Goal: Contribute content: Add original content to the website for others to see

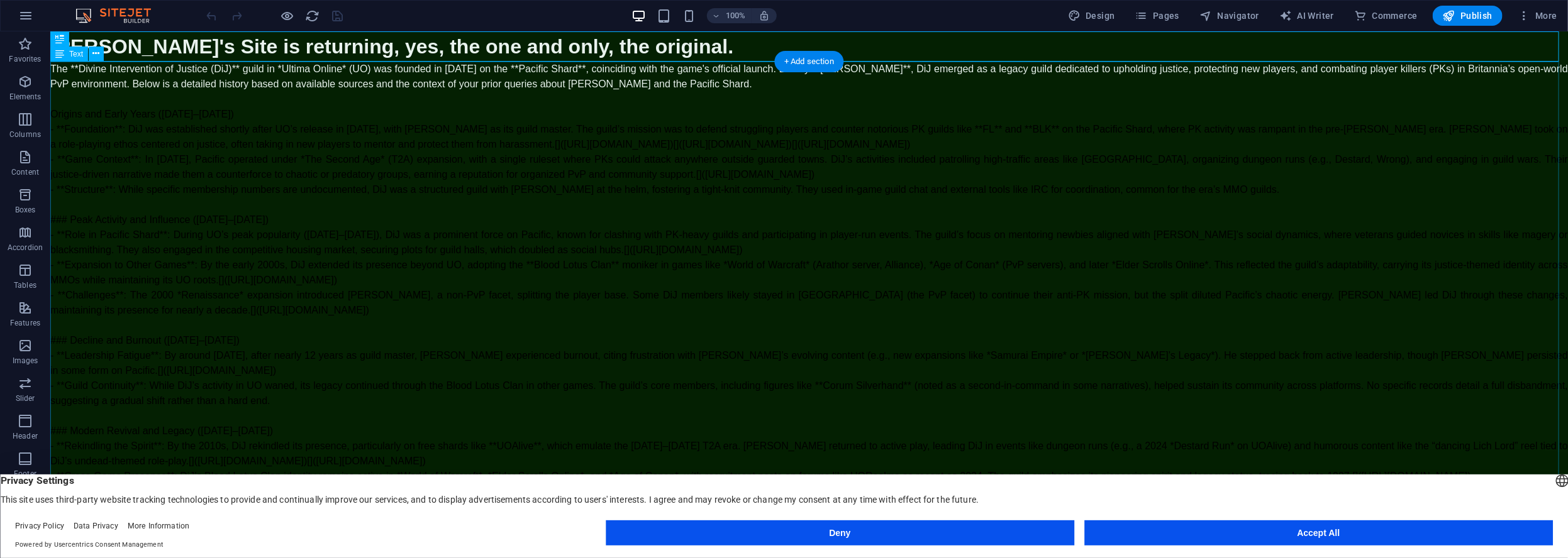
click at [797, 115] on div "The **Divine Intervention of Justice (DiJ)** guild in *Ultima Online* (UO) was …" at bounding box center [808, 340] width 1517 height 558
click at [679, 46] on div "[PERSON_NAME]'s Site is returning, yes, the one and only, the original." at bounding box center [808, 46] width 1517 height 30
click at [653, 47] on div "[PERSON_NAME]'s Site is returning, yes, the one and only, the original." at bounding box center [808, 46] width 1517 height 30
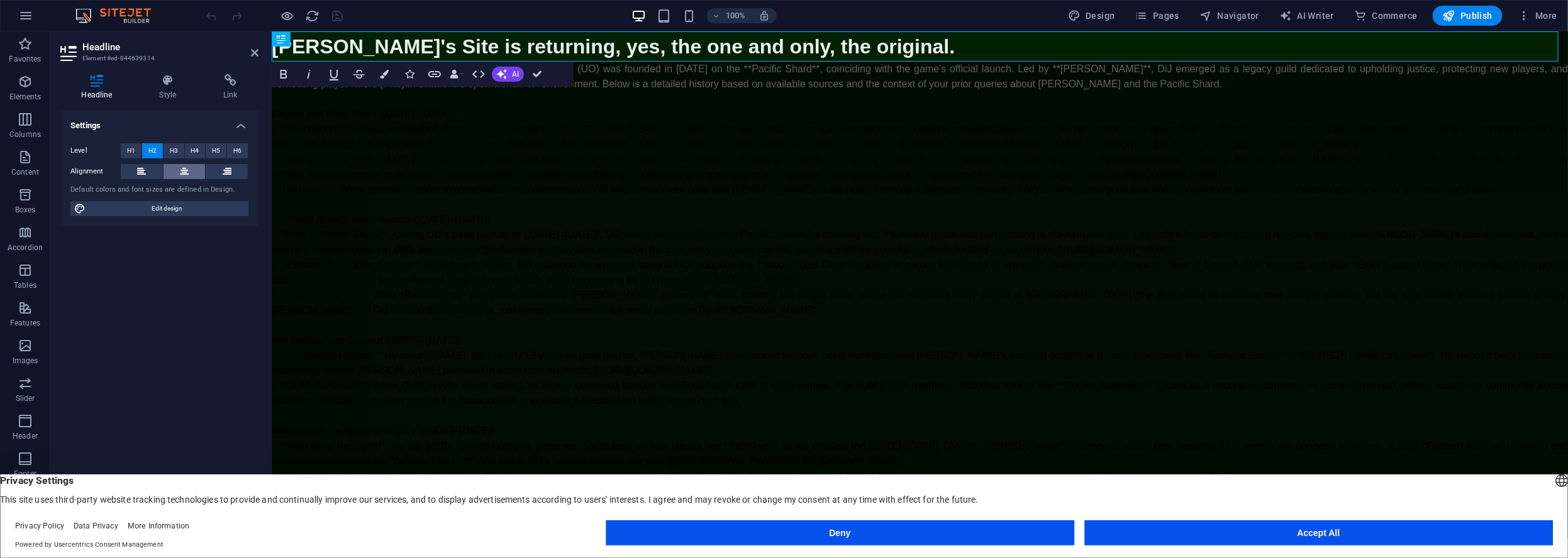
click at [182, 169] on icon at bounding box center [184, 171] width 9 height 15
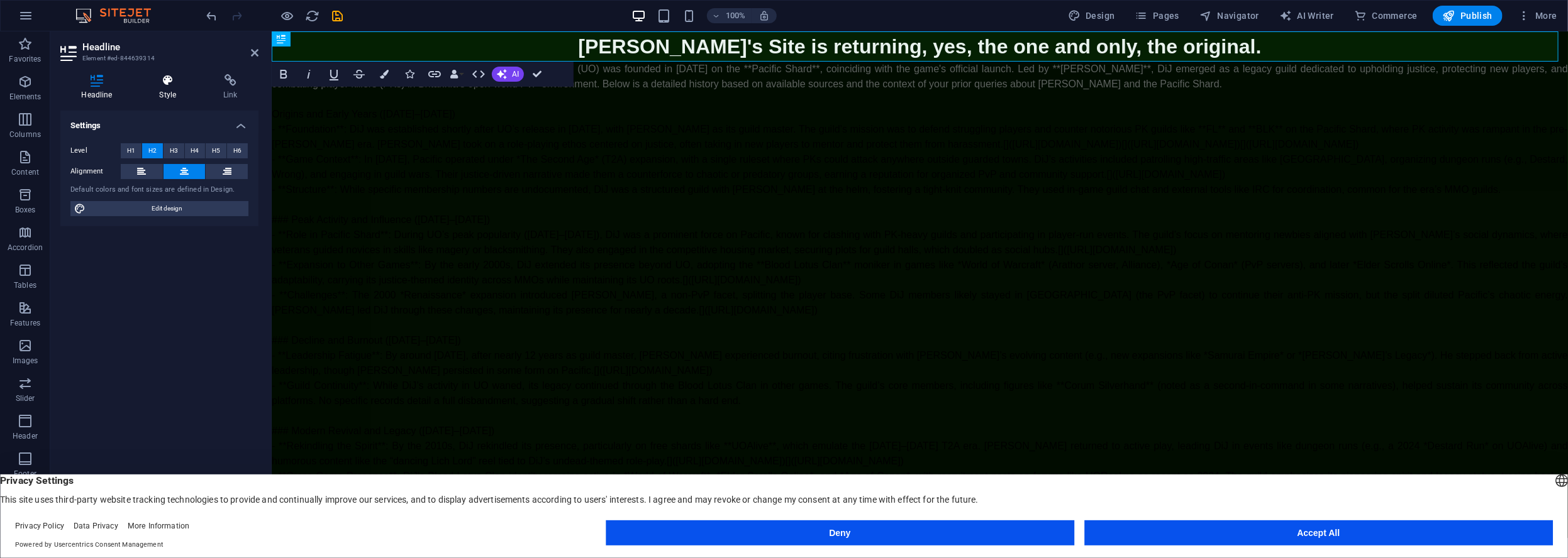
click at [165, 83] on icon at bounding box center [168, 80] width 59 height 12
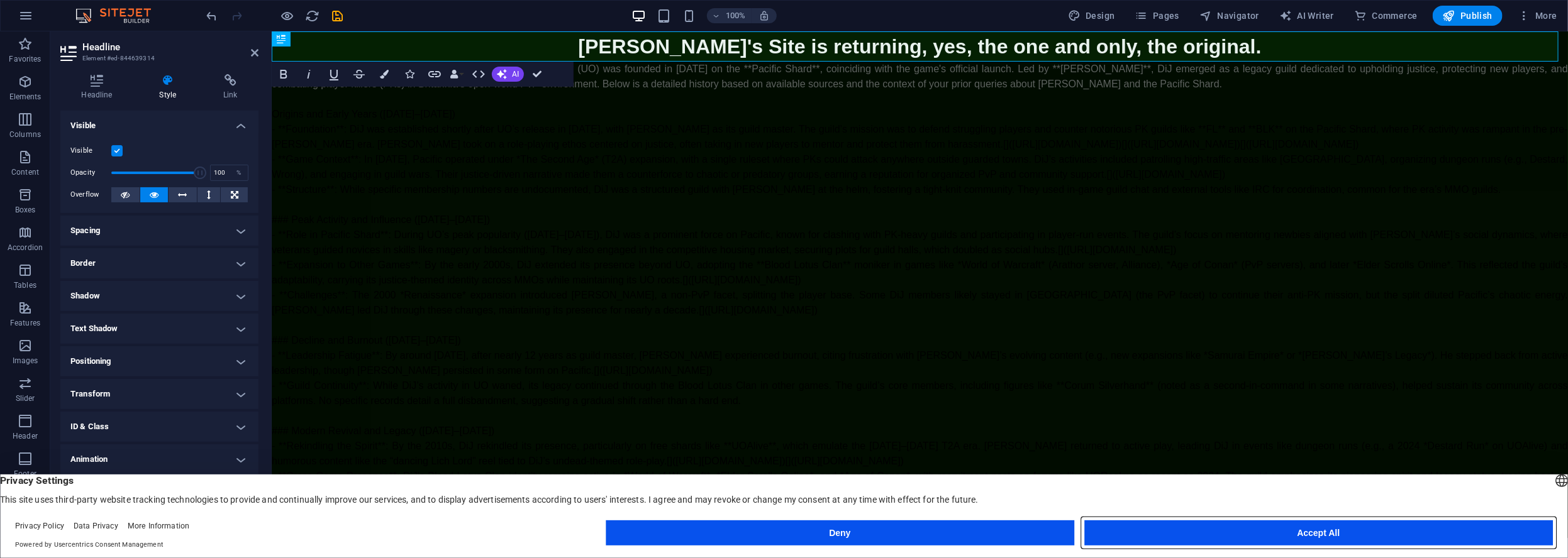
click at [1334, 525] on button "Accept All" at bounding box center [1318, 533] width 468 height 25
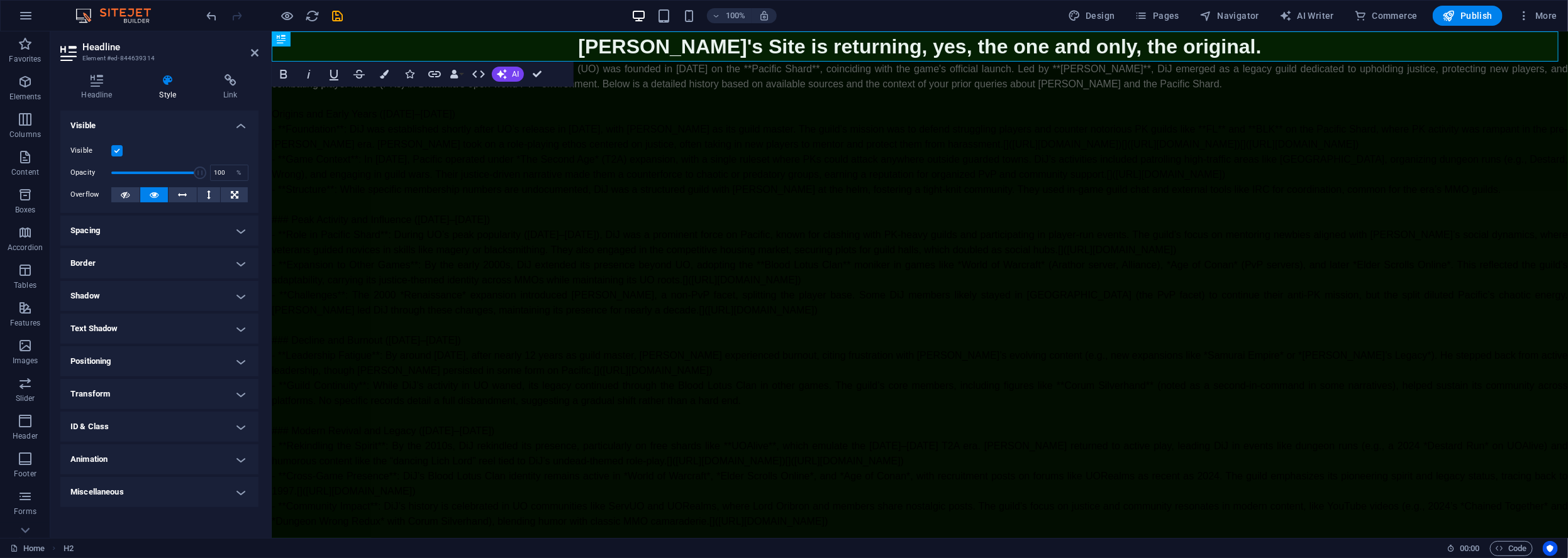
click at [134, 485] on h4 "Miscellaneous" at bounding box center [159, 492] width 198 height 30
click at [383, 75] on icon "button" at bounding box center [385, 74] width 9 height 9
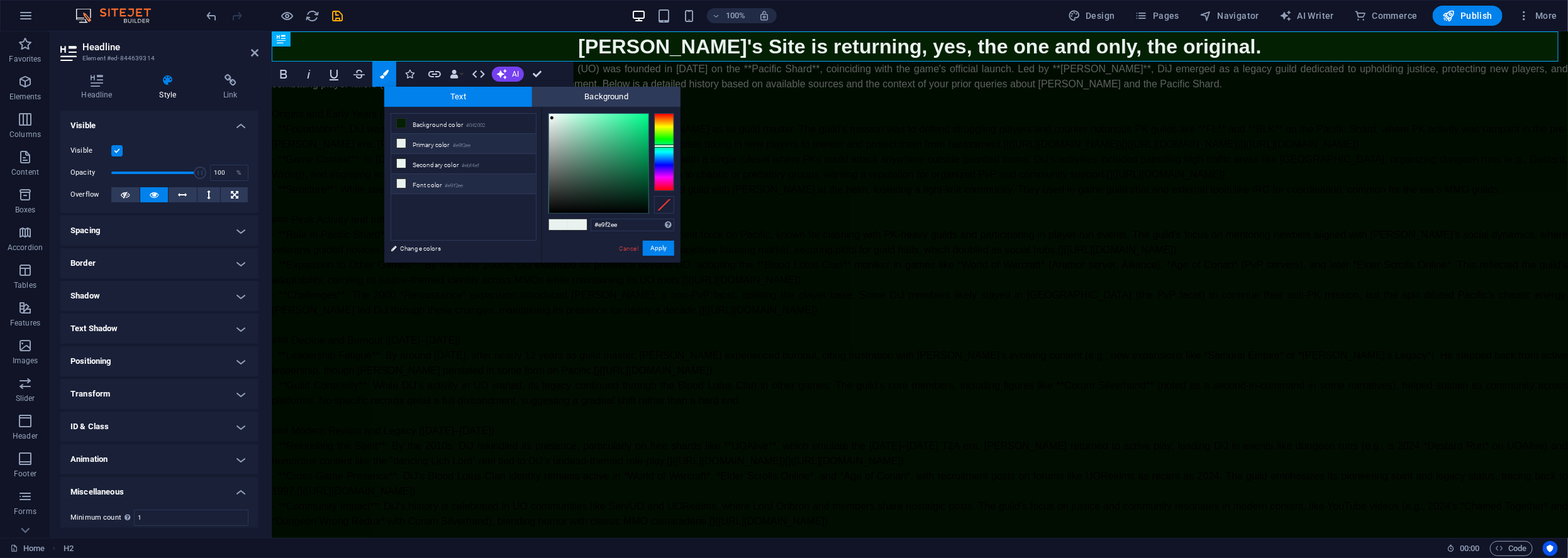
click at [402, 181] on icon at bounding box center [401, 183] width 9 height 9
click at [610, 159] on div at bounding box center [599, 163] width 100 height 100
drag, startPoint x: 629, startPoint y: 165, endPoint x: 655, endPoint y: 142, distance: 34.7
click at [655, 139] on div at bounding box center [611, 163] width 126 height 101
type input "#000000"
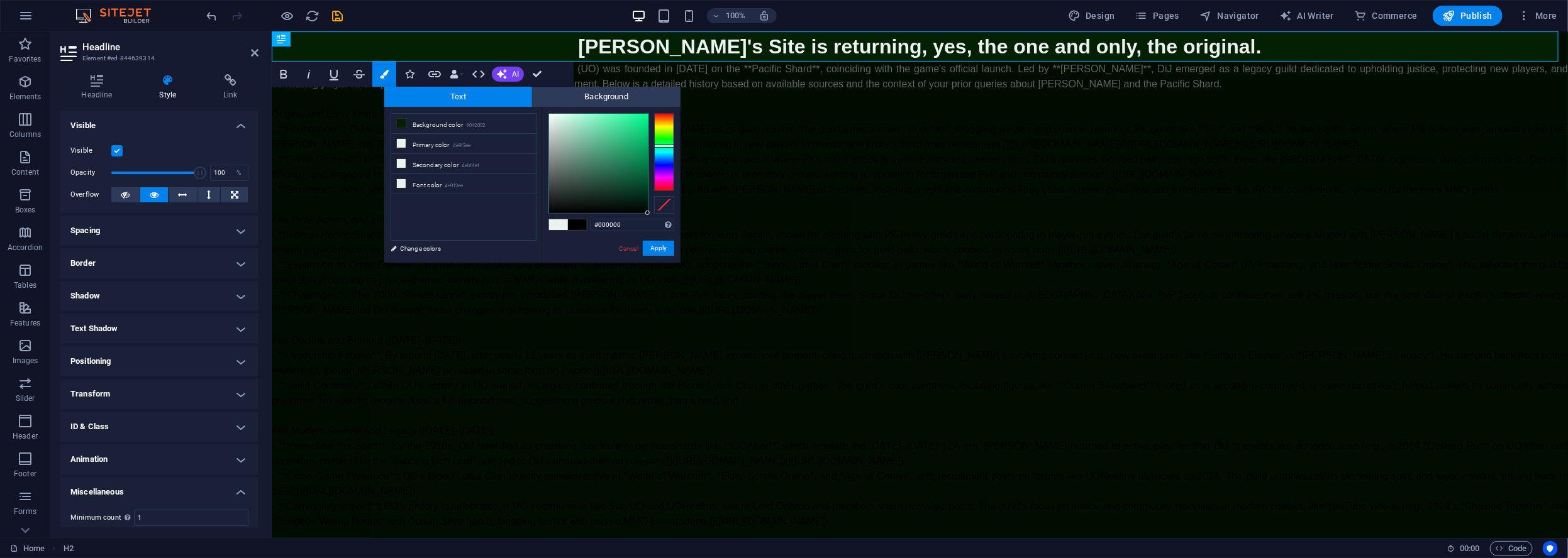
click at [658, 246] on button "Apply" at bounding box center [658, 248] width 31 height 15
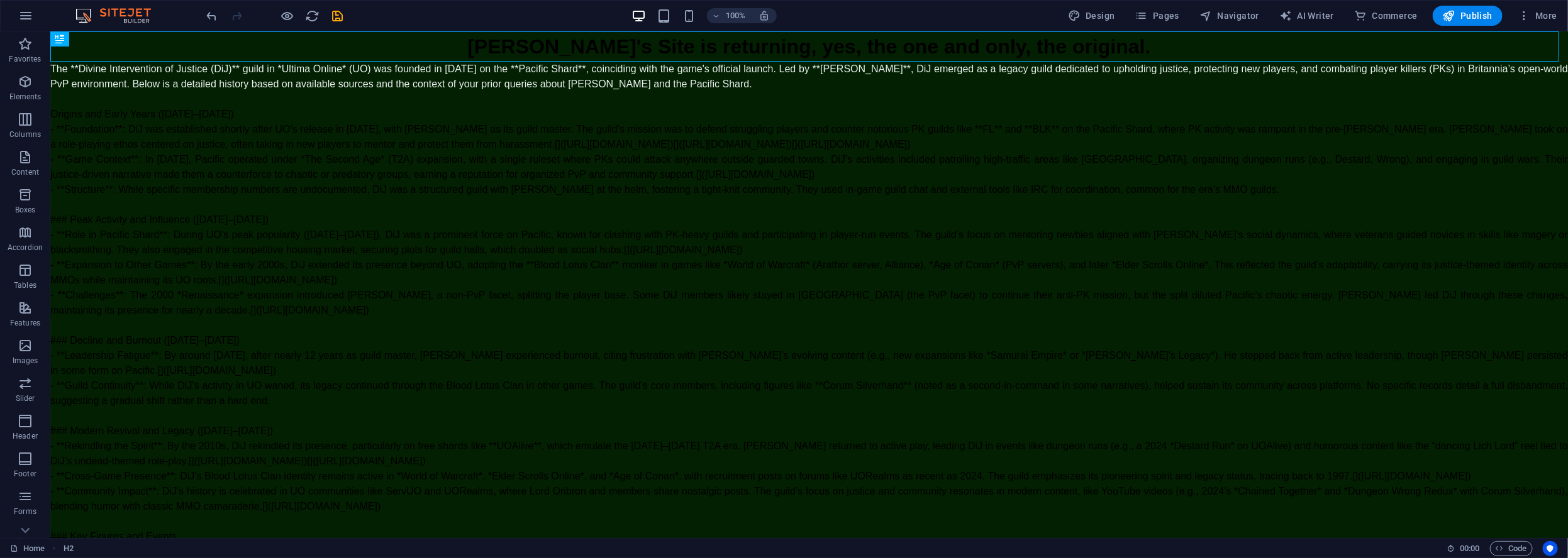
click at [1150, 40] on div "H2 Text" at bounding box center [809, 284] width 1517 height 507
click at [489, 39] on div "[PERSON_NAME]'s Site is returning, yes, the one and only, the original." at bounding box center [808, 46] width 1517 height 30
click at [96, 38] on button at bounding box center [92, 38] width 15 height 15
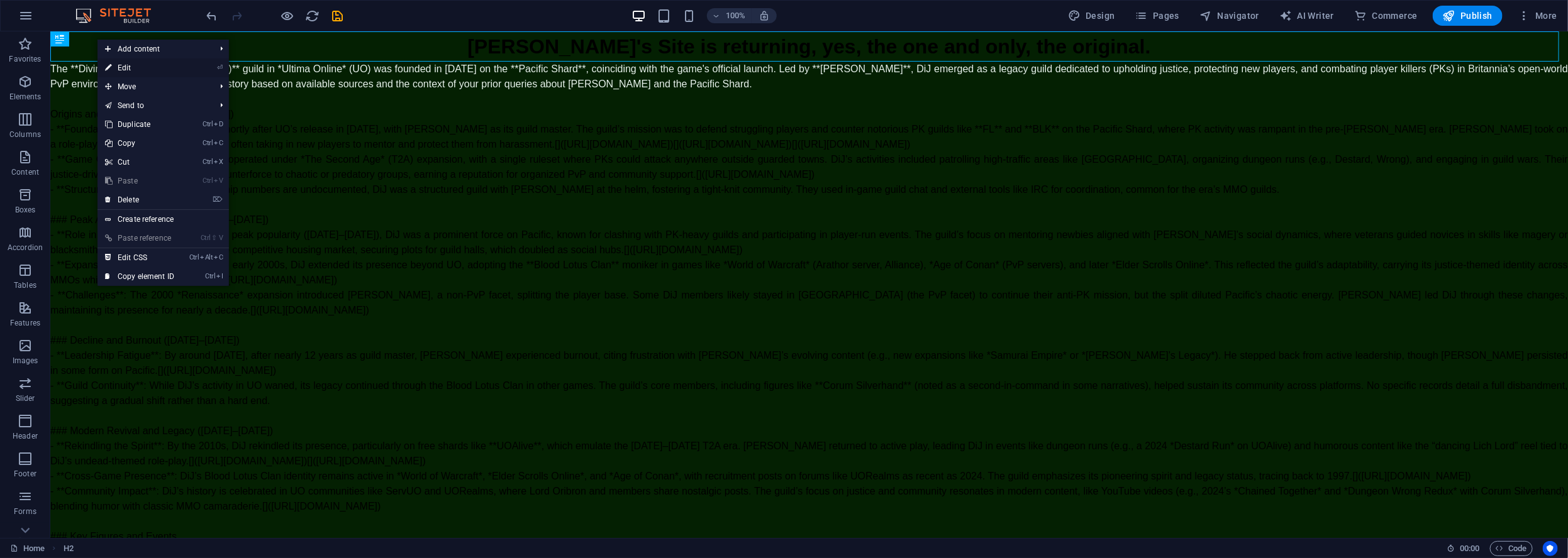
click at [146, 67] on link "⏎ Edit" at bounding box center [140, 68] width 85 height 19
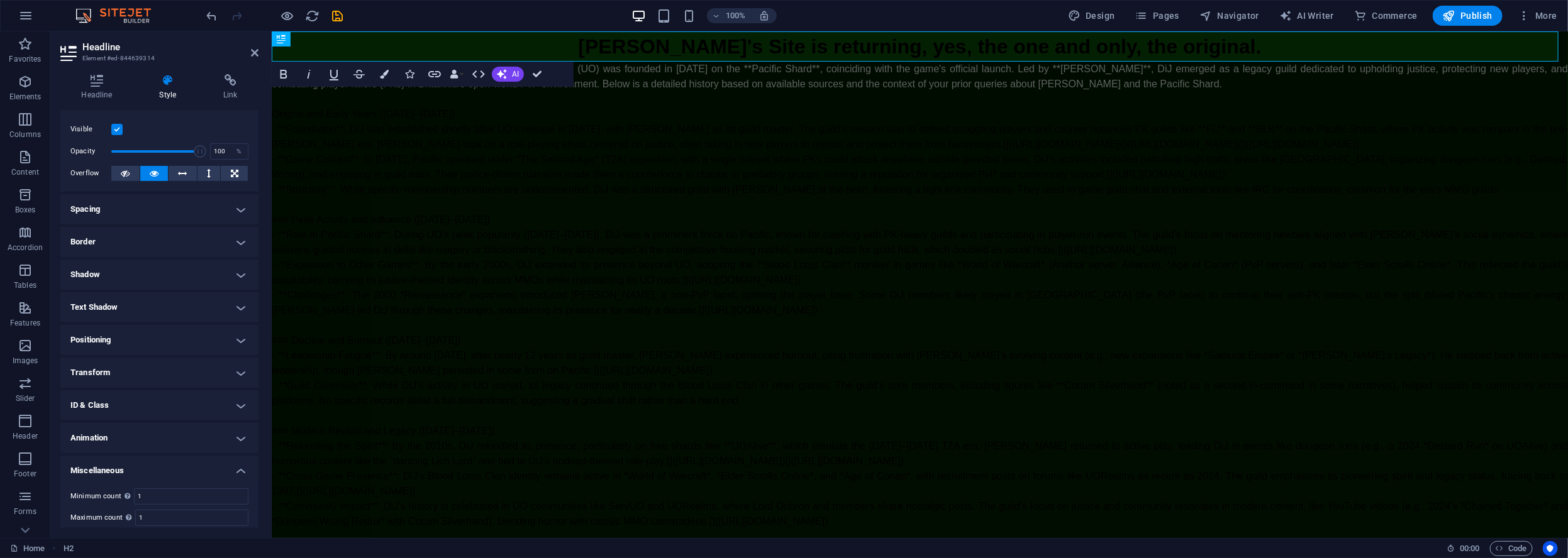
scroll to position [55, 0]
click at [383, 75] on icon "button" at bounding box center [385, 74] width 9 height 9
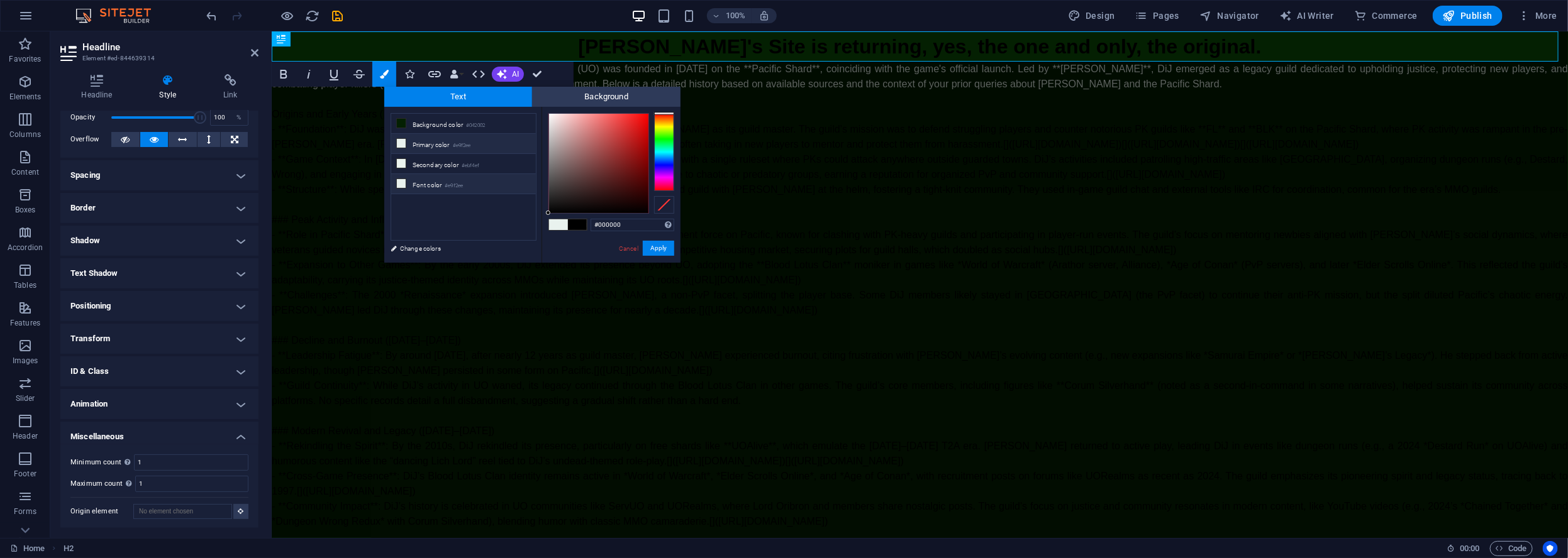
click at [404, 179] on icon at bounding box center [401, 183] width 9 height 9
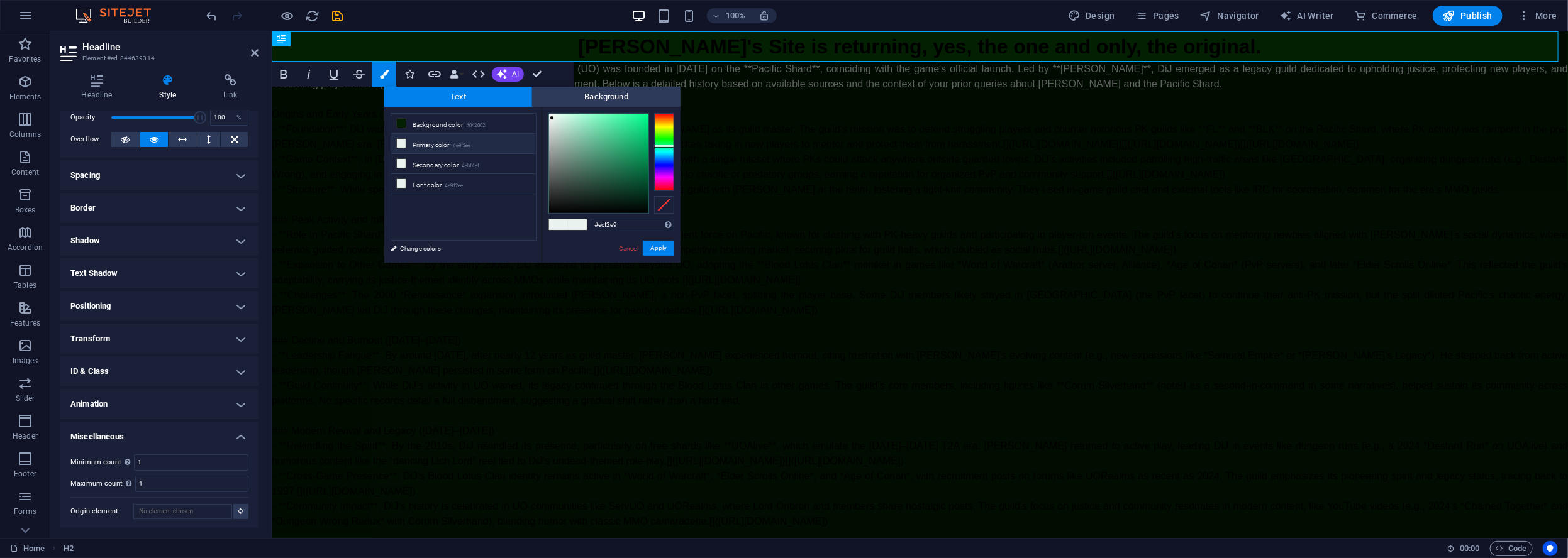
click at [667, 135] on div at bounding box center [664, 152] width 20 height 78
click at [641, 158] on div at bounding box center [599, 163] width 100 height 100
type input "#36b005"
click at [645, 144] on div at bounding box center [599, 163] width 100 height 100
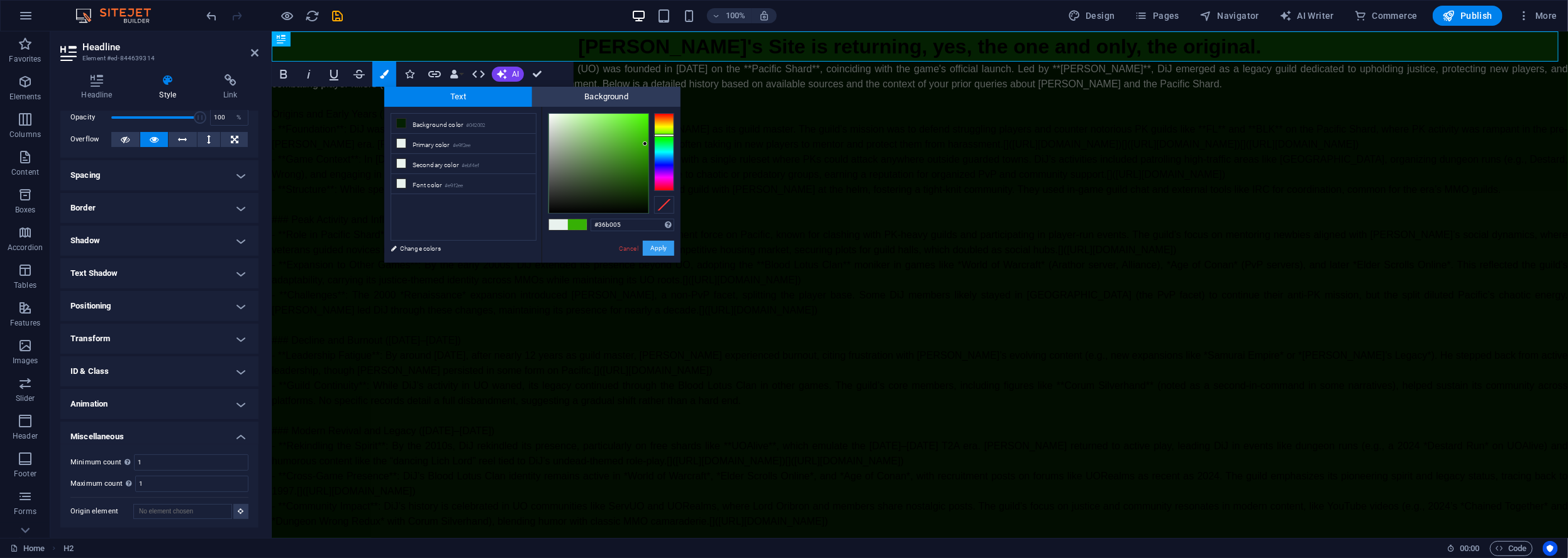
click at [666, 249] on button "Apply" at bounding box center [658, 248] width 31 height 15
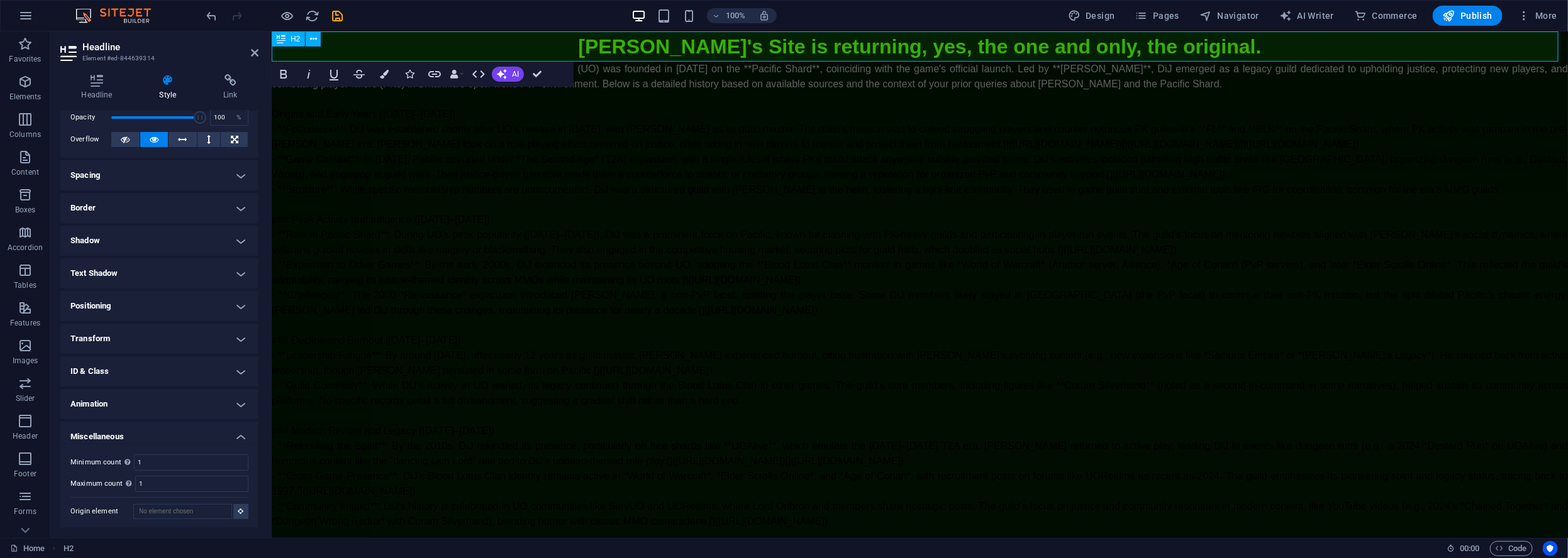
click at [1161, 50] on span "[PERSON_NAME]'s Site is returning, yes, the one and only, the original." at bounding box center [919, 46] width 683 height 23
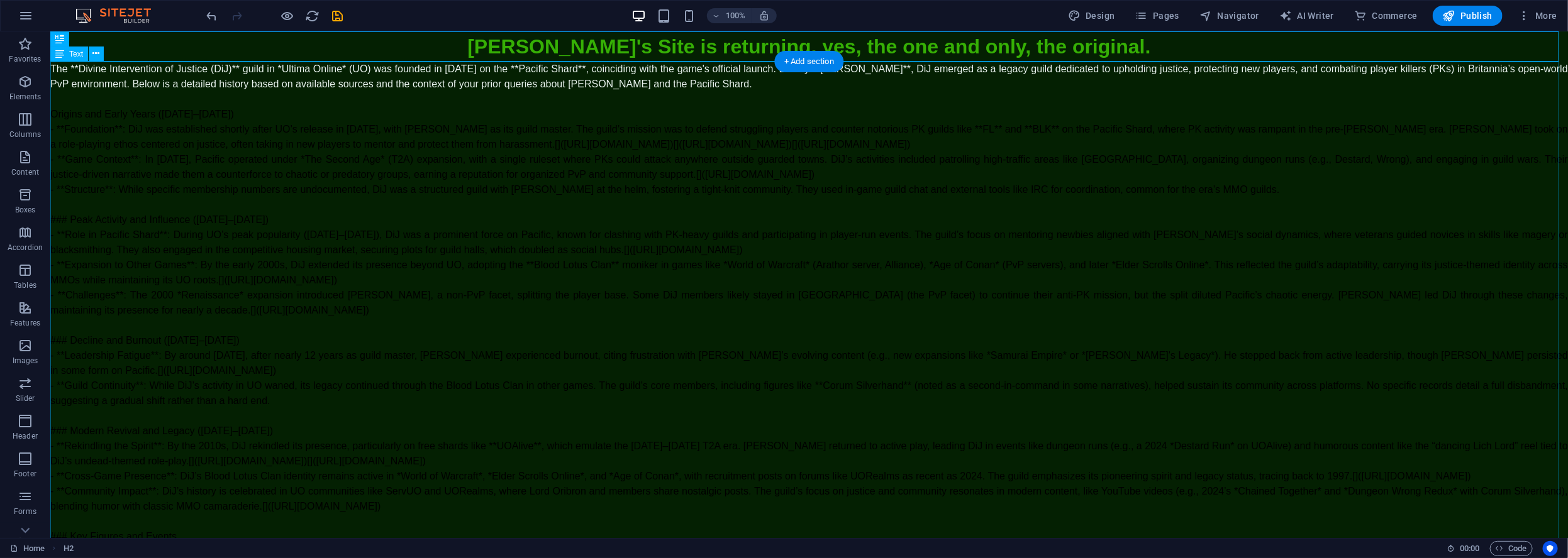
click at [185, 113] on div "The **Divine Intervention of Justice (DiJ)** guild in *Ultima Online* (UO) was …" at bounding box center [808, 340] width 1517 height 558
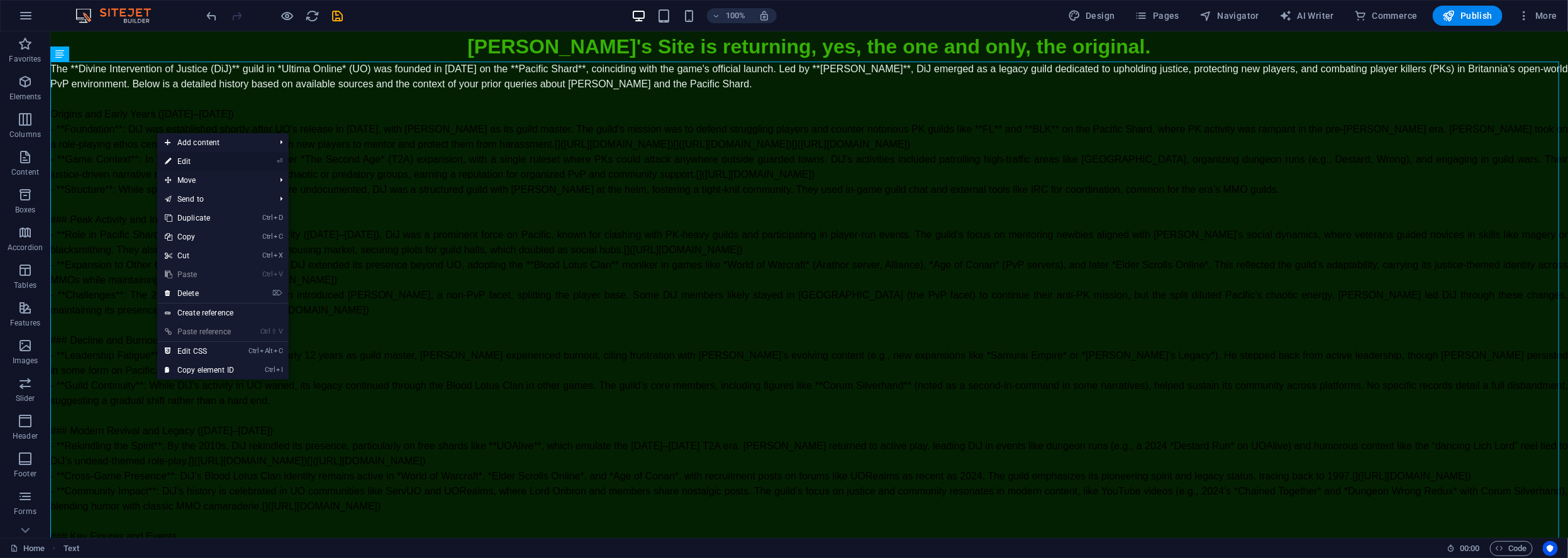
click at [196, 158] on link "⏎ Edit" at bounding box center [200, 161] width 85 height 19
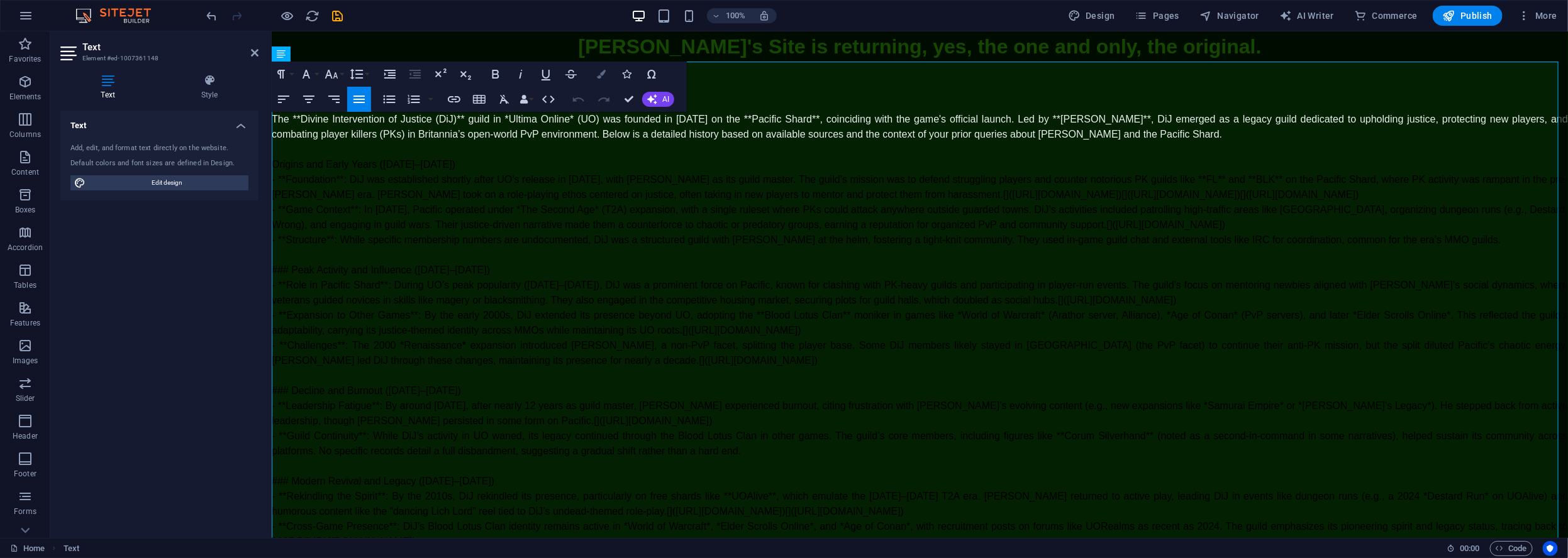
click at [602, 82] on button "Colors" at bounding box center [601, 74] width 24 height 25
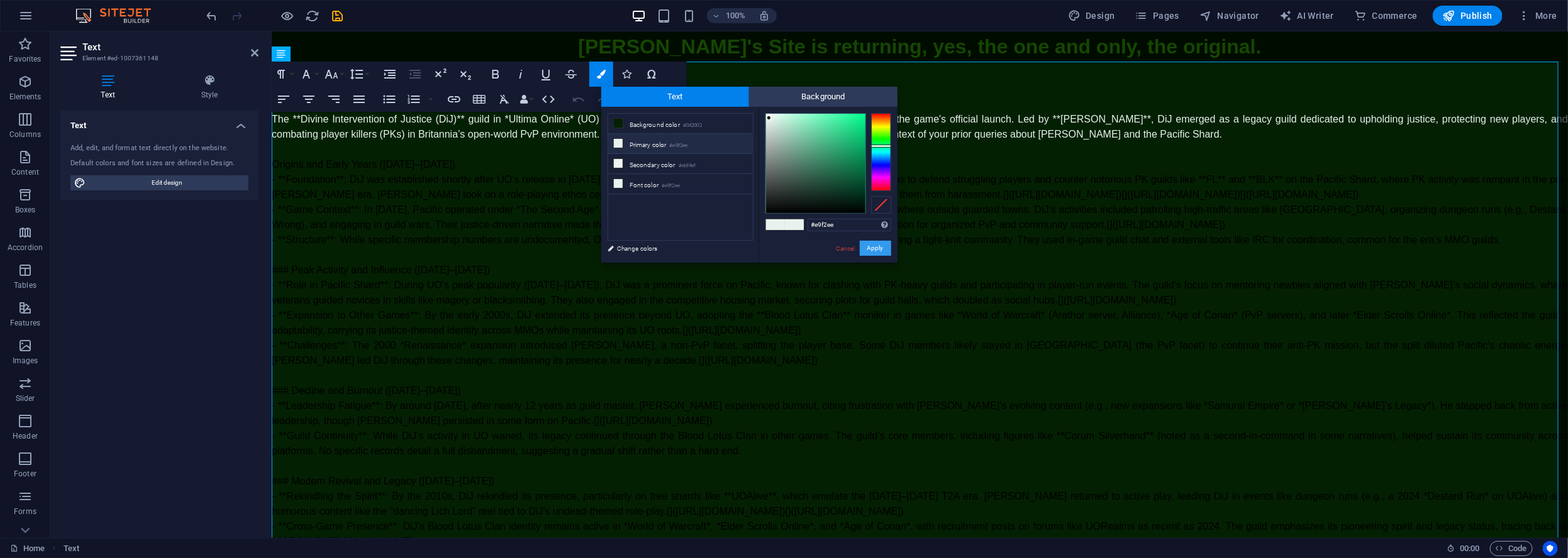
click at [863, 253] on button "Apply" at bounding box center [875, 248] width 31 height 15
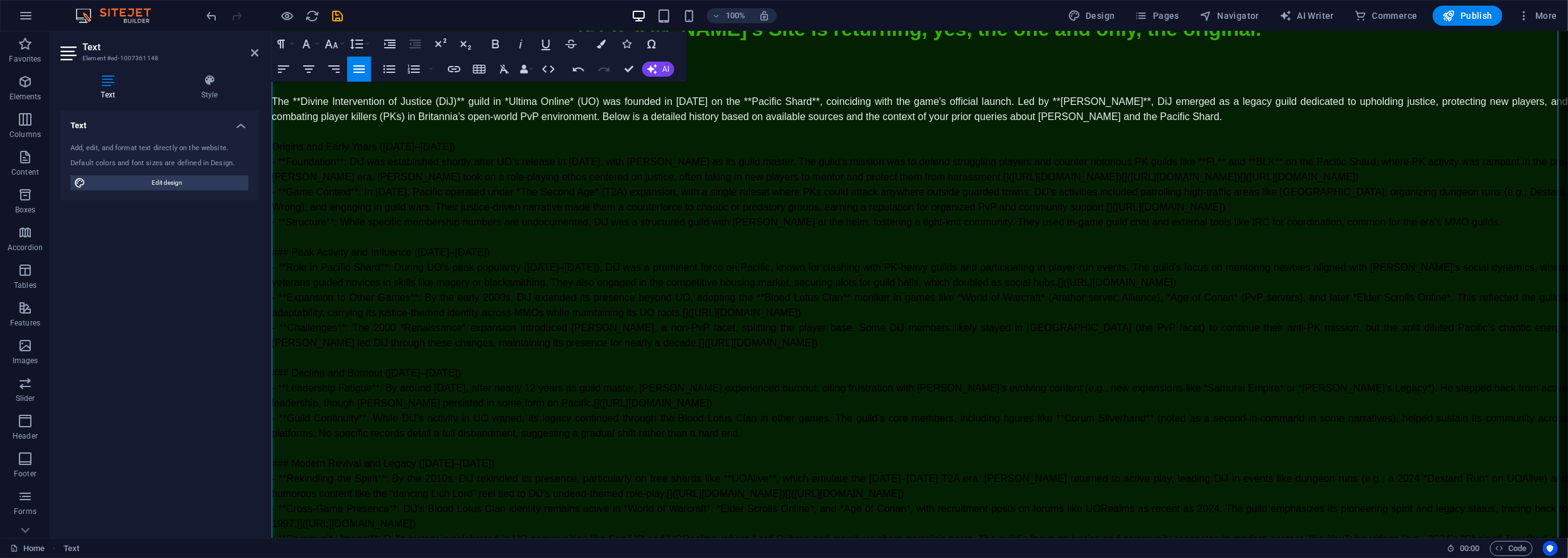
scroll to position [0, 0]
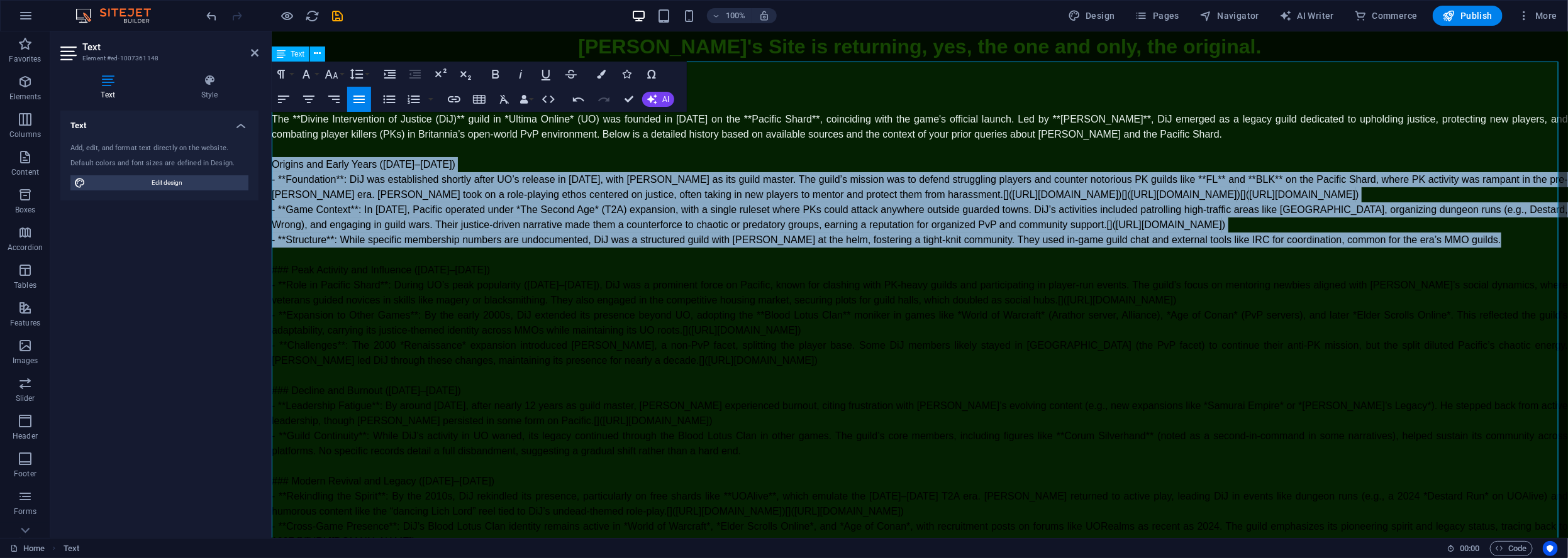
drag, startPoint x: 273, startPoint y: 165, endPoint x: 1495, endPoint y: 264, distance: 1226.0
click at [1495, 264] on div "​ ​ The **Divine Intervention of Justice (DiJ)** guild in *Ultima Online* (UO) …" at bounding box center [919, 397] width 1296 height 573
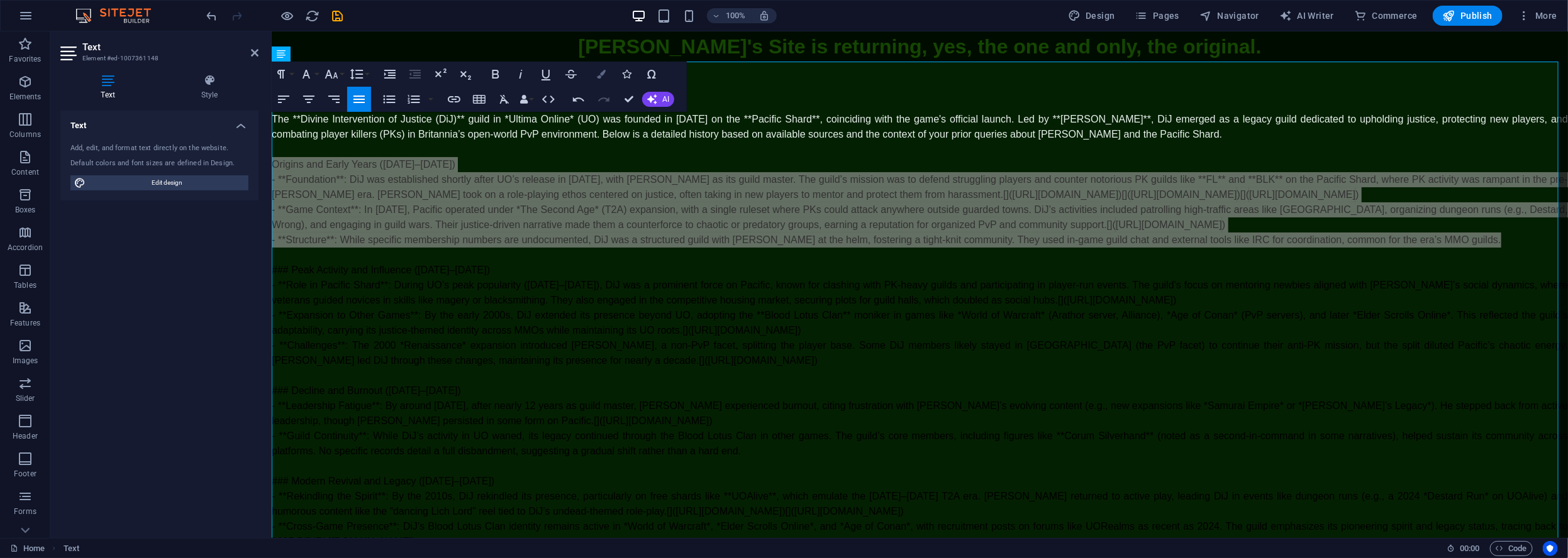
click at [602, 77] on icon "button" at bounding box center [601, 74] width 9 height 9
type input "#000000"
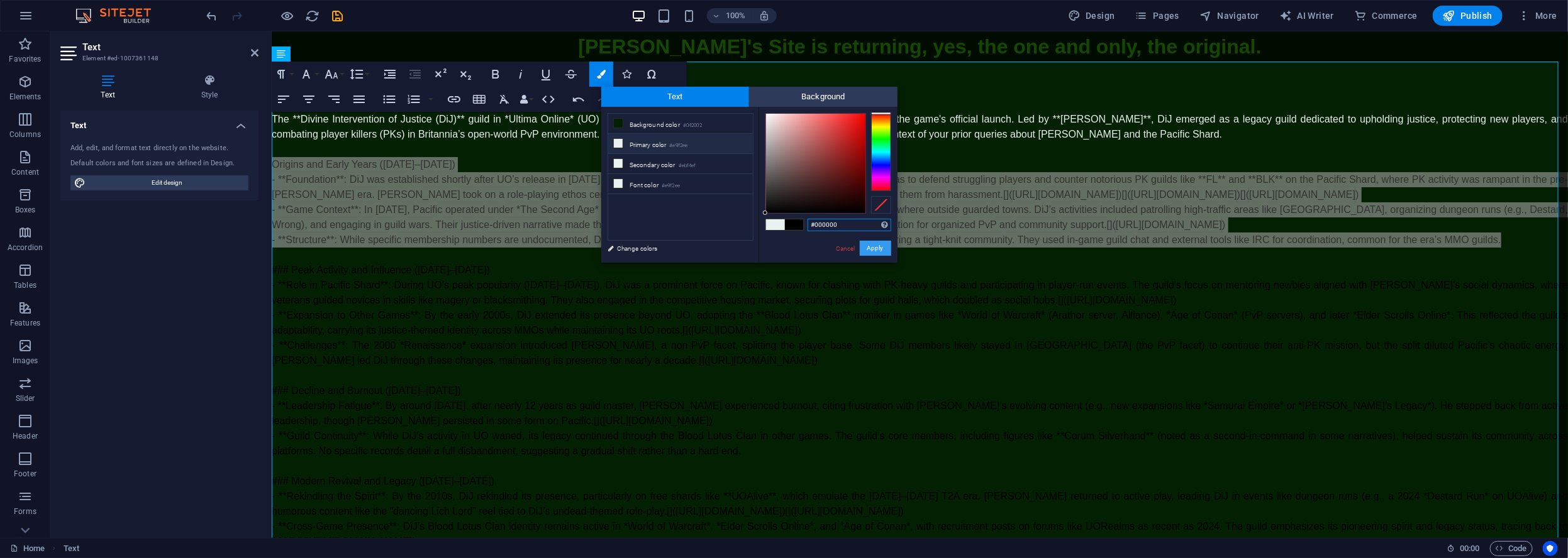
drag, startPoint x: 885, startPoint y: 247, endPoint x: 613, endPoint y: 216, distance: 273.8
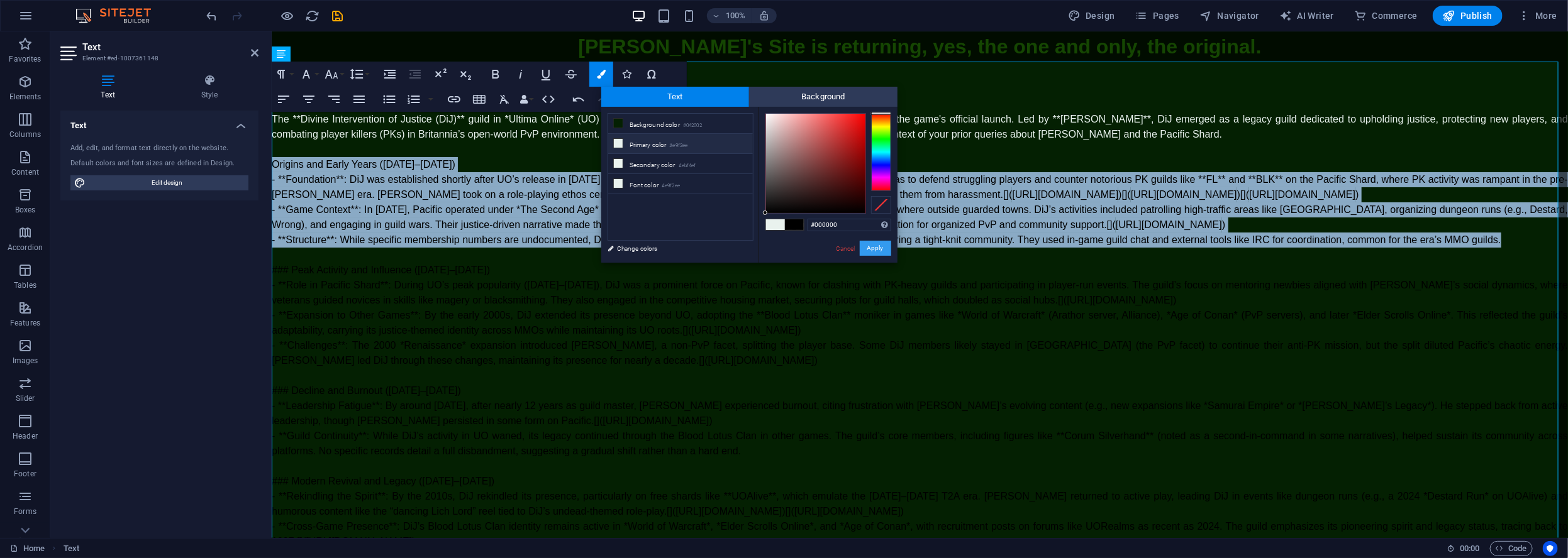
click at [885, 247] on button "Apply" at bounding box center [875, 248] width 31 height 15
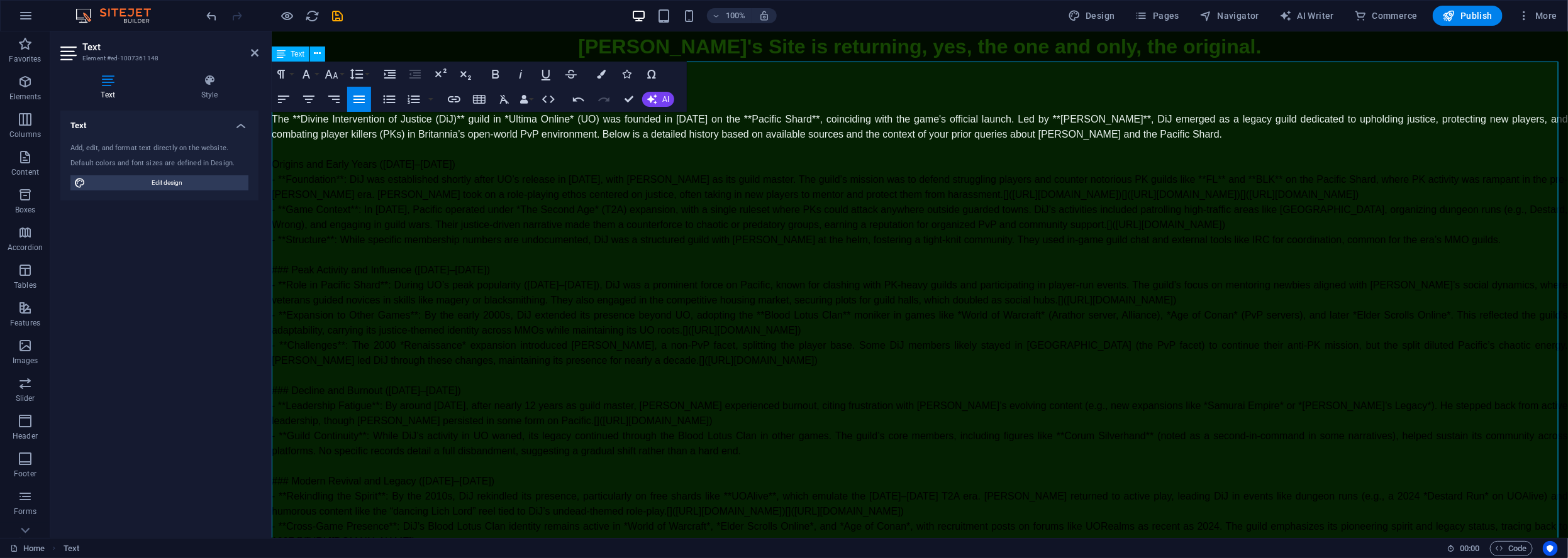
click at [483, 277] on p "### Peak Activity and Influence ([DATE]–[DATE])" at bounding box center [919, 269] width 1296 height 15
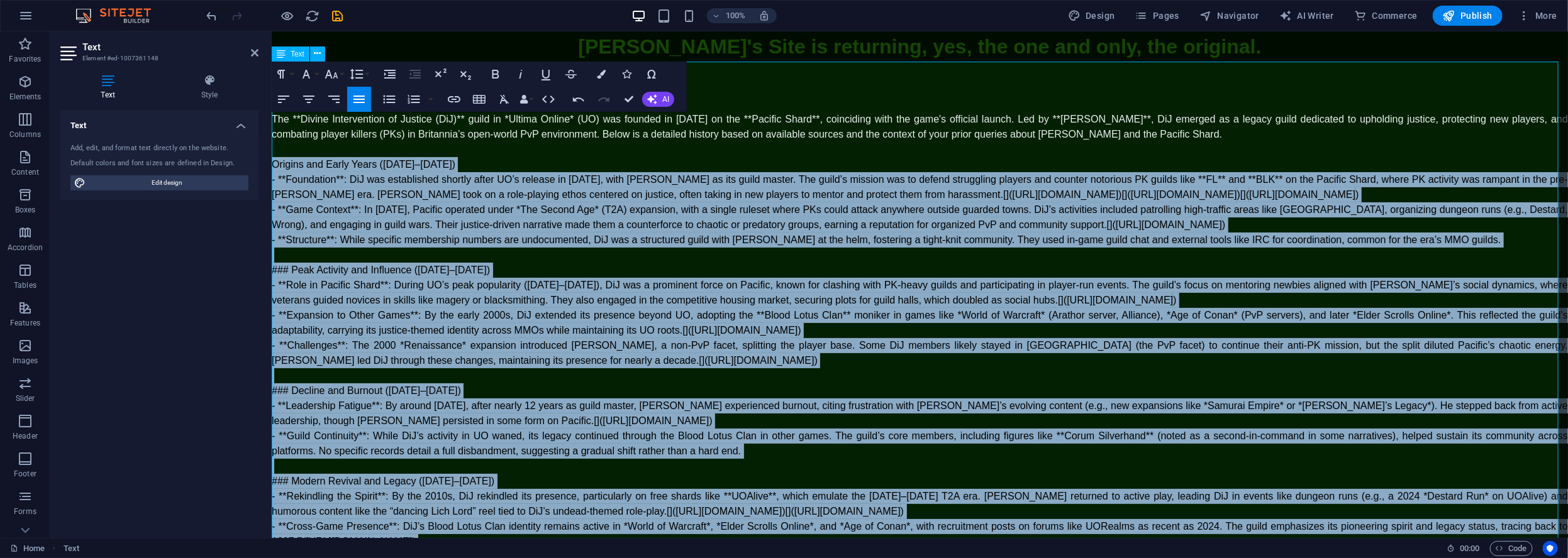
scroll to position [161, 0]
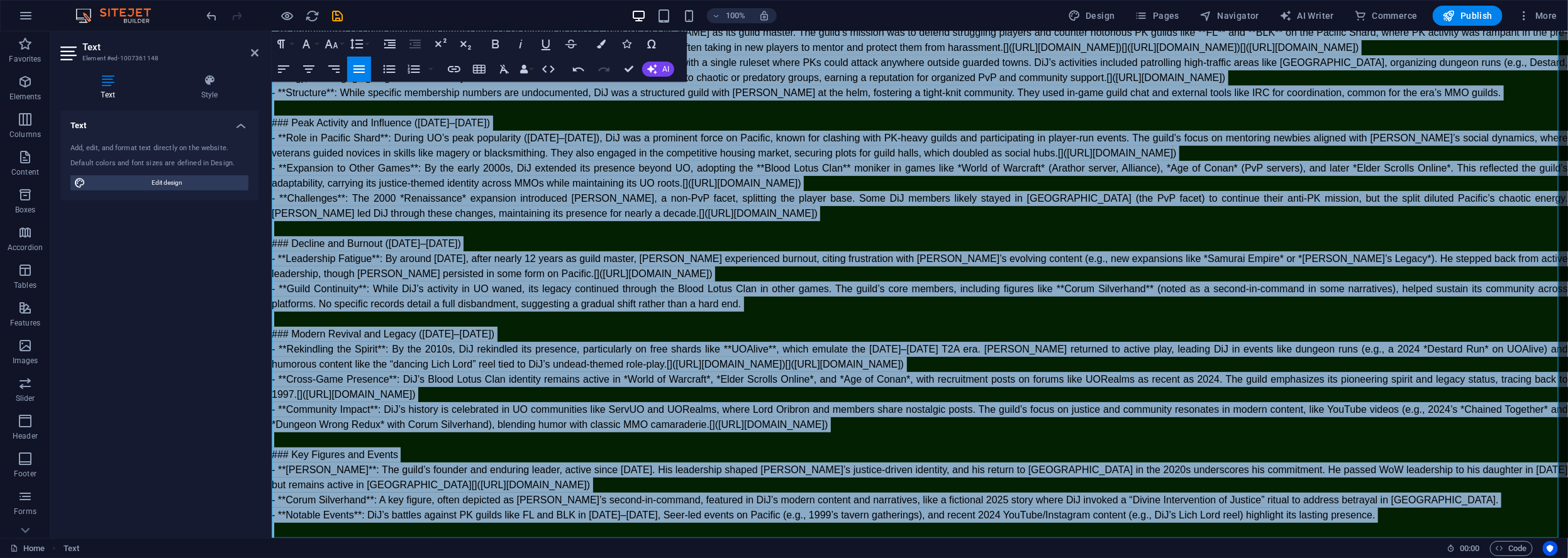
drag, startPoint x: 273, startPoint y: 163, endPoint x: 1386, endPoint y: 552, distance: 1179.0
click at [1386, 537] on html "Skip to main content [PERSON_NAME]'s Site is returning, yes, the one and only, …" at bounding box center [919, 210] width 1296 height 654
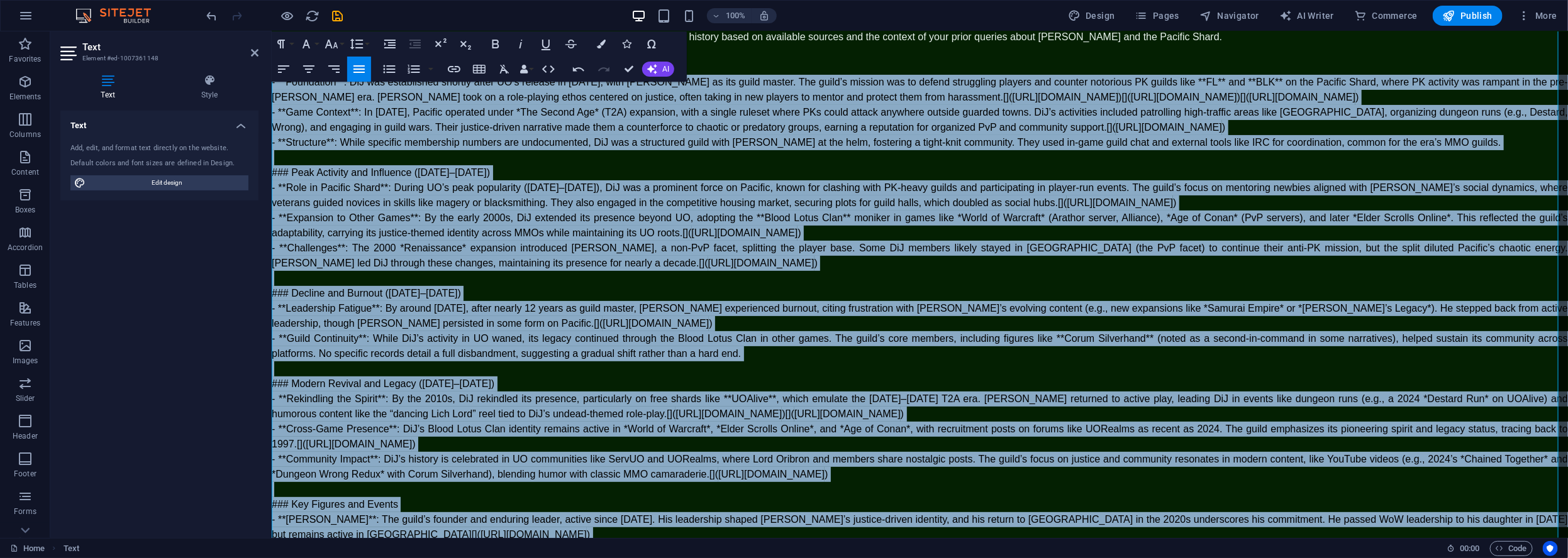
scroll to position [0, 0]
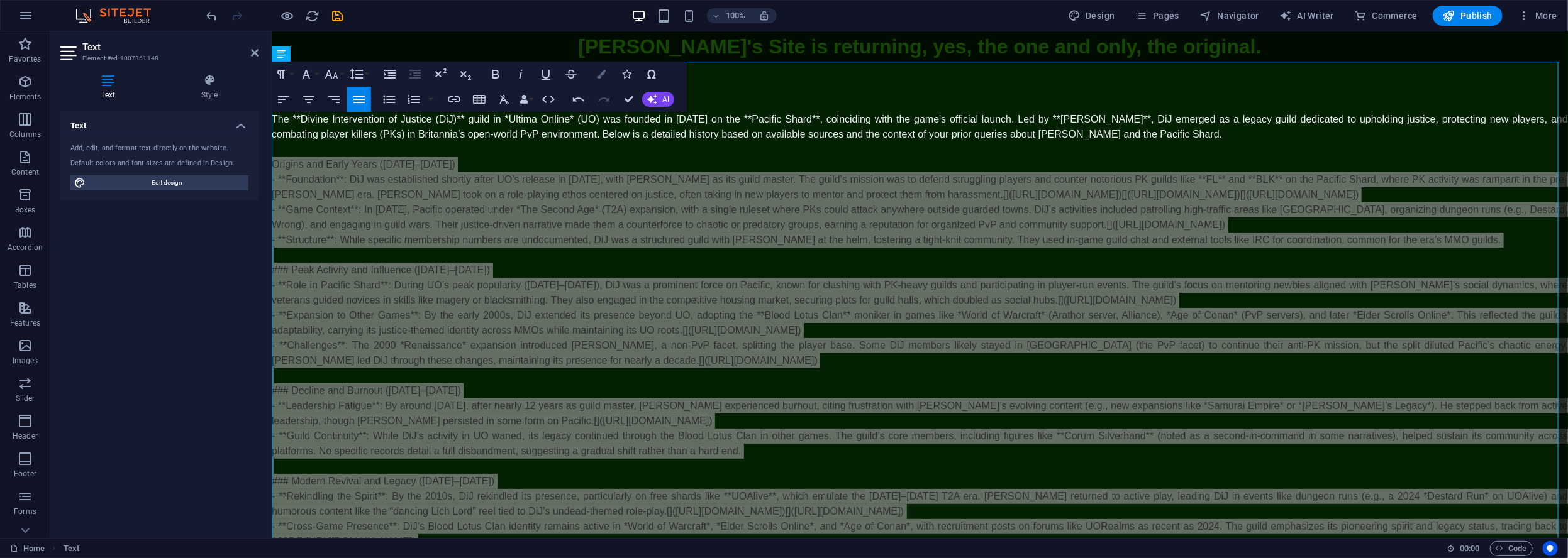
click at [597, 72] on icon "button" at bounding box center [601, 74] width 9 height 9
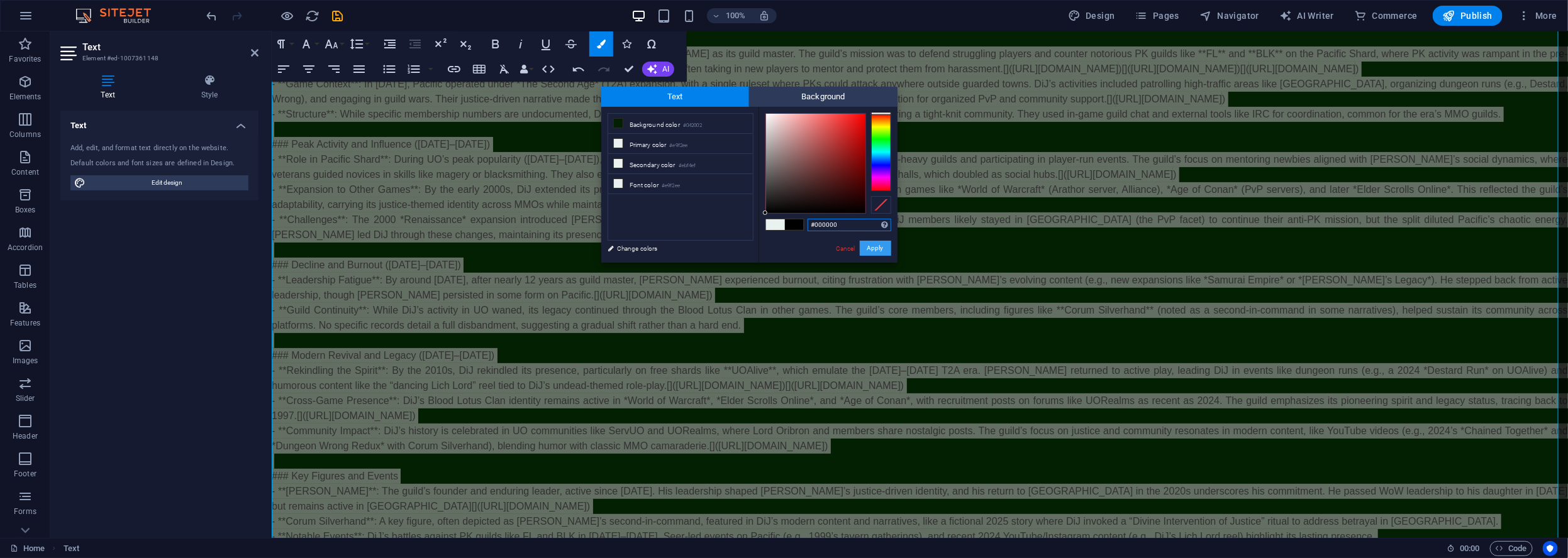
drag, startPoint x: 872, startPoint y: 249, endPoint x: 578, endPoint y: 210, distance: 296.6
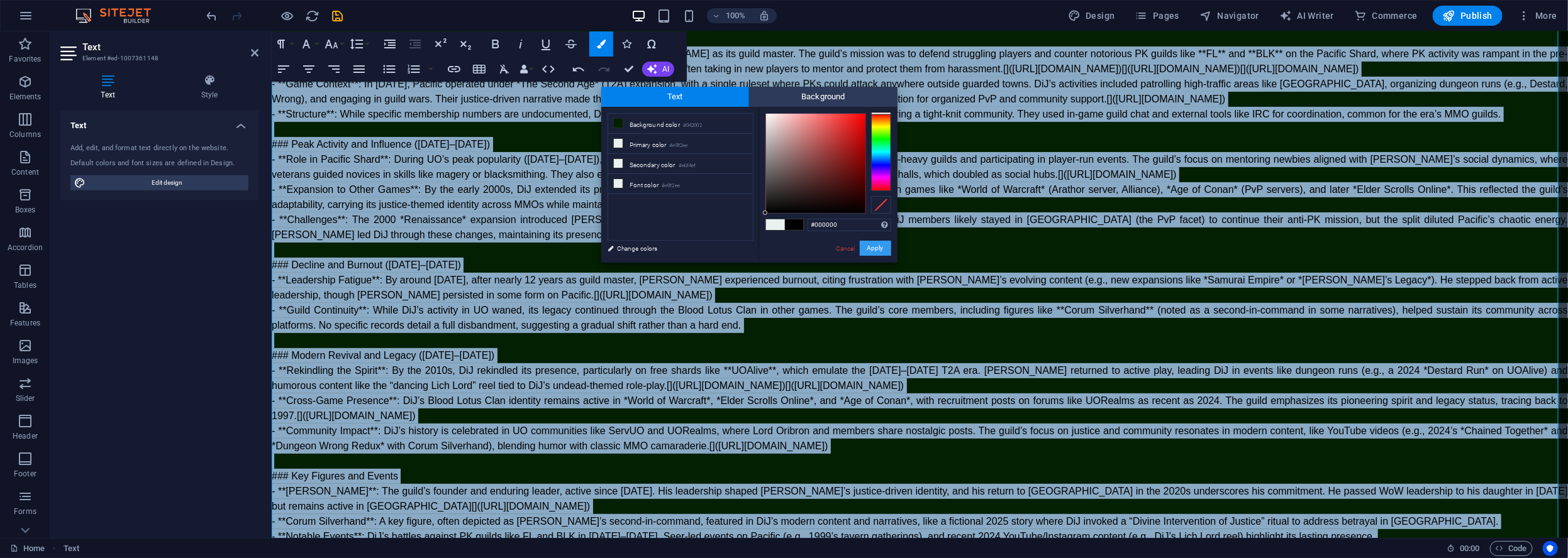
click at [872, 249] on button "Apply" at bounding box center [875, 248] width 31 height 15
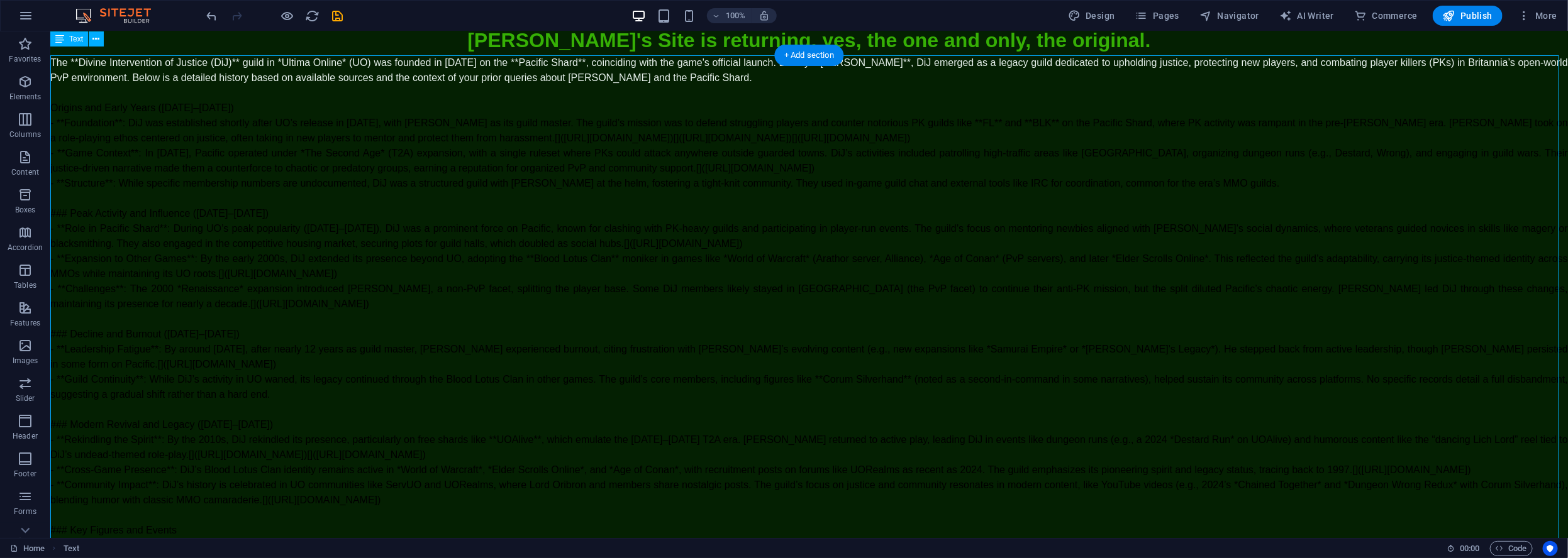
scroll to position [0, 0]
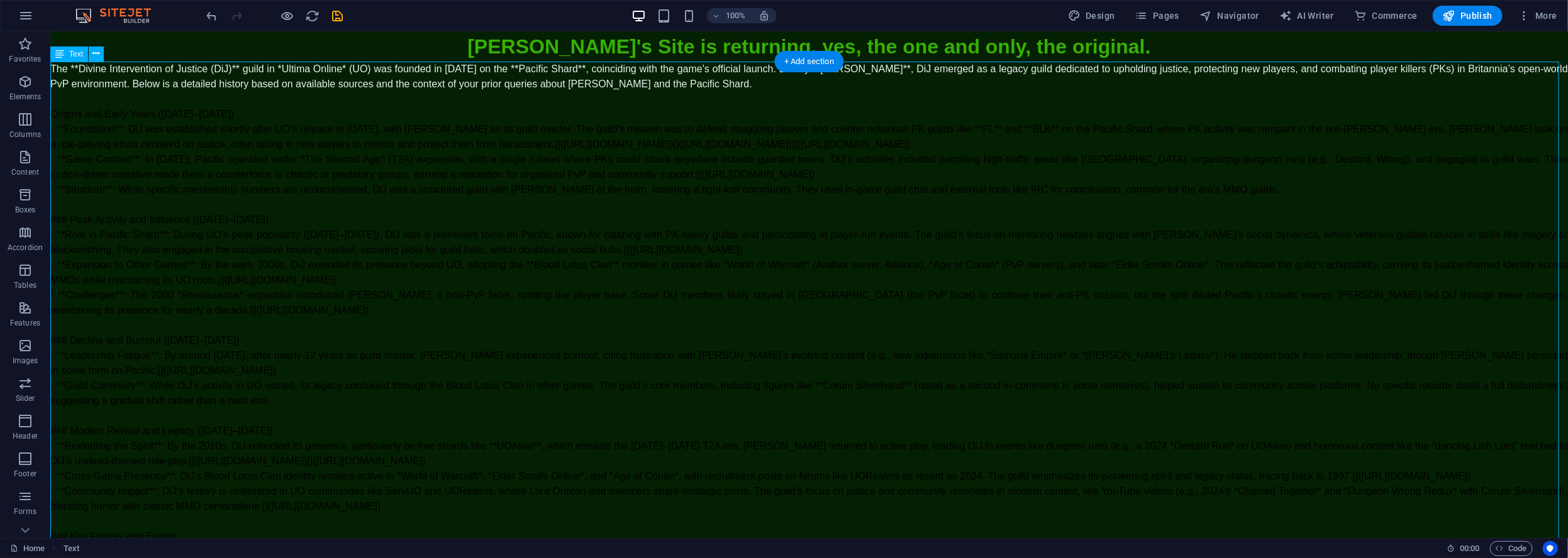
click at [144, 131] on div "The **Divine Intervention of Justice (DiJ)** guild in *Ultima Online* (UO) was …" at bounding box center [808, 340] width 1517 height 558
click at [61, 113] on div "The **Divine Intervention of Justice (DiJ)** guild in *Ultima Online* (UO) was …" at bounding box center [808, 340] width 1517 height 558
click at [73, 118] on div "The **Divine Intervention of Justice (DiJ)** guild in *Ultima Online* (UO) was …" at bounding box center [808, 340] width 1517 height 558
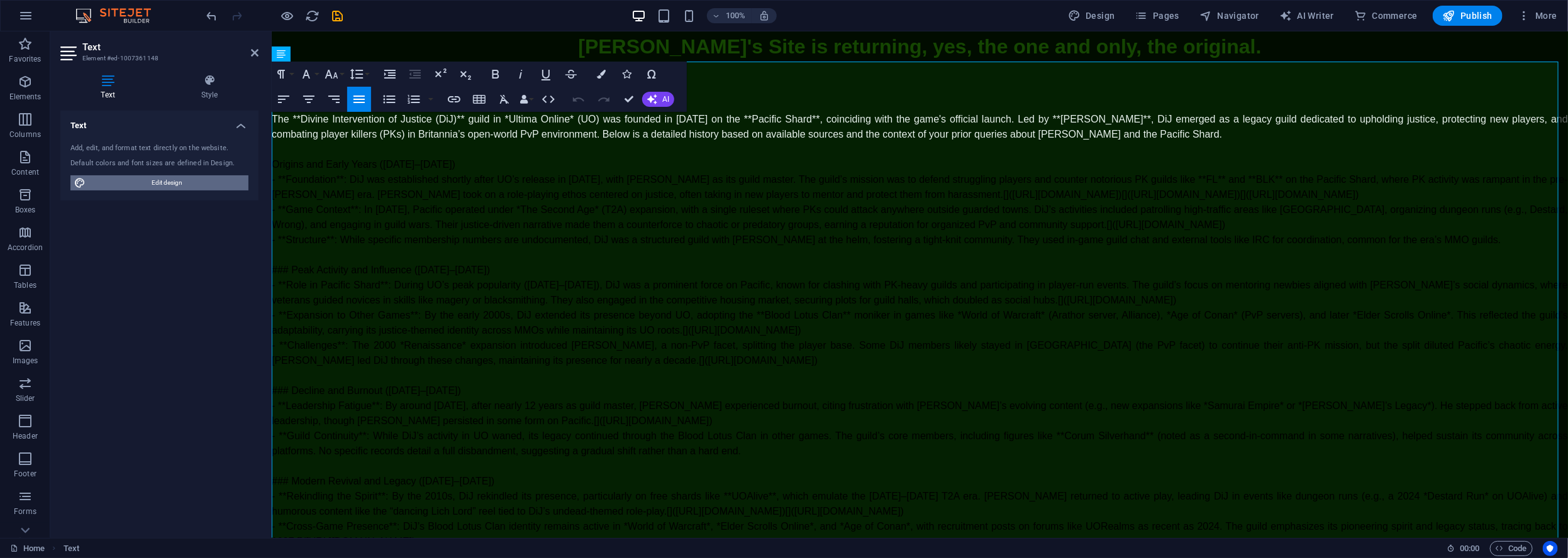
drag, startPoint x: 210, startPoint y: 187, endPoint x: 707, endPoint y: 176, distance: 497.1
click at [210, 187] on span "Edit design" at bounding box center [167, 183] width 155 height 15
select select "px"
select select "400"
select select "px"
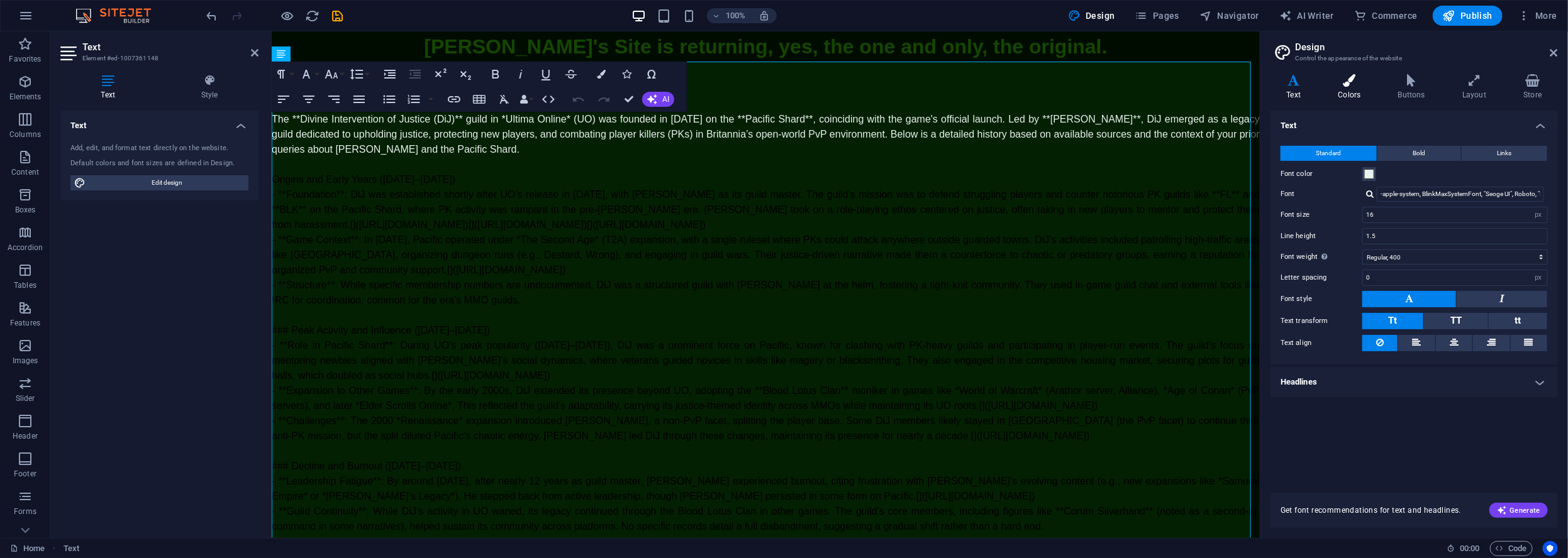
click at [1336, 92] on h4 "Colors" at bounding box center [1352, 87] width 60 height 27
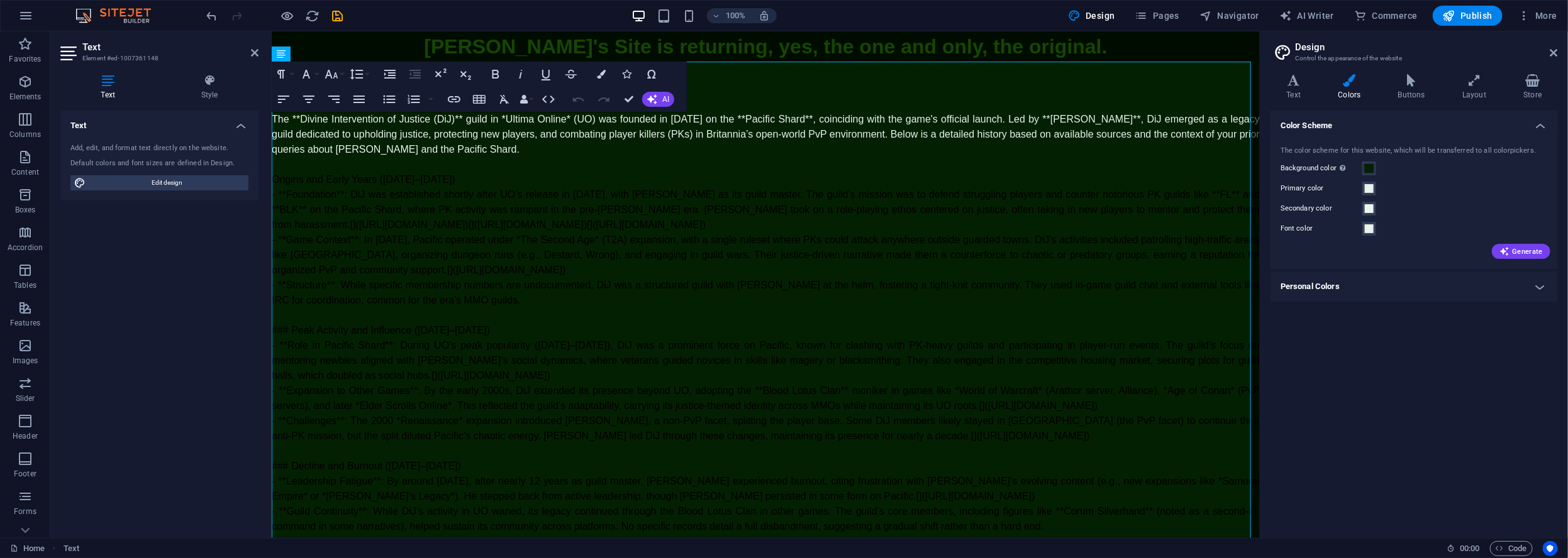
click at [1542, 288] on h4 "Personal Colors" at bounding box center [1414, 287] width 288 height 30
click at [1469, 89] on h4 "Layout" at bounding box center [1477, 87] width 61 height 27
click at [1355, 85] on icon at bounding box center [1349, 80] width 55 height 12
click at [1555, 52] on icon at bounding box center [1554, 52] width 8 height 10
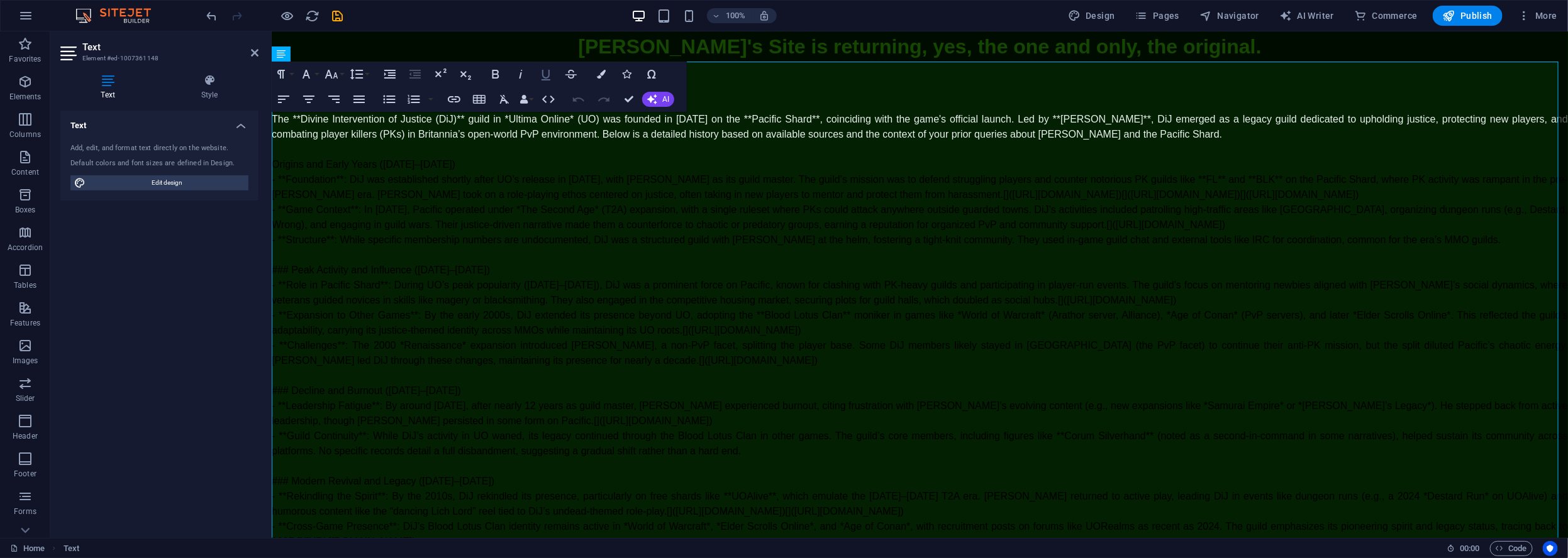
click at [553, 79] on icon "button" at bounding box center [545, 73] width 15 height 15
click at [550, 77] on icon "button" at bounding box center [545, 73] width 15 height 15
click at [544, 77] on icon "button" at bounding box center [546, 75] width 9 height 10
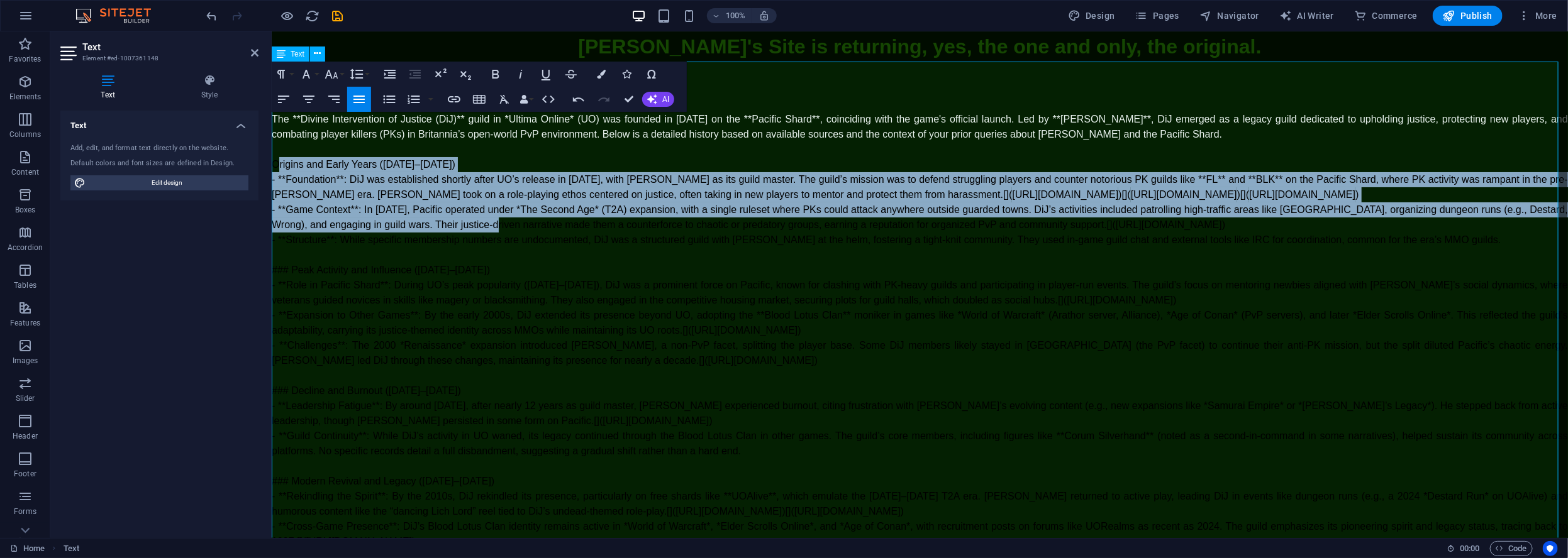
drag, startPoint x: 275, startPoint y: 161, endPoint x: 459, endPoint y: 222, distance: 193.8
click at [466, 235] on div "​The **Divine Intervention of Justice (DiJ)** guild in *Ultima Online* (UO) was…" at bounding box center [919, 397] width 1296 height 573
drag, startPoint x: 453, startPoint y: 237, endPoint x: 503, endPoint y: 246, distance: 50.8
click at [452, 230] on span "- **Game Context**: In [DATE], Pacific operated under *The Second Age* (T2A) ex…" at bounding box center [919, 217] width 1296 height 26
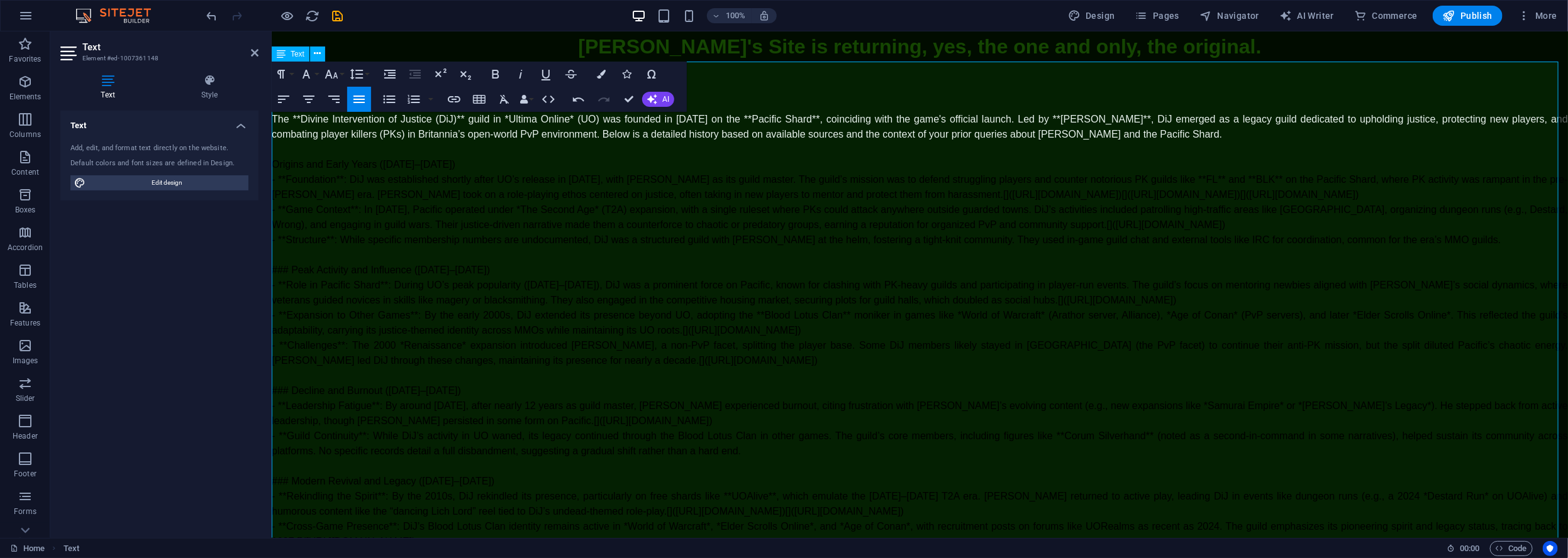
click at [1177, 262] on p at bounding box center [919, 254] width 1296 height 15
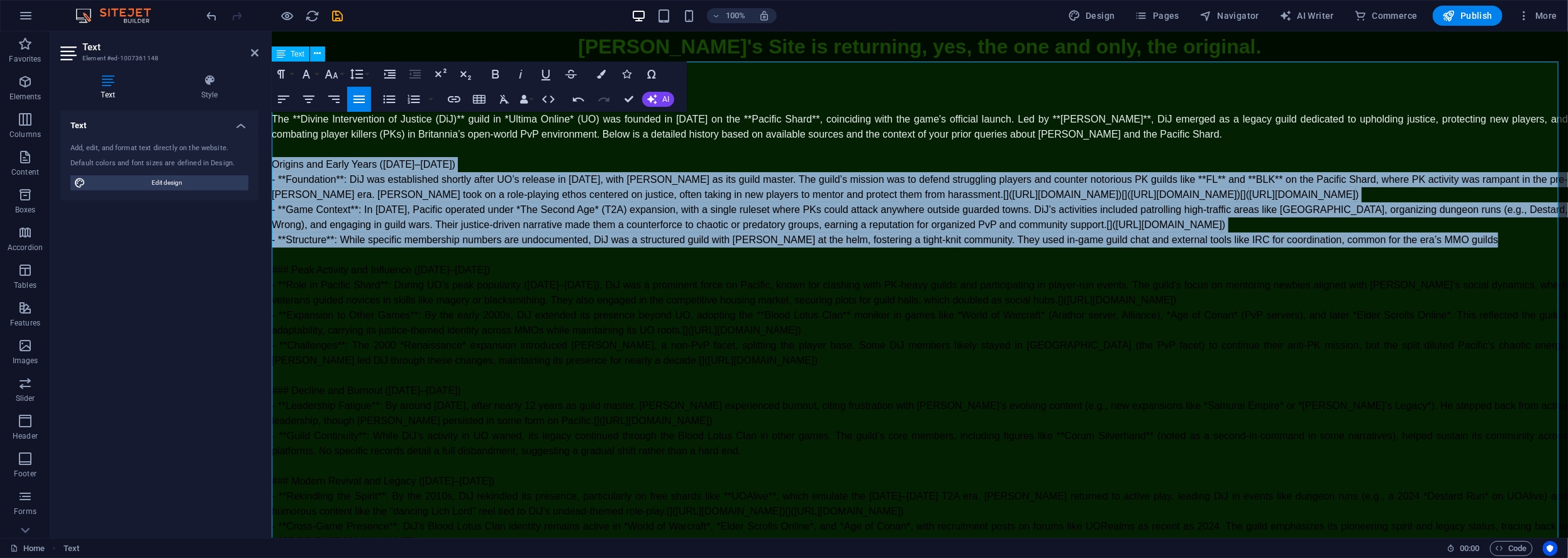
drag, startPoint x: 1470, startPoint y: 255, endPoint x: 275, endPoint y: 168, distance: 1198.2
click at [273, 168] on div "​The **Divine Intervention of Justice (DiJ)** guild in *Ultima Online* (UO) was…" at bounding box center [919, 397] width 1296 height 573
click at [540, 79] on icon "button" at bounding box center [545, 73] width 15 height 15
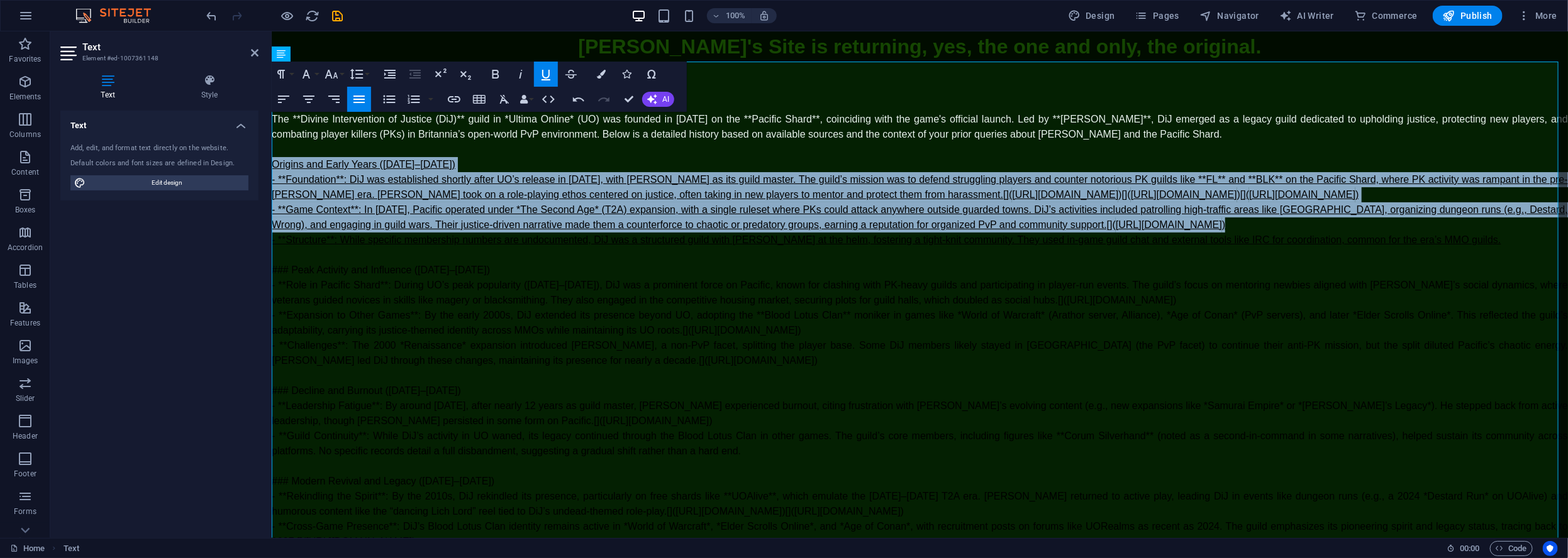
click at [541, 79] on icon "button" at bounding box center [545, 73] width 15 height 15
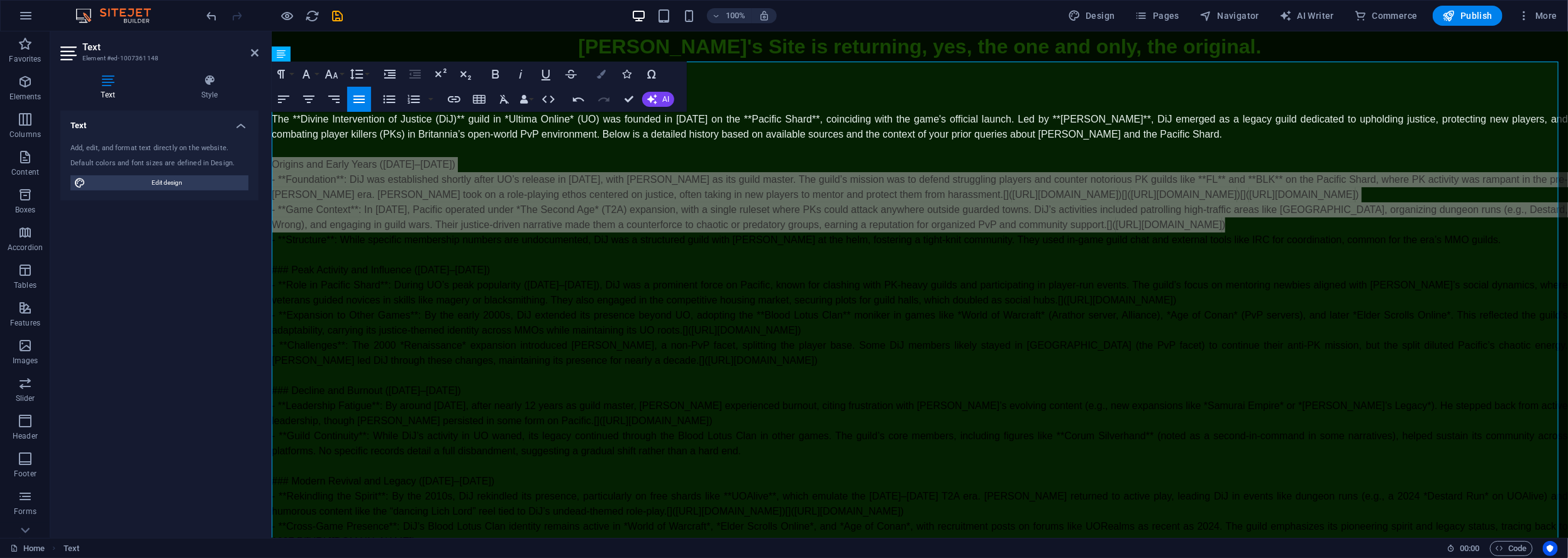
click at [599, 74] on icon "button" at bounding box center [601, 74] width 9 height 9
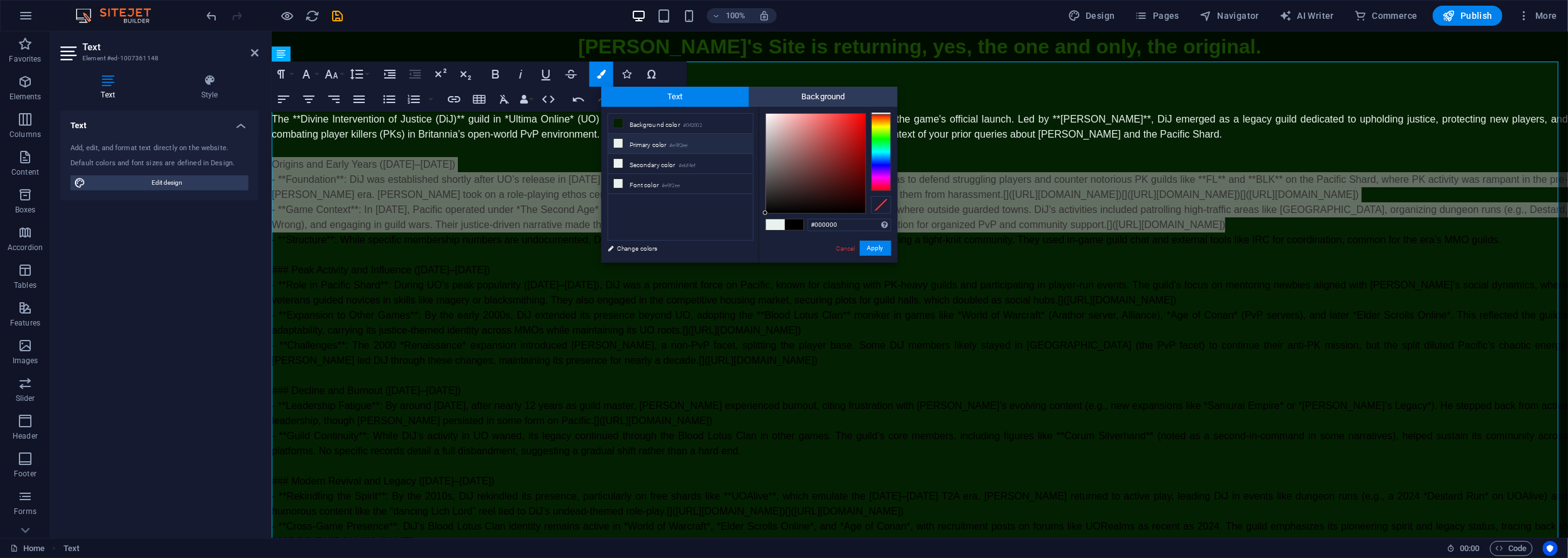
click at [649, 139] on li "Primary color #e9f2ee" at bounding box center [681, 144] width 144 height 20
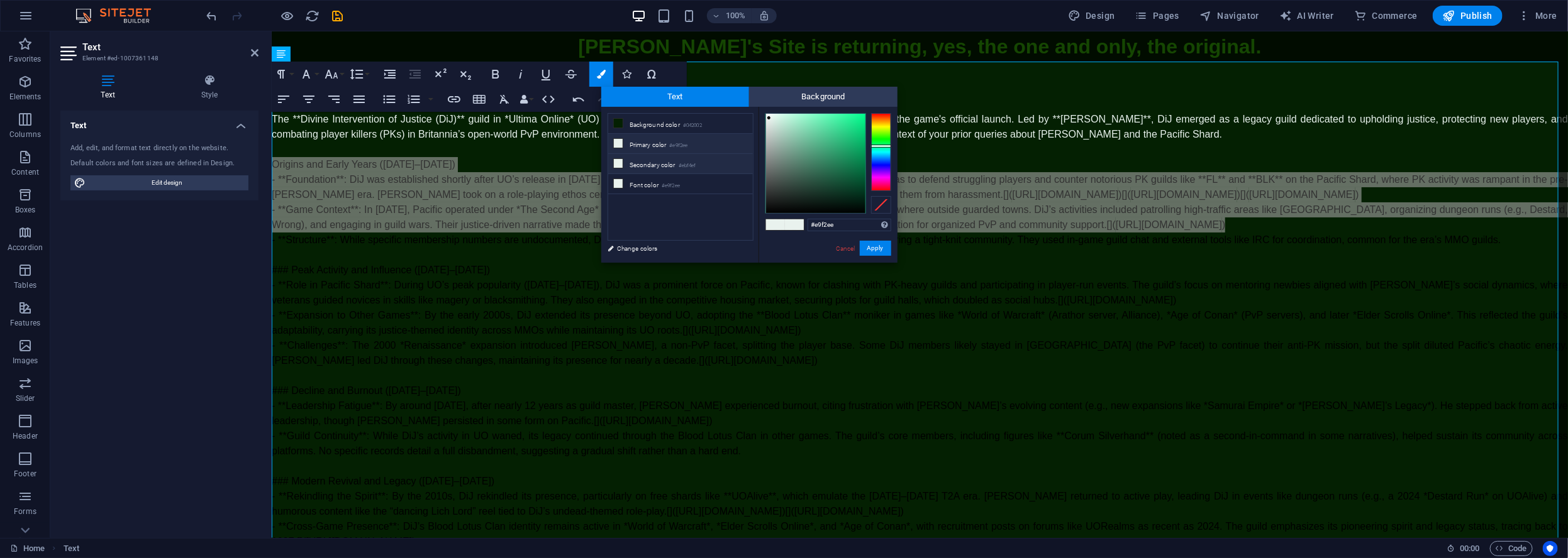
click at [649, 164] on li "Secondary color #ebf4ef" at bounding box center [681, 164] width 144 height 20
click at [645, 178] on li "Font color #e9f2ee" at bounding box center [681, 184] width 144 height 20
click at [655, 246] on link "Change colors" at bounding box center [674, 248] width 146 height 16
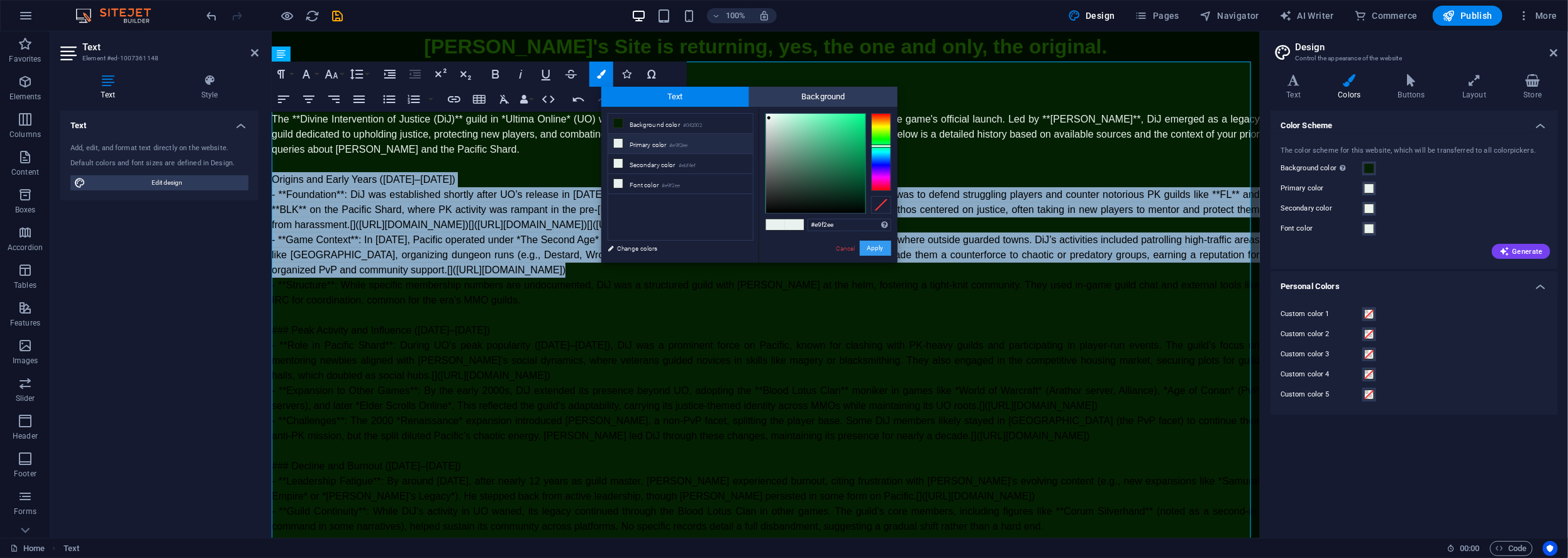
click at [885, 246] on button "Apply" at bounding box center [875, 248] width 31 height 15
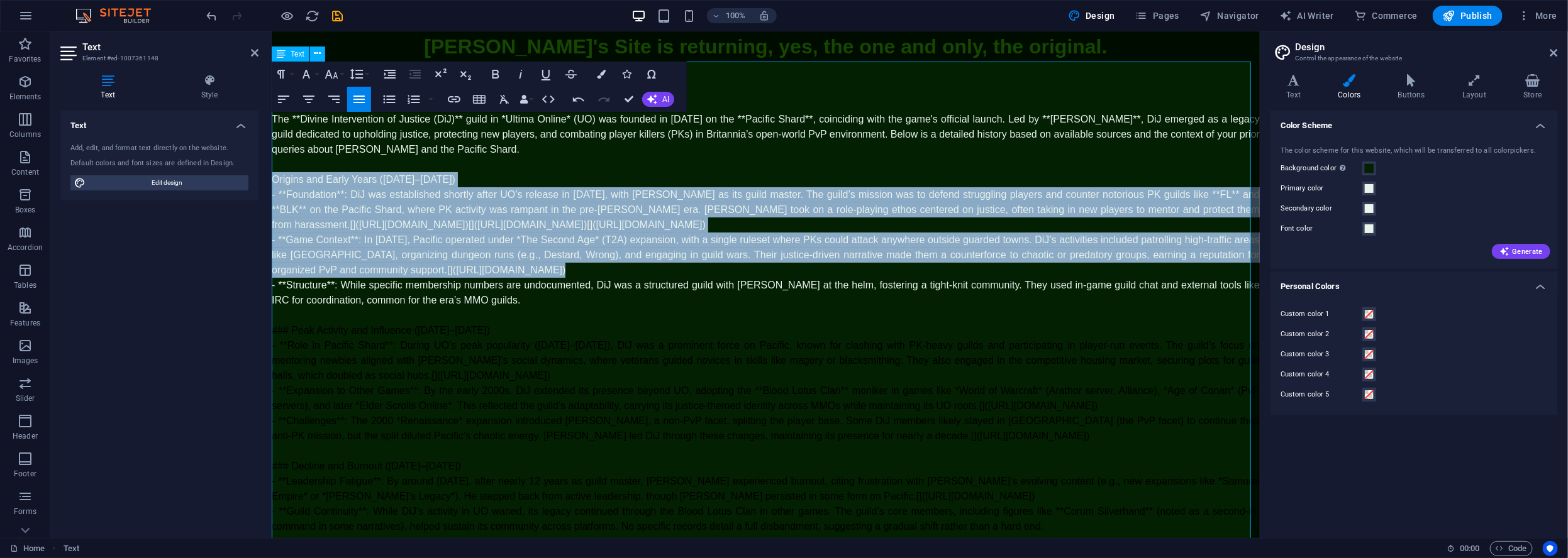
click at [507, 308] on p "- **Structure**: While specific membership numbers are undocumented, DiJ was a …" at bounding box center [765, 292] width 988 height 30
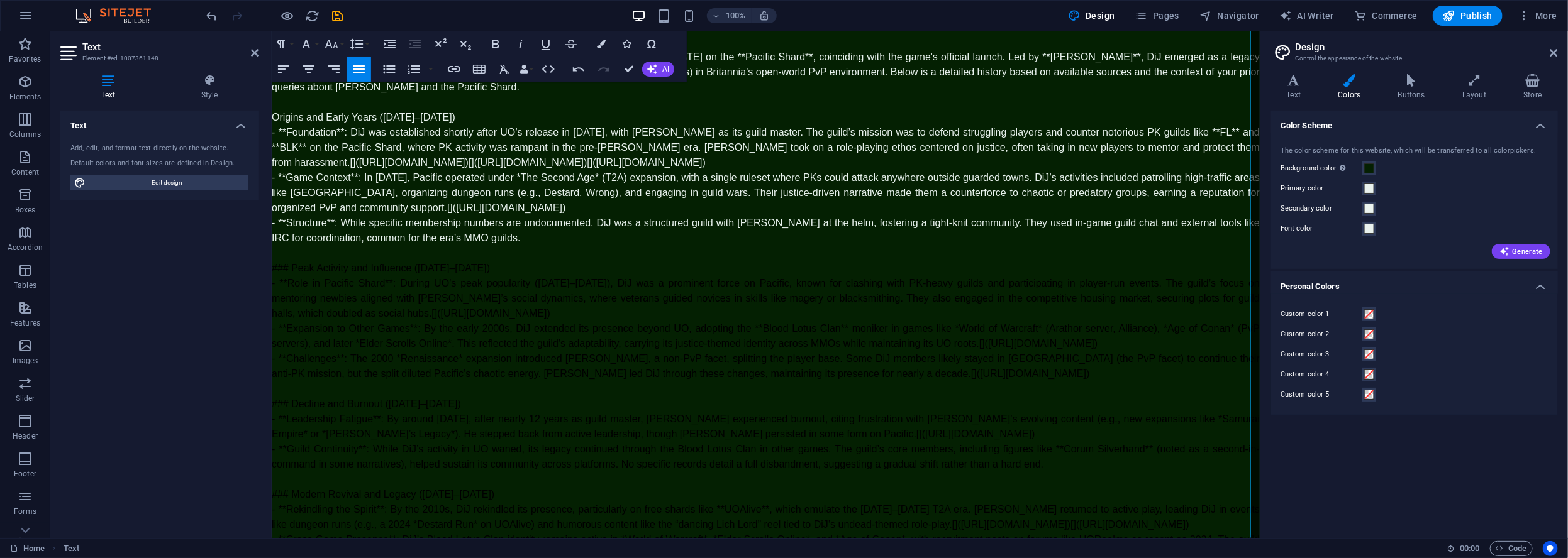
scroll to position [63, 0]
click at [292, 272] on span "### Peak Activity and Influence (1999–2005)" at bounding box center [380, 267] width 218 height 10
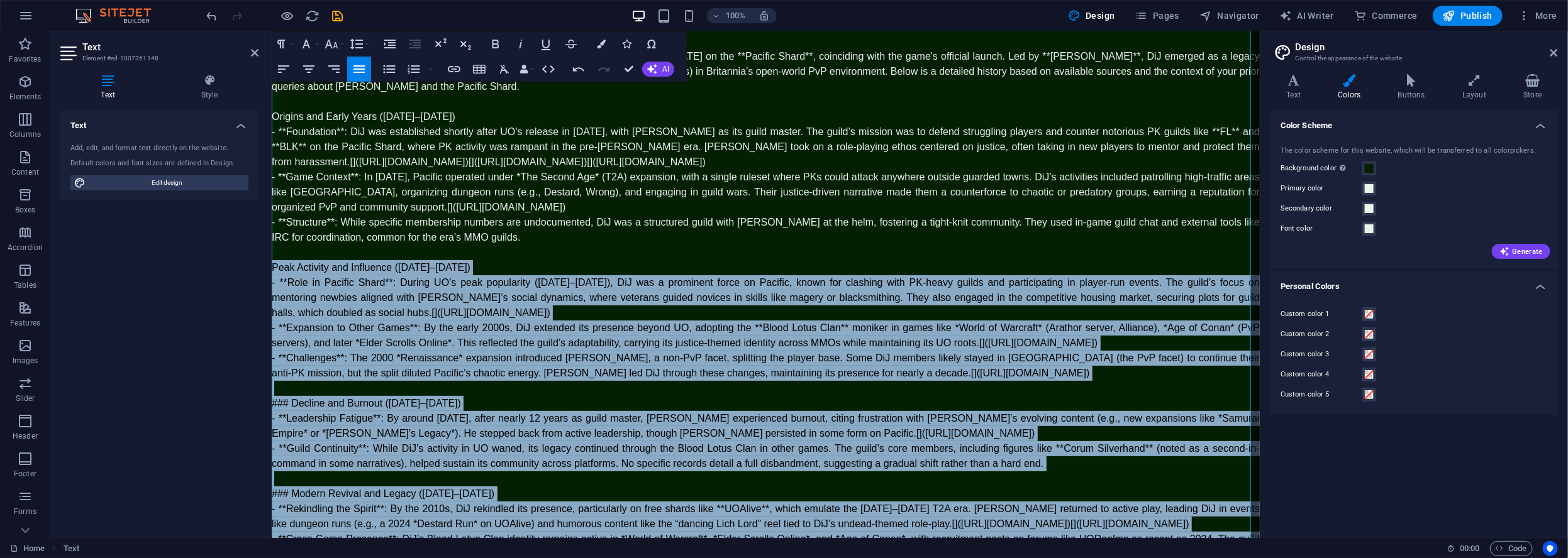
scroll to position [297, 0]
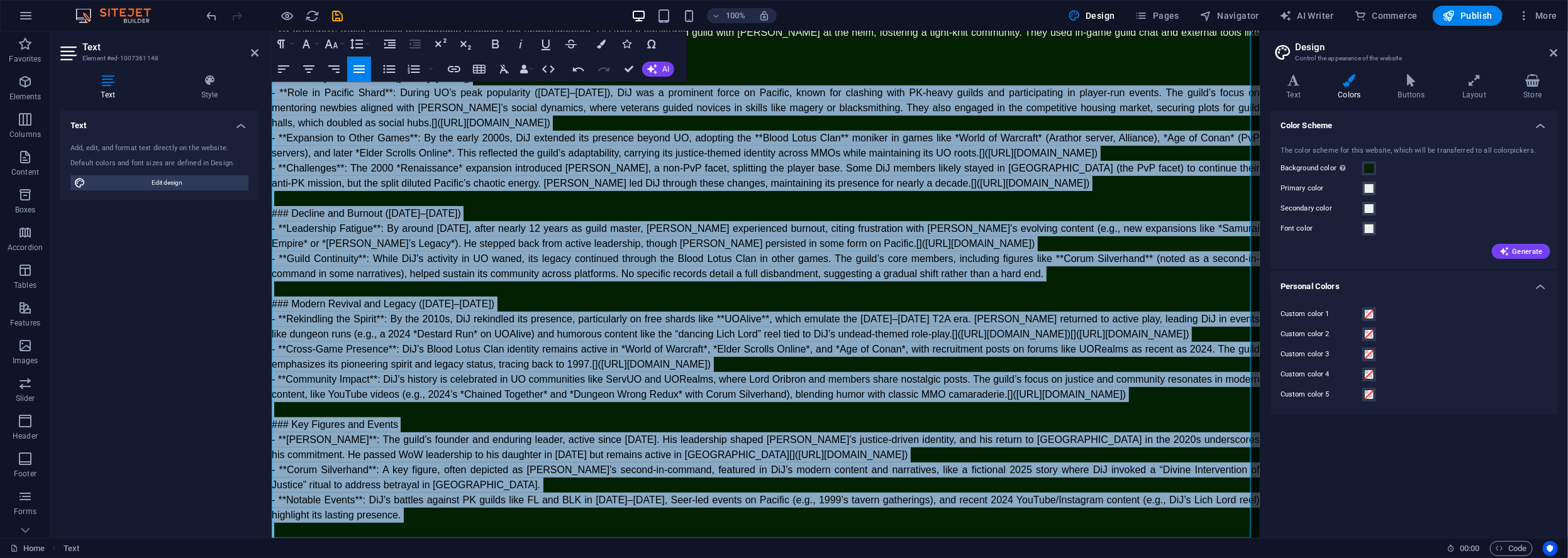
drag, startPoint x: 273, startPoint y: 282, endPoint x: 1100, endPoint y: 571, distance: 876.0
click at [1100, 537] on html "Skip to main content Lord Oribron's Site is returning, yes, the one and only, t…" at bounding box center [765, 158] width 988 height 760
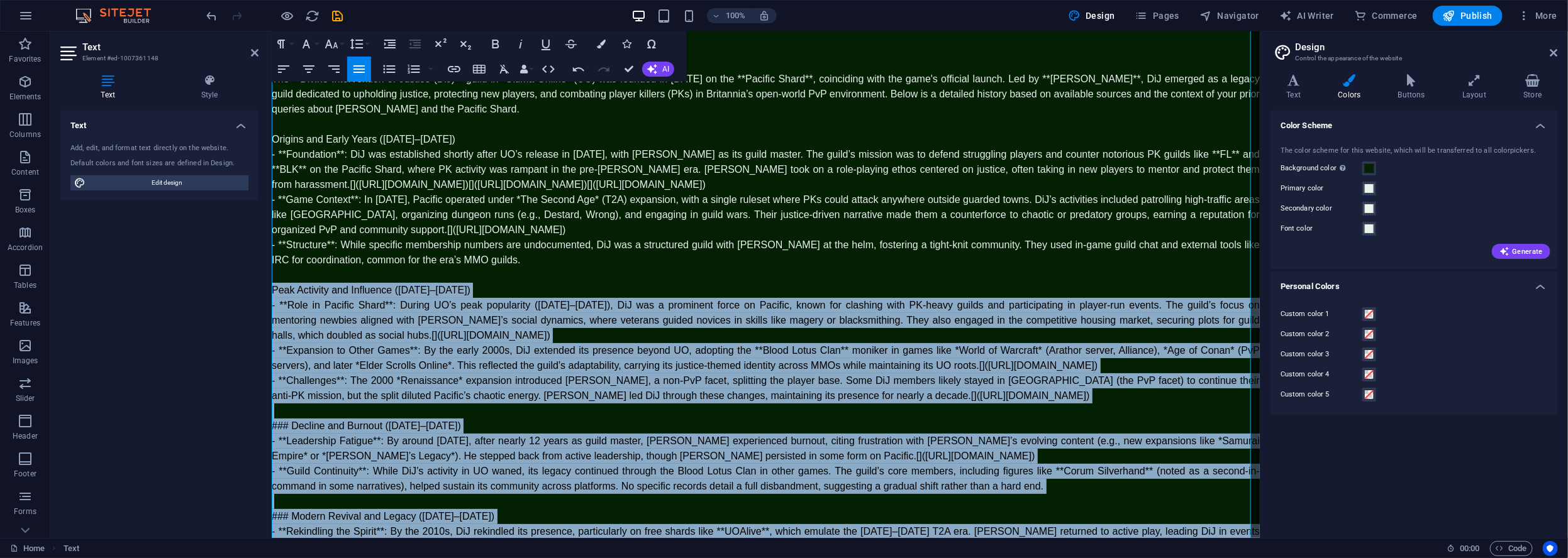
scroll to position [0, 0]
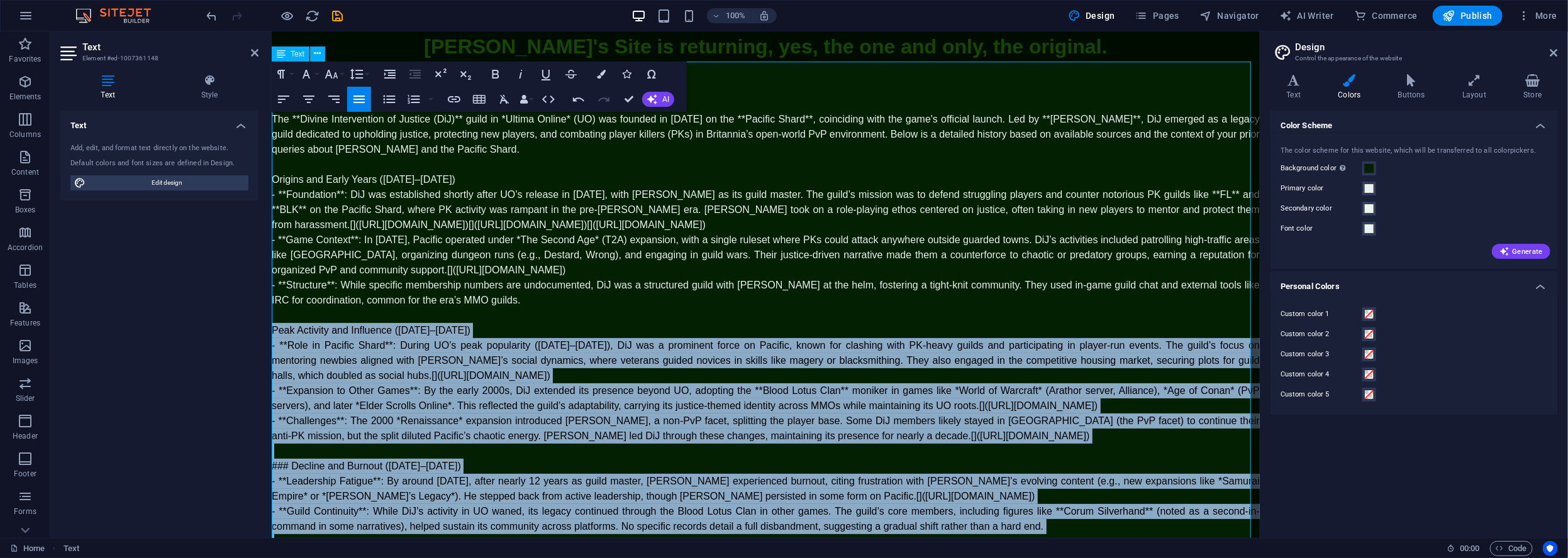
drag, startPoint x: 409, startPoint y: 362, endPoint x: 373, endPoint y: 363, distance: 36.0
click at [373, 363] on span "- **Role in Pacific Shard**: During UO’s peak popularity (1998–2000), DiJ was a…" at bounding box center [765, 360] width 988 height 41
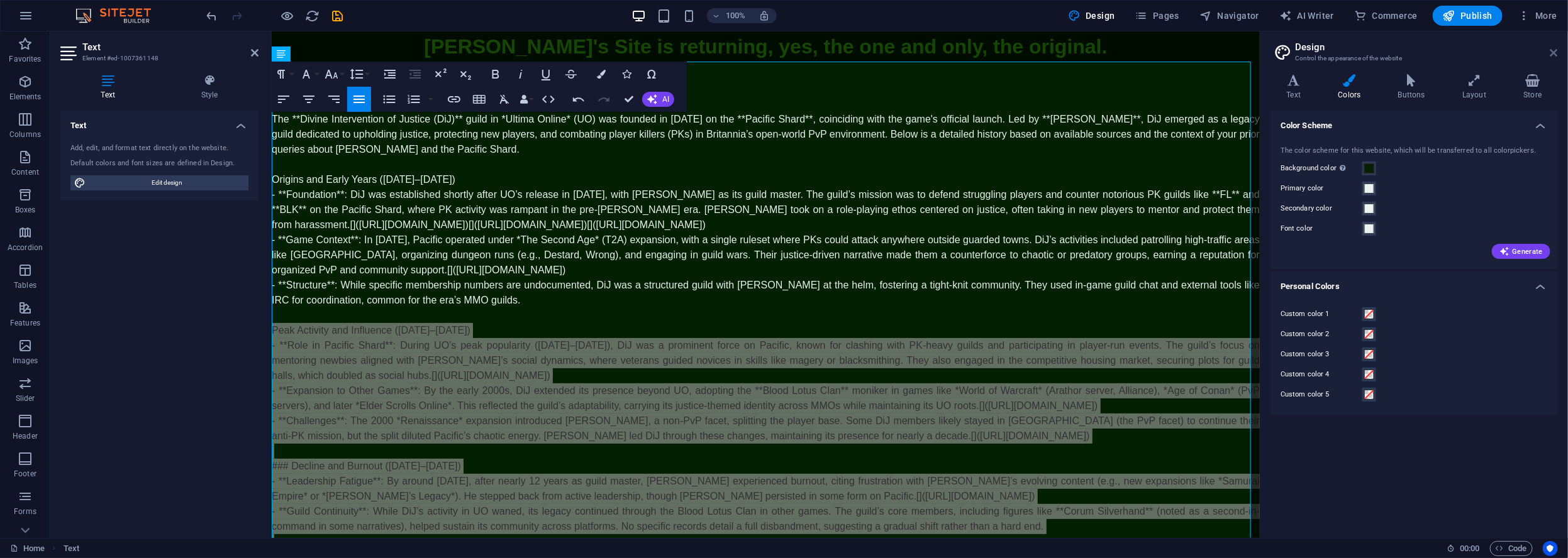
click at [1552, 52] on icon at bounding box center [1554, 52] width 8 height 10
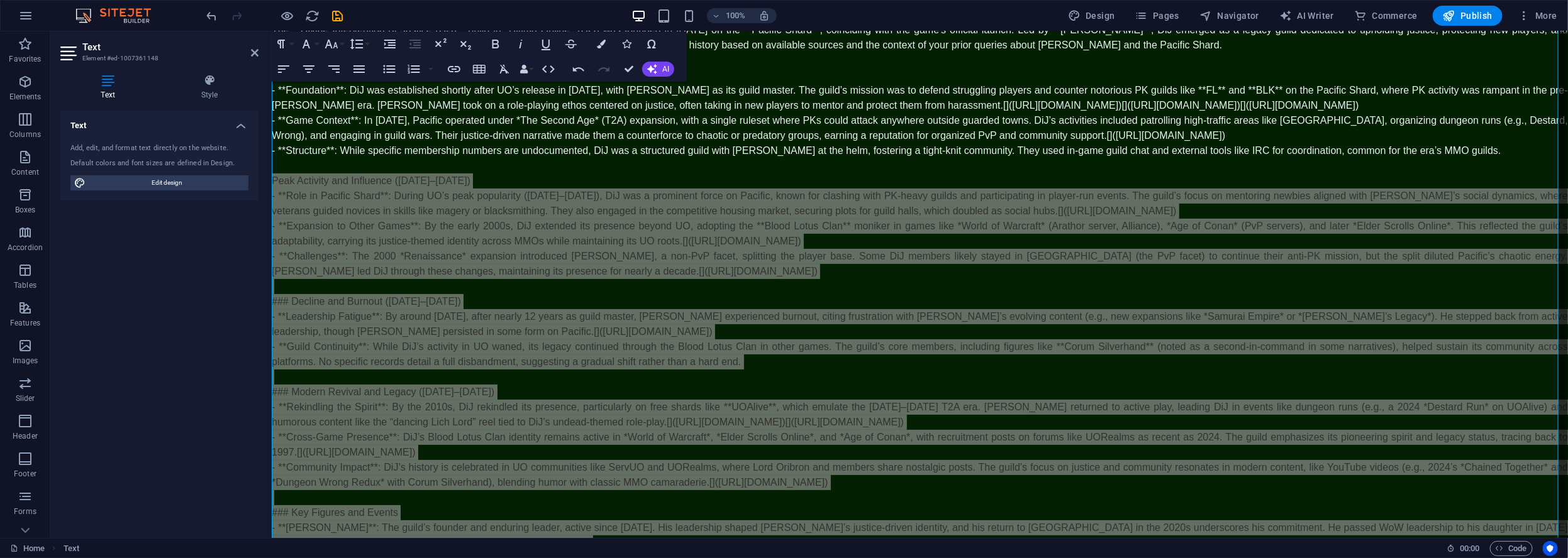
scroll to position [36, 0]
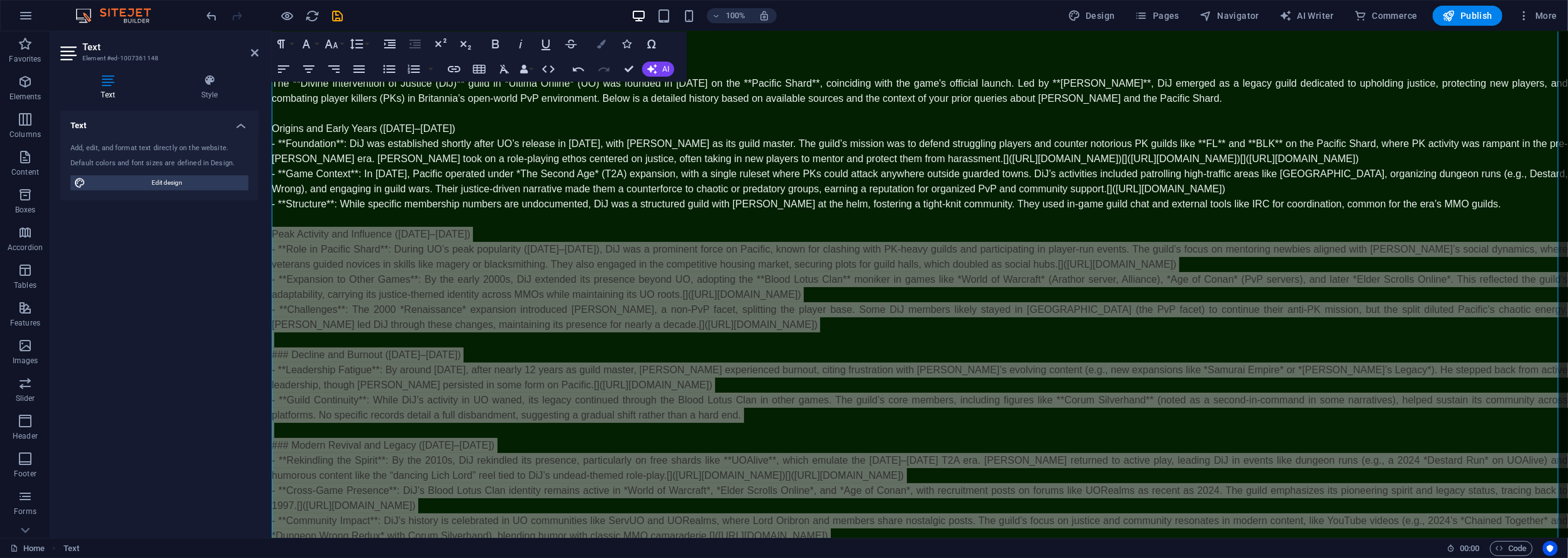
click at [600, 46] on icon "button" at bounding box center [601, 44] width 9 height 9
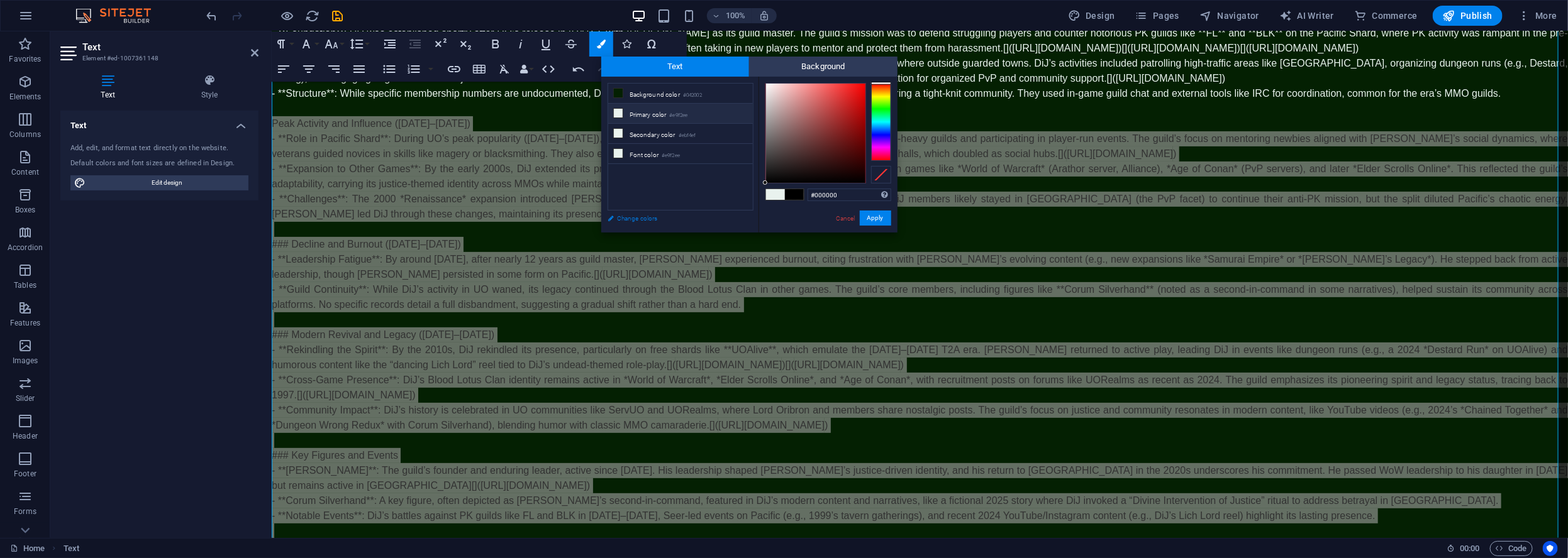
click at [653, 217] on link "Change colors" at bounding box center [674, 219] width 146 height 16
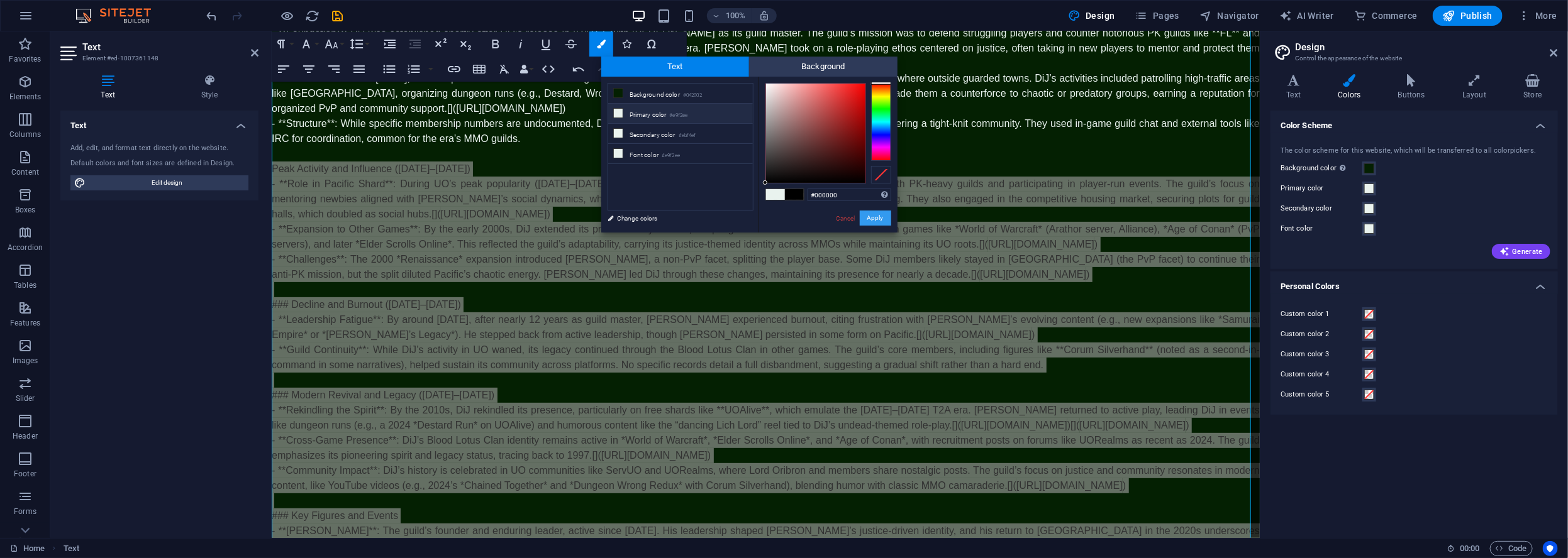
drag, startPoint x: 882, startPoint y: 219, endPoint x: 607, endPoint y: 190, distance: 276.5
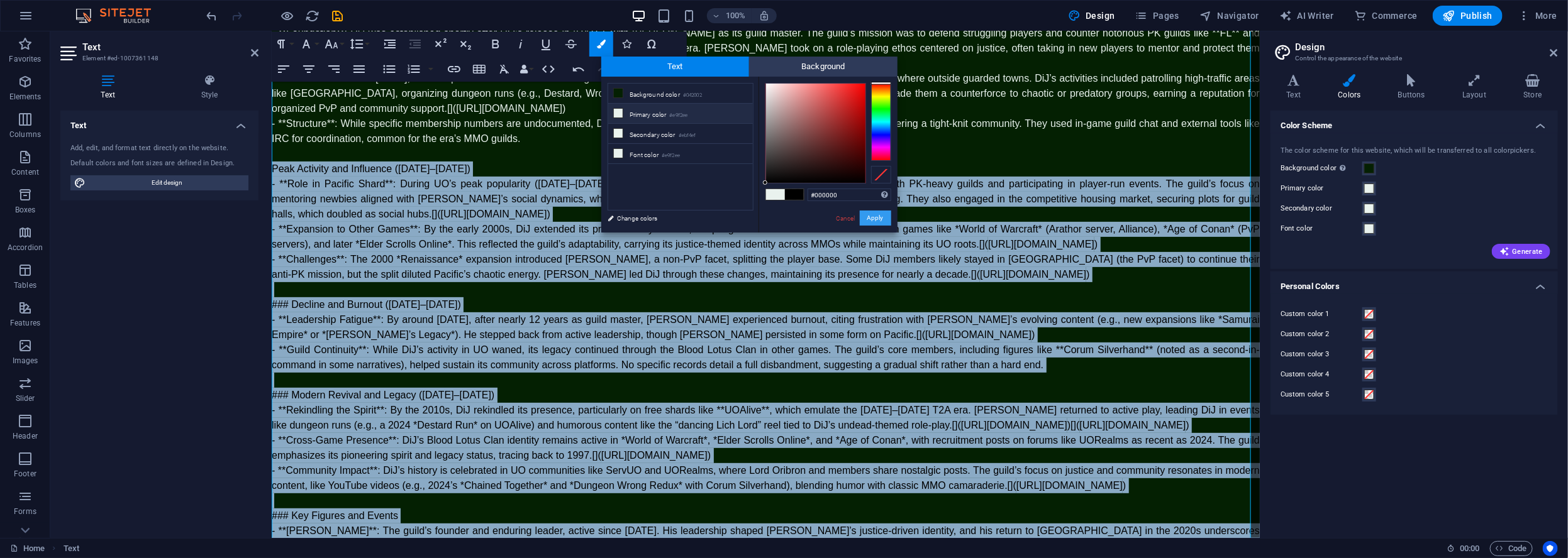
click at [882, 219] on button "Apply" at bounding box center [875, 218] width 31 height 15
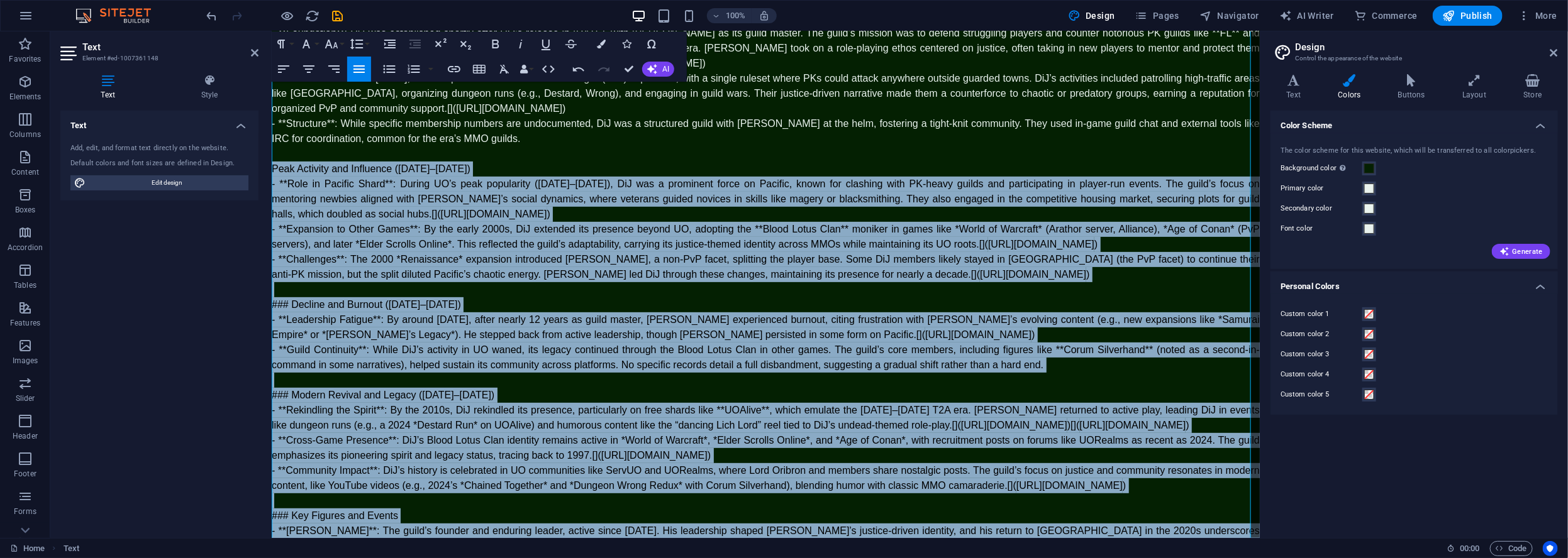
click at [709, 297] on p at bounding box center [765, 289] width 988 height 15
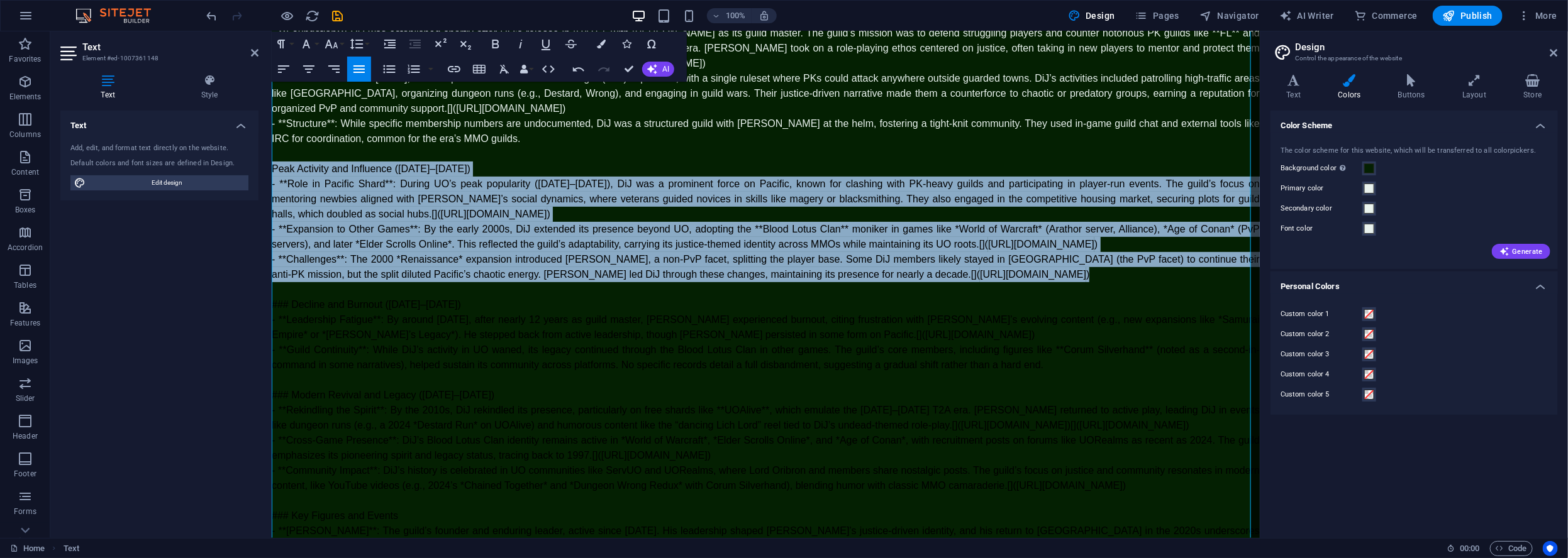
drag, startPoint x: 1072, startPoint y: 291, endPoint x: 267, endPoint y: 181, distance: 812.5
click at [271, 181] on html "Skip to main content Lord Oribron's Site is returning, yes, the one and only, t…" at bounding box center [765, 249] width 988 height 760
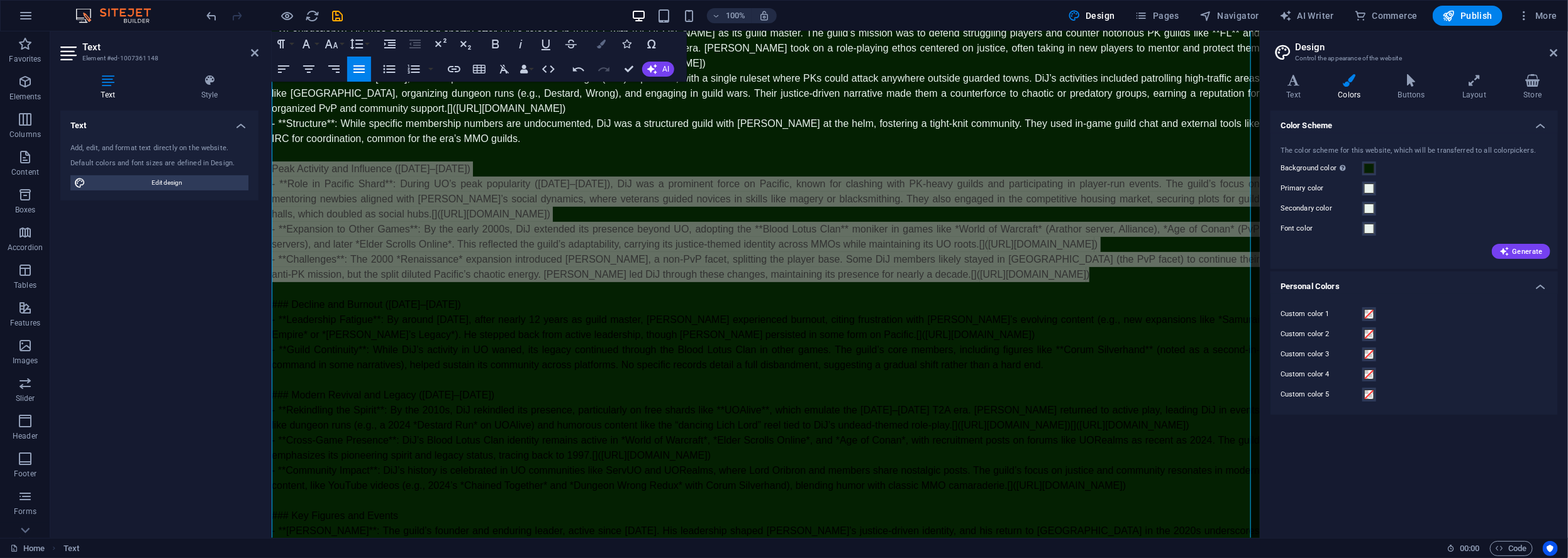
click at [599, 47] on button "Colors" at bounding box center [601, 44] width 24 height 25
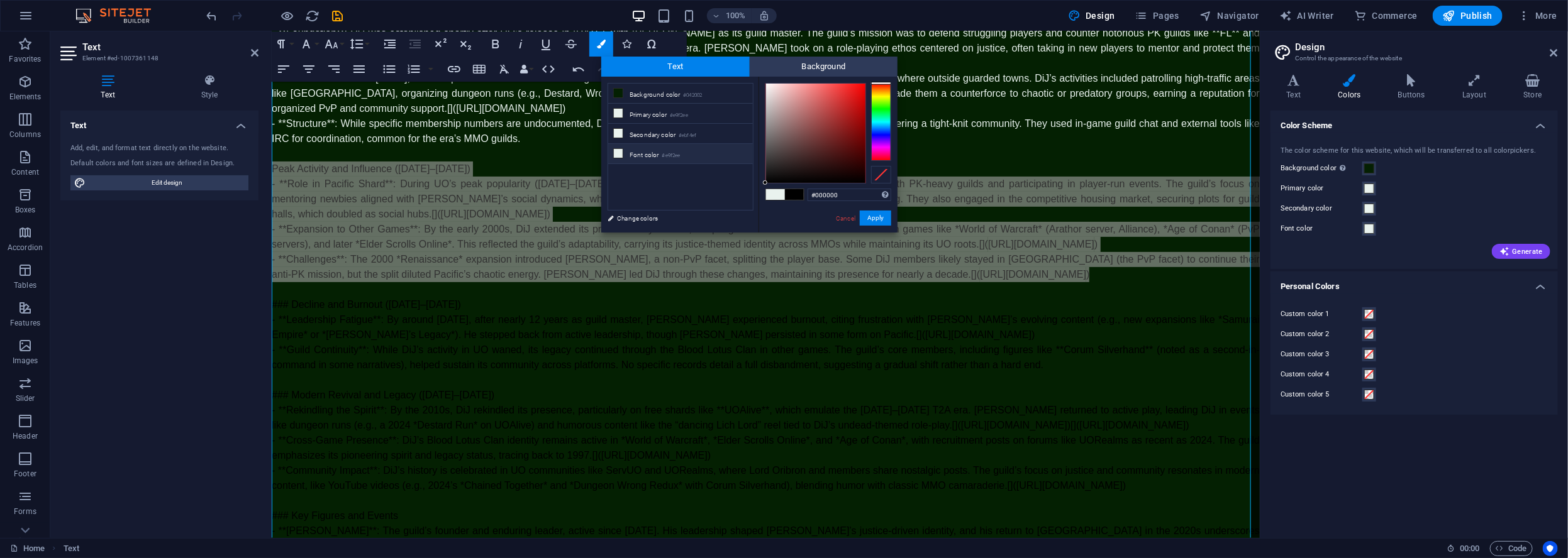
click at [638, 150] on li "Font color #e9f2ee" at bounding box center [681, 153] width 144 height 20
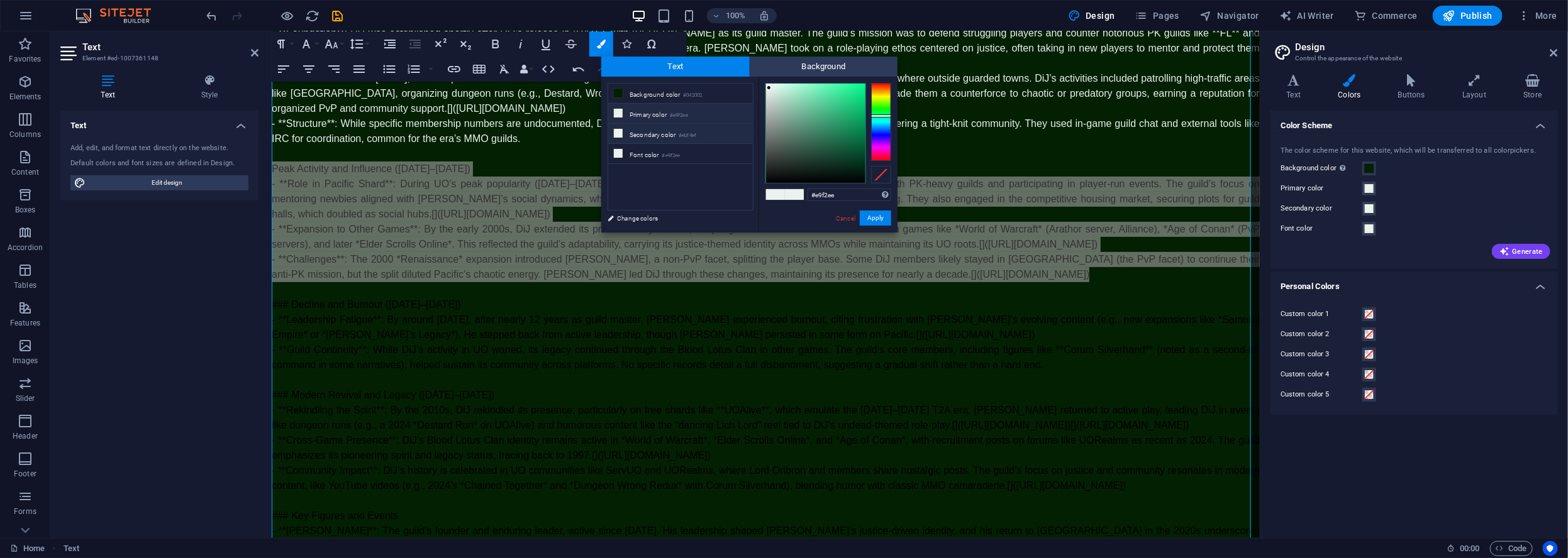
click at [643, 134] on li "Secondary color #ebf4ef" at bounding box center [681, 133] width 144 height 20
drag, startPoint x: 644, startPoint y: 117, endPoint x: 645, endPoint y: 123, distance: 6.1
click at [645, 116] on li "Primary color #e9f2ee" at bounding box center [681, 113] width 144 height 20
click at [642, 219] on link "Change colors" at bounding box center [674, 219] width 146 height 16
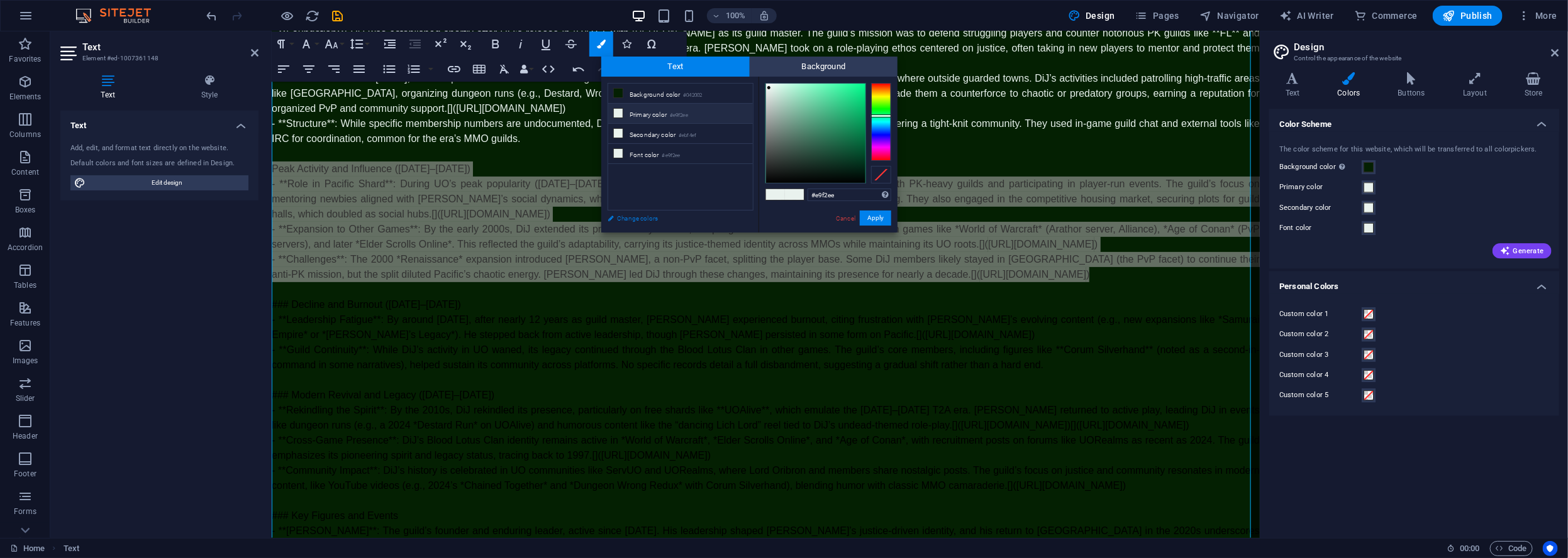
click at [641, 222] on link "Change colors" at bounding box center [674, 219] width 146 height 16
click at [635, 228] on div "less Background color #042002 Primary color #e9f2ee Secondary color #ebf4ef Fon…" at bounding box center [749, 155] width 296 height 156
click at [1552, 50] on icon at bounding box center [1554, 52] width 8 height 10
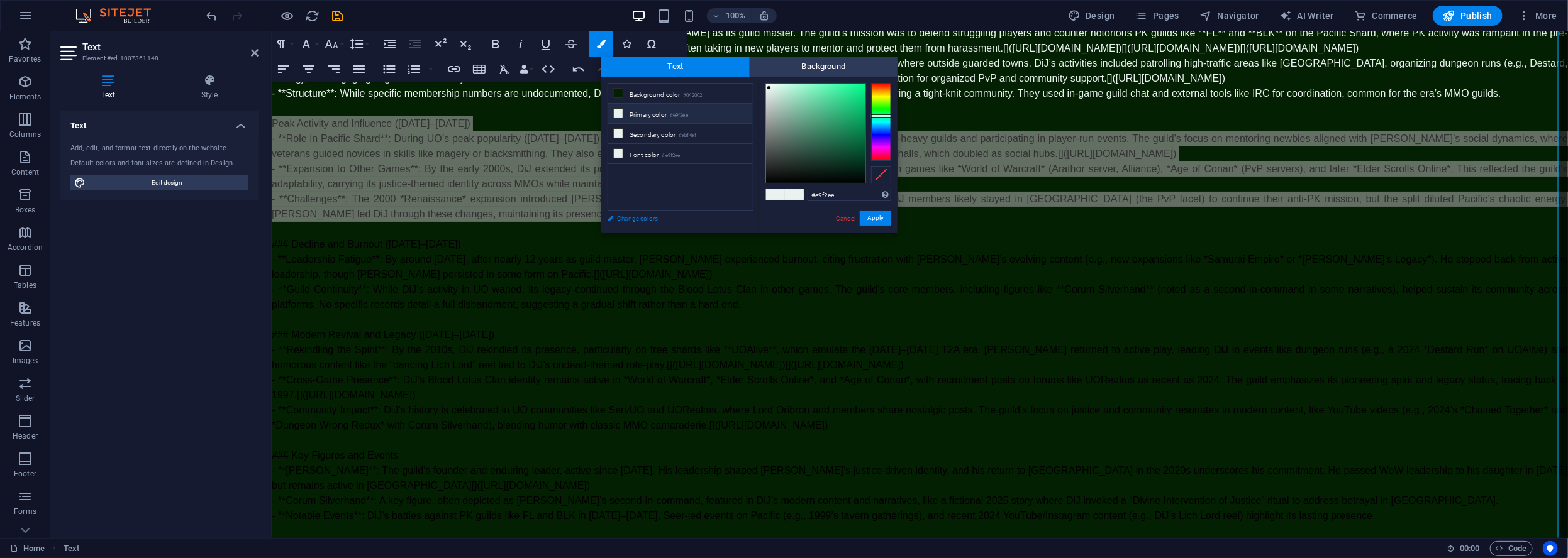
click at [633, 222] on link "Change colors" at bounding box center [674, 219] width 146 height 16
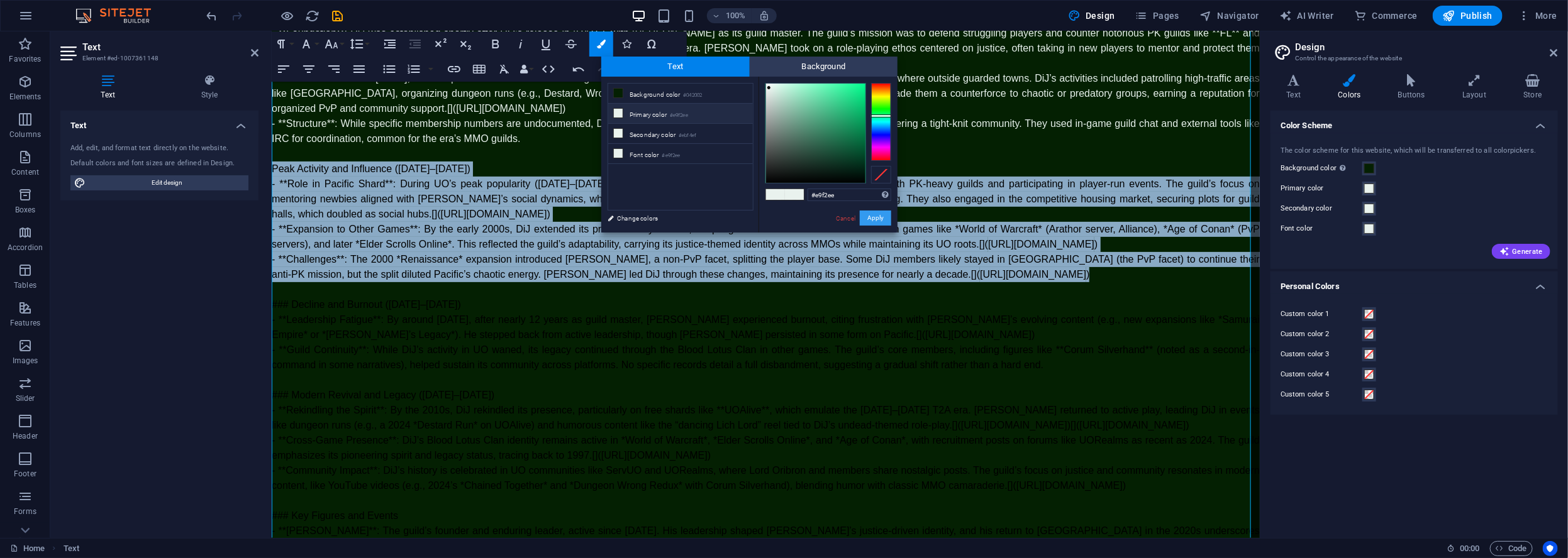
click at [880, 223] on button "Apply" at bounding box center [875, 218] width 31 height 15
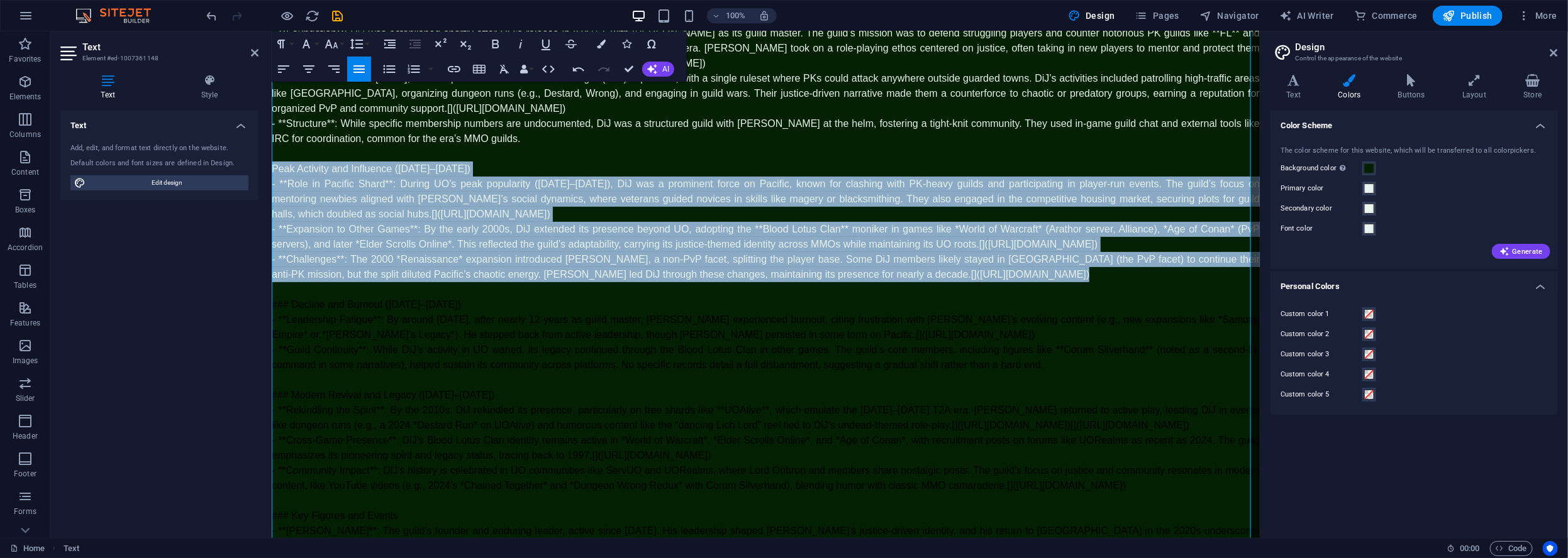
click at [669, 282] on p "- **Challenges**: The 2000 *Renaissance* expansion introduced Trammel, a non-Pv…" at bounding box center [765, 267] width 988 height 30
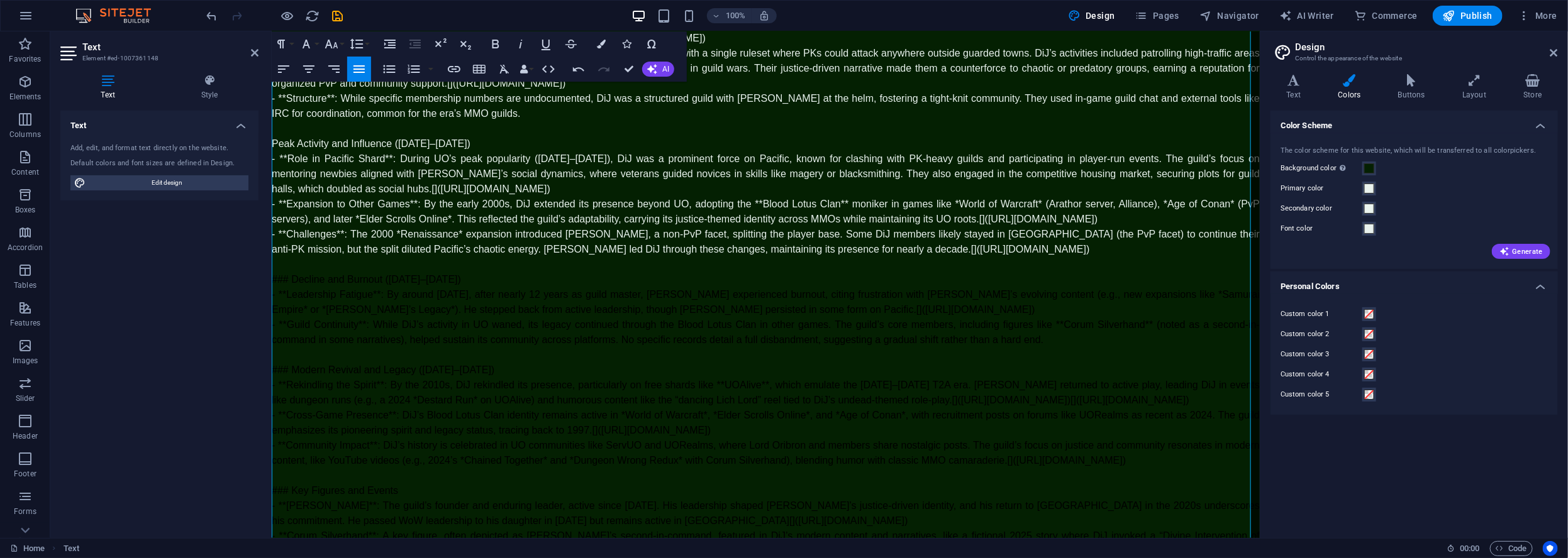
scroll to position [287, 0]
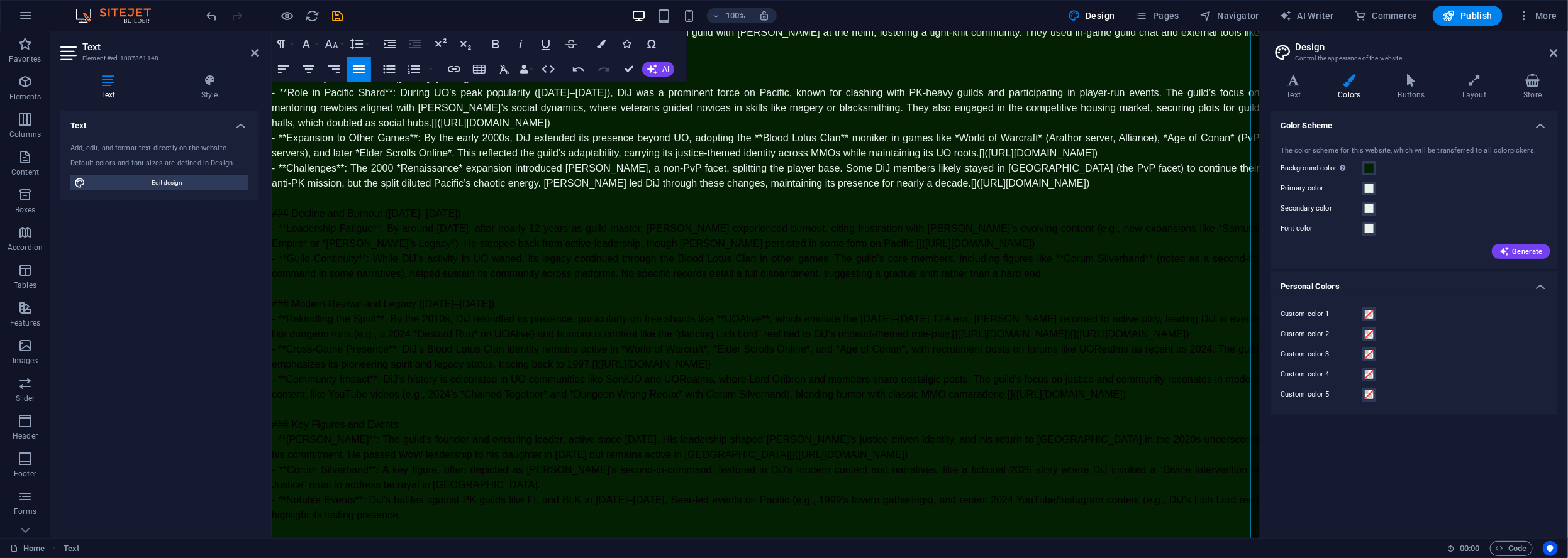
click at [293, 207] on span "### Decline and Burnout (2005–2009)" at bounding box center [366, 213] width 189 height 10
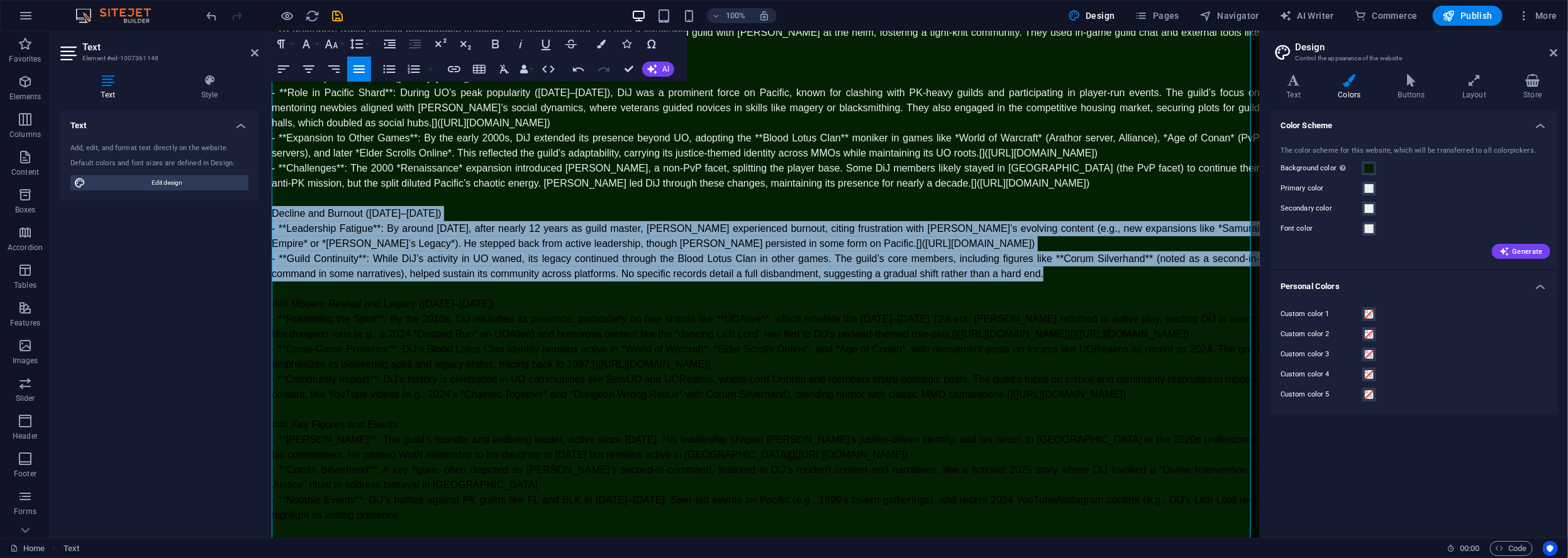
drag, startPoint x: 1049, startPoint y: 256, endPoint x: 267, endPoint y: 194, distance: 784.5
click at [271, 194] on html "Skip to main content Lord Oribron's Site is returning, yes, the one and only, t…" at bounding box center [765, 158] width 988 height 760
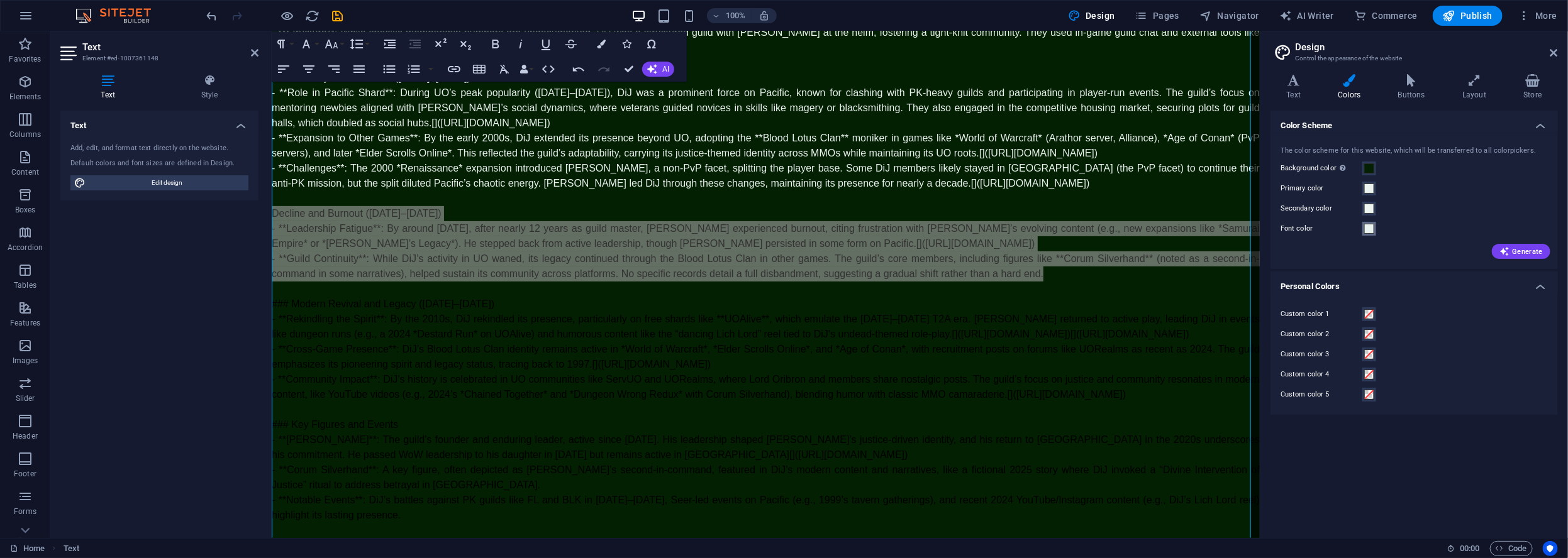
click at [1366, 224] on span at bounding box center [1368, 228] width 10 height 10
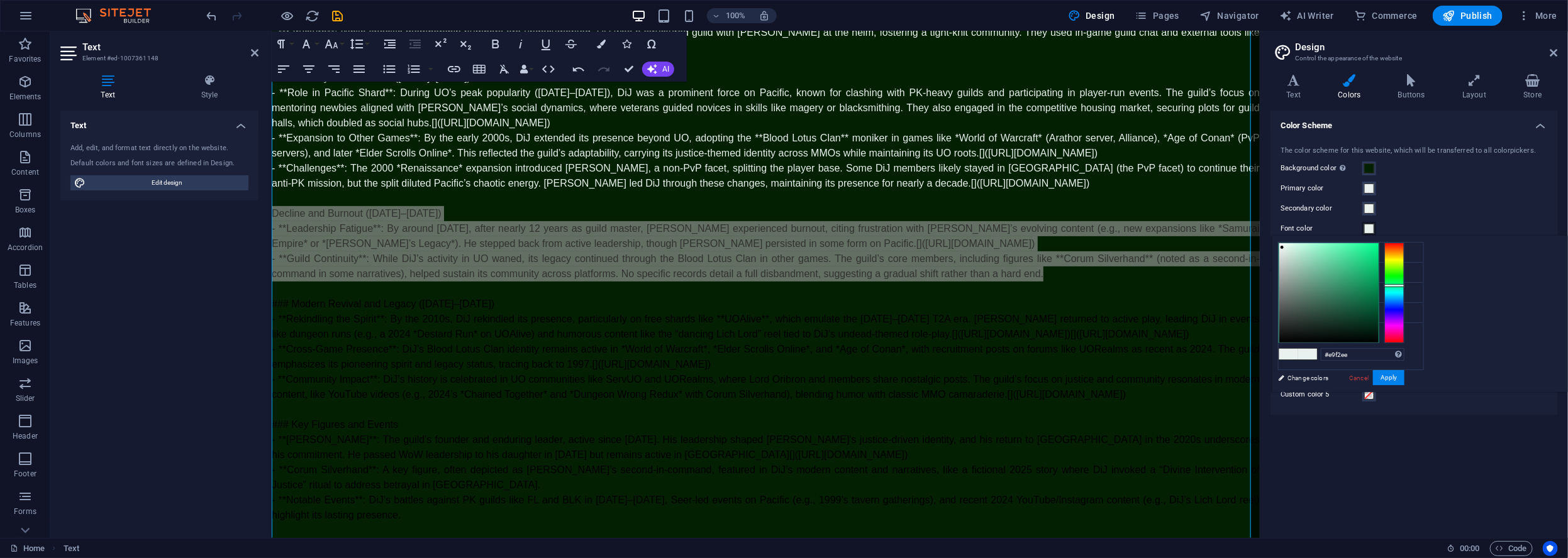
click at [1356, 203] on label "Secondary color" at bounding box center [1321, 208] width 82 height 15
click at [1362, 203] on button "Secondary color" at bounding box center [1369, 208] width 14 height 14
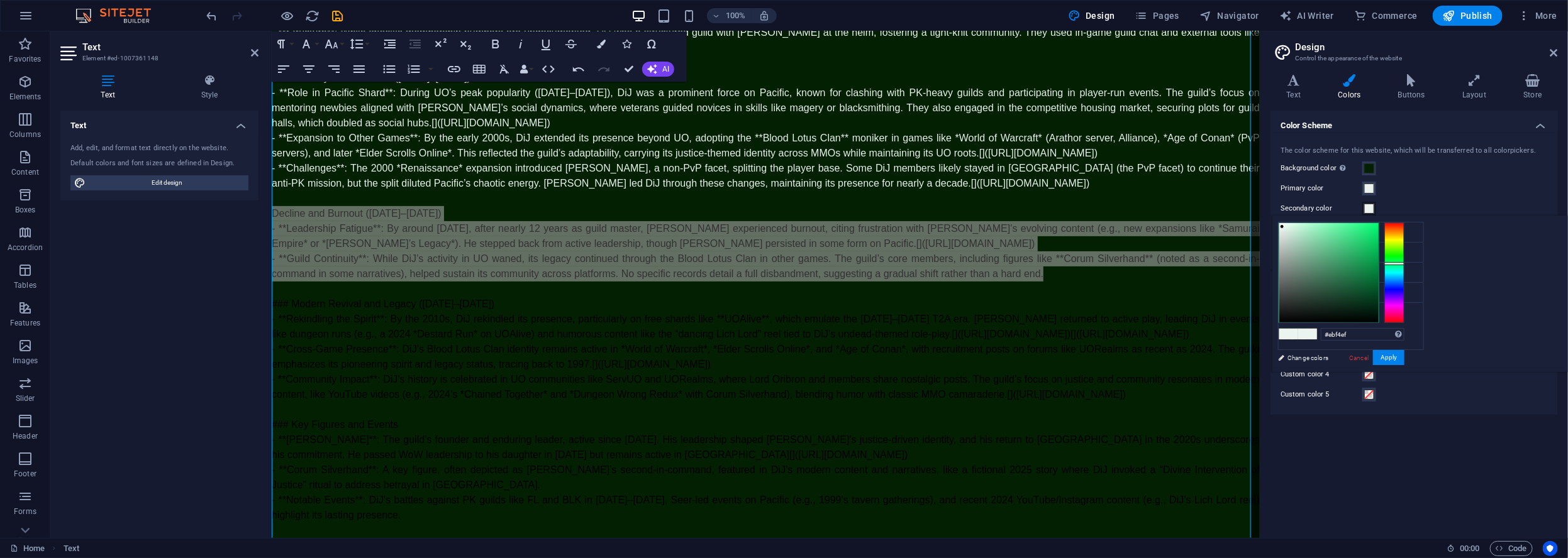
click at [1328, 185] on label "Primary color" at bounding box center [1321, 188] width 82 height 15
click at [1362, 185] on button "Primary color" at bounding box center [1369, 188] width 14 height 14
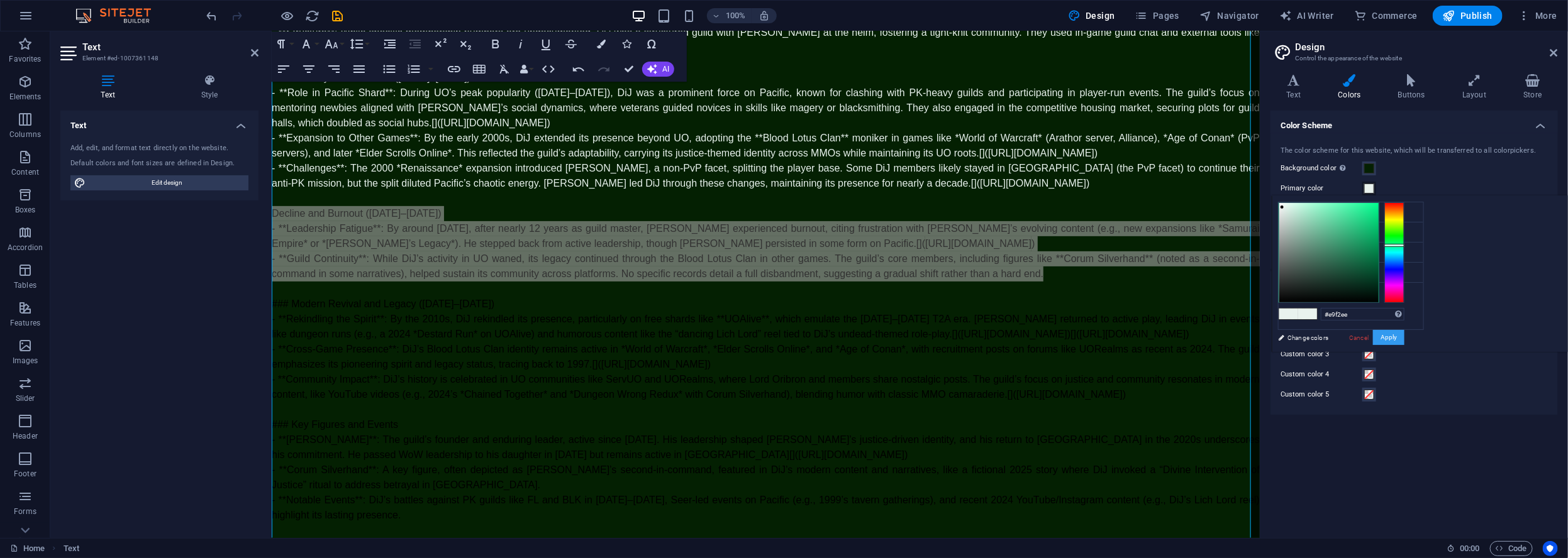
click at [1404, 336] on button "Apply" at bounding box center [1388, 337] width 31 height 15
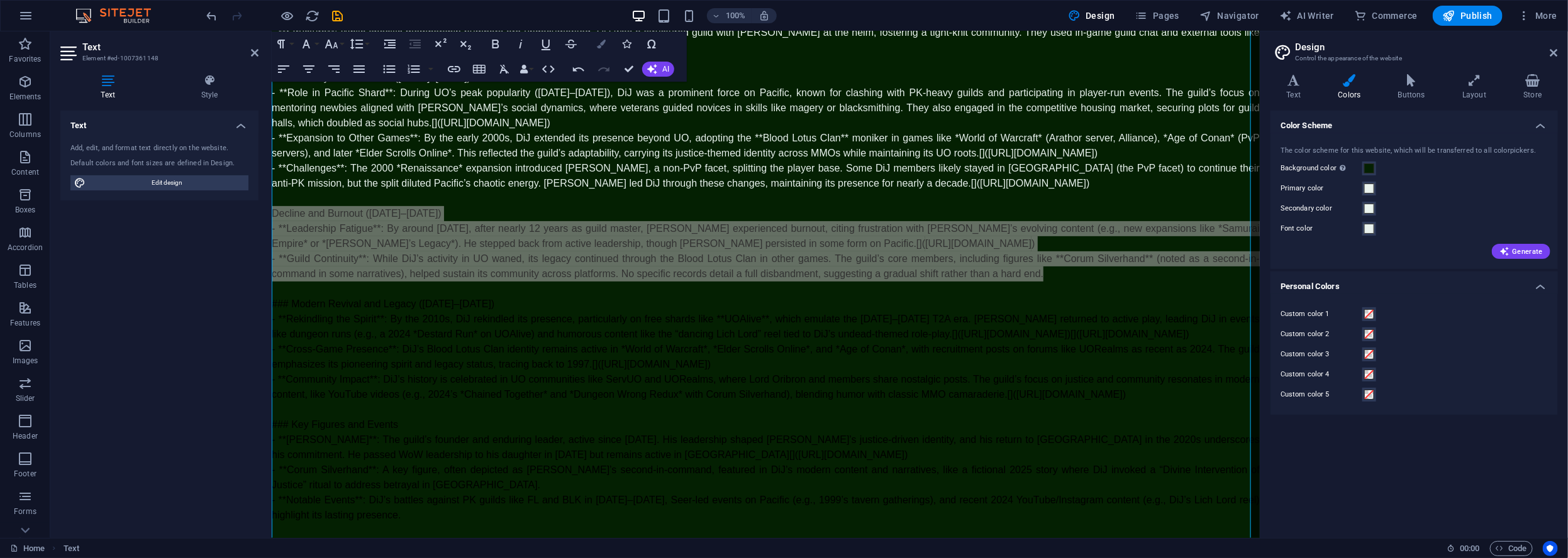
click at [602, 47] on icon "button" at bounding box center [601, 44] width 9 height 9
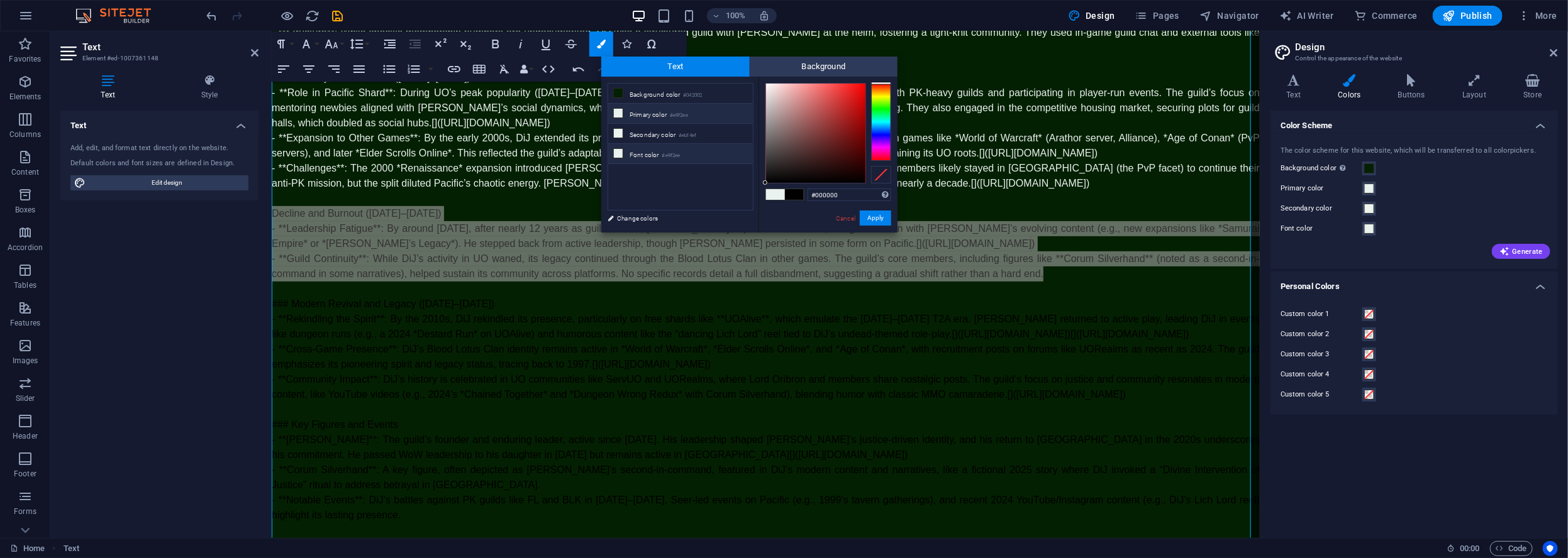
click at [621, 152] on icon at bounding box center [618, 153] width 9 height 9
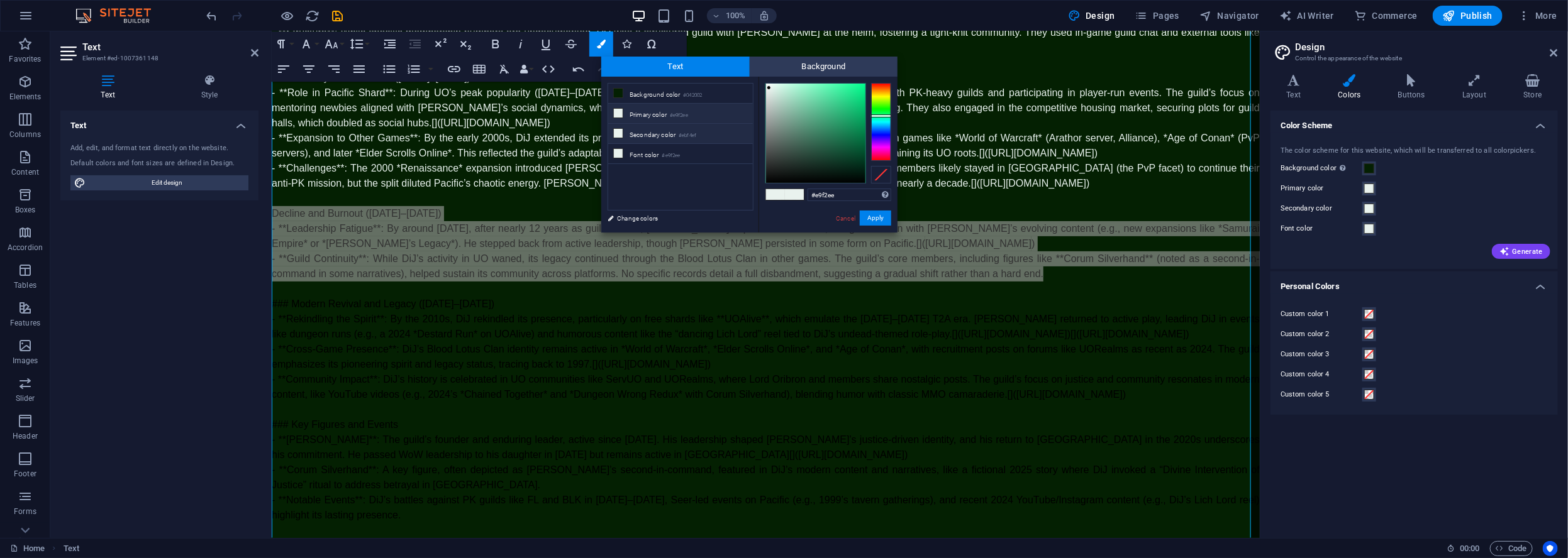
click at [627, 132] on li "Secondary color #ebf4ef" at bounding box center [681, 133] width 144 height 20
click at [631, 113] on li "Primary color #e9f2ee" at bounding box center [681, 113] width 144 height 20
click at [637, 215] on link "Change colors" at bounding box center [674, 219] width 146 height 16
drag, startPoint x: 1555, startPoint y: 50, endPoint x: 811, endPoint y: 131, distance: 748.4
click at [1555, 50] on icon at bounding box center [1554, 52] width 8 height 10
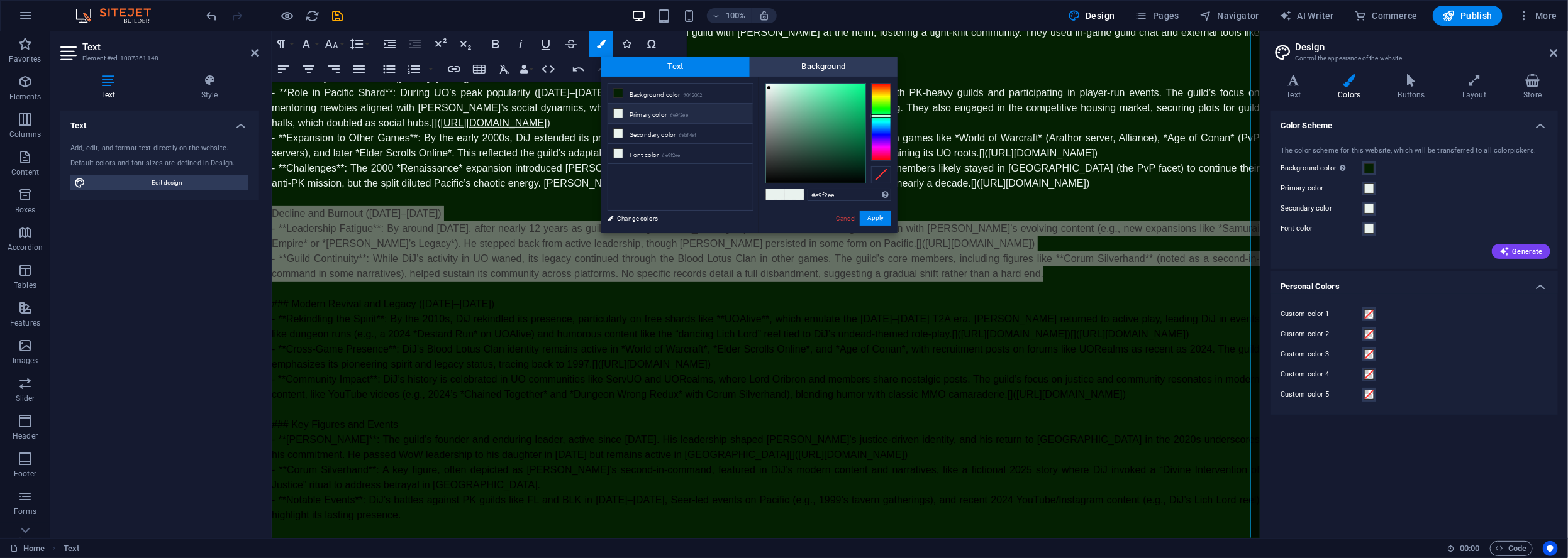
scroll to position [161, 0]
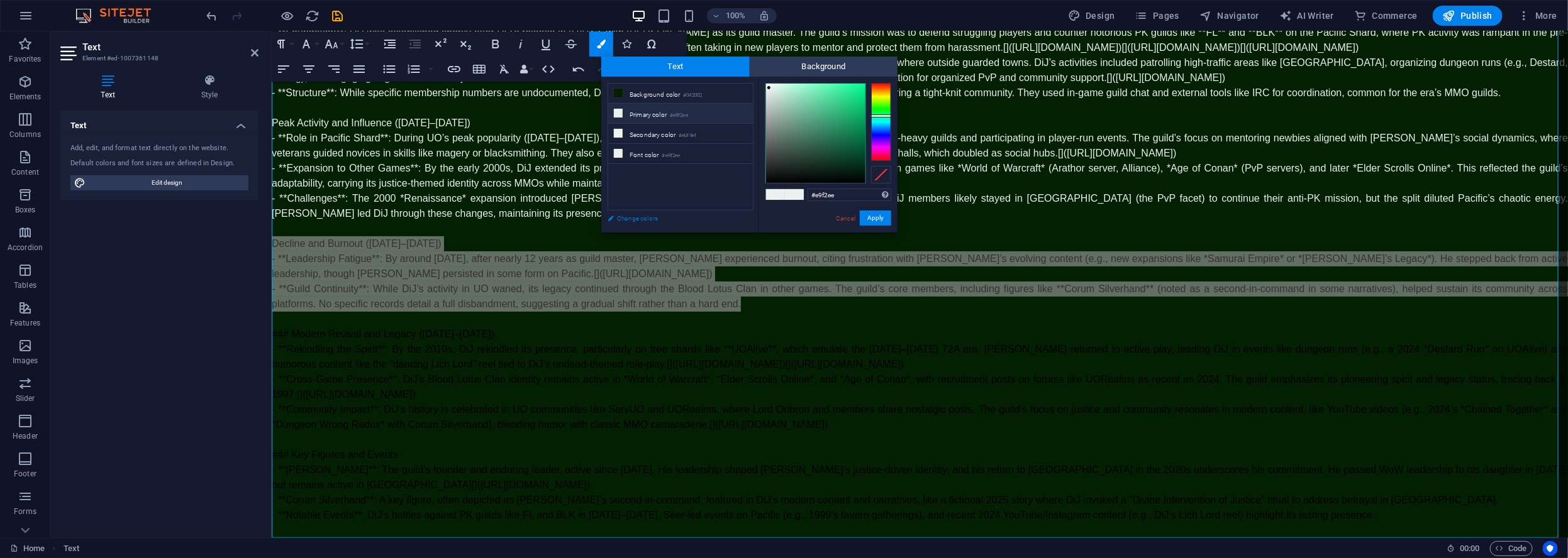
click at [634, 218] on link "Change colors" at bounding box center [674, 219] width 146 height 16
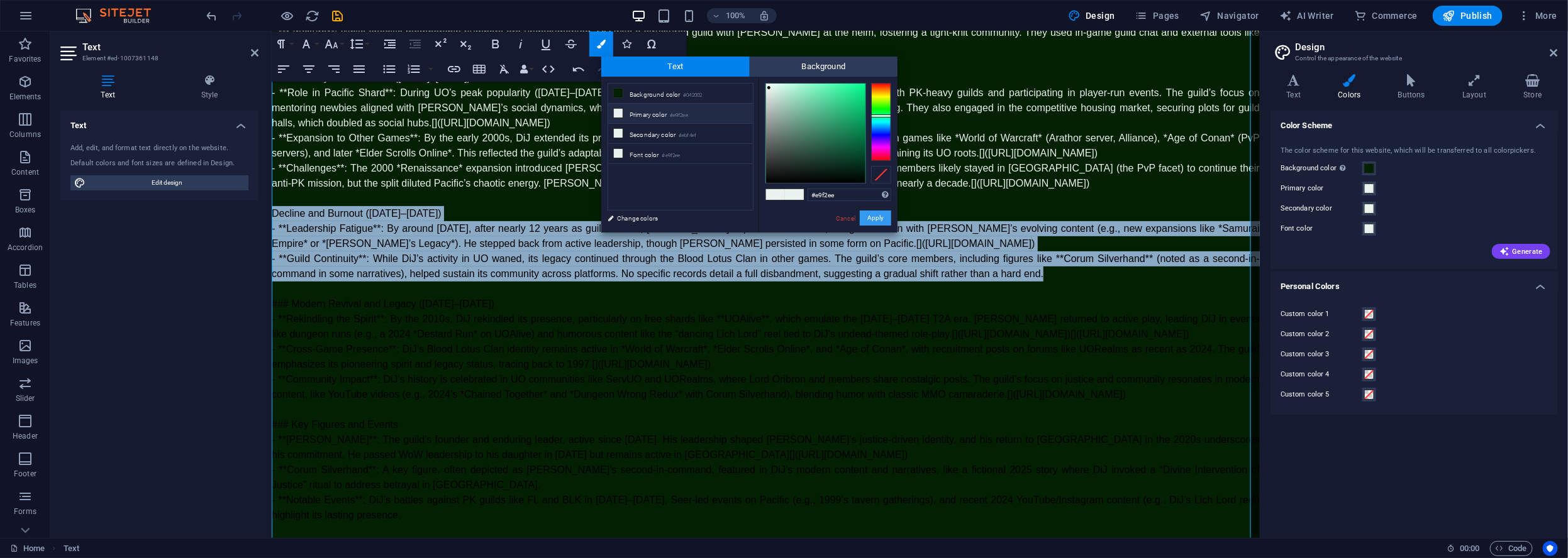
click at [875, 217] on button "Apply" at bounding box center [875, 218] width 31 height 15
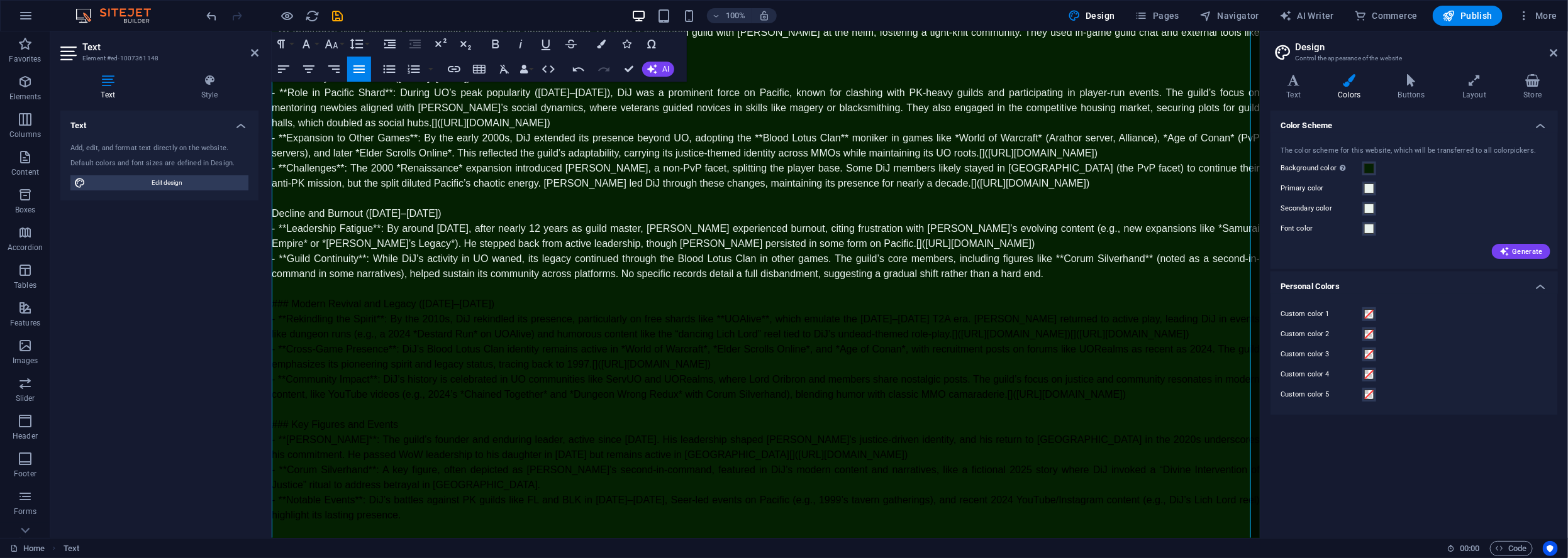
click at [441, 298] on span "### Modern Revival and Legacy (2010–2025)" at bounding box center [383, 303] width 223 height 10
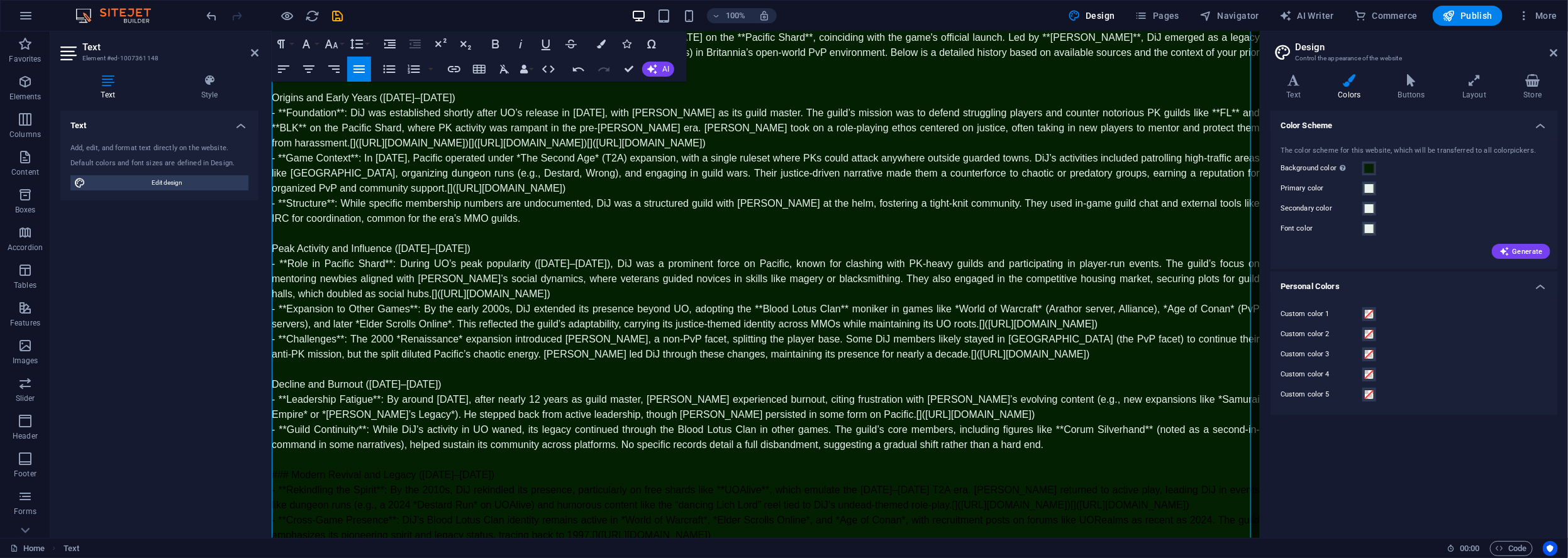
scroll to position [0, 0]
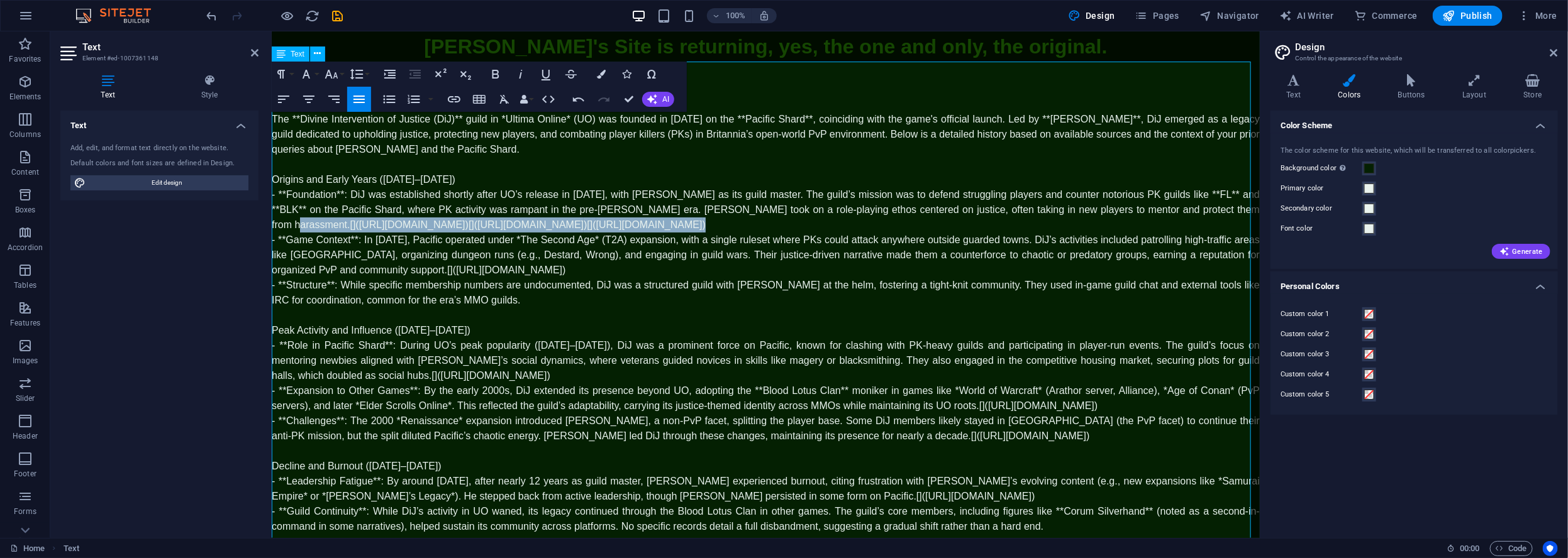
drag, startPoint x: 599, startPoint y: 238, endPoint x: 1242, endPoint y: 206, distance: 643.8
click at [1242, 208] on p "- **Foundation**: DiJ was established shortly after UO’s release in September 1…" at bounding box center [765, 209] width 988 height 46
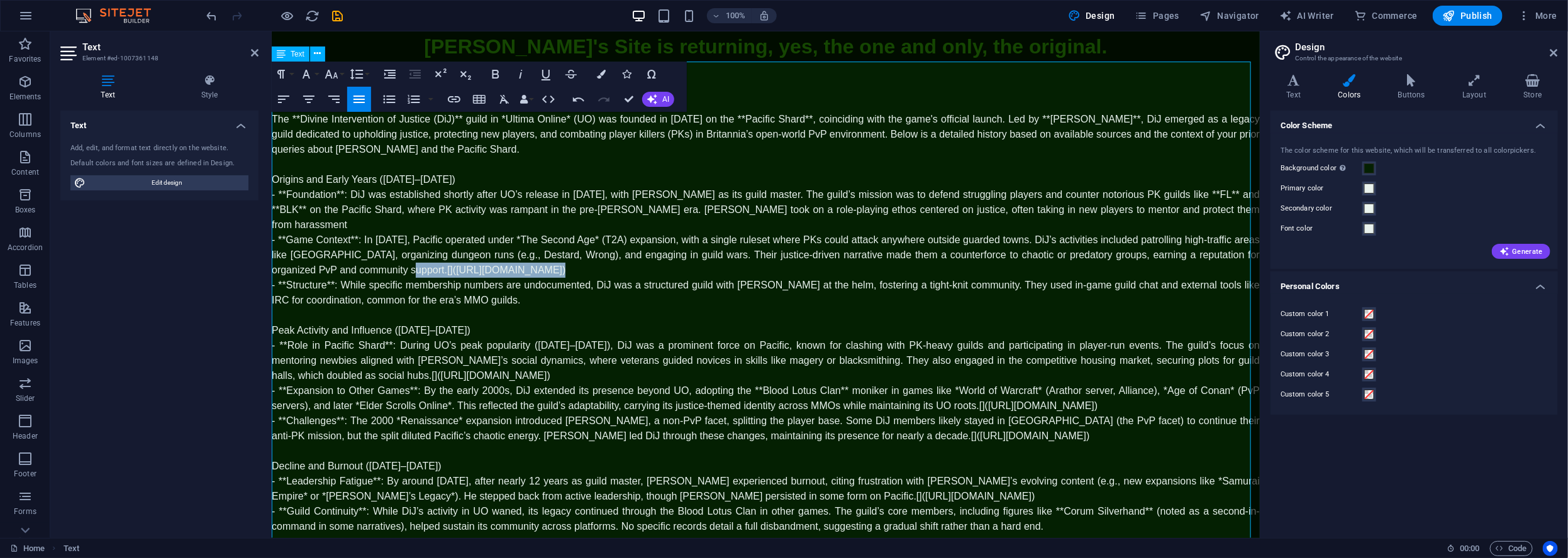
drag, startPoint x: 614, startPoint y: 255, endPoint x: 490, endPoint y: 268, distance: 124.7
click at [379, 260] on p "- **Game Context**: In 1999, Pacific operated under *The Second Age* (T2A) expa…" at bounding box center [765, 255] width 988 height 46
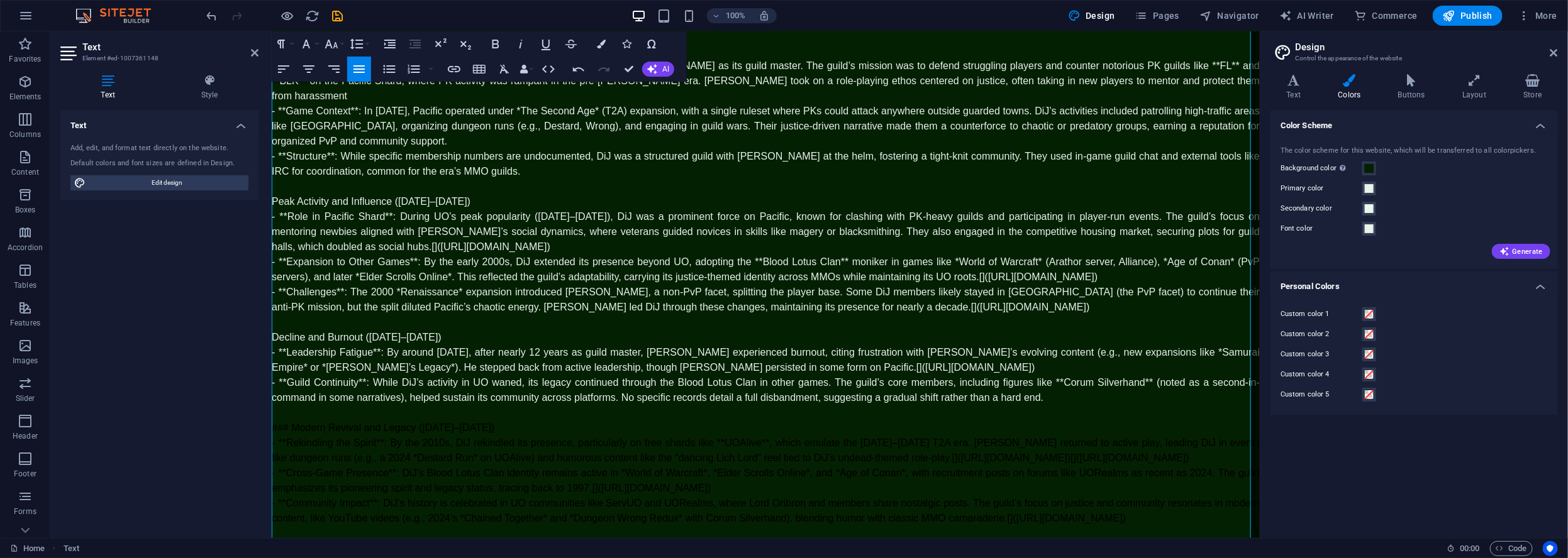
scroll to position [126, 0]
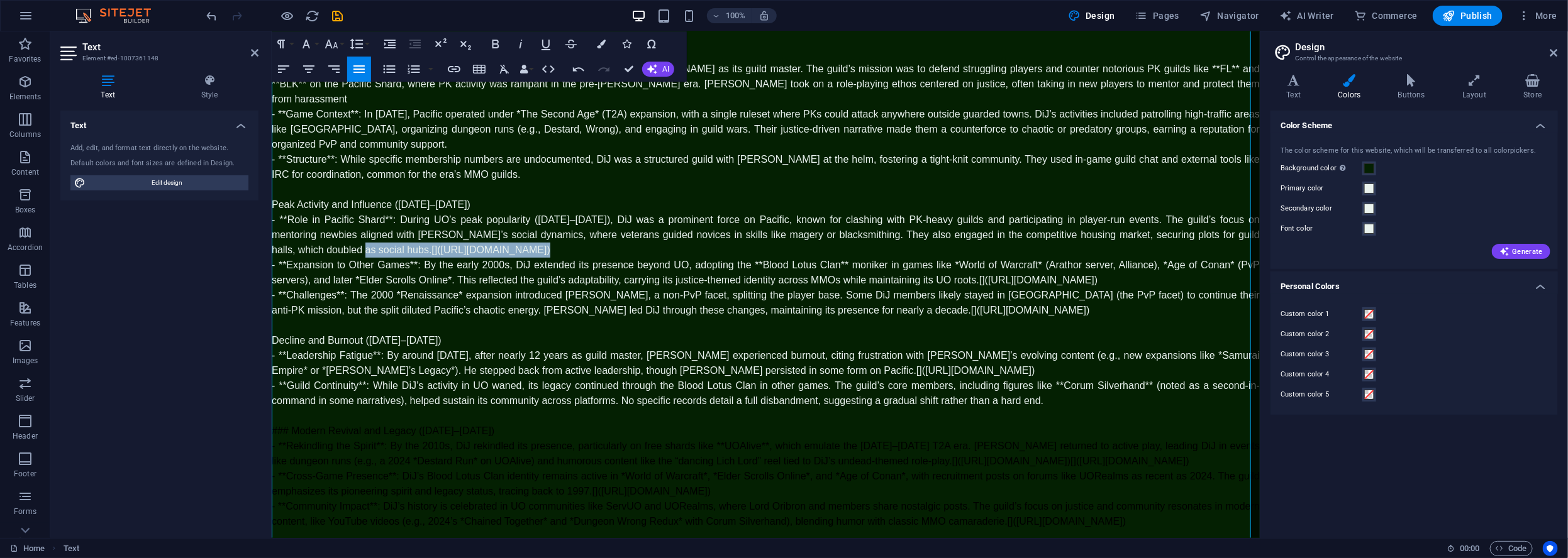
drag, startPoint x: 773, startPoint y: 234, endPoint x: 325, endPoint y: 230, distance: 448.0
click at [325, 230] on p "- **Role in Pacific Shard**: During UO’s peak popularity (1998–2000), DiJ was a…" at bounding box center [765, 235] width 988 height 46
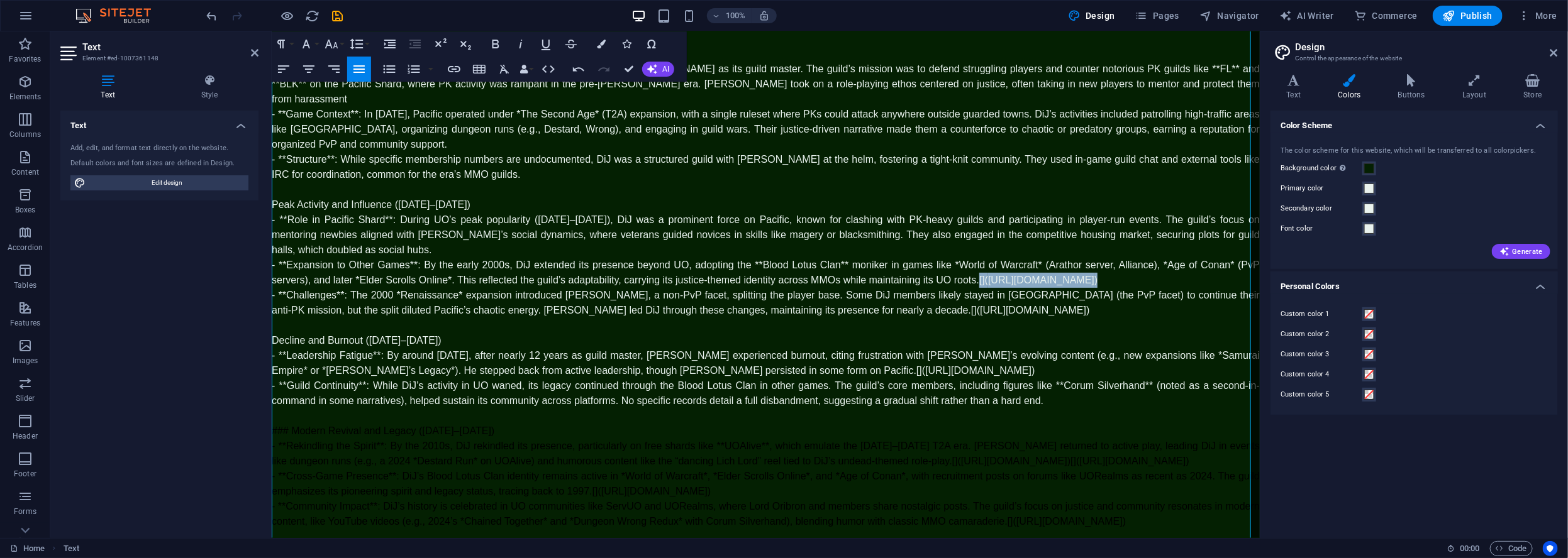
drag, startPoint x: 975, startPoint y: 262, endPoint x: 1200, endPoint y: 267, distance: 225.1
click at [1200, 266] on p "- **Expansion to Other Games**: By the early 2000s, DiJ extended its presence b…" at bounding box center [765, 272] width 988 height 30
drag, startPoint x: 1075, startPoint y: 299, endPoint x: 832, endPoint y: 293, distance: 243.1
click at [831, 293] on p "- **Challenges**: The 2000 *Renaissance* expansion introduced Trammel, a non-Pv…" at bounding box center [765, 302] width 988 height 30
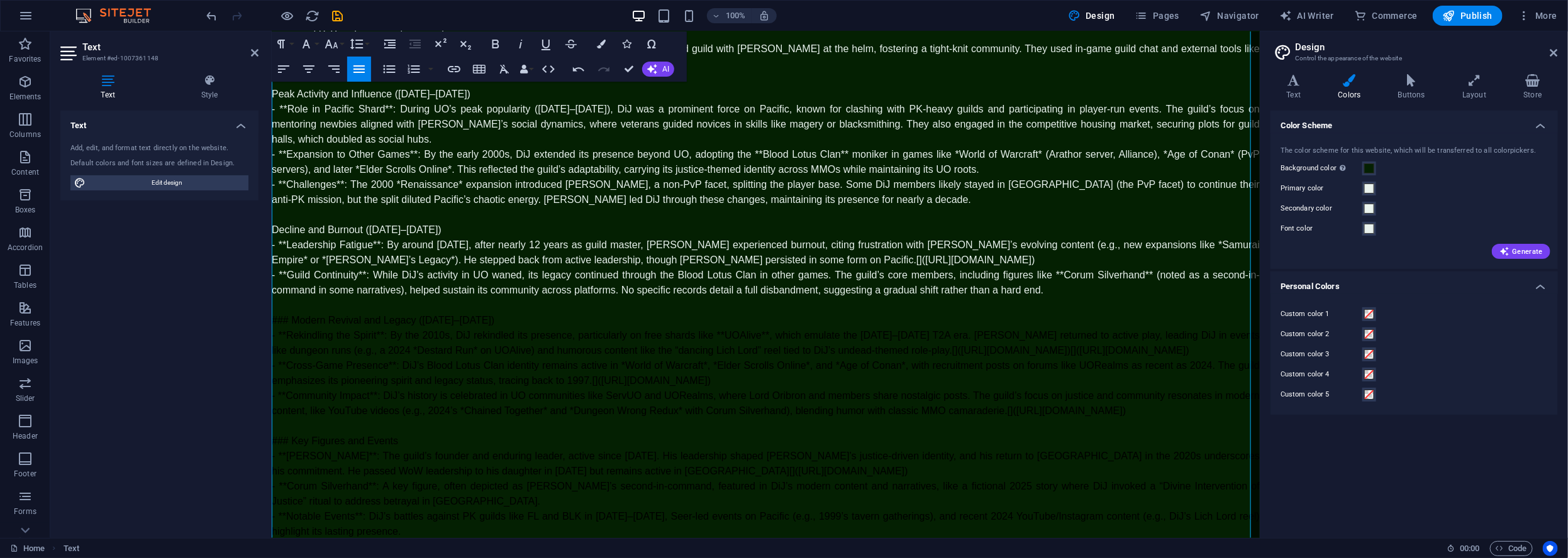
scroll to position [267, 0]
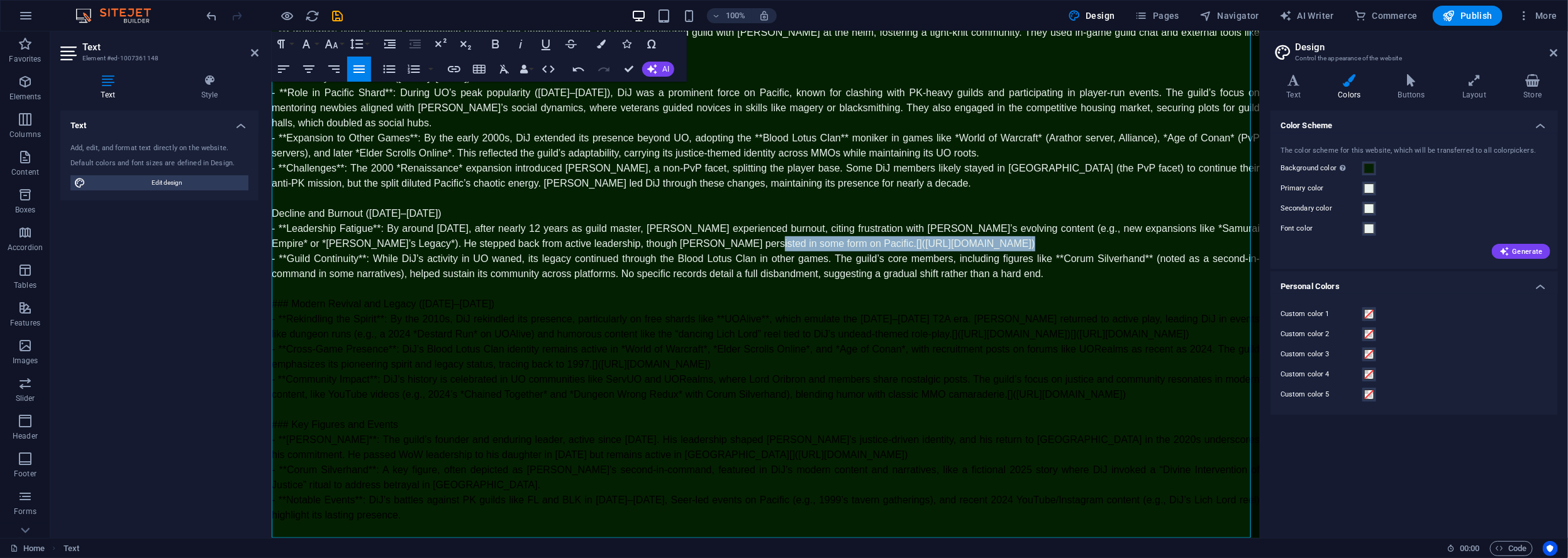
drag, startPoint x: 941, startPoint y: 215, endPoint x: 700, endPoint y: 219, distance: 241.0
click at [700, 220] on p "- **Leadership Fatigue**: By around 2009, after nearly 12 years as guild master…" at bounding box center [765, 235] width 988 height 30
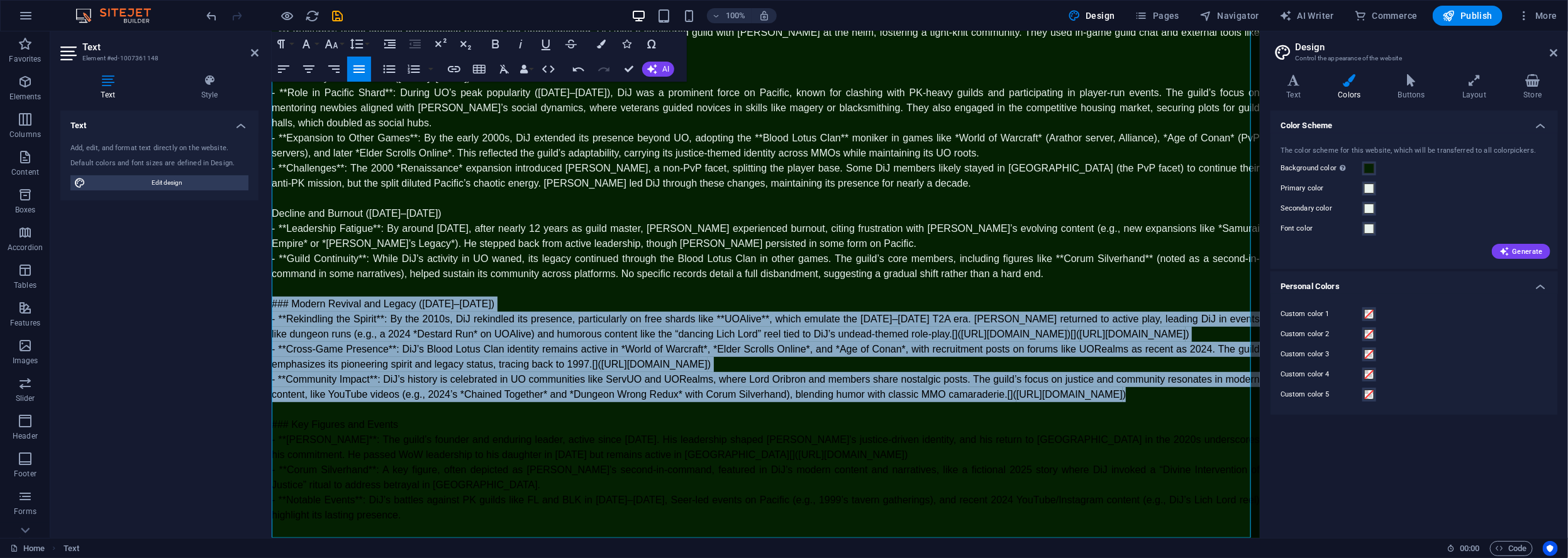
drag, startPoint x: 347, startPoint y: 399, endPoint x: 254, endPoint y: 277, distance: 153.4
click at [271, 277] on html "Skip to main content Lord Oribron's Site is returning, yes, the one and only, t…" at bounding box center [765, 158] width 988 height 760
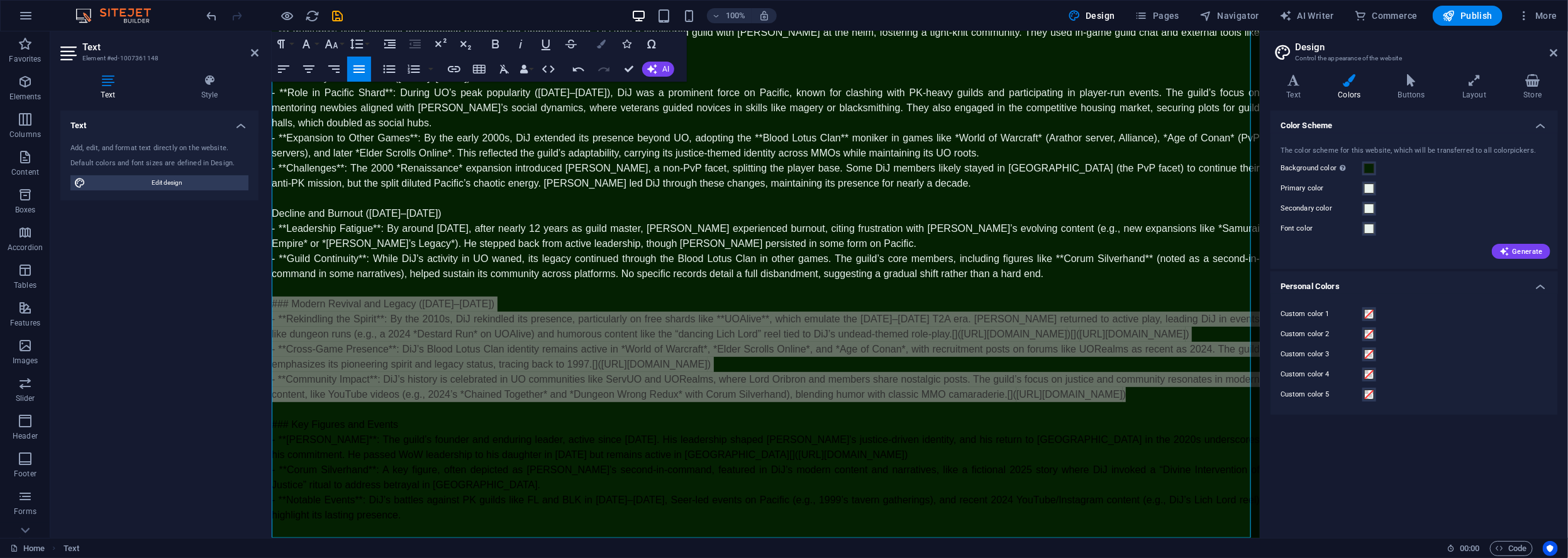
click at [600, 47] on icon "button" at bounding box center [601, 44] width 9 height 9
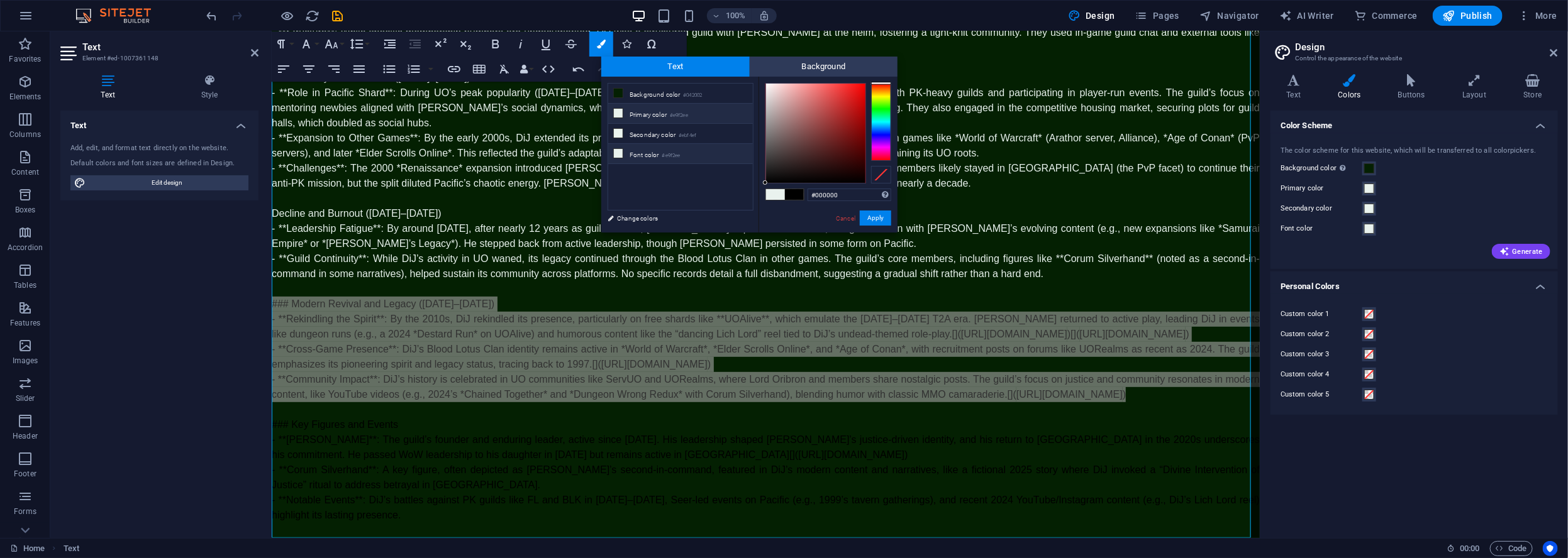
click at [636, 151] on li "Font color #e9f2ee" at bounding box center [681, 153] width 144 height 20
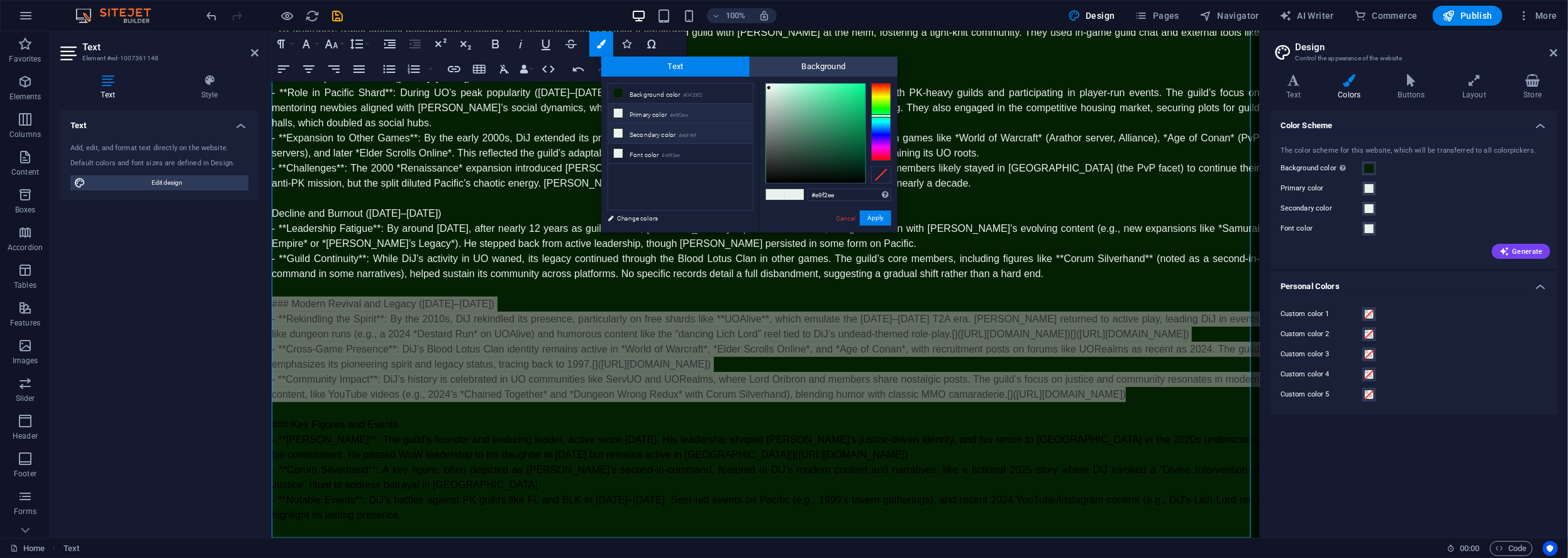
click at [631, 134] on li "Secondary color #ebf4ef" at bounding box center [681, 133] width 144 height 20
click at [635, 112] on li "Primary color #e9f2ee" at bounding box center [681, 113] width 144 height 20
click at [632, 211] on link "Change colors" at bounding box center [674, 219] width 146 height 16
click at [1293, 228] on label "Font color" at bounding box center [1321, 228] width 82 height 15
click at [1362, 228] on button "Font color" at bounding box center [1369, 228] width 14 height 14
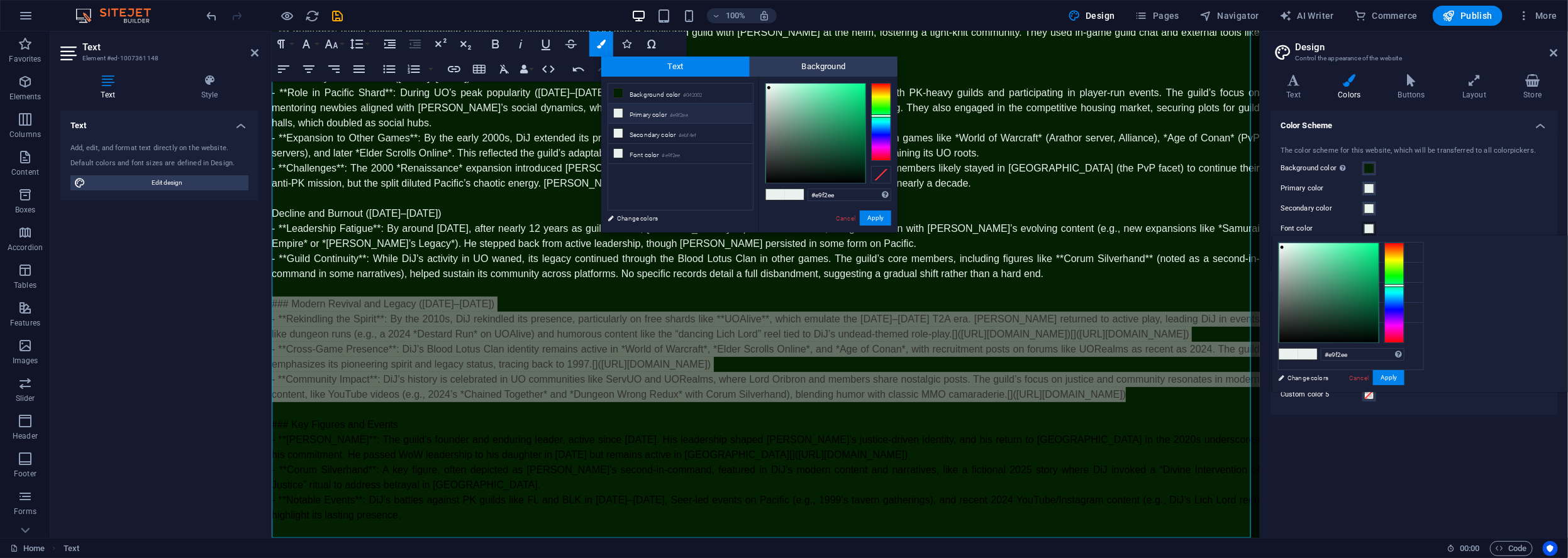
click at [1297, 209] on label "Secondary color" at bounding box center [1321, 208] width 82 height 15
click at [1362, 209] on button "Secondary color" at bounding box center [1369, 208] width 14 height 14
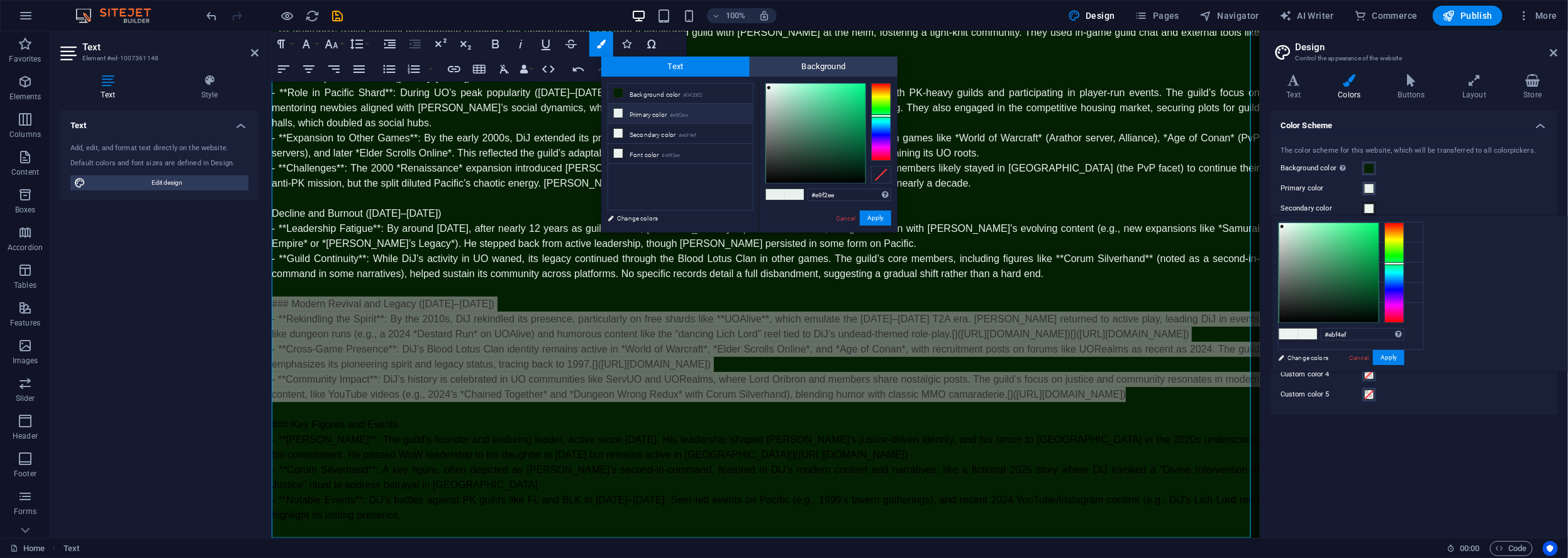
click at [1299, 184] on label "Primary color" at bounding box center [1321, 188] width 82 height 15
click at [1362, 184] on button "Primary color" at bounding box center [1369, 188] width 14 height 14
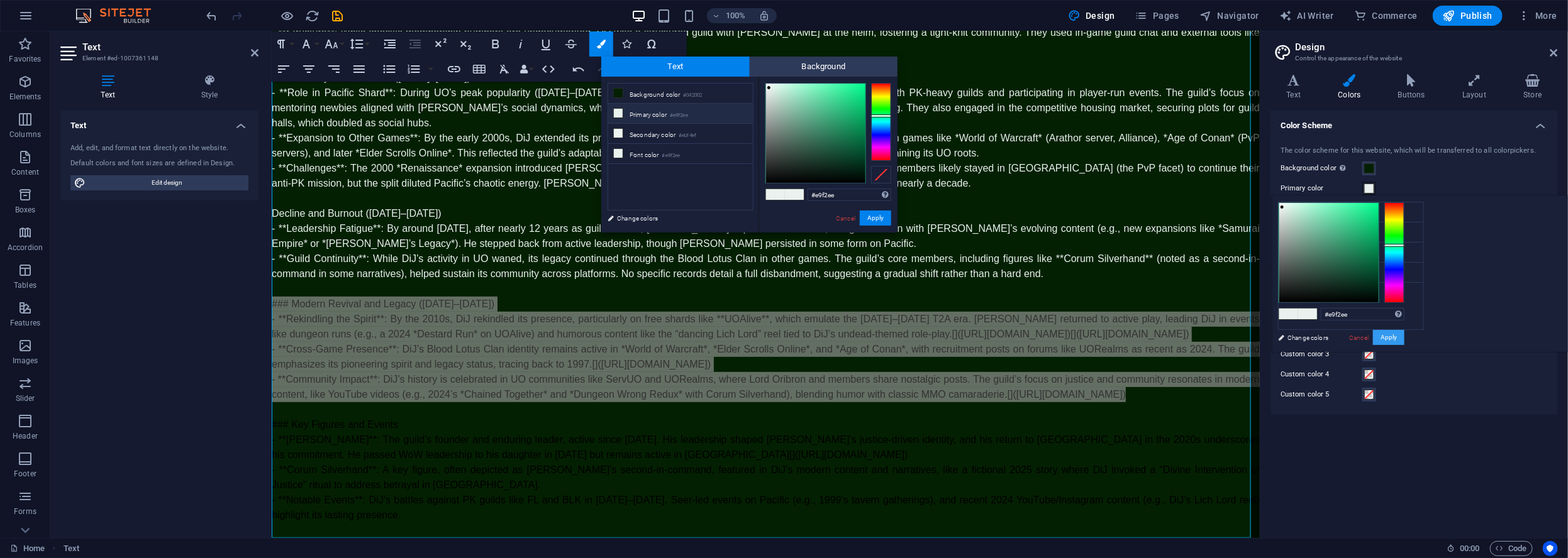
click at [1404, 339] on button "Apply" at bounding box center [1388, 337] width 31 height 15
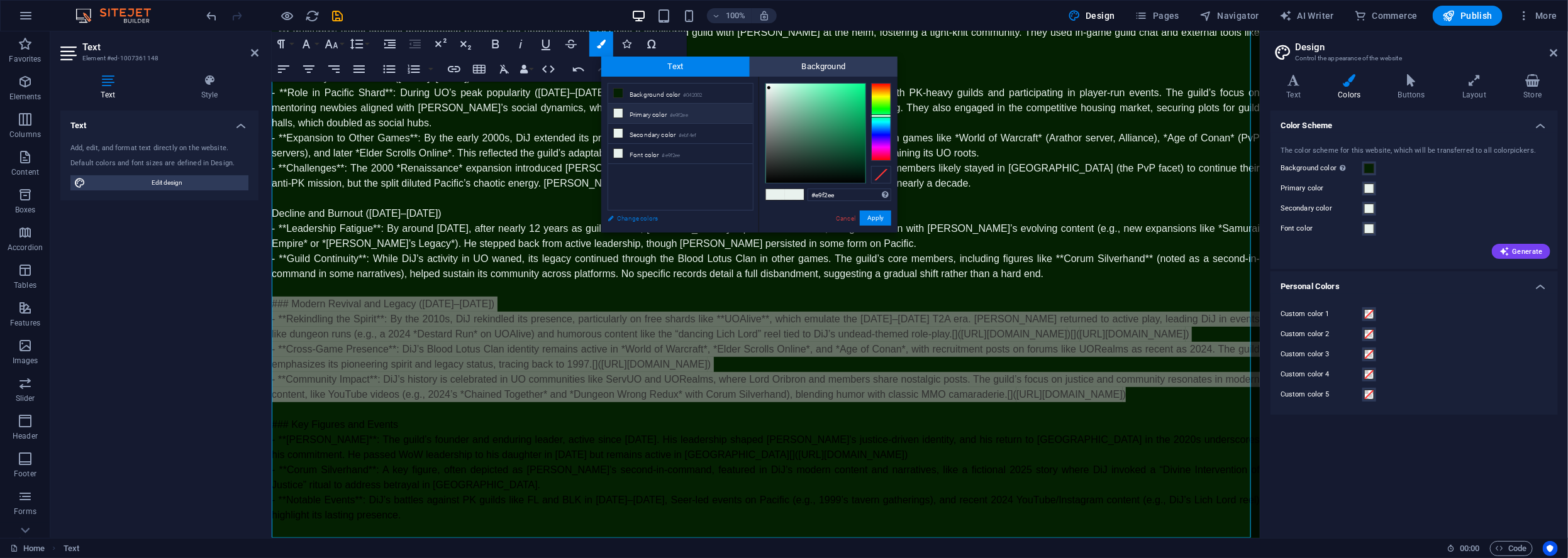
click at [629, 224] on link "Change colors" at bounding box center [674, 219] width 146 height 16
drag, startPoint x: 874, startPoint y: 218, endPoint x: 602, endPoint y: 188, distance: 273.6
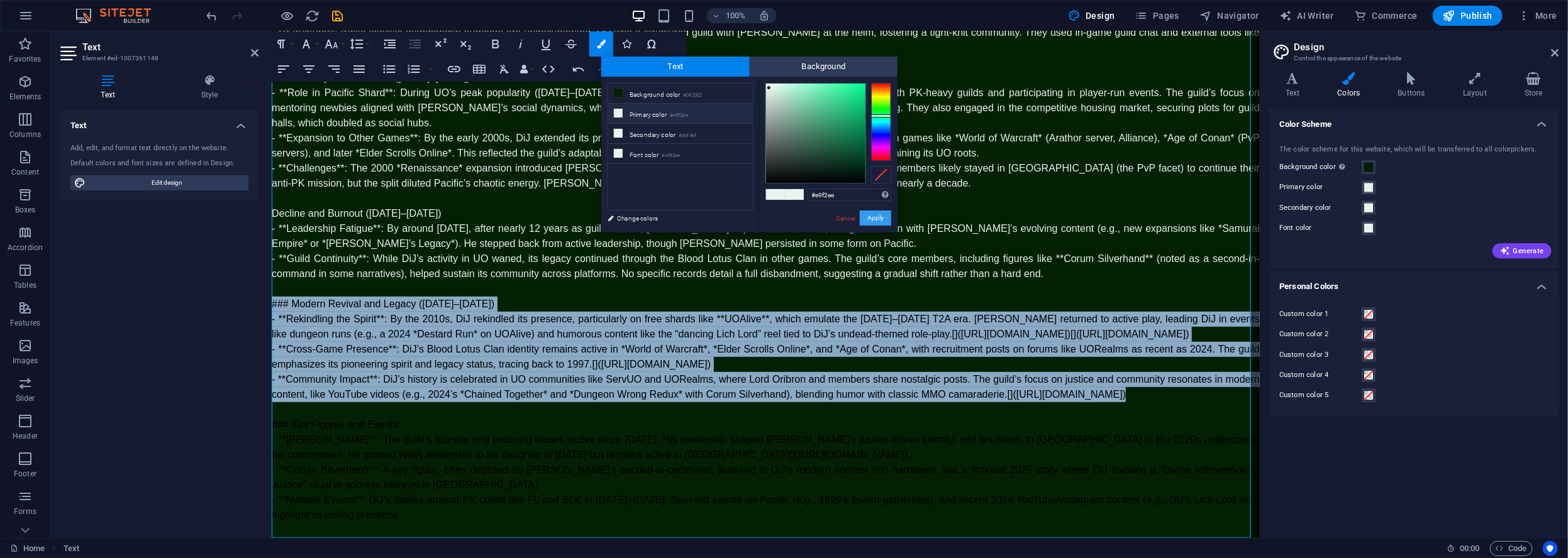
click at [874, 218] on button "Apply" at bounding box center [875, 218] width 31 height 15
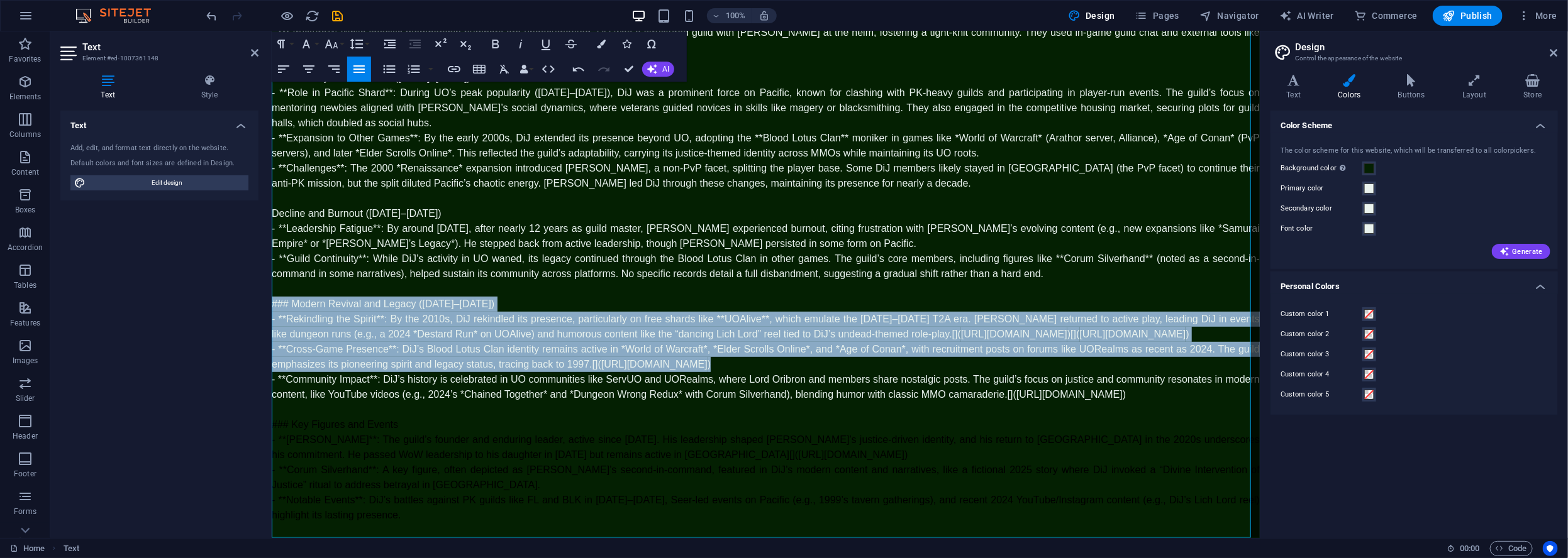
click at [353, 395] on p "- **Community Impact**: DiJ’s history is celebrated in UO communities like Serv…" at bounding box center [765, 386] width 988 height 30
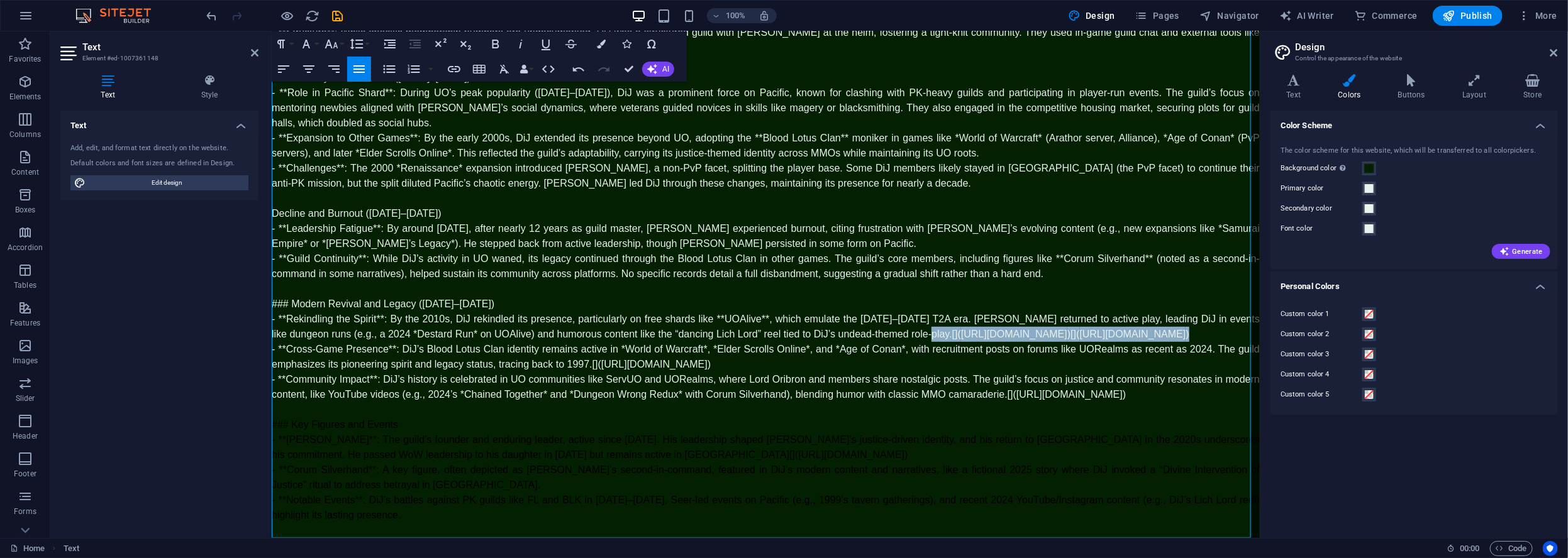
drag, startPoint x: 943, startPoint y: 303, endPoint x: 960, endPoint y: 317, distance: 22.0
click at [960, 317] on p "- **Rekindling the Spirit**: By the 2010s, DiJ rekindled its presence, particul…" at bounding box center [765, 326] width 988 height 30
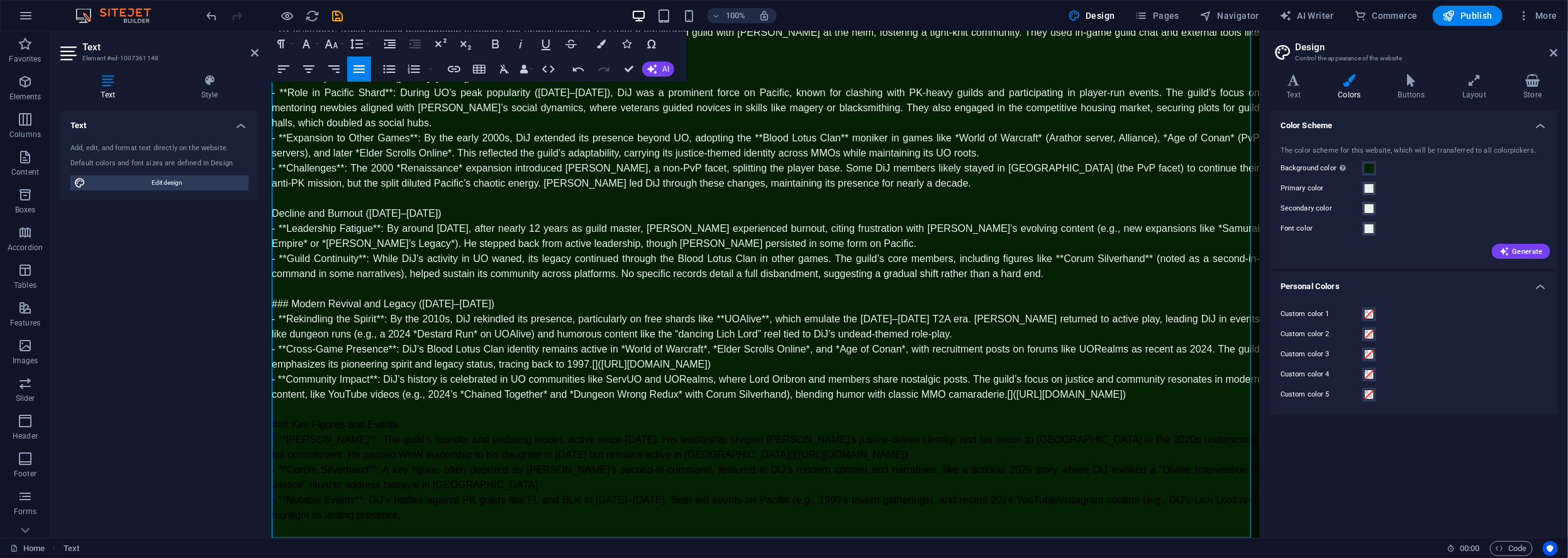
scroll to position [252, 0]
drag, startPoint x: 804, startPoint y: 348, endPoint x: 597, endPoint y: 356, distance: 207.2
click at [592, 352] on p "- **Cross-Game Presence**: DiJ’s Blood Lotus Clan identity remains active in *W…" at bounding box center [765, 357] width 988 height 30
drag, startPoint x: 444, startPoint y: 383, endPoint x: 1068, endPoint y: 376, distance: 624.0
click at [1068, 376] on p "- **Community Impact**: DiJ’s history is celebrated in UO communities like Serv…" at bounding box center [765, 387] width 988 height 30
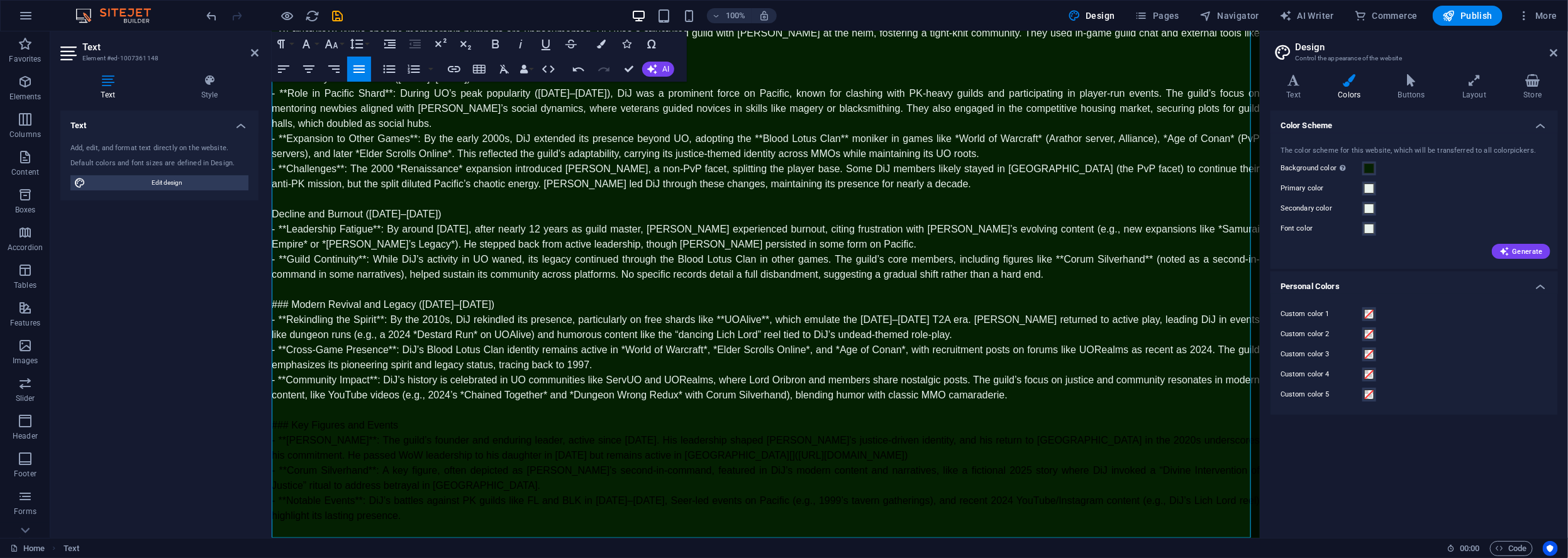
scroll to position [236, 0]
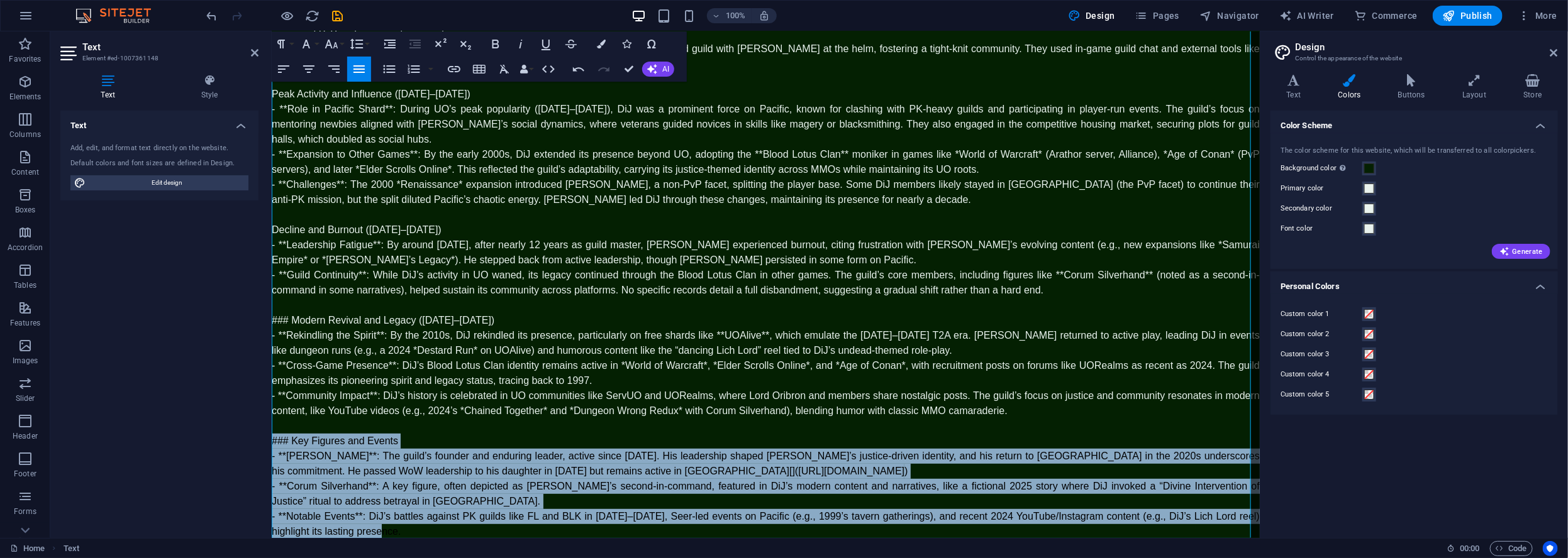
drag, startPoint x: 412, startPoint y: 516, endPoint x: 271, endPoint y: 425, distance: 167.8
click at [271, 425] on div "​The **Divine Intervention of Justice (DiJ)** guild in *Ultima Online* (UO) was…" at bounding box center [765, 215] width 988 height 679
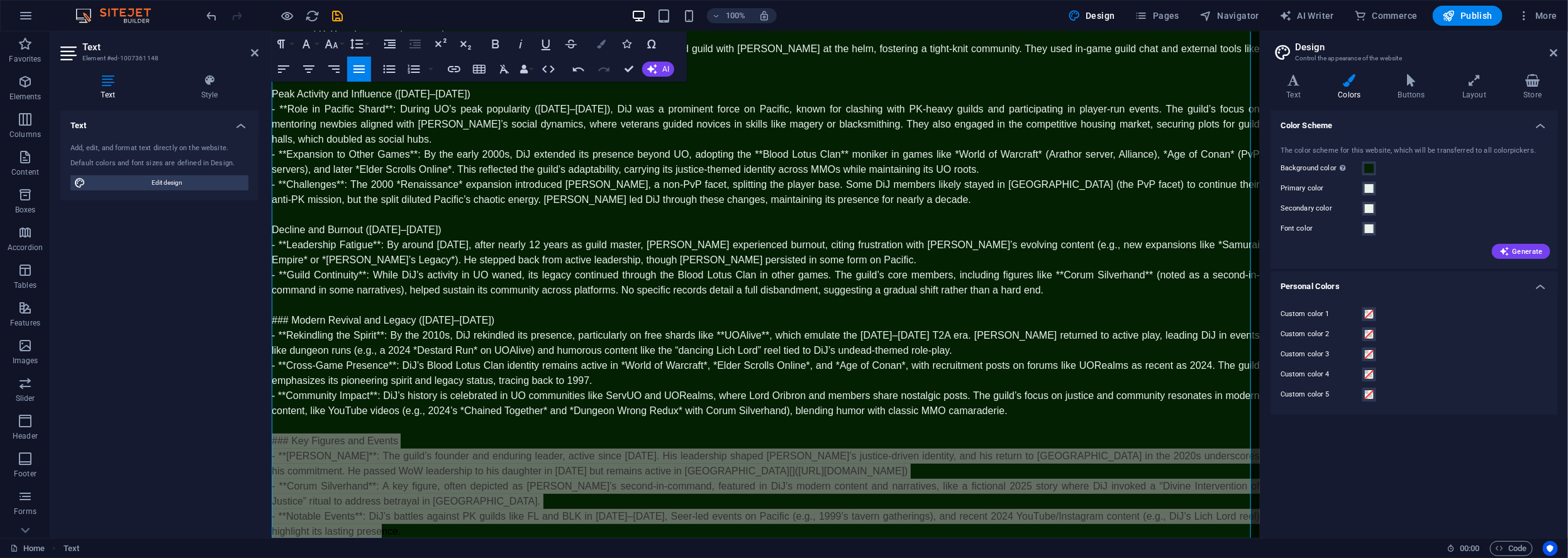
click at [600, 47] on icon "button" at bounding box center [601, 44] width 9 height 9
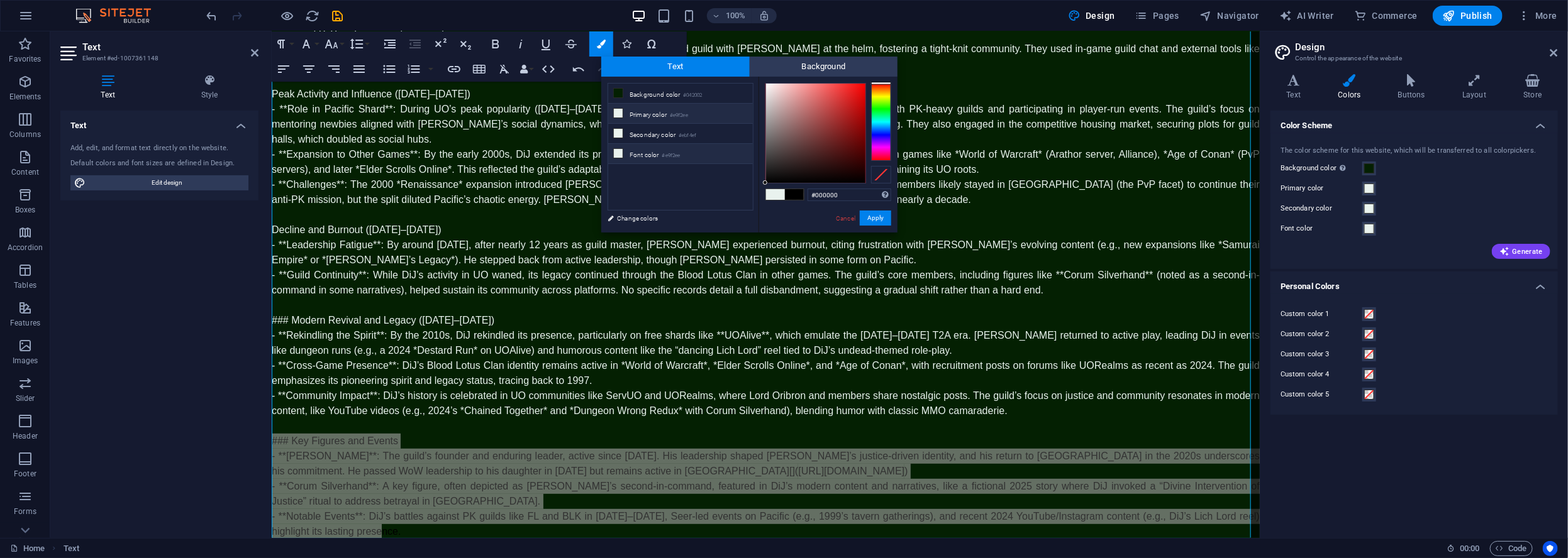
click at [622, 152] on span at bounding box center [617, 153] width 10 height 10
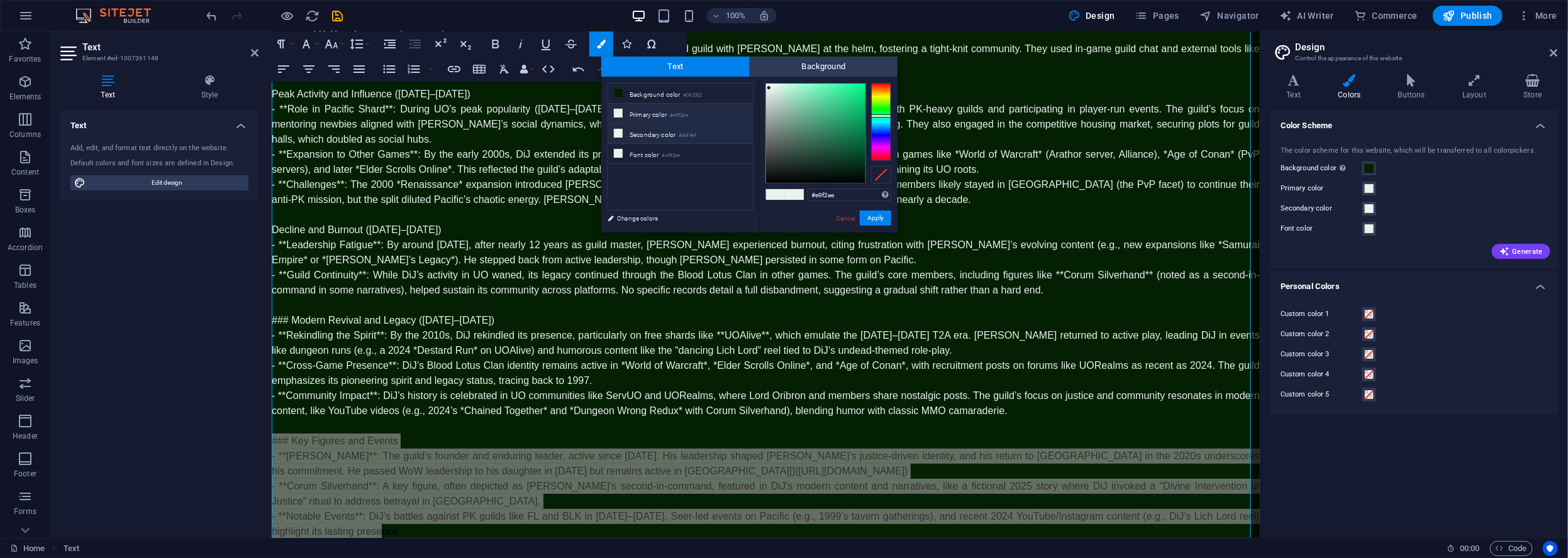
click at [638, 129] on li "Secondary color #ebf4ef" at bounding box center [681, 133] width 144 height 20
drag, startPoint x: 642, startPoint y: 112, endPoint x: 640, endPoint y: 141, distance: 29.1
click at [642, 114] on li "Primary color #e9f2ee" at bounding box center [681, 113] width 144 height 20
type input "#e9f2ee"
click at [632, 217] on link "Change colors" at bounding box center [674, 219] width 146 height 16
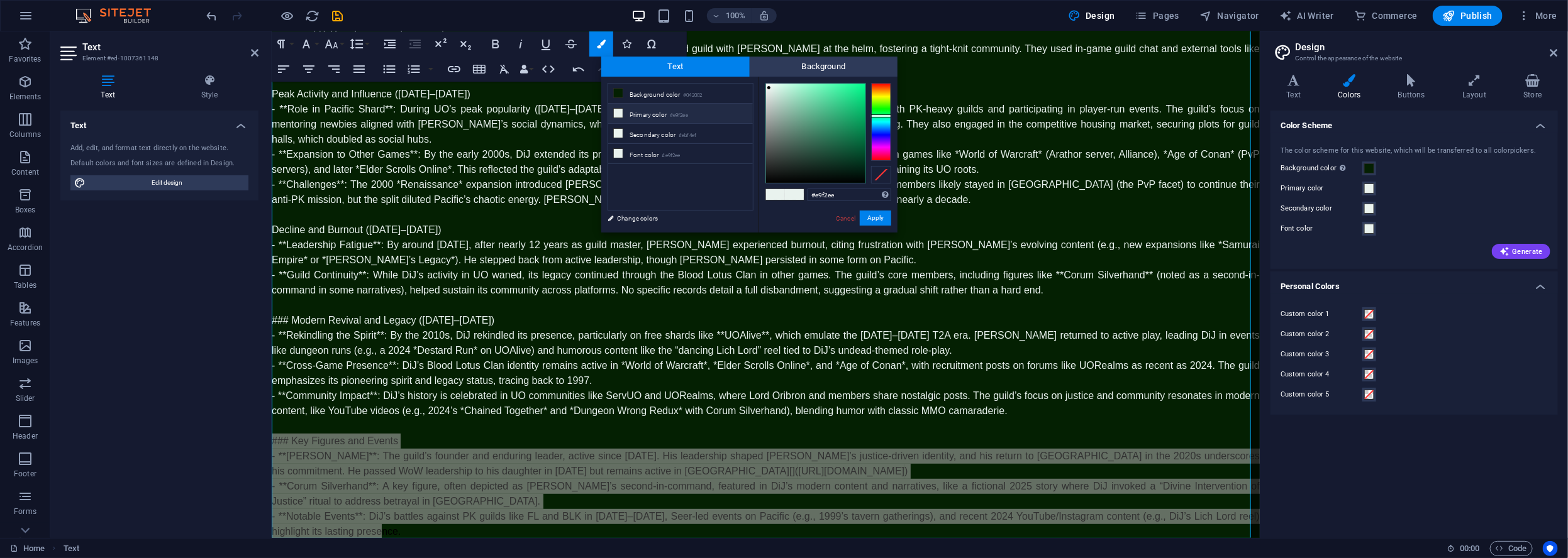
click at [1294, 229] on label "Font color" at bounding box center [1321, 228] width 82 height 15
click at [1362, 229] on button "Font color" at bounding box center [1369, 228] width 14 height 14
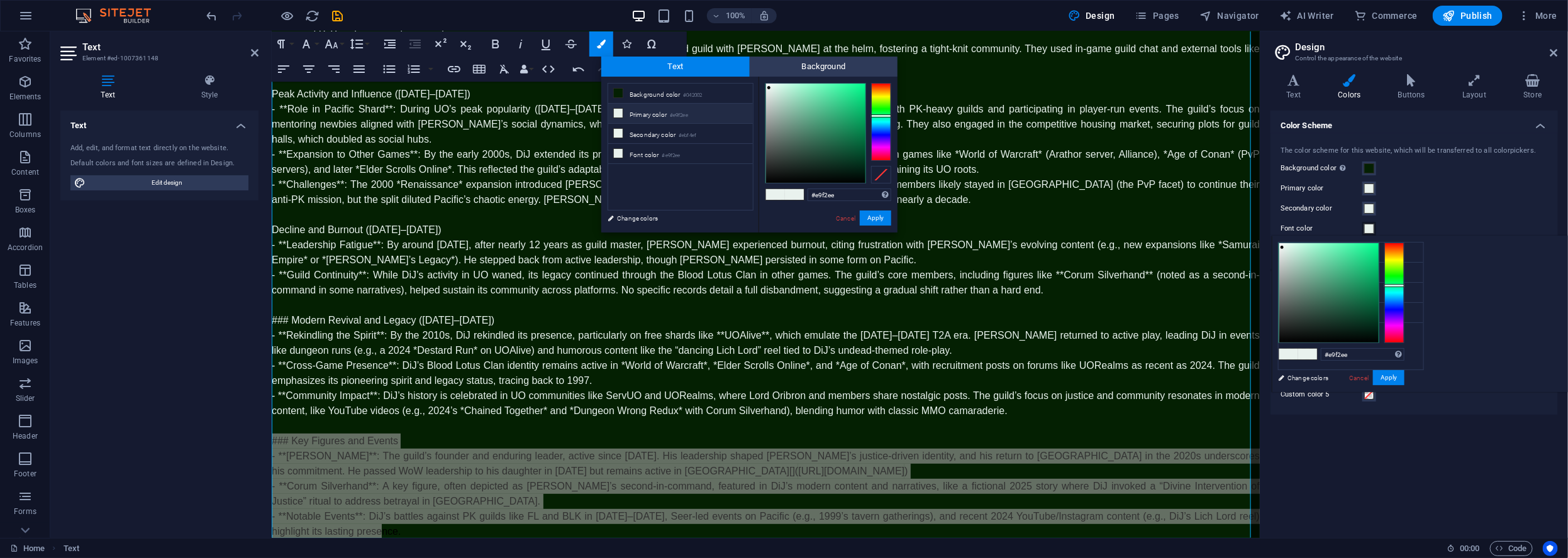
click at [1303, 202] on label "Secondary color" at bounding box center [1321, 208] width 82 height 15
click at [1362, 202] on button "Secondary color" at bounding box center [1369, 208] width 14 height 14
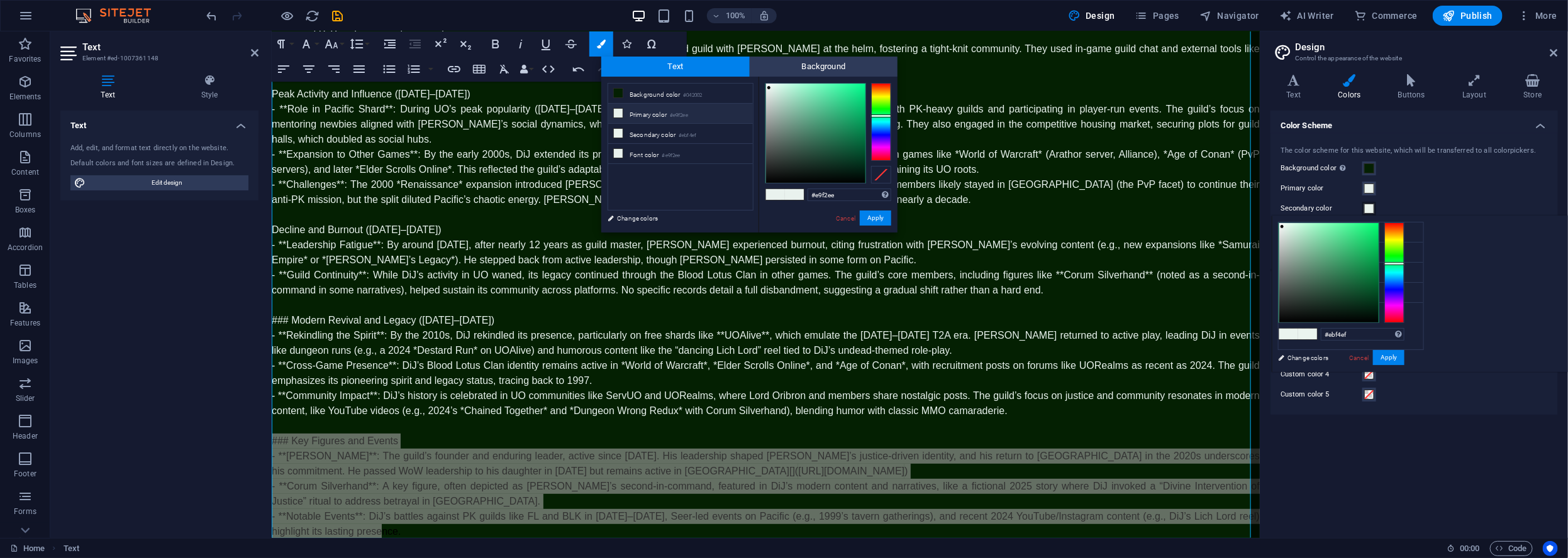
click at [1304, 183] on label "Primary color" at bounding box center [1321, 188] width 82 height 15
click at [1362, 183] on button "Primary color" at bounding box center [1369, 188] width 14 height 14
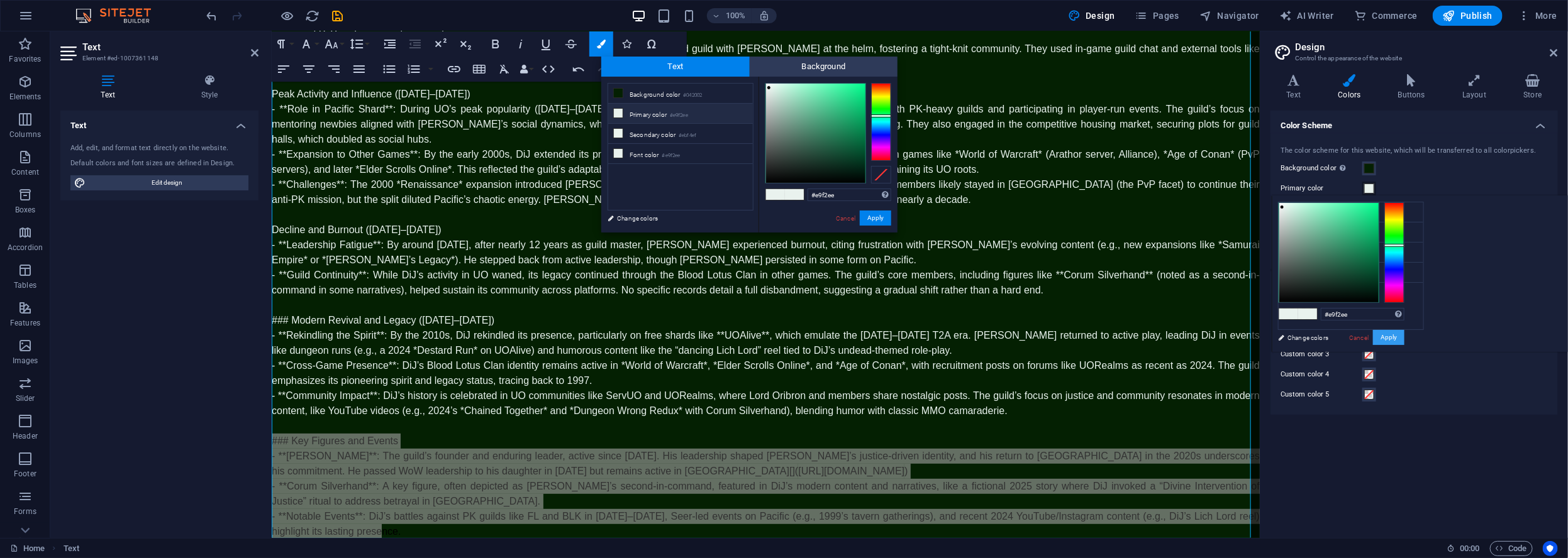
click at [1404, 336] on button "Apply" at bounding box center [1388, 337] width 31 height 15
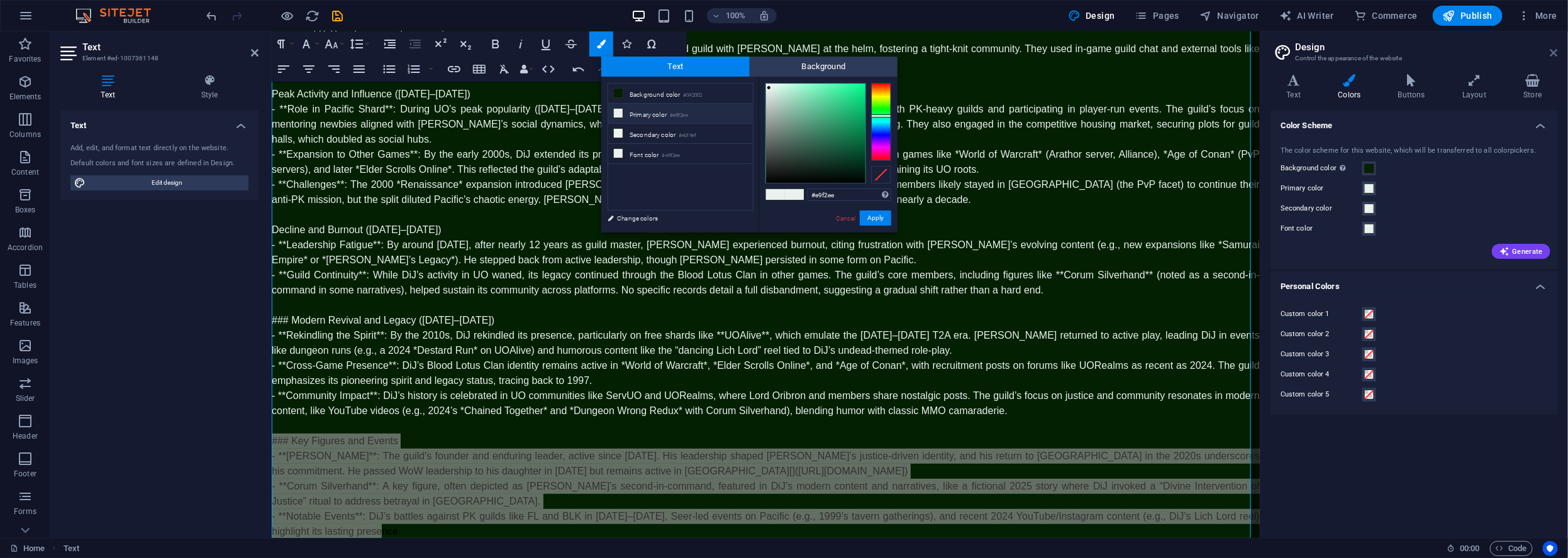
click at [1557, 54] on icon at bounding box center [1554, 52] width 8 height 10
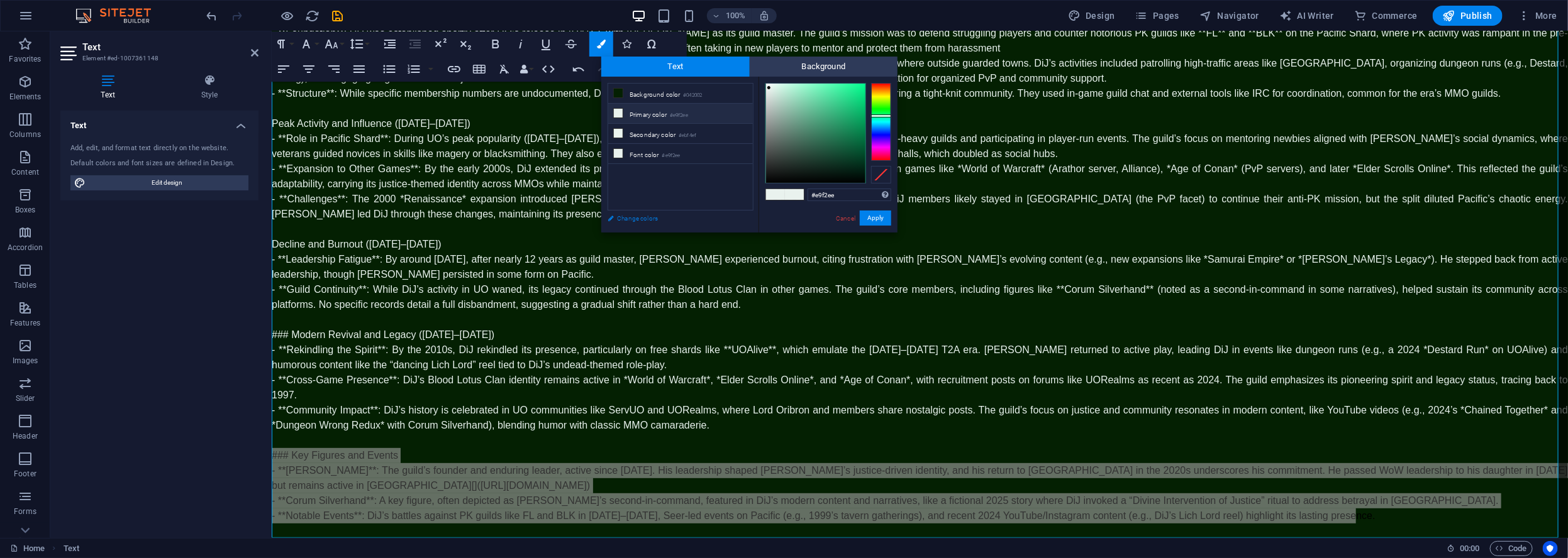
click at [640, 222] on link "Change colors" at bounding box center [674, 219] width 146 height 16
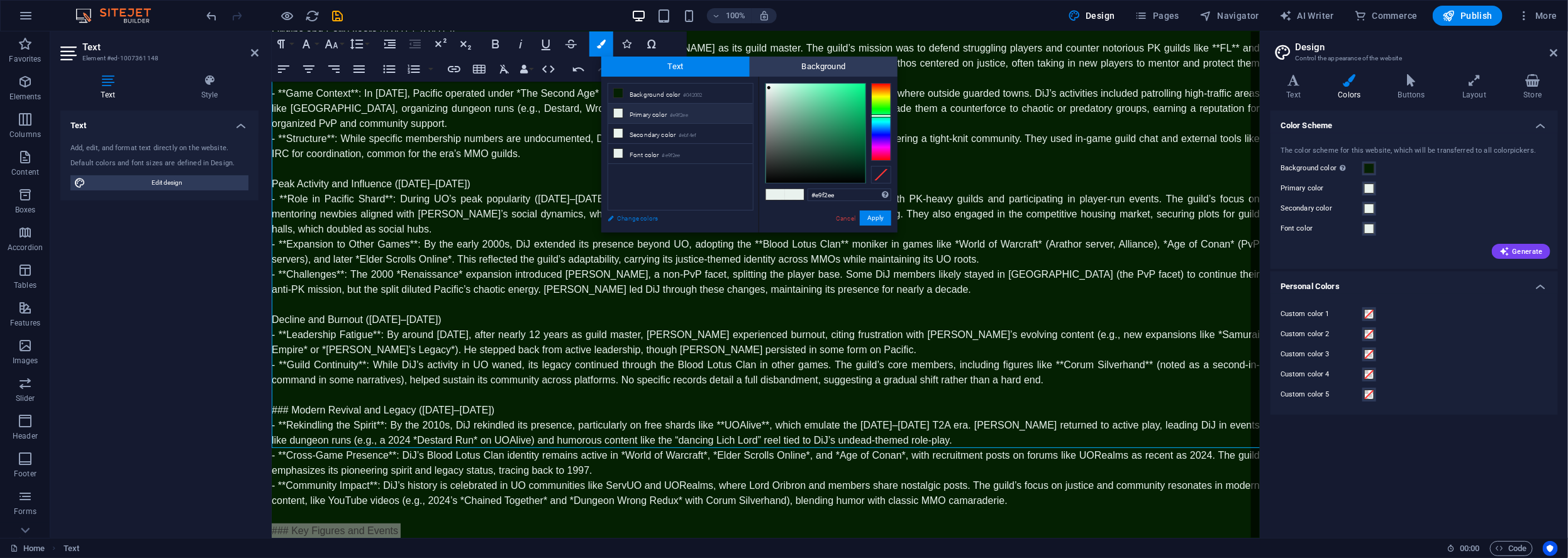
scroll to position [236, 0]
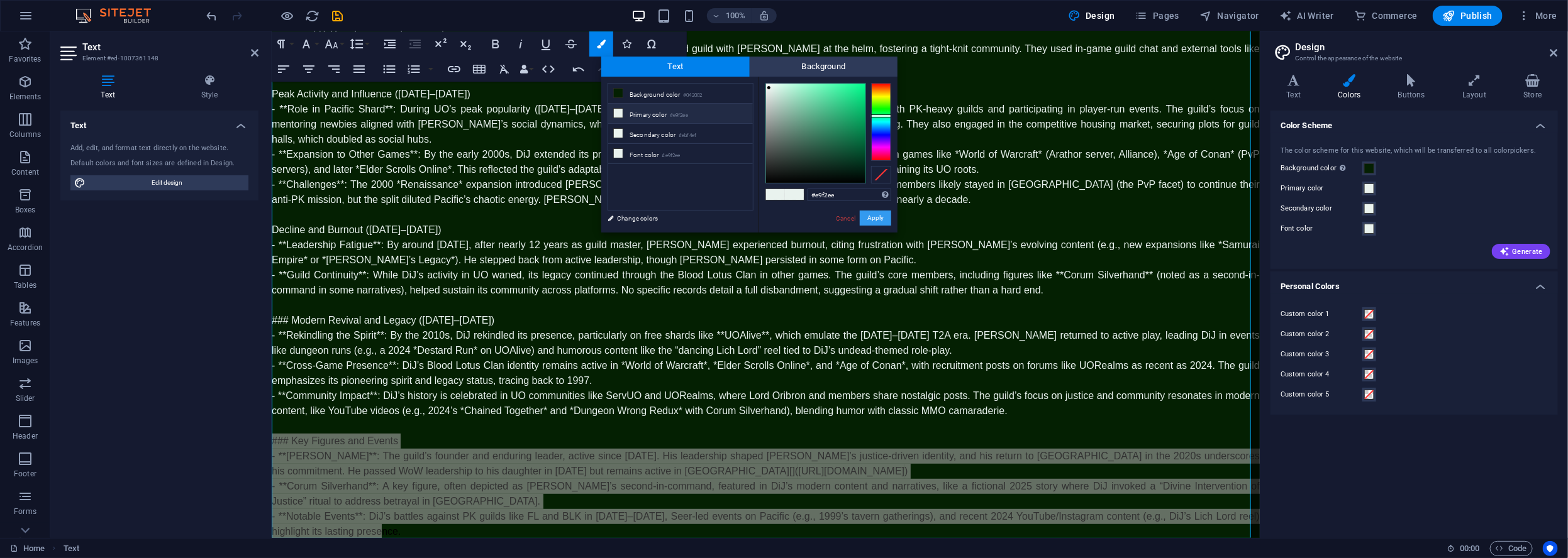
drag, startPoint x: 885, startPoint y: 219, endPoint x: 519, endPoint y: 247, distance: 367.1
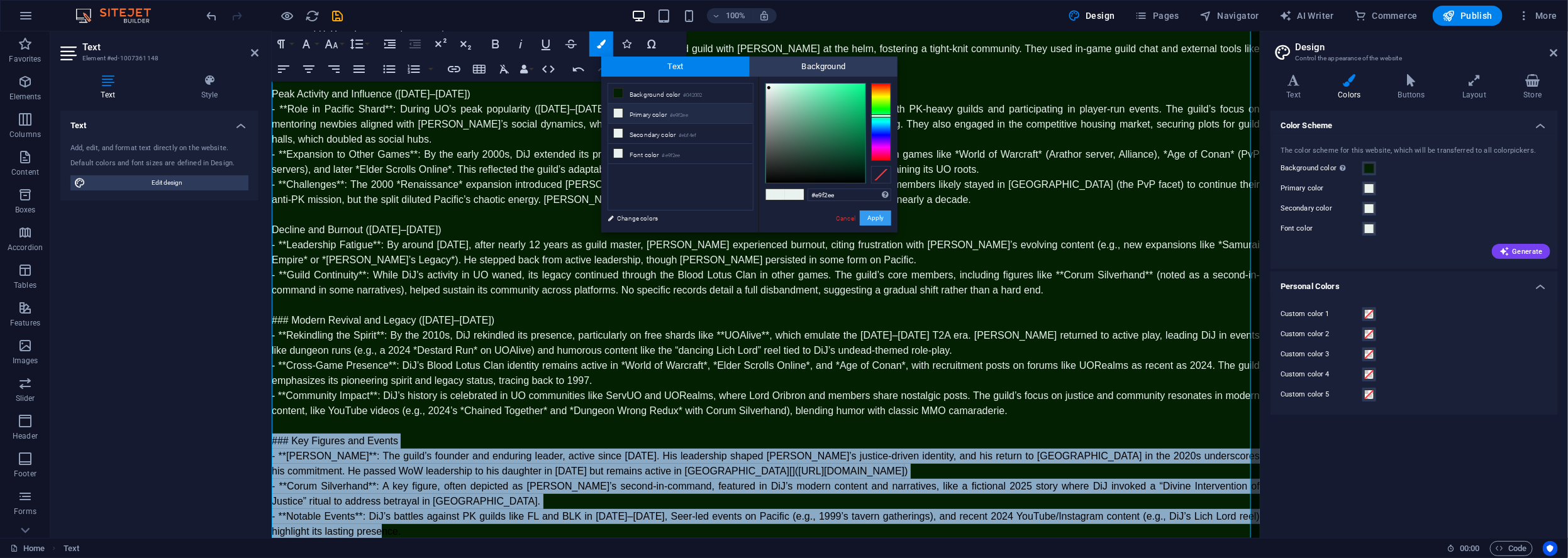
click at [885, 219] on button "Apply" at bounding box center [875, 218] width 31 height 15
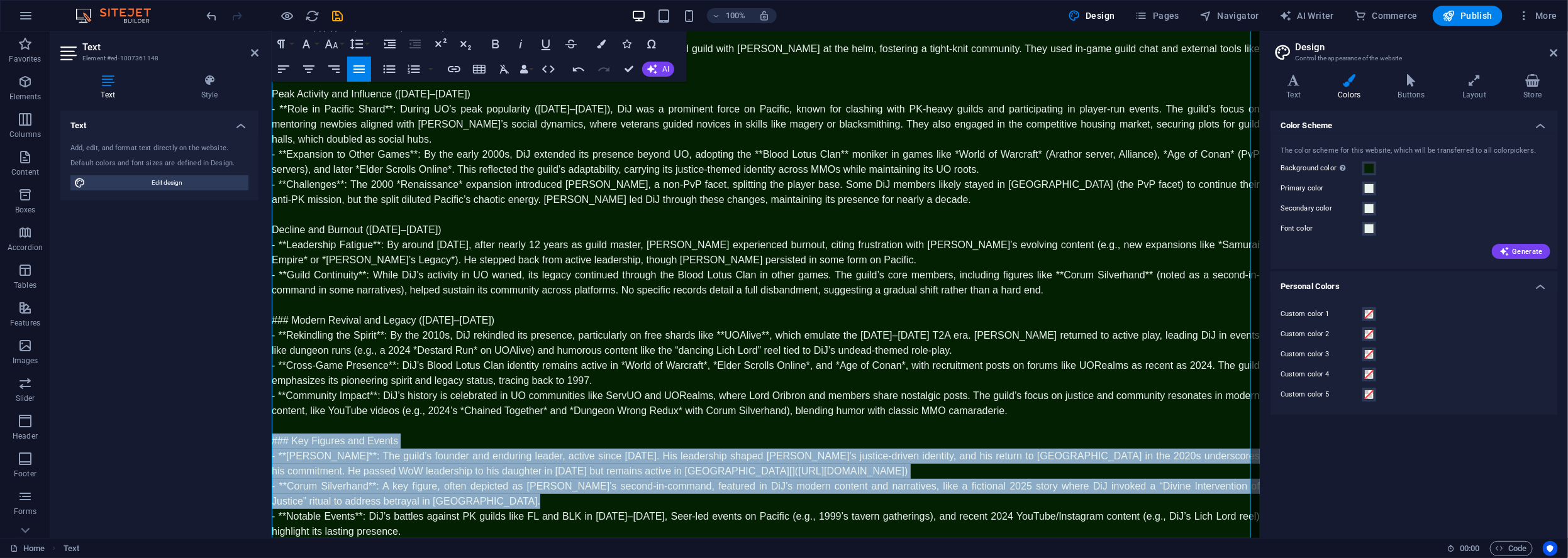
click at [537, 433] on p "### Key Figures and Events" at bounding box center [765, 440] width 988 height 15
drag, startPoint x: 393, startPoint y: 419, endPoint x: 374, endPoint y: 420, distance: 19.0
click at [392, 435] on span "### Key Figures and Events" at bounding box center [334, 440] width 126 height 10
click at [342, 435] on span "### Key Figures and Events" at bounding box center [334, 440] width 126 height 10
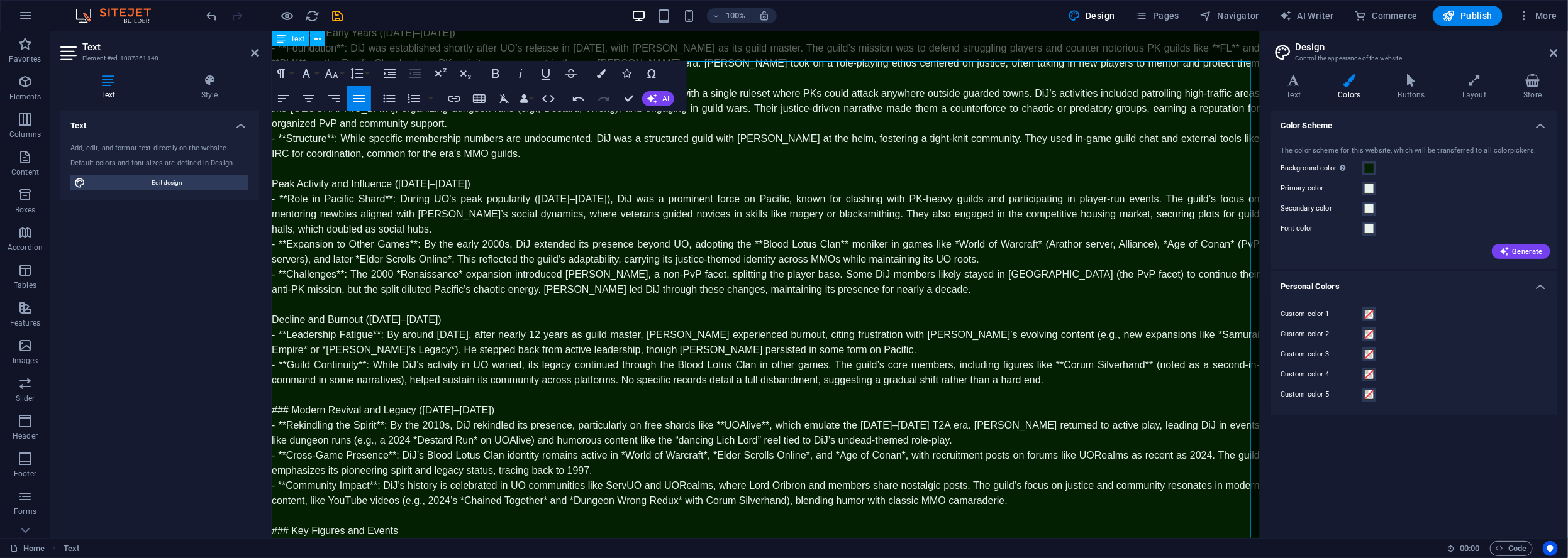
scroll to position [0, 0]
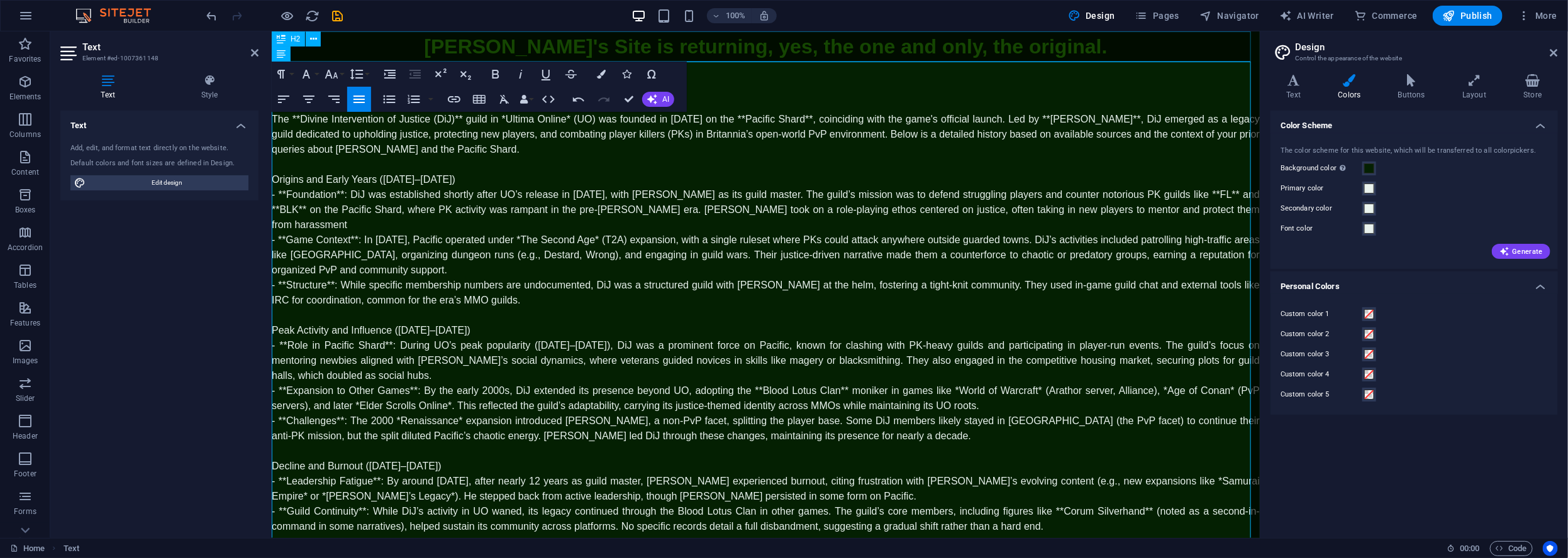
click at [1062, 40] on div "Lord Oribron's Site is returning, yes, the one and only, the original." at bounding box center [765, 46] width 988 height 30
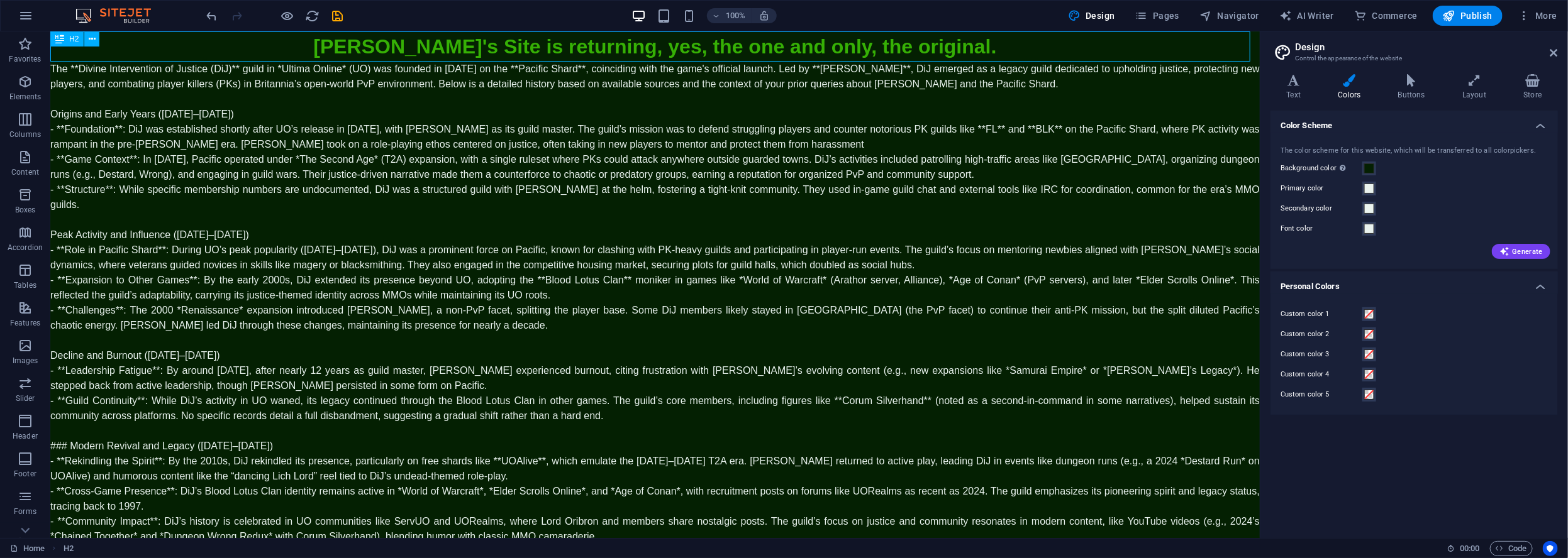
click at [940, 46] on div "Lord Oribron's Site is returning, yes, the one and only, the original." at bounding box center [654, 46] width 1210 height 30
click at [941, 47] on div "Lord Oribron's Site is returning, yes, the one and only, the original." at bounding box center [654, 46] width 1210 height 30
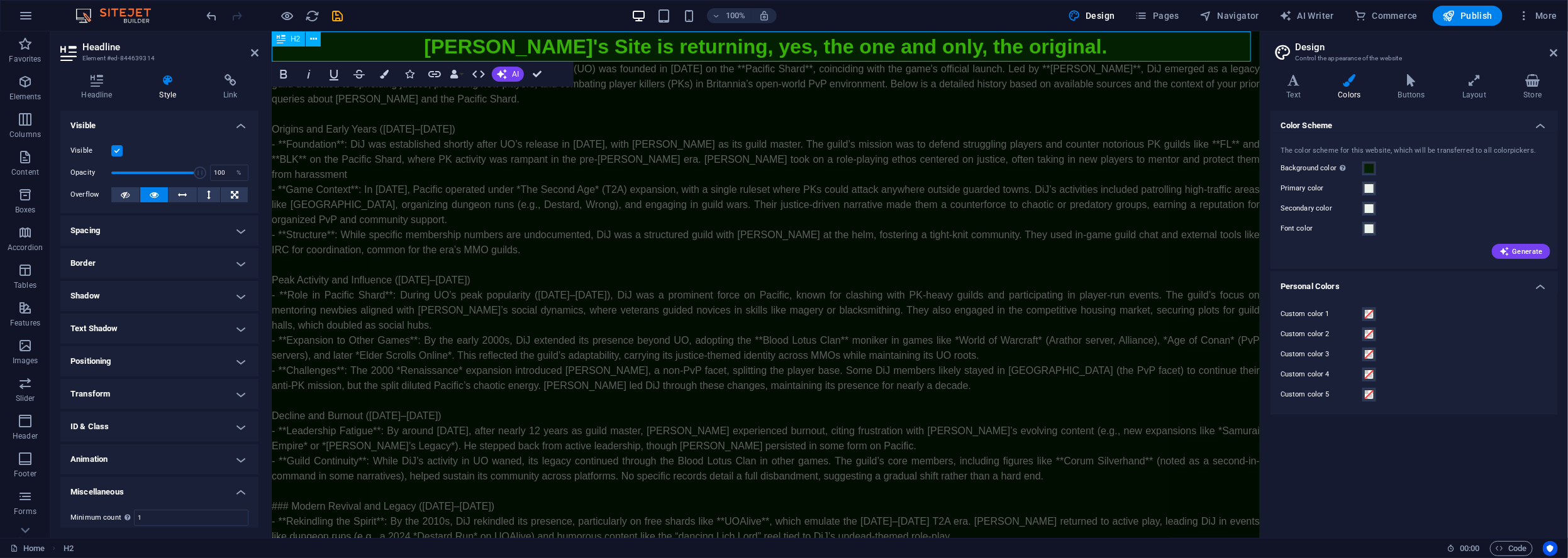
click at [1046, 49] on span "Lord Oribron's Site is returning, yes, the one and only, the original." at bounding box center [764, 46] width 683 height 23
click at [1035, 45] on span "Lord Oribron's Site is returning, yes, the one and only, the original." at bounding box center [764, 46] width 683 height 23
click at [987, 53] on span "Lord Oribron's Site is returning, yes, the one and only, the original." at bounding box center [764, 46] width 683 height 23
click at [731, 154] on div "The **Divine Intervention of Justice (DiJ)** guild in *Ultima Online* (UO) was …" at bounding box center [765, 401] width 988 height 679
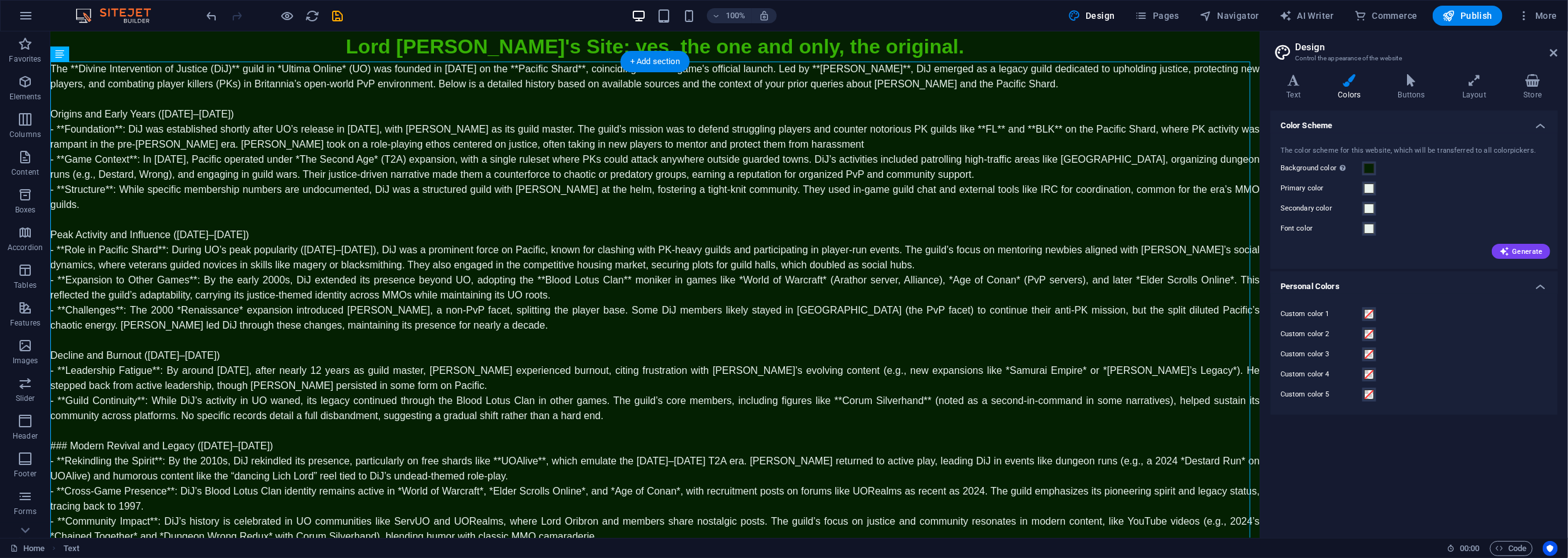
drag, startPoint x: 106, startPoint y: 86, endPoint x: 161, endPoint y: 220, distance: 144.8
click at [98, 56] on icon at bounding box center [96, 53] width 7 height 13
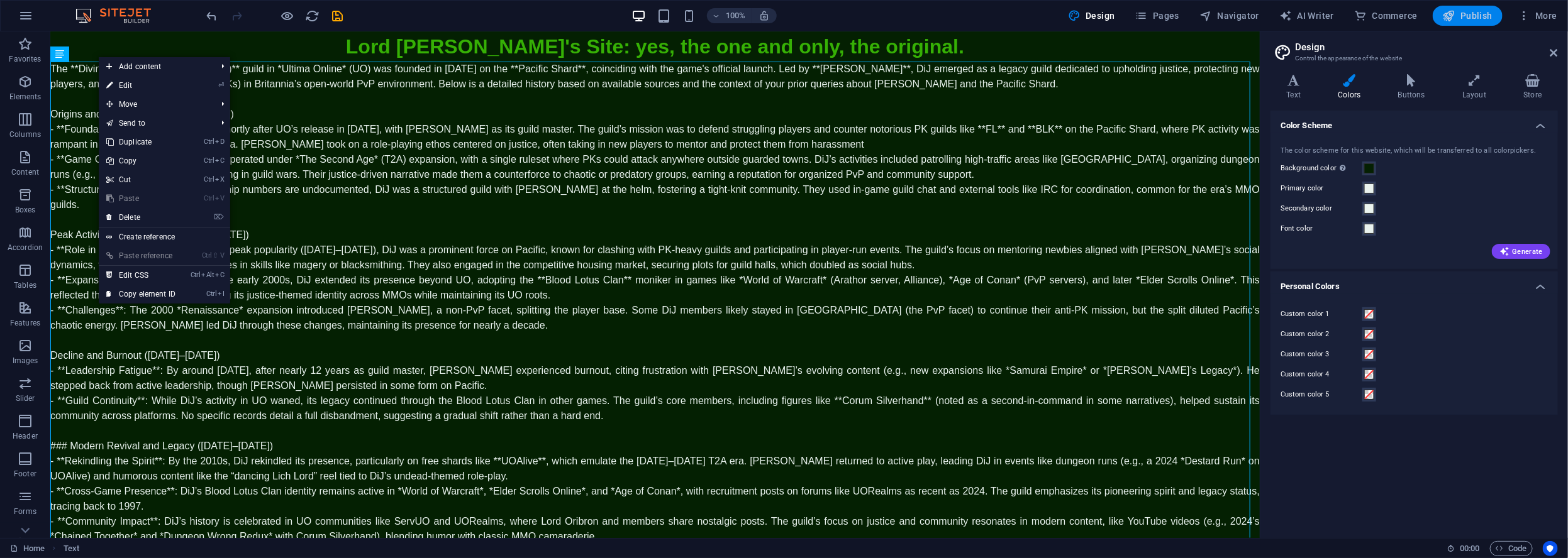
click at [1483, 20] on span "Publish" at bounding box center [1467, 15] width 49 height 12
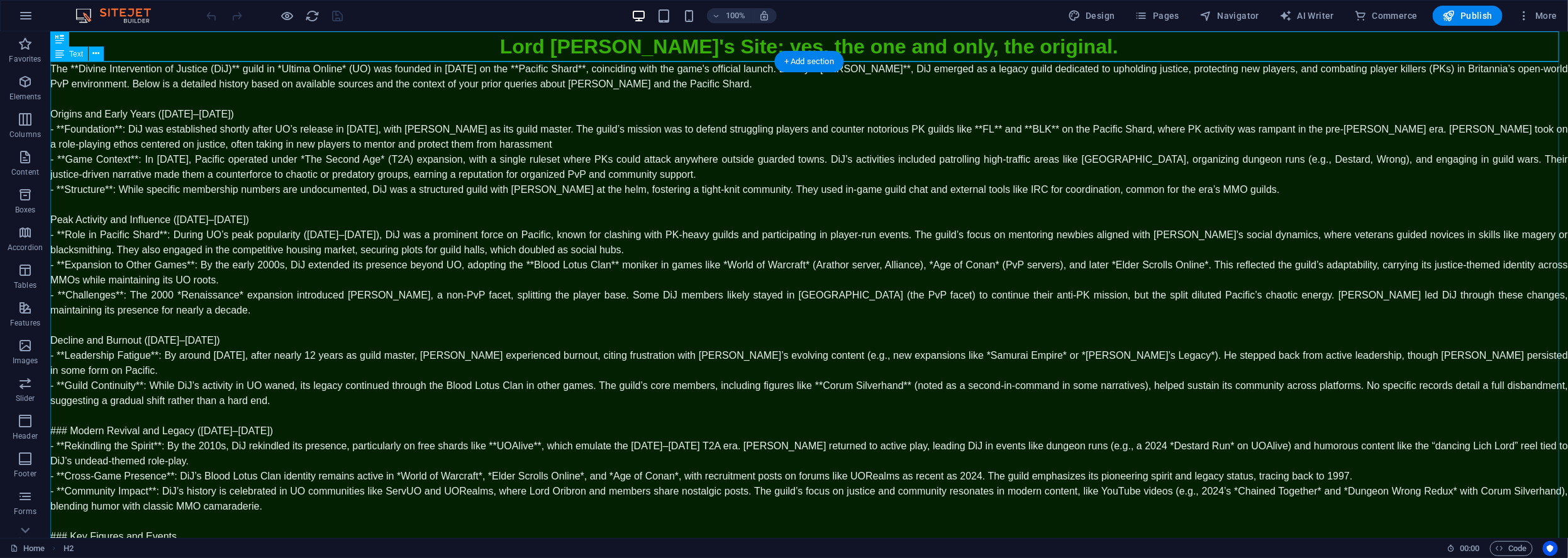
click at [80, 113] on div "The **Divine Intervention of Justice (DiJ)** guild in *Ultima Online* (UO) was …" at bounding box center [808, 340] width 1517 height 558
click at [79, 71] on div "The **Divine Intervention of Justice (DiJ)** guild in *Ultima Online* (UO) was …" at bounding box center [808, 340] width 1517 height 558
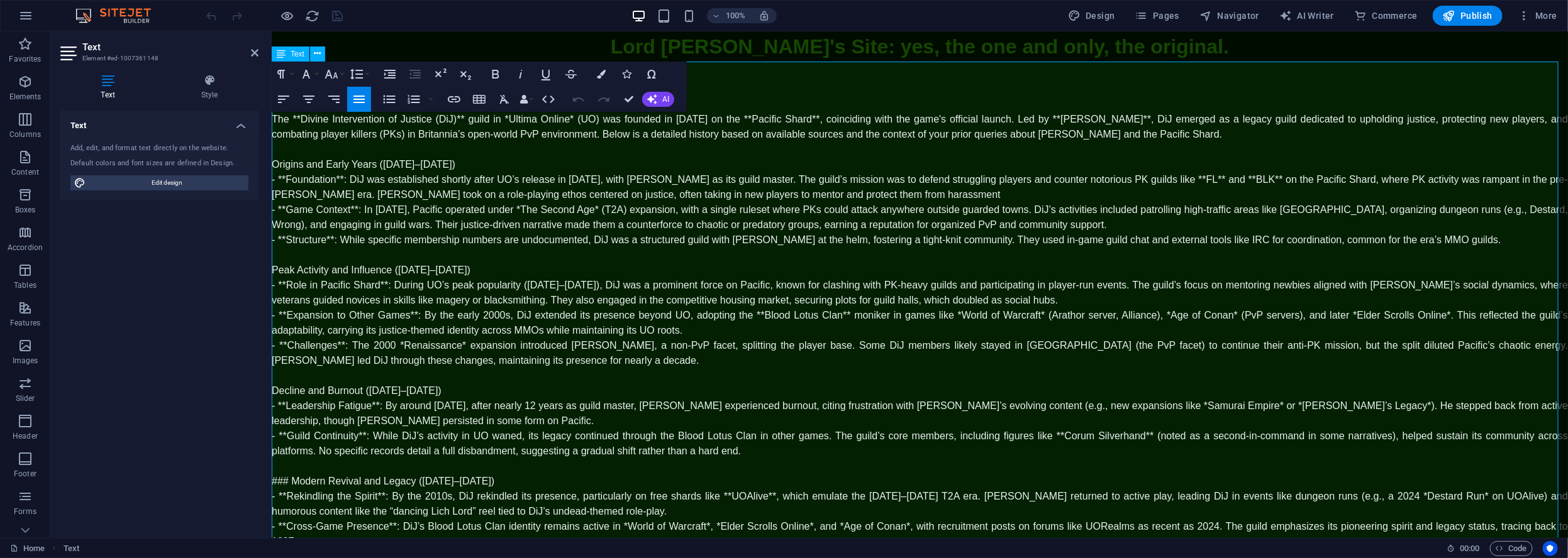
click at [299, 120] on p "The **Divine Intervention of Justice (DiJ)** guild in *Ultima Online* (UO) was …" at bounding box center [919, 126] width 1296 height 30
click at [456, 122] on p "The Divine Intervention of Justice (DiJ)** guild in *Ultima Online* (UO) was fo…" at bounding box center [919, 126] width 1296 height 30
click at [491, 118] on p "The Divine Intervention of Justice (DiJ) guild in *Ultima Online* (UO) was foun…" at bounding box center [919, 126] width 1296 height 30
click at [552, 120] on p "The Divine Intervention of Justice (DiJ) guild in Ultima Online* (UO) was found…" at bounding box center [919, 126] width 1296 height 30
click at [768, 116] on p "The Divine Intervention of Justice (DiJ) guild in Ultima Online (UO) was founde…" at bounding box center [919, 126] width 1296 height 30
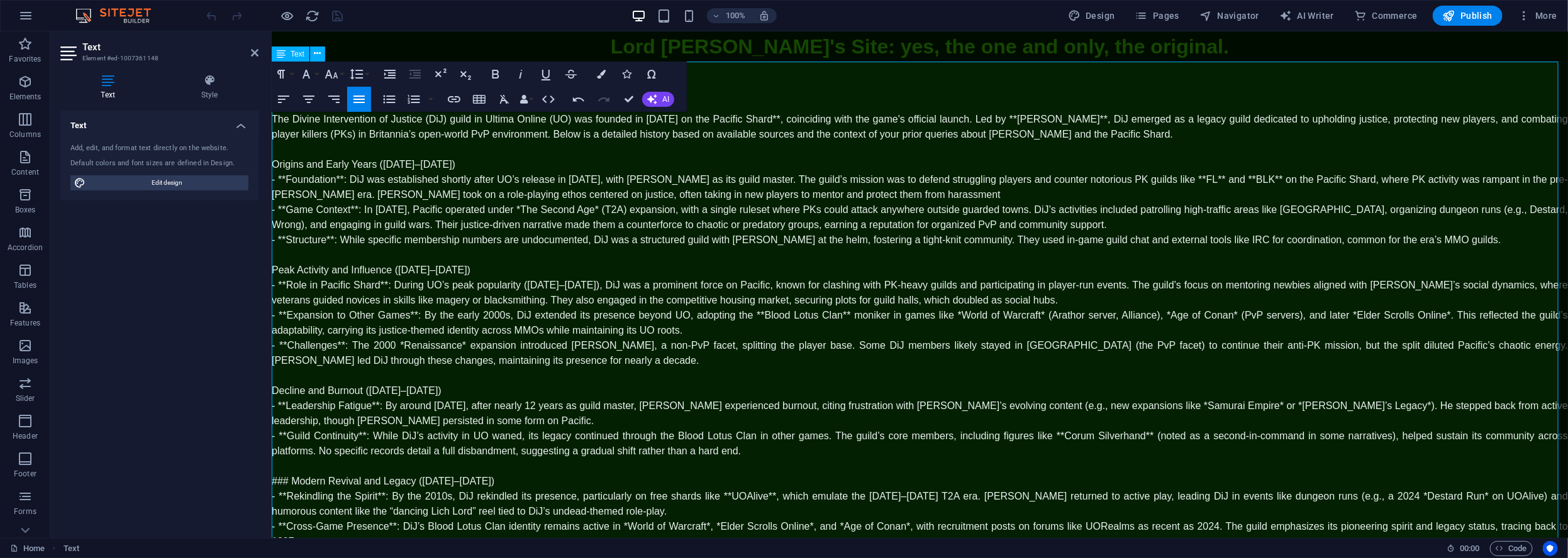
click at [808, 120] on p "The Divine Intervention of Justice (DiJ) guild in Ultima Online (UO) was founde…" at bounding box center [919, 126] width 1296 height 30
click at [1038, 122] on p "The Divine Intervention of Justice (DiJ) guild in Ultima Online (UO) was founde…" at bounding box center [919, 126] width 1296 height 30
click at [1099, 122] on p "The Divine Intervention of Justice (DiJ) guild in Ultima Online (UO) was founde…" at bounding box center [919, 126] width 1296 height 30
click at [284, 178] on span "- **Foundation**: DiJ was established shortly after UO’s release in [DATE], wit…" at bounding box center [919, 187] width 1296 height 26
click at [336, 178] on span "- Foundation**: DiJ was established shortly after UO’s release in September 199…" at bounding box center [919, 187] width 1296 height 26
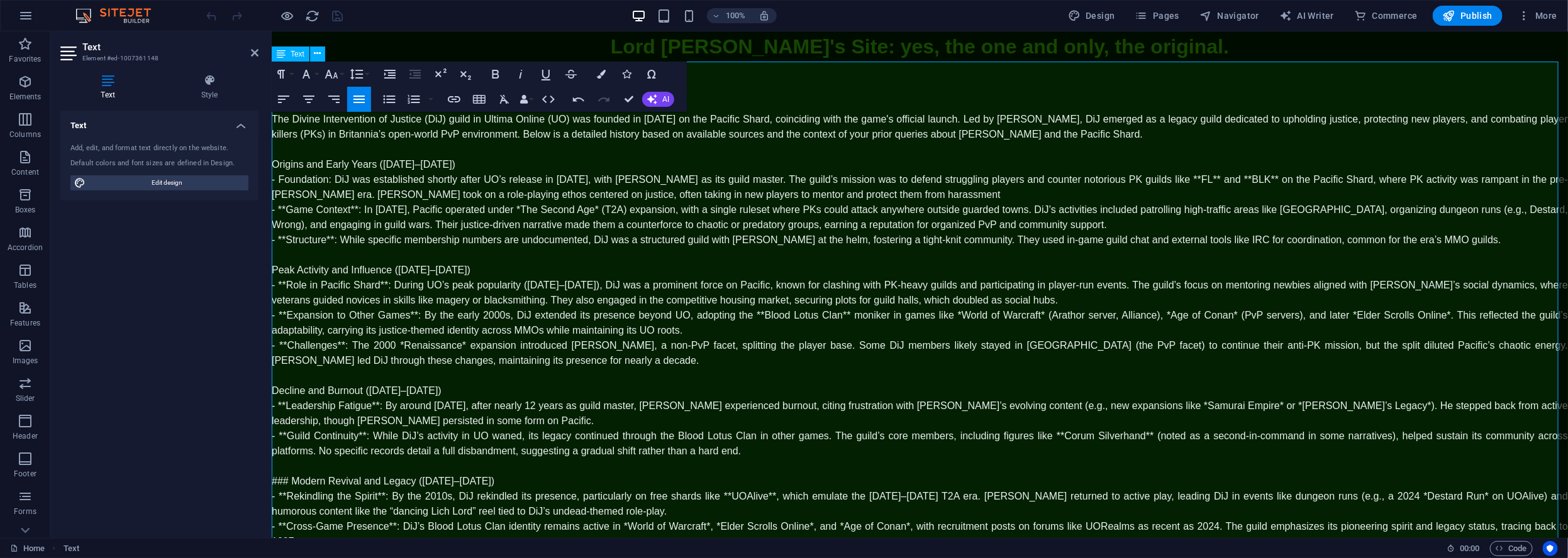
click at [1198, 179] on span "- Foundation: DiJ was established shortly after UO’s release in September 1997,…" at bounding box center [919, 187] width 1296 height 26
click at [1217, 179] on span "- Foundation: DiJ was established shortly after UO’s release in September 1997,…" at bounding box center [919, 187] width 1296 height 26
click at [1247, 178] on span "- Foundation: DiJ was established shortly after UO’s release in September 1997,…" at bounding box center [919, 187] width 1296 height 26
click at [1271, 178] on span "- Foundation: DiJ was established shortly after UO’s release in September 1997,…" at bounding box center [919, 187] width 1296 height 26
click at [286, 211] on span "- **Game Context**: In [DATE], Pacific operated under *The Second Age* (T2A) ex…" at bounding box center [919, 217] width 1296 height 26
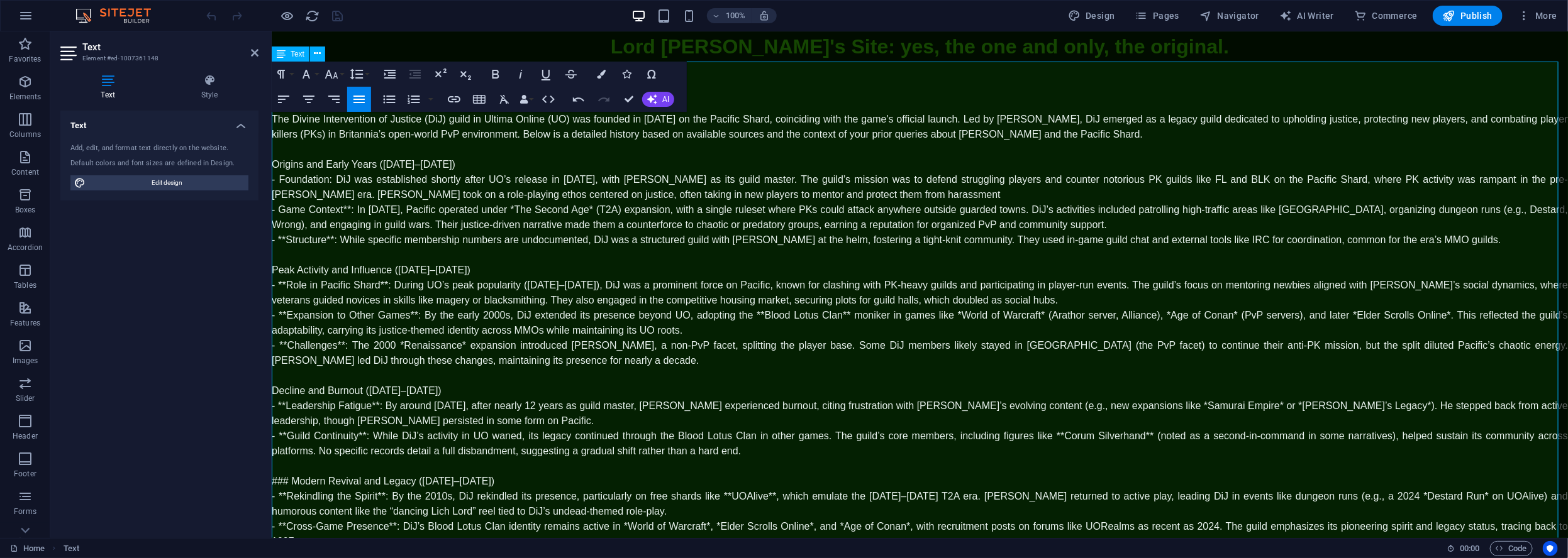
click at [348, 208] on span "- Game Context**: In 1999, Pacific operated under *The Second Age* (T2A) expans…" at bounding box center [919, 217] width 1296 height 26
click at [495, 209] on span "- Game Context: In 1999, Pacific operated under *The Second Age* (T2A) expansio…" at bounding box center [919, 217] width 1296 height 26
click at [571, 211] on span "- Game Context: In 1999, Pacific operated under The Second Age* (T2A) expansion…" at bounding box center [919, 217] width 1296 height 26
click at [284, 239] on span "- **Structure**: While specific membership numbers are undocumented, DiJ was a …" at bounding box center [886, 239] width 1230 height 10
click at [326, 240] on span "- Structure**: While specific membership numbers are undocumented, DiJ was a st…" at bounding box center [882, 239] width 1221 height 10
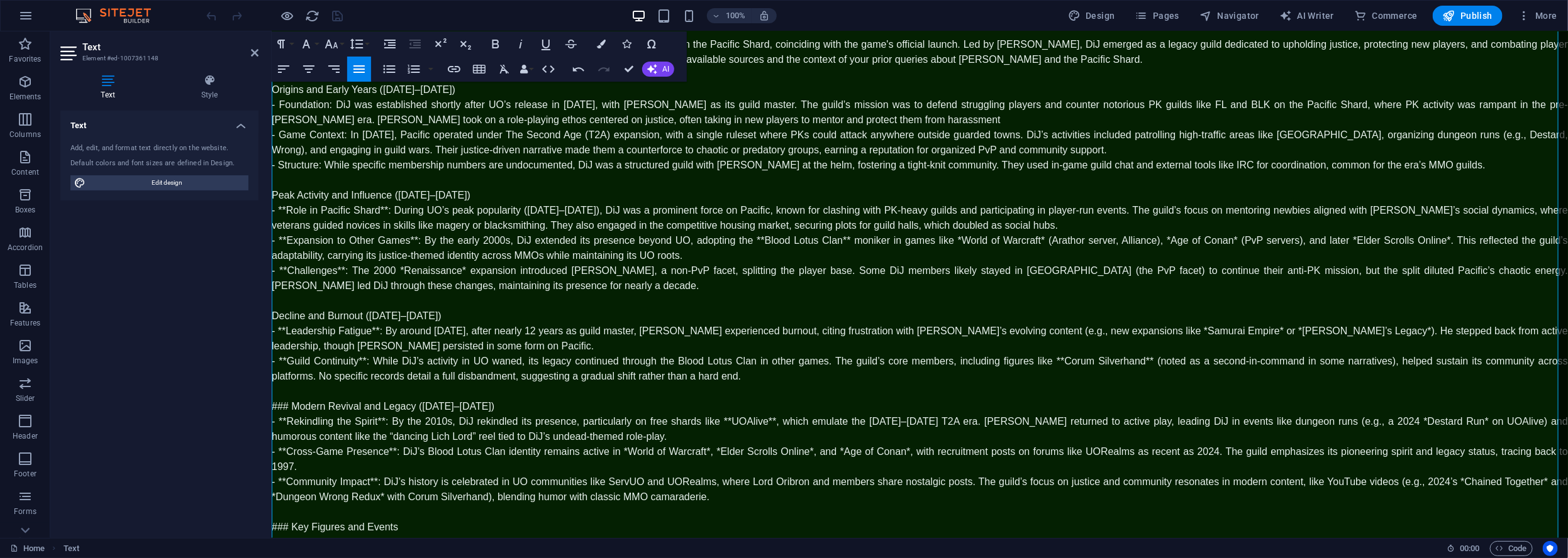
scroll to position [21, 0]
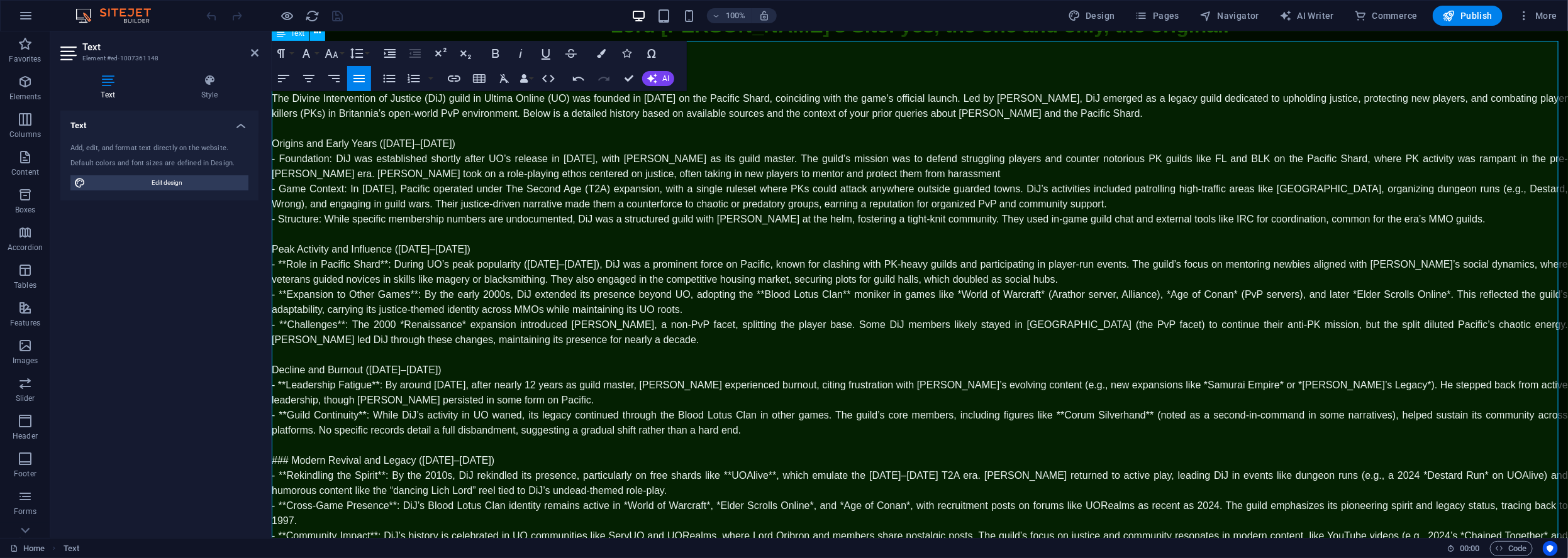
click at [286, 263] on span "- **Role in Pacific Shard**: During UO’s peak popularity ([DATE]–[DATE]), DiJ w…" at bounding box center [919, 271] width 1296 height 26
click at [380, 263] on span "- Role in Pacific Shard**: During UO’s peak popularity (1998–2000), DiJ was a p…" at bounding box center [919, 271] width 1296 height 26
drag, startPoint x: 284, startPoint y: 291, endPoint x: 288, endPoint y: 296, distance: 6.4
click at [285, 291] on span "- **Expansion to Other Games**: By the early 2000s, DiJ extended its presence b…" at bounding box center [919, 302] width 1296 height 26
click at [409, 293] on span "- Expansion to Other Games**: By the early 2000s, DiJ extended its presence bey…" at bounding box center [919, 302] width 1296 height 26
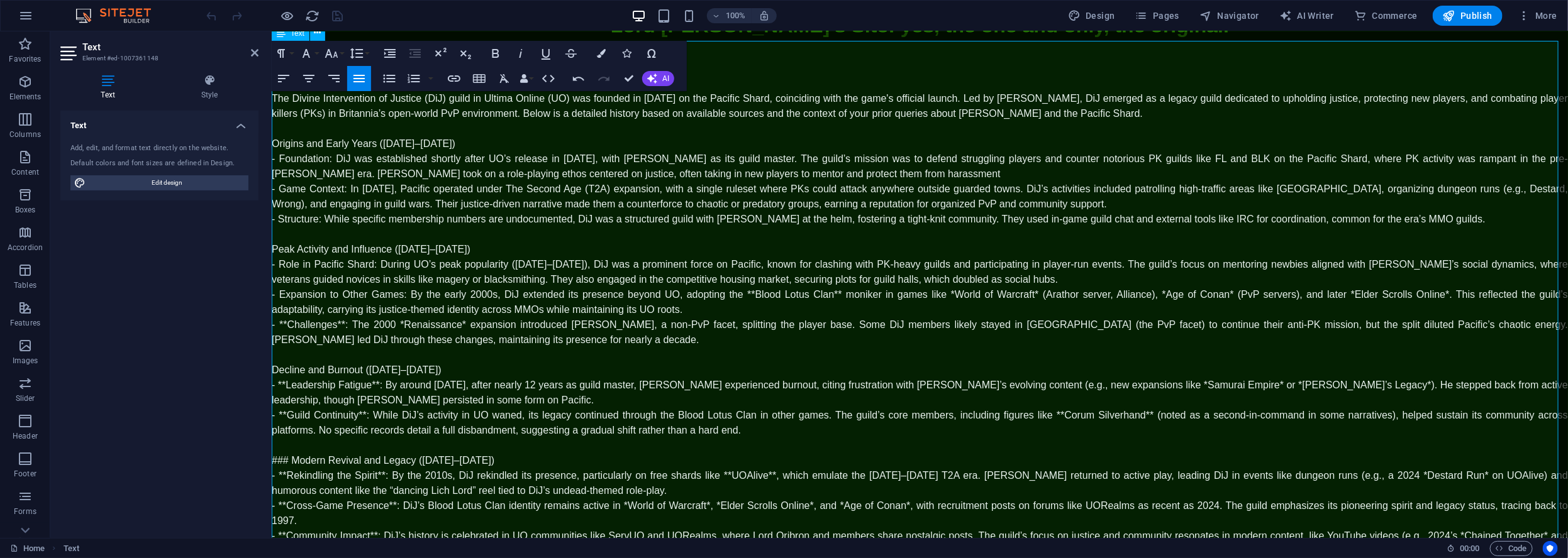
click at [722, 294] on span "- Expansion to Other Games: By the early 2000s, DiJ extended its presence beyon…" at bounding box center [919, 302] width 1296 height 26
click at [723, 295] on span "- Expansion to Other Games: By the early 2000s, DiJ extended its presence beyon…" at bounding box center [919, 302] width 1296 height 26
click at [802, 293] on span "- Expansion to Other Games: By the early 2000s, DiJ extended its presence beyon…" at bounding box center [919, 302] width 1296 height 26
click at [912, 291] on span "- Expansion to Other Games: By the early 2000s, DiJ extended its presence beyon…" at bounding box center [919, 302] width 1296 height 26
click at [988, 295] on span "- Expansion to Other Games: By the early 2000s, DiJ extended its presence beyon…" at bounding box center [919, 302] width 1296 height 26
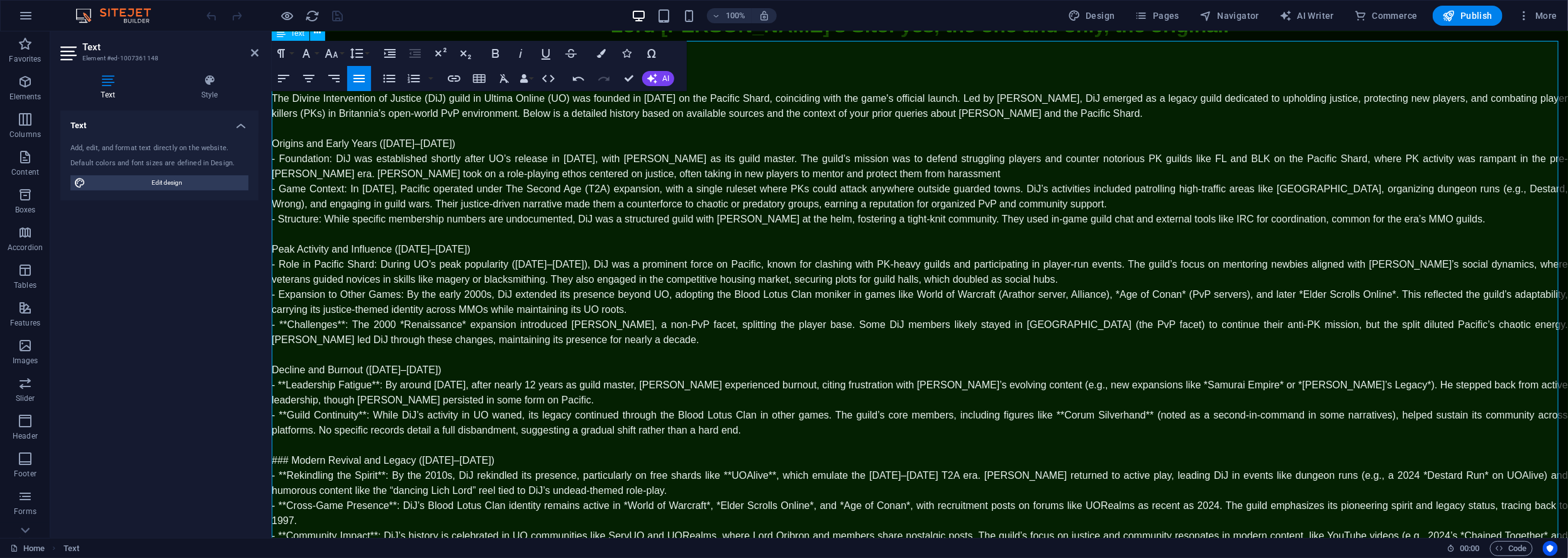
click at [1111, 293] on span "- Expansion to Other Games: By the early 2000s, DiJ extended its presence beyon…" at bounding box center [919, 302] width 1296 height 26
click at [1175, 293] on span "- Expansion to Other Games: By the early 2000s, DiJ extended its presence beyon…" at bounding box center [919, 302] width 1296 height 26
click at [1291, 291] on span "- Expansion to Other Games: By the early 2000s, DiJ extended its presence beyon…" at bounding box center [919, 302] width 1296 height 26
click at [1351, 294] on span "- Expansion to Other Games: By the early 2000s, DiJ extended its presence beyon…" at bounding box center [919, 302] width 1296 height 26
click at [1349, 297] on span "- Expansion to Other Games: By the early 2000s, DiJ extended its presence beyon…" at bounding box center [919, 302] width 1296 height 26
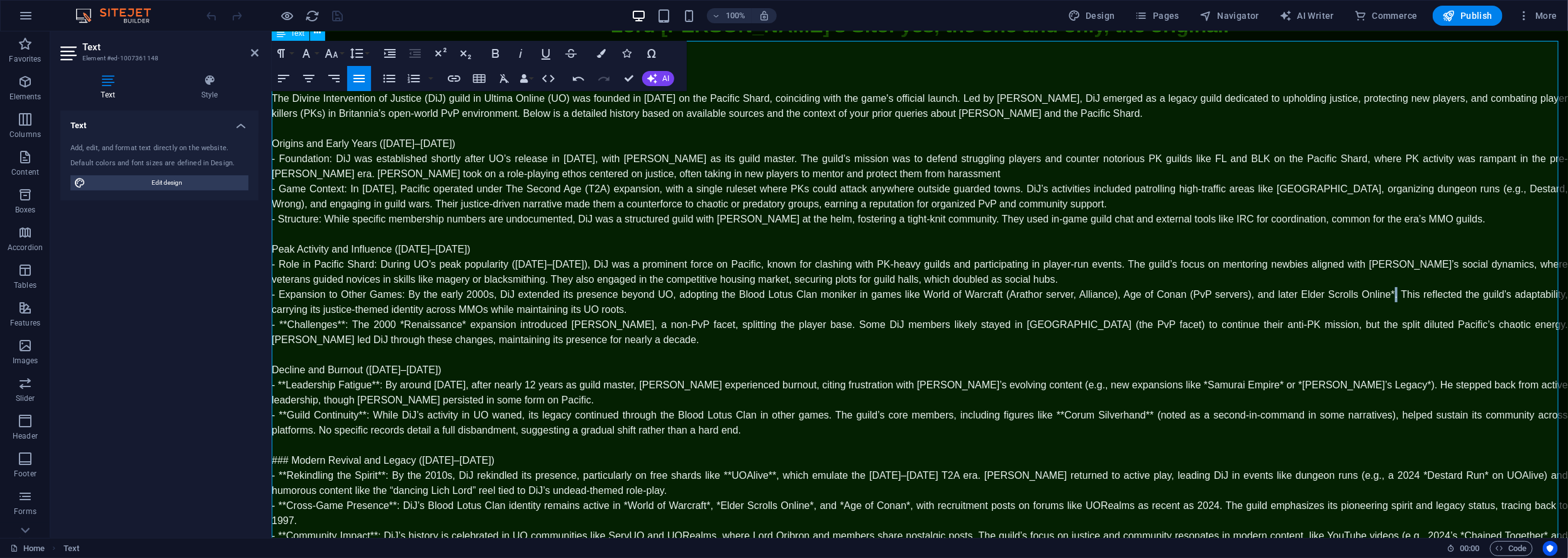
click at [1348, 293] on span "- Expansion to Other Games: By the early 2000s, DiJ extended its presence beyon…" at bounding box center [919, 302] width 1296 height 26
click at [286, 322] on span "- **Challenges**: The 2000 *Renaissance* expansion introduced [PERSON_NAME], a …" at bounding box center [919, 332] width 1296 height 26
click at [334, 324] on span "- Challenges**: The 2000 *Renaissance* expansion introduced Trammel, a non-PvP …" at bounding box center [919, 332] width 1296 height 26
click at [381, 324] on span "- Challenges: The 2000 *Renaissance* expansion introduced Trammel, a non-PvP fa…" at bounding box center [919, 332] width 1296 height 26
drag, startPoint x: 439, startPoint y: 322, endPoint x: 446, endPoint y: 327, distance: 8.6
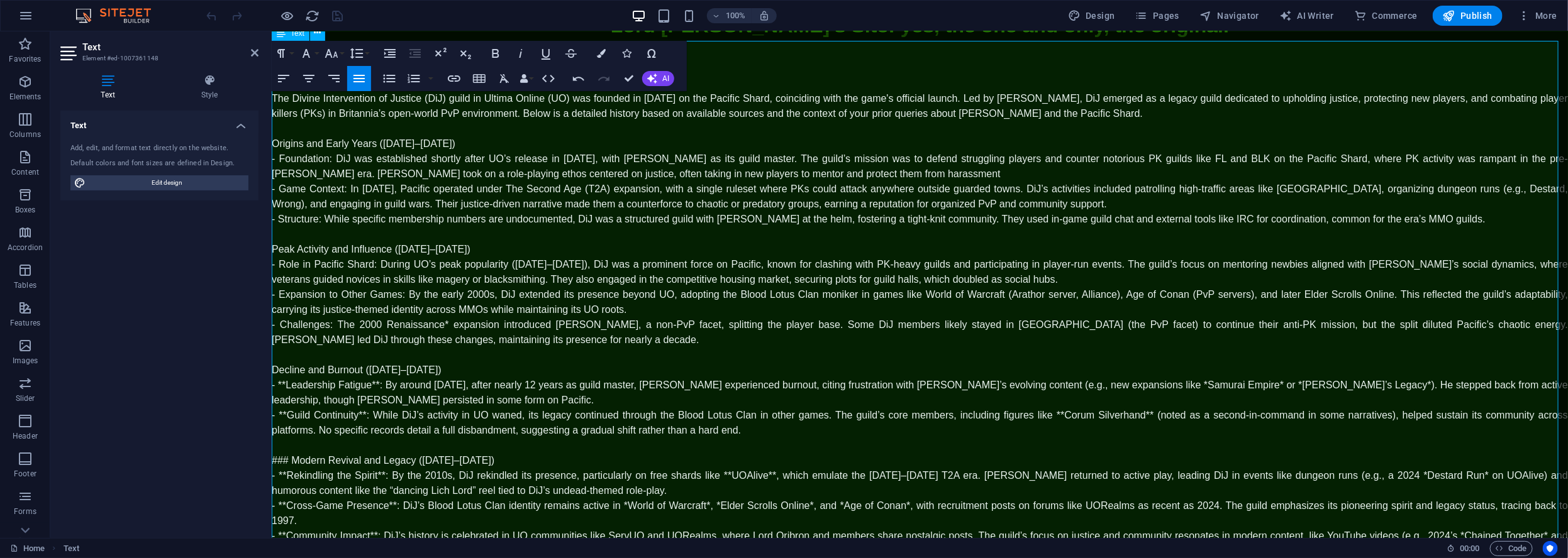
click at [439, 322] on span "- Challenges: The 2000 Renaissance* expansion introduced Trammel, a non-PvP fac…" at bounding box center [919, 332] width 1296 height 26
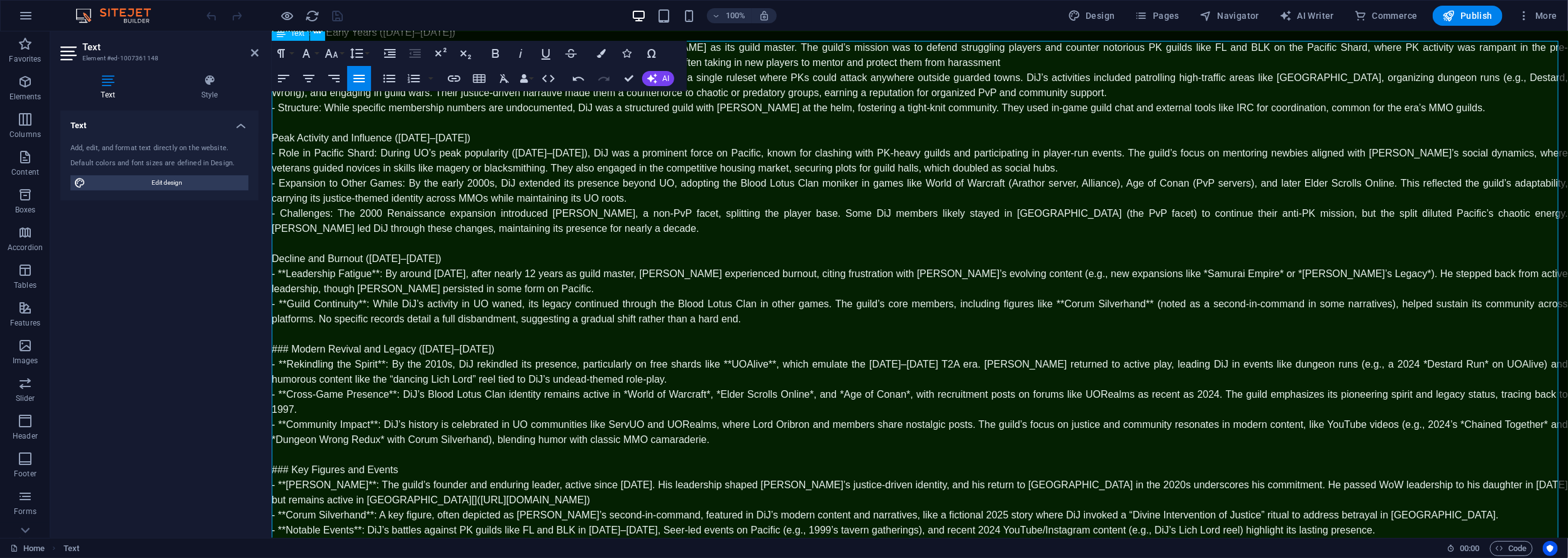
scroll to position [146, 0]
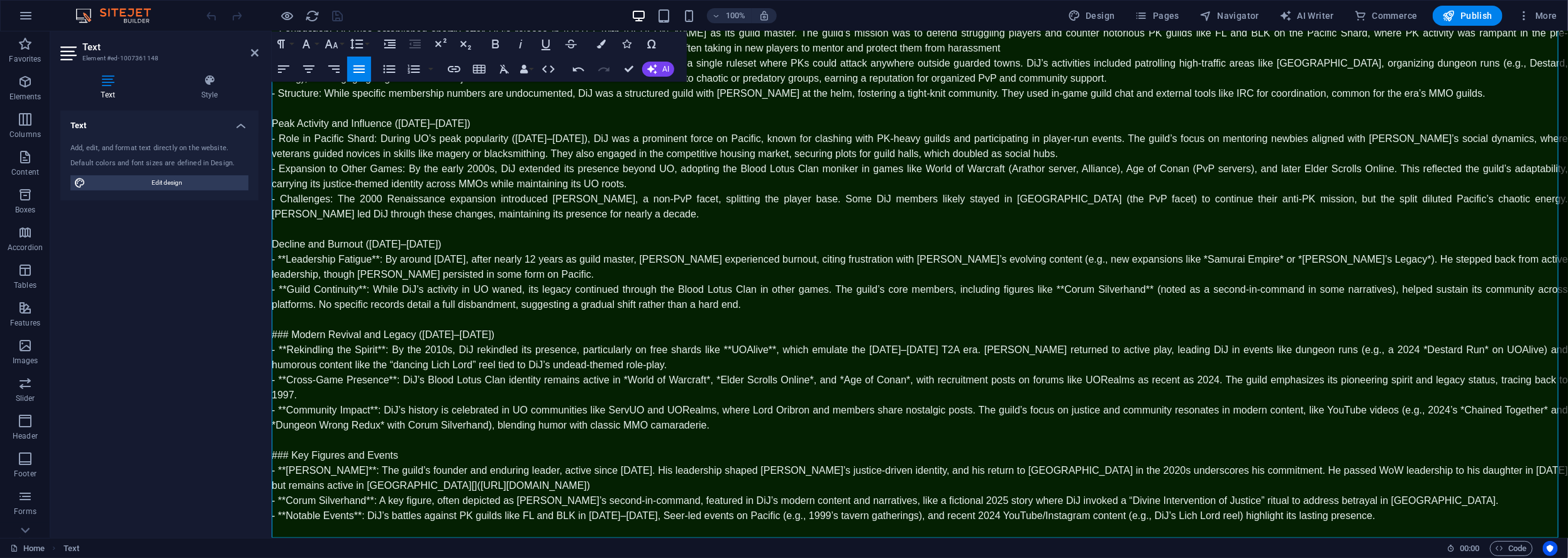
click at [284, 259] on span "- **Leadership Fatigue**: By around [DATE], after nearly 12 years as guild mast…" at bounding box center [919, 267] width 1296 height 26
click at [369, 256] on span "- Leadership Fatigue**: By around 2009, after nearly 12 years as guild master, …" at bounding box center [919, 267] width 1296 height 26
click at [1085, 259] on span "- Leadership Fatigue: By around 2009, after nearly 12 years as guild master, Lo…" at bounding box center [919, 267] width 1296 height 26
click at [1157, 259] on span "- Leadership Fatigue: By around 2009, after nearly 12 years as guild master, Lo…" at bounding box center [919, 267] width 1296 height 26
drag, startPoint x: 1176, startPoint y: 258, endPoint x: 1189, endPoint y: 262, distance: 13.6
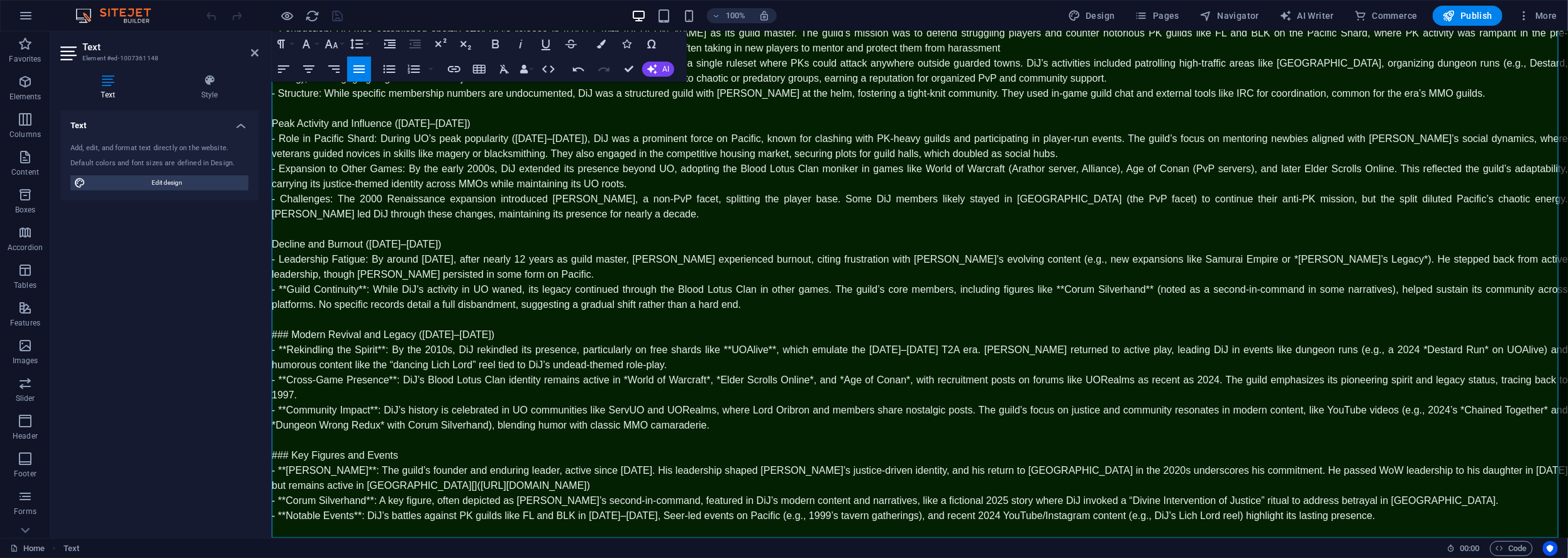
click at [1176, 258] on span "- Leadership Fatigue: By around 2009, after nearly 12 years as guild master, Lo…" at bounding box center [919, 267] width 1296 height 26
click at [1259, 259] on span "- Leadership Fatigue: By around 2009, after nearly 12 years as guild master, Lo…" at bounding box center [919, 267] width 1296 height 26
click at [286, 291] on span "- **Guild Continuity**: While DiJ’s activity in UO waned, its legacy continued …" at bounding box center [919, 297] width 1296 height 26
click at [357, 291] on span "- Guild Continuity**: While DiJ’s activity in UO waned, its legacy continued th…" at bounding box center [919, 297] width 1296 height 26
click at [1017, 287] on span "- Guild Continuity: While DiJ’s activity in UO waned, its legacy continued thro…" at bounding box center [919, 297] width 1296 height 26
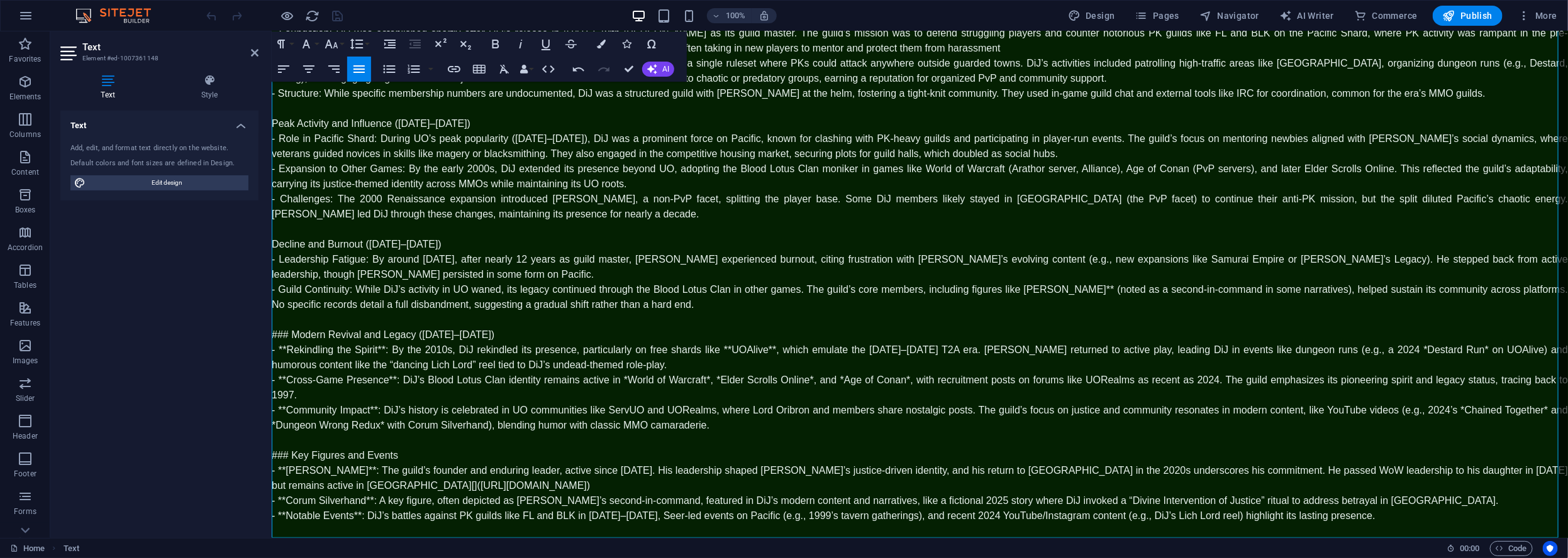
click at [1102, 288] on span "- Guild Continuity: While DiJ’s activity in UO waned, its legacy continued thro…" at bounding box center [919, 297] width 1296 height 26
click at [293, 334] on span "### Modern Revival and Legacy ([DATE]–[DATE])" at bounding box center [383, 334] width 223 height 10
click at [287, 349] on span "- **Rekindling the Spirit**: By the 2010s, DiJ rekindled its presence, particul…" at bounding box center [919, 357] width 1296 height 26
click at [374, 348] on span "- Rekindling the Spirit**: By the 2010s, DiJ rekindled its presence, particular…" at bounding box center [919, 357] width 1296 height 26
click at [698, 347] on span "- Rekindling the Spirit: By the 2010s, DiJ rekindled its presence, particularly…" at bounding box center [919, 357] width 1296 height 26
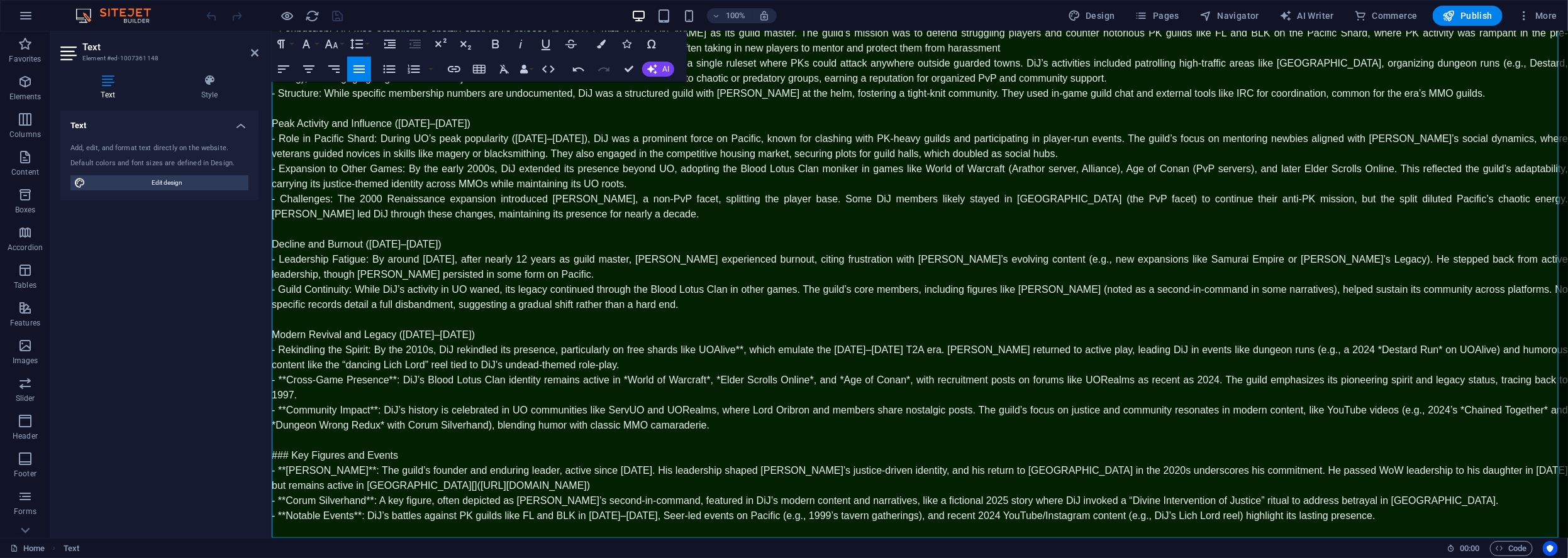
click at [737, 349] on span "- Rekindling the Spirit: By the 2010s, DiJ rekindled its presence, particularly…" at bounding box center [919, 357] width 1296 height 26
click at [735, 349] on span "- Rekindling the Spirit: By the 2010s, DiJ rekindled its presence, particularly…" at bounding box center [919, 357] width 1296 height 26
click at [1305, 349] on span "- Rekindling the Spirit: By the 2010s, DiJ rekindled its presence, particularly…" at bounding box center [919, 357] width 1296 height 26
click at [1363, 349] on span "- Rekindling the Spirit: By the 2010s, DiJ rekindled its presence, particularly…" at bounding box center [919, 357] width 1296 height 26
click at [275, 362] on span "- Rekindling the Spirit: By the 2010s, DiJ rekindled its presence, particularly…" at bounding box center [919, 357] width 1296 height 26
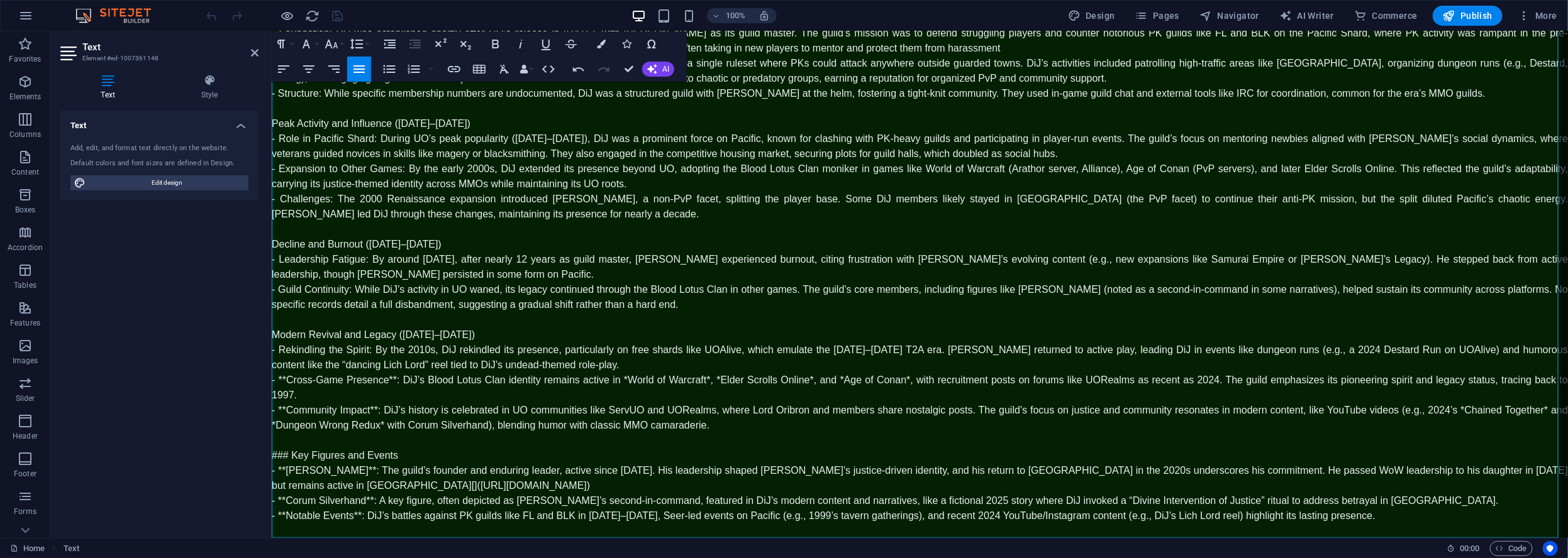
click at [286, 378] on span "- **Cross-Game Presence**: DiJ’s Blood Lotus Clan identity remains active in *W…" at bounding box center [919, 387] width 1296 height 26
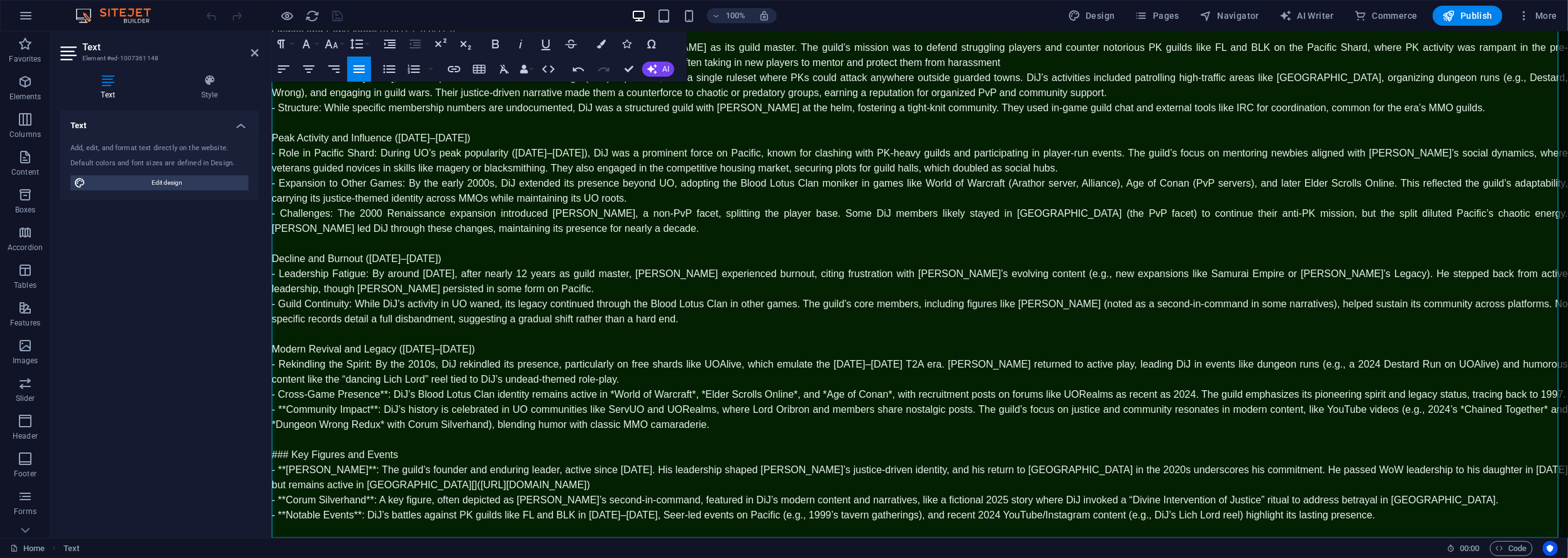
scroll to position [131, 0]
click at [384, 393] on span "- Cross-Game Presence**: DiJ’s Blood Lotus Clan identity remains active in *Wor…" at bounding box center [918, 394] width 1294 height 10
click at [599, 391] on span "- Cross-Game Presence: DiJ’s Blood Lotus Clan identity remains active in *World…" at bounding box center [915, 394] width 1287 height 10
click at [678, 394] on span "- Cross-Game Presence: DiJ’s Blood Lotus Clan identity remains active in World …" at bounding box center [912, 394] width 1282 height 10
click at [684, 393] on span "- Cross-Game Presence: DiJ’s Blood Lotus Clan identity remains active in World …" at bounding box center [910, 394] width 1278 height 10
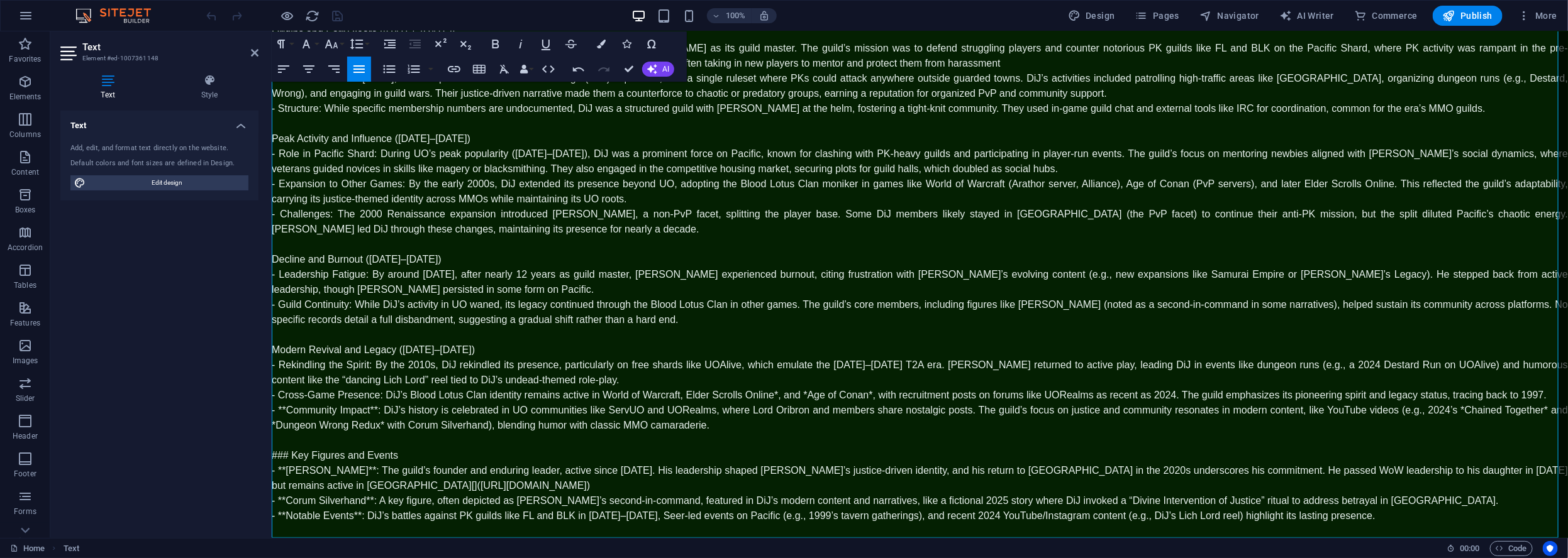
click at [768, 395] on span "- Cross-Game Presence: DiJ’s Blood Lotus Clan identity remains active in World …" at bounding box center [908, 394] width 1275 height 10
click at [794, 394] on span "- Cross-Game Presence: DiJ’s Blood Lotus Clan identity remains active in World …" at bounding box center [906, 394] width 1271 height 10
click at [854, 395] on span "- Cross-Game Presence: DiJ’s Blood Lotus Clan identity remains active in World …" at bounding box center [904, 394] width 1267 height 10
click at [286, 406] on span "- **Community Impact**: DiJ’s history is celebrated in UO communities like Serv…" at bounding box center [919, 417] width 1296 height 26
click at [370, 408] on span "- Community Impact**: DiJ’s history is celebrated in UO communities like ServUO…" at bounding box center [919, 417] width 1296 height 26
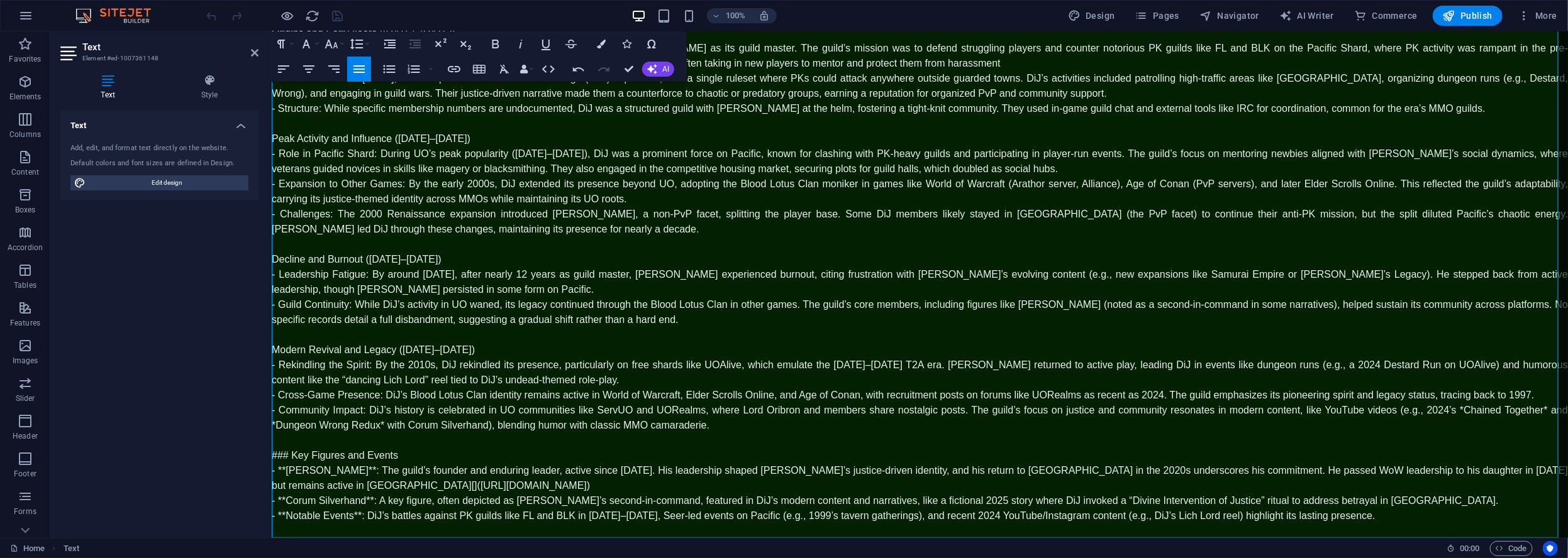
click at [1452, 412] on span "- Community Impact: DiJ’s history is celebrated in UO communities like ServUO a…" at bounding box center [919, 417] width 1296 height 26
click at [1536, 411] on span "- Community Impact: DiJ’s history is celebrated in UO communities like ServUO a…" at bounding box center [919, 417] width 1296 height 26
click at [274, 424] on span "- Community Impact: DiJ’s history is celebrated in UO communities like ServUO a…" at bounding box center [919, 417] width 1296 height 26
click at [375, 424] on span "- Community Impact: DiJ’s history is celebrated in UO communities like ServUO a…" at bounding box center [919, 417] width 1296 height 26
click at [293, 454] on span "### Key Figures and Events" at bounding box center [334, 455] width 126 height 10
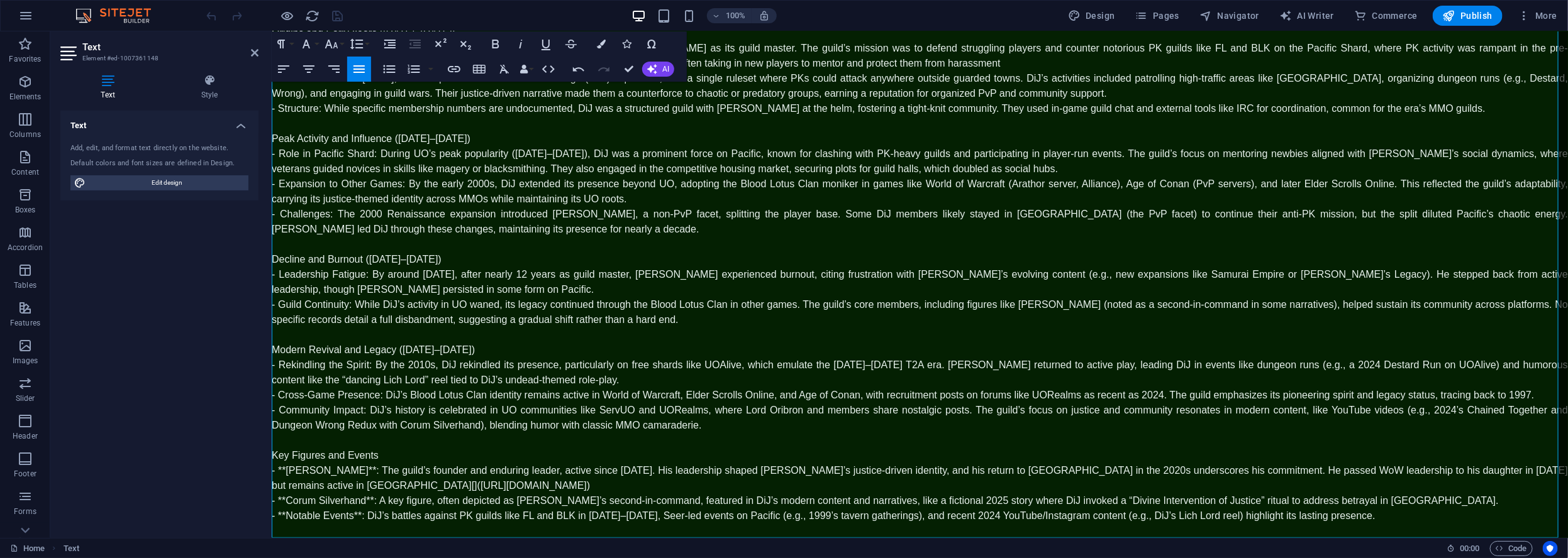
click at [286, 467] on span "- **Lord Oribron**: The guild’s founder and enduring leader, active since Novem…" at bounding box center [919, 477] width 1296 height 26
click at [342, 472] on span "- Lord Oribron**: The guild’s founder and enduring leader, active since Novembe…" at bounding box center [919, 477] width 1296 height 26
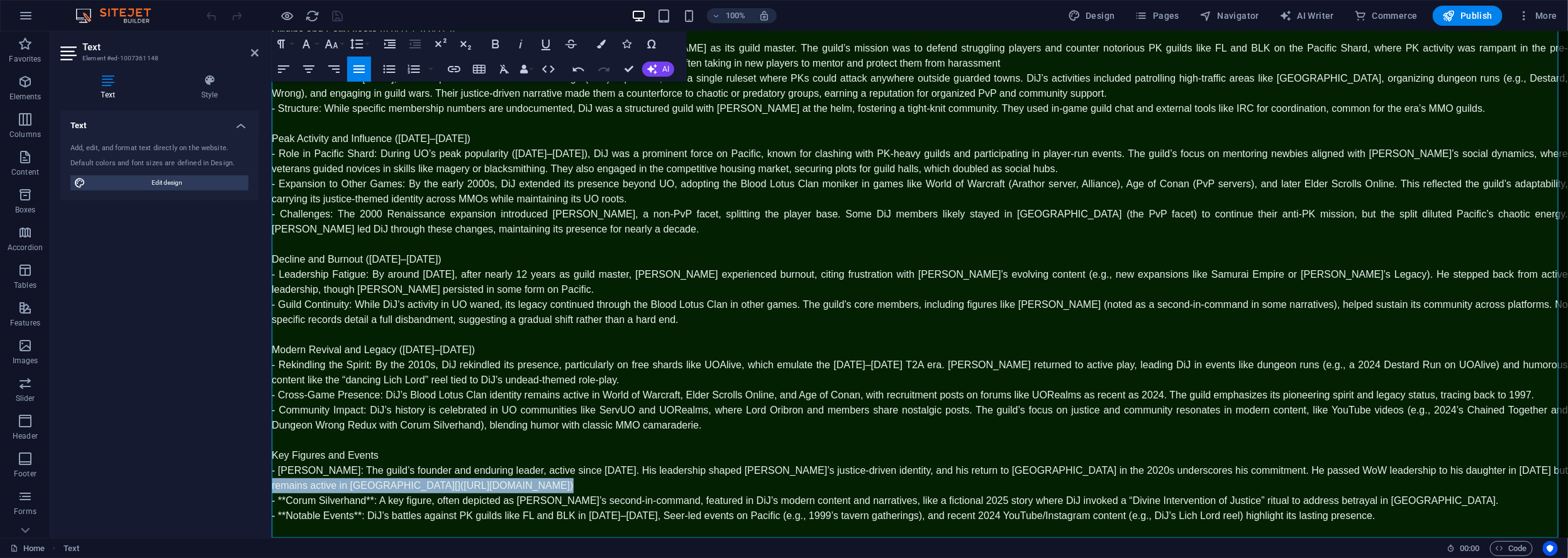
drag, startPoint x: 509, startPoint y: 486, endPoint x: 1551, endPoint y: 472, distance: 1042.1
click at [1551, 472] on p "- Lord Oribron: The guild’s founder and enduring leader, active since November …" at bounding box center [919, 477] width 1296 height 30
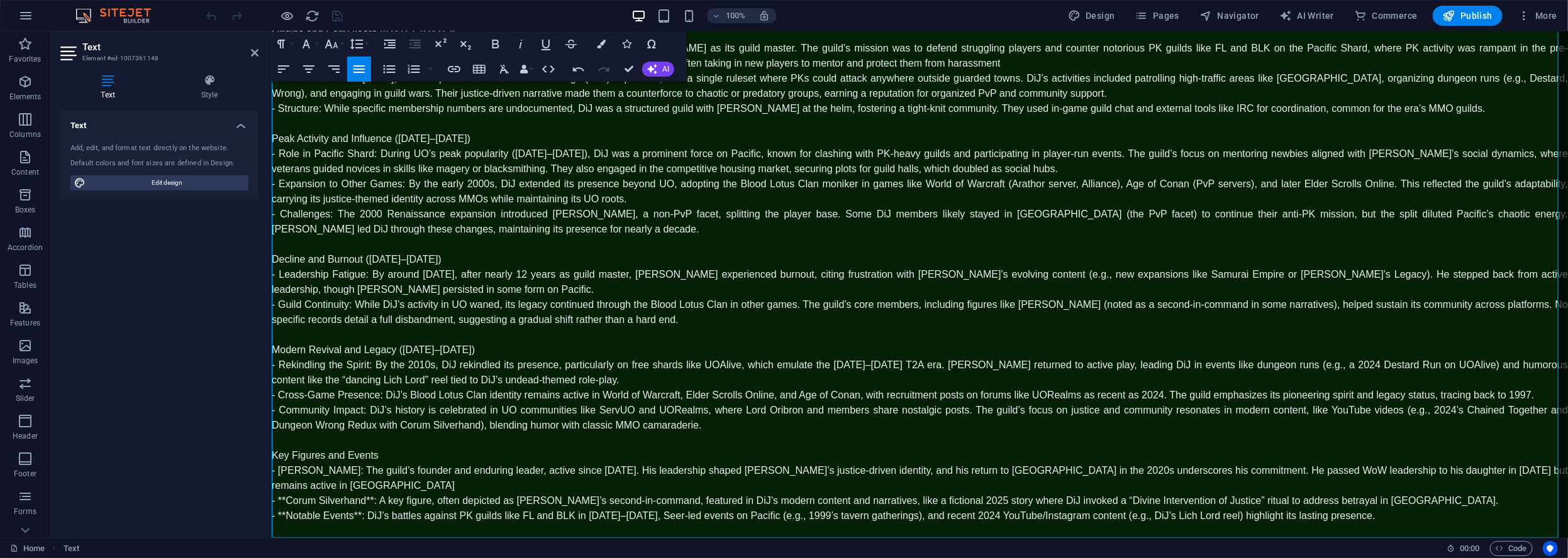
scroll to position [116, 0]
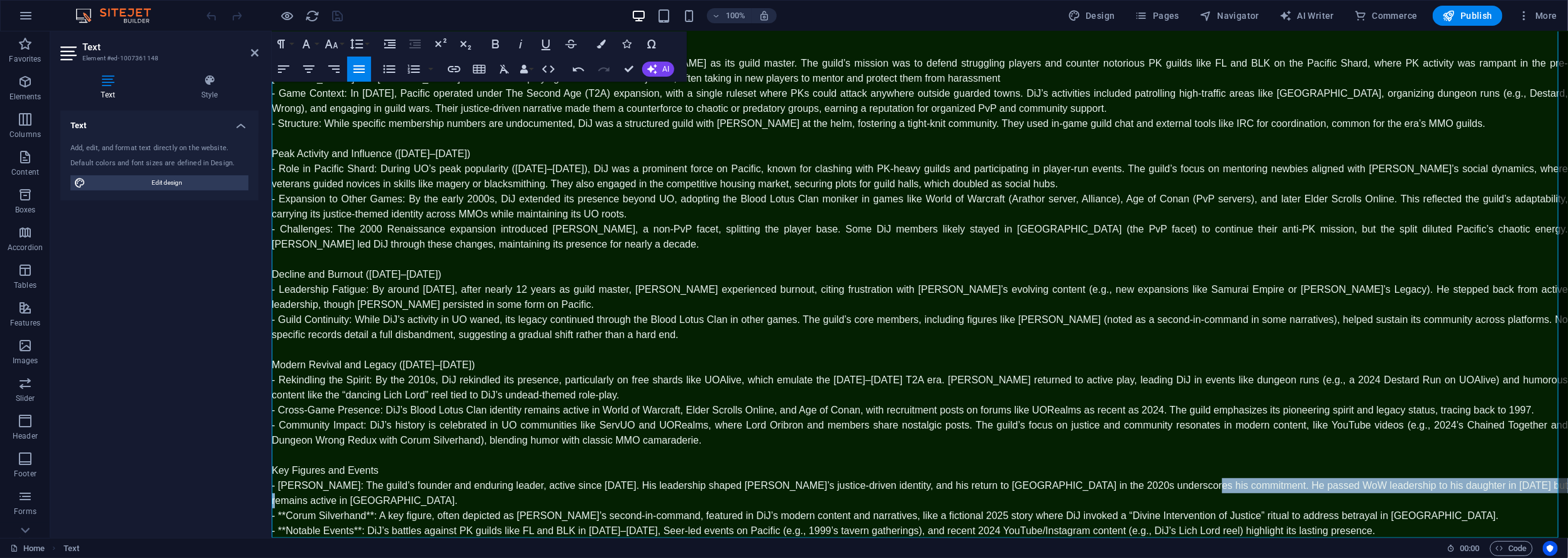
drag, startPoint x: 1157, startPoint y: 479, endPoint x: 1515, endPoint y: 491, distance: 358.2
click at [1515, 491] on p "- Lord Oribron: The guild’s founder and enduring leader, active since November …" at bounding box center [919, 493] width 1296 height 30
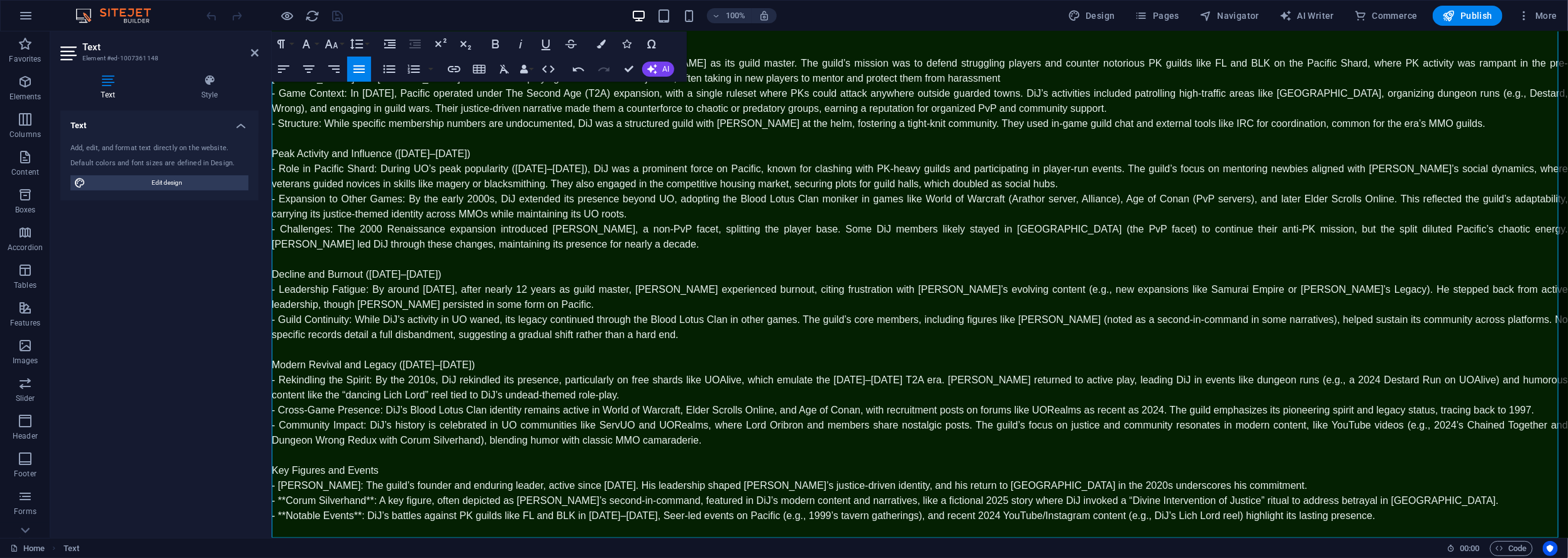
click at [283, 498] on span "- **Corum Silverhand**: A key figure, often depicted as [PERSON_NAME]’s second-…" at bounding box center [885, 500] width 1227 height 10
click at [365, 496] on span "- Corum Silverhand**: A key figure, often depicted as Lord Oribron’s second-in-…" at bounding box center [836, 500] width 1129 height 10
click at [284, 513] on span "- **Notable Events**: DiJ’s battles against PK guilds like FL and BLK in [DATE]…" at bounding box center [823, 515] width 1103 height 10
click at [351, 514] on span "- Notable Events**: DiJ’s battles against PK guilds like FL and BLK in 1997–199…" at bounding box center [819, 515] width 1096 height 10
click at [618, 516] on span "- Notable Events: DiJ’s battles against PK guilds like FL and BLK in 1997–1999,…" at bounding box center [815, 515] width 1088 height 10
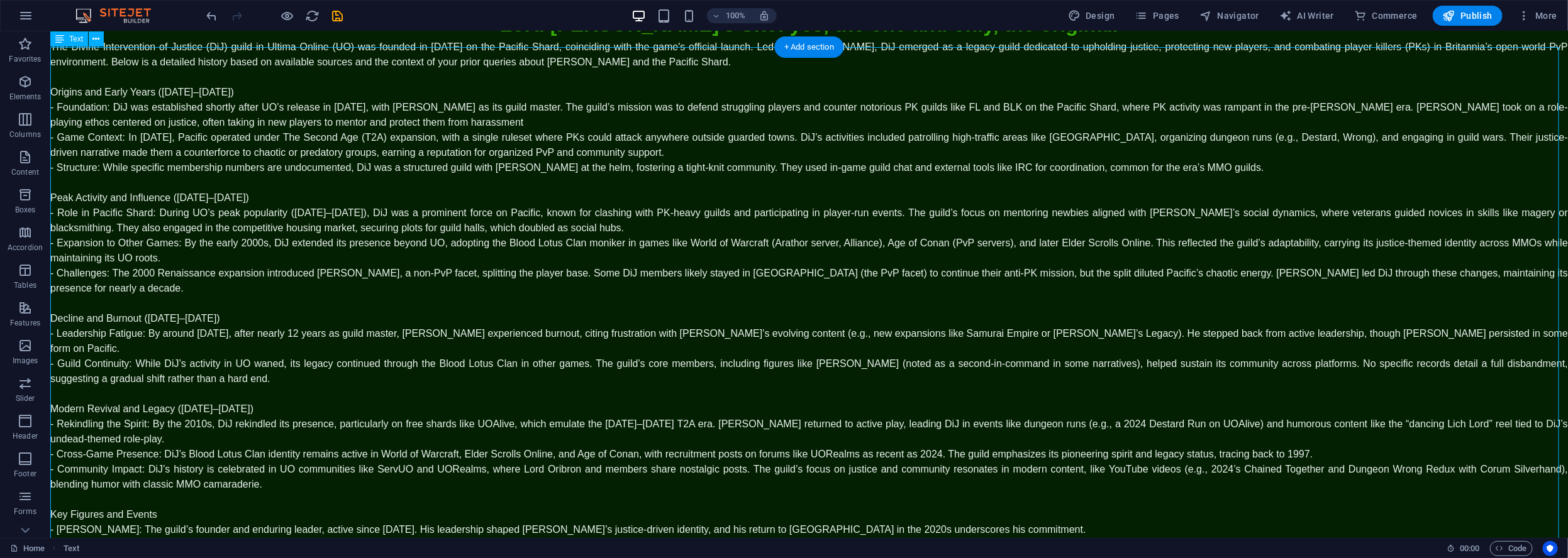
scroll to position [0, 0]
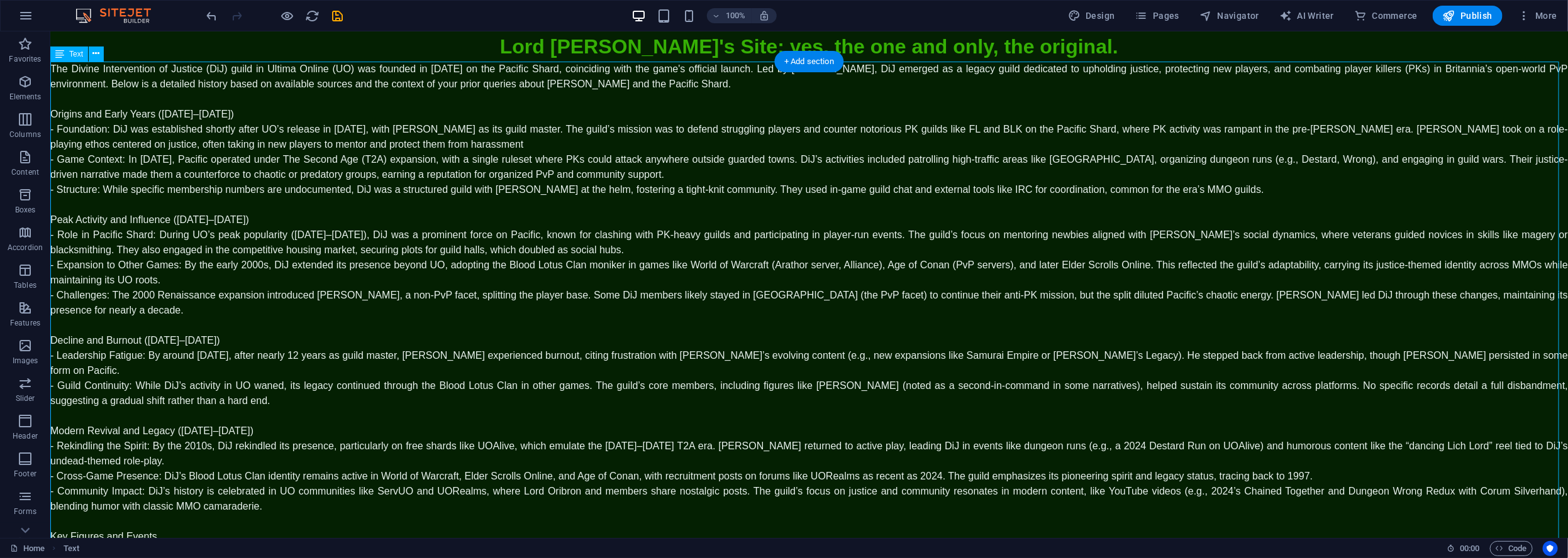
click at [230, 103] on div "The Divine Intervention of Justice (DiJ) guild in Ultima Online (UO) was founde…" at bounding box center [808, 332] width 1517 height 543
click at [231, 103] on div "The Divine Intervention of Justice (DiJ) guild in Ultima Online (UO) was founde…" at bounding box center [808, 332] width 1517 height 543
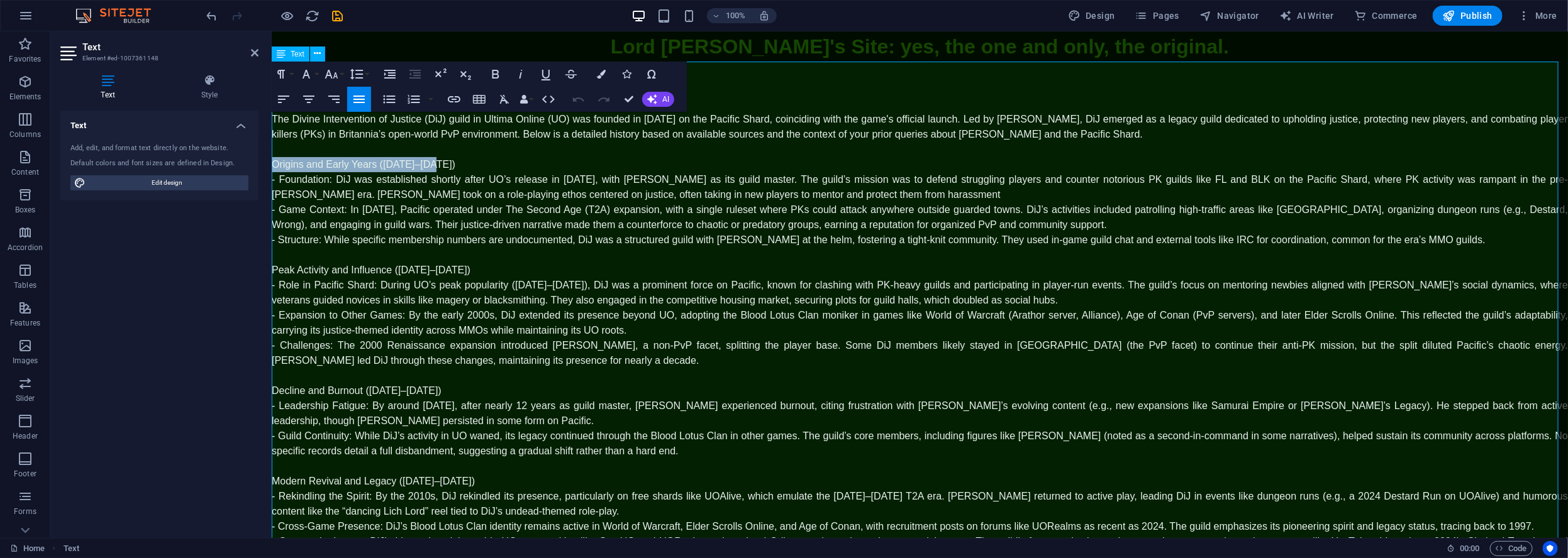
drag, startPoint x: 436, startPoint y: 165, endPoint x: 273, endPoint y: 161, distance: 163.0
click at [273, 161] on p "Origins and Early Years ([DATE]–[DATE])" at bounding box center [919, 164] width 1296 height 15
click at [497, 79] on icon "button" at bounding box center [495, 73] width 15 height 15
click at [544, 76] on icon "button" at bounding box center [545, 73] width 15 height 15
click at [472, 268] on p "Peak Activity and Influence ([DATE]–[DATE])" at bounding box center [919, 269] width 1296 height 15
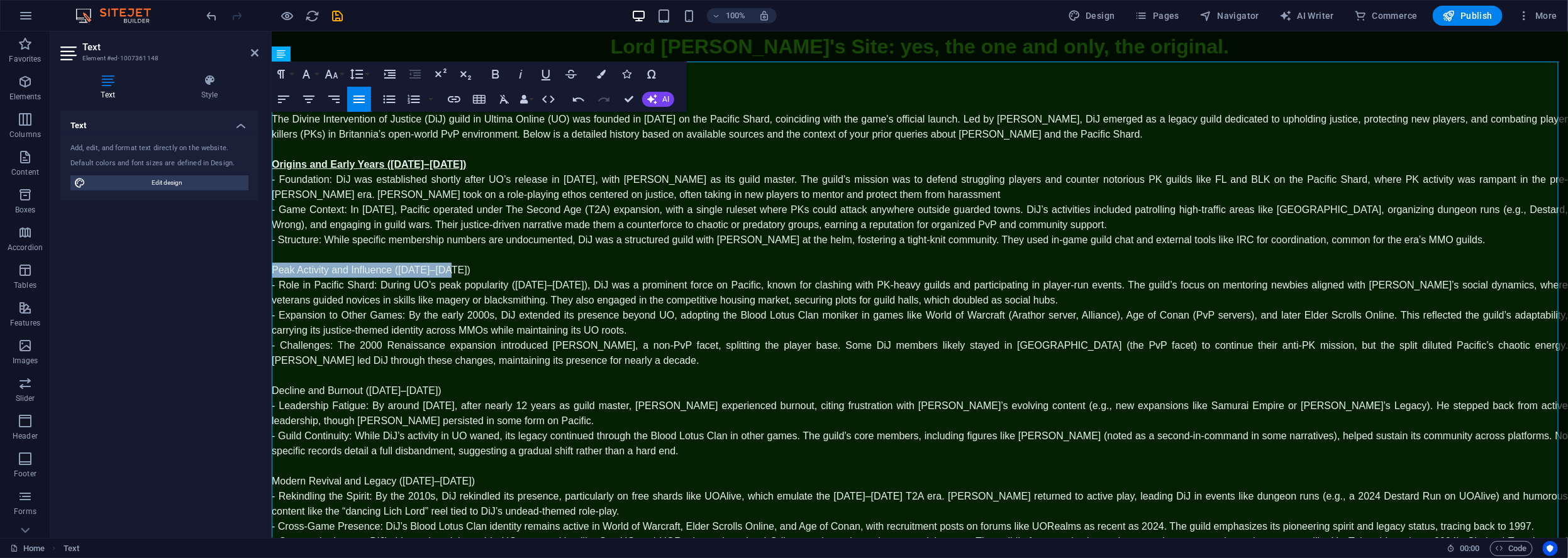
drag, startPoint x: 475, startPoint y: 269, endPoint x: 267, endPoint y: 274, distance: 208.1
click at [271, 274] on html "Skip to main content Lord Oribron's Site: yes, the one and only, the original. …" at bounding box center [919, 342] width 1296 height 624
click at [494, 79] on icon "button" at bounding box center [495, 73] width 15 height 15
click at [549, 81] on icon "button" at bounding box center [545, 73] width 15 height 15
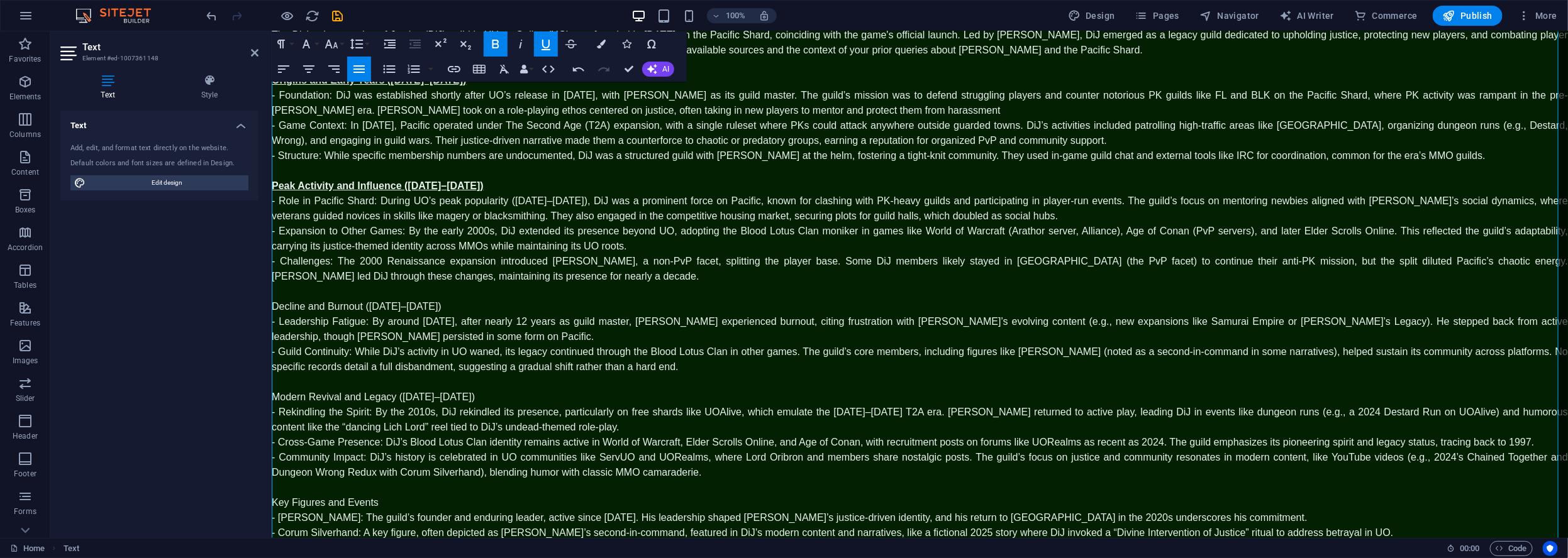
scroll to position [116, 0]
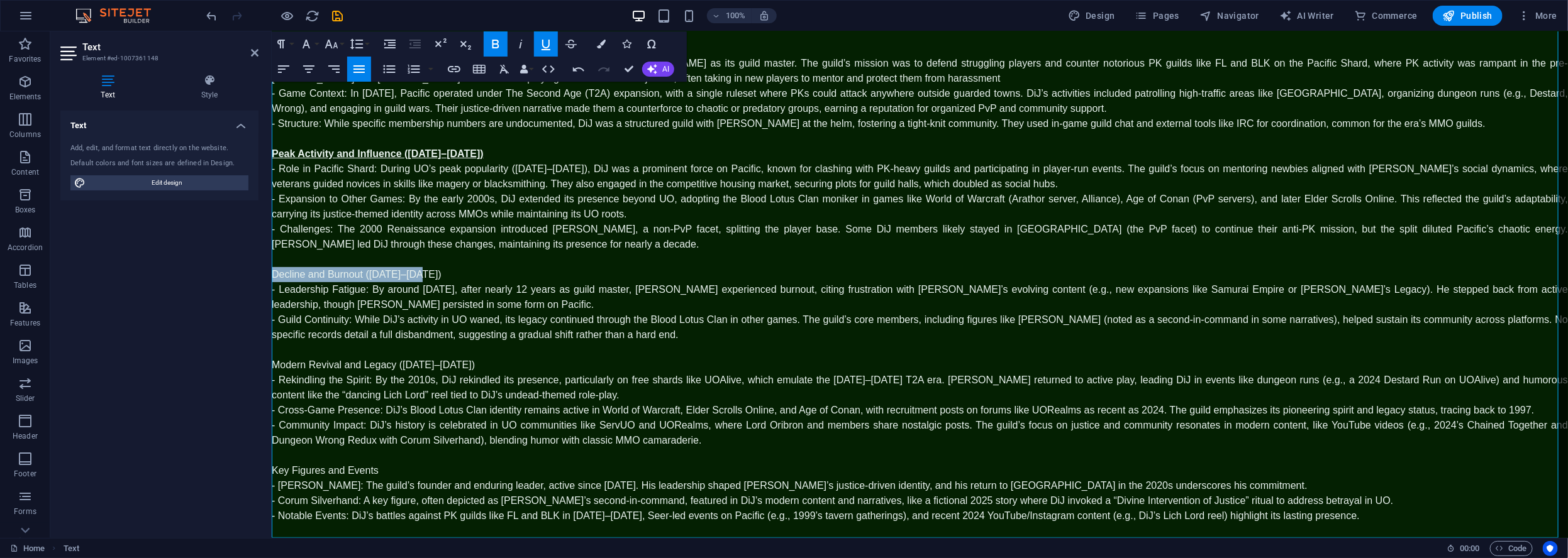
drag, startPoint x: 427, startPoint y: 271, endPoint x: 378, endPoint y: 259, distance: 50.4
click at [271, 267] on html "Skip to main content Lord Oribron's Site: yes, the one and only, the original. …" at bounding box center [919, 226] width 1296 height 624
click at [496, 47] on icon "button" at bounding box center [496, 44] width 7 height 9
drag, startPoint x: 548, startPoint y: 45, endPoint x: 549, endPoint y: 51, distance: 6.1
click at [548, 45] on icon "button" at bounding box center [546, 45] width 9 height 10
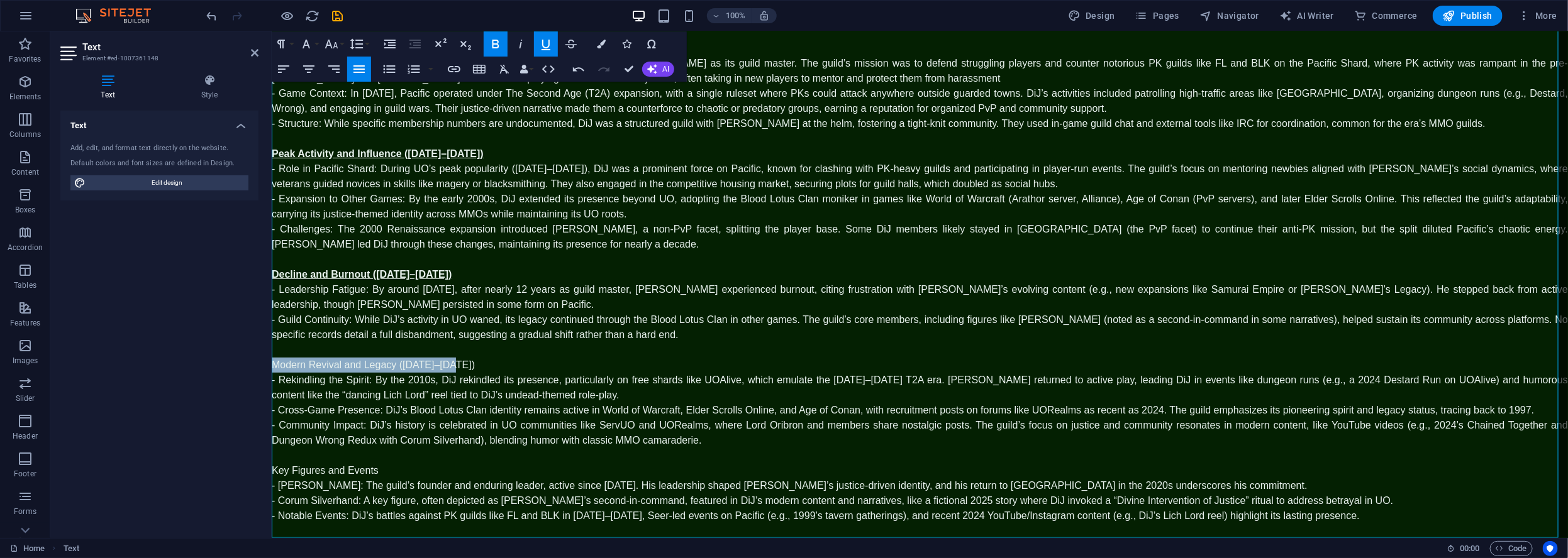
drag, startPoint x: 466, startPoint y: 364, endPoint x: 257, endPoint y: 362, distance: 209.0
click at [271, 362] on html "Skip to main content Lord Oribron's Site: yes, the one and only, the original. …" at bounding box center [919, 226] width 1296 height 624
click at [494, 44] on icon "button" at bounding box center [496, 44] width 7 height 9
click at [541, 51] on icon "button" at bounding box center [545, 44] width 15 height 15
click at [378, 468] on p "Key Figures and Events" at bounding box center [919, 470] width 1296 height 15
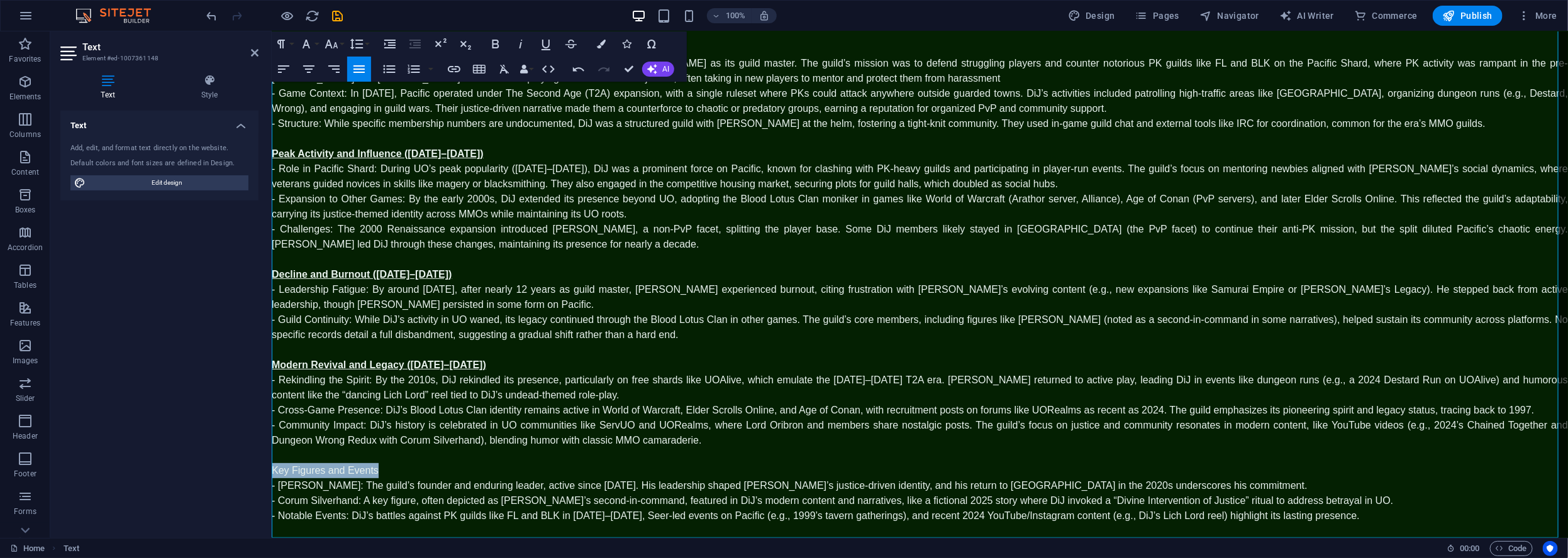
drag, startPoint x: 380, startPoint y: 469, endPoint x: 260, endPoint y: 470, distance: 120.0
click at [271, 470] on html "Skip to main content Lord Oribron's Site: yes, the one and only, the original. …" at bounding box center [919, 226] width 1296 height 624
drag, startPoint x: 489, startPoint y: 39, endPoint x: 503, endPoint y: 47, distance: 16.1
click at [489, 40] on icon "button" at bounding box center [495, 44] width 15 height 15
drag, startPoint x: 548, startPoint y: 48, endPoint x: 532, endPoint y: 79, distance: 34.9
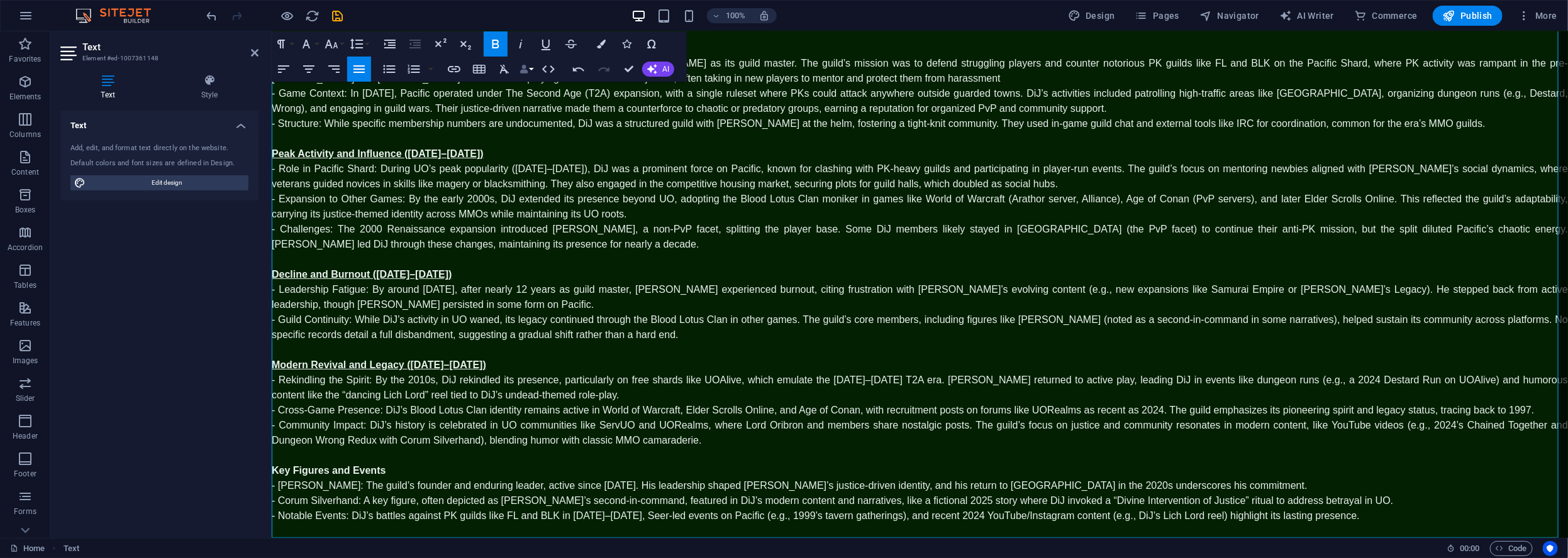
click at [548, 49] on icon "button" at bounding box center [545, 44] width 15 height 15
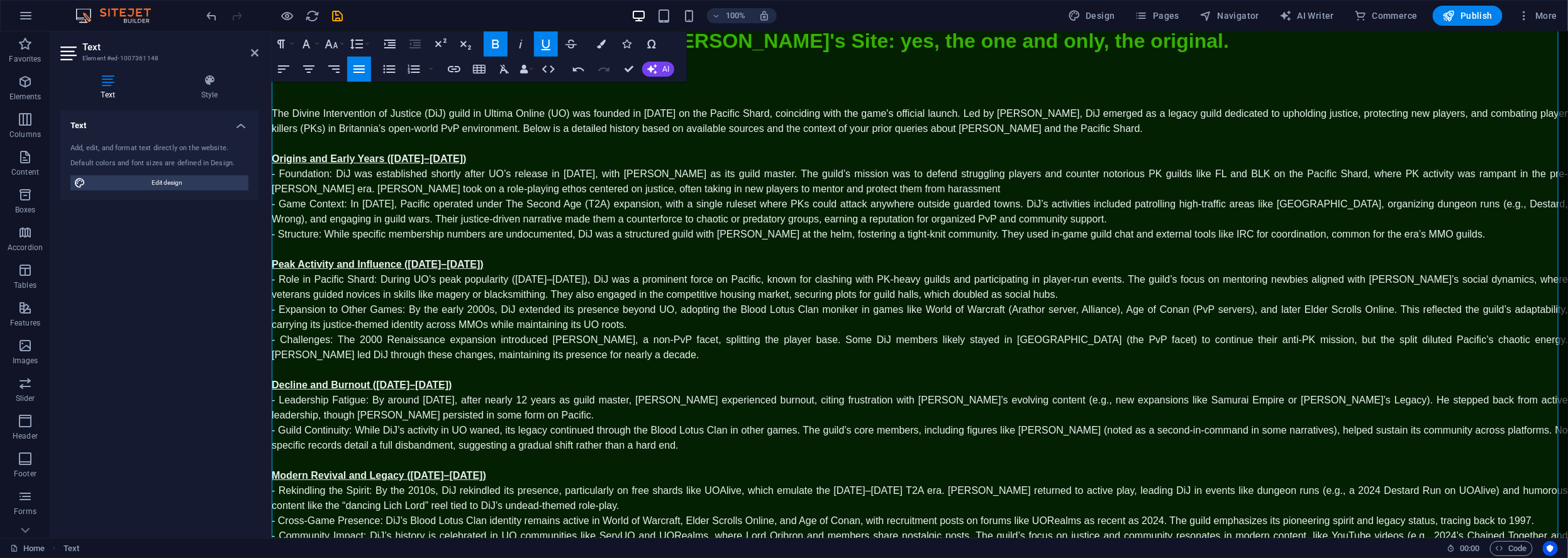
scroll to position [0, 0]
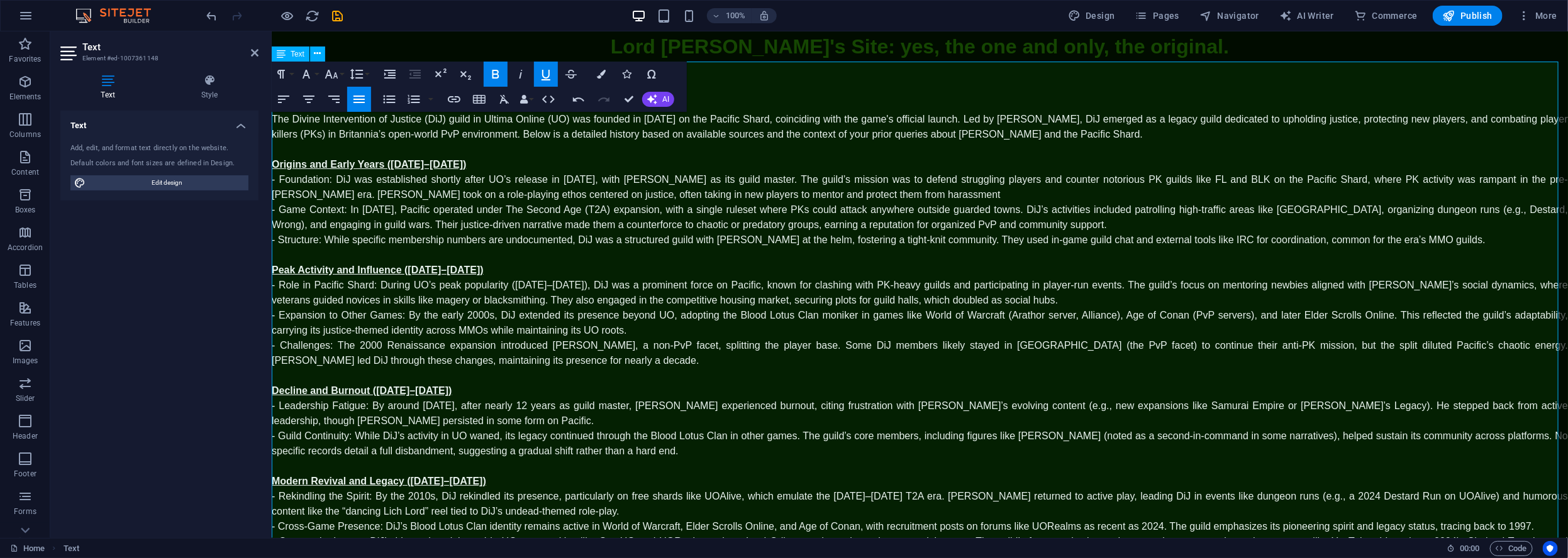
click at [502, 159] on p "Origins and Early Years ([DATE]–[DATE])" at bounding box center [919, 164] width 1296 height 15
drag, startPoint x: 273, startPoint y: 118, endPoint x: 284, endPoint y: 128, distance: 14.9
click at [273, 118] on p "The Divine Intervention of Justice (DiJ) guild in Ultima Online (UO) was founde…" at bounding box center [919, 126] width 1296 height 30
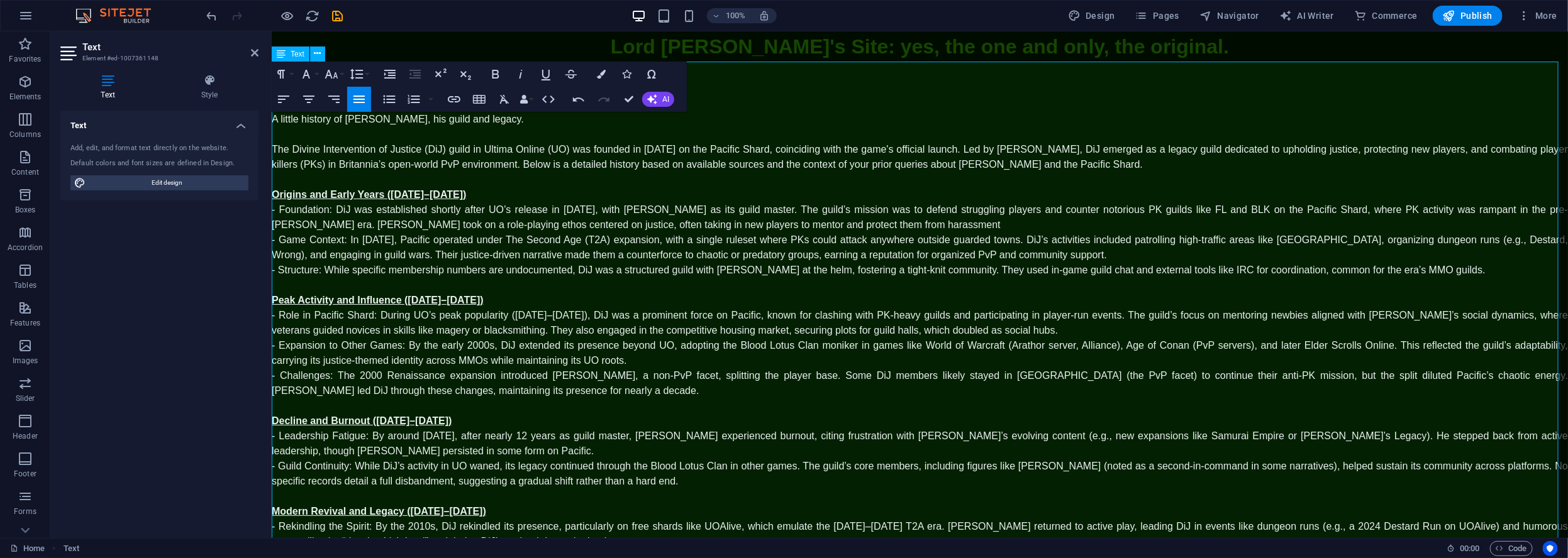
click at [526, 120] on p "A little history of Lord Oribron, his guild and legacy." at bounding box center [919, 118] width 1296 height 15
drag, startPoint x: 722, startPoint y: 118, endPoint x: 777, endPoint y: 116, distance: 55.0
click at [776, 117] on p "A little history of Lord Oribron, his guild and legacy. - Join us in World of W…" at bounding box center [919, 118] width 1296 height 15
click at [805, 118] on p "A little history of Lord Oribron, his guild and legacy. - Join us in World of W…" at bounding box center [919, 118] width 1296 height 15
drag, startPoint x: 799, startPoint y: 118, endPoint x: 921, endPoint y: 122, distance: 122.1
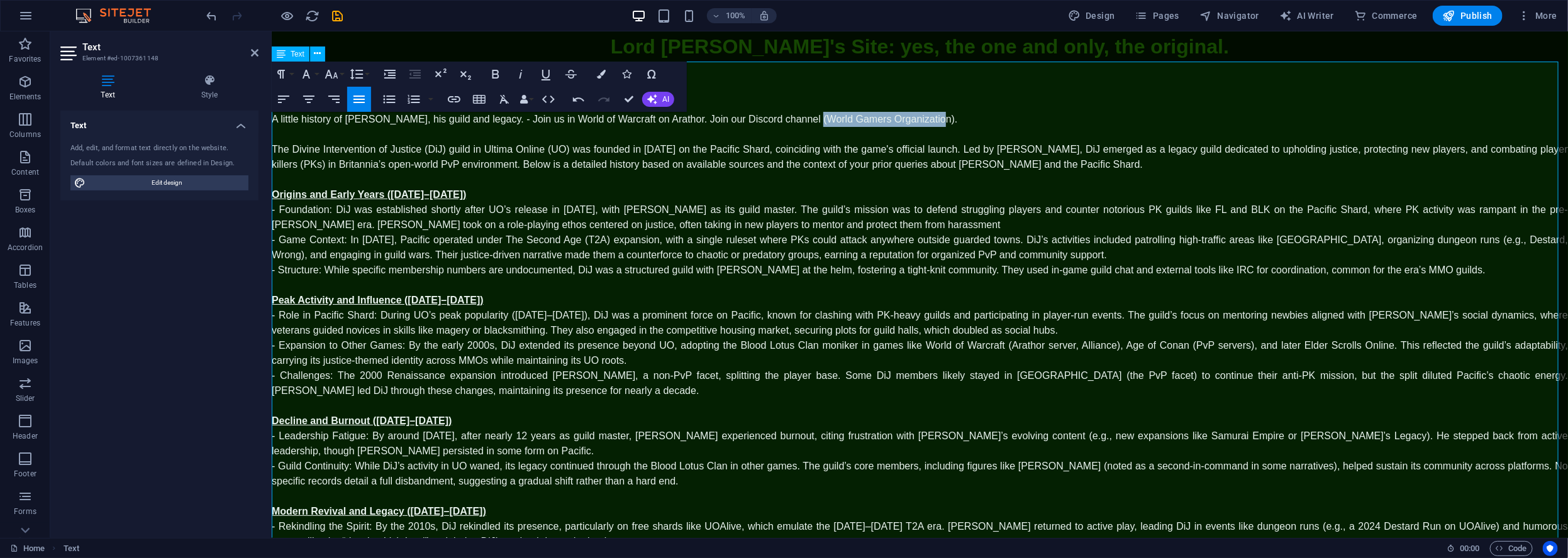
click at [921, 122] on p "A little history of Lord Oribron, his guild and legacy. - Join us in World of W…" at bounding box center [919, 118] width 1296 height 15
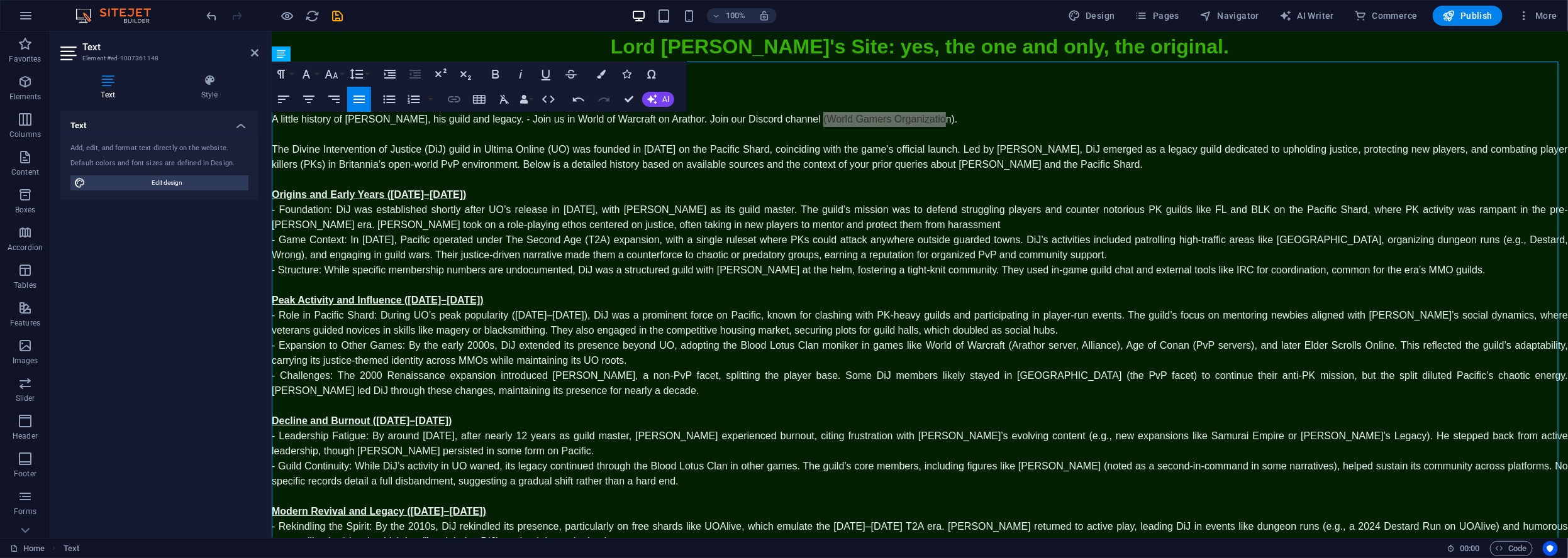
click at [458, 100] on icon "button" at bounding box center [453, 99] width 15 height 15
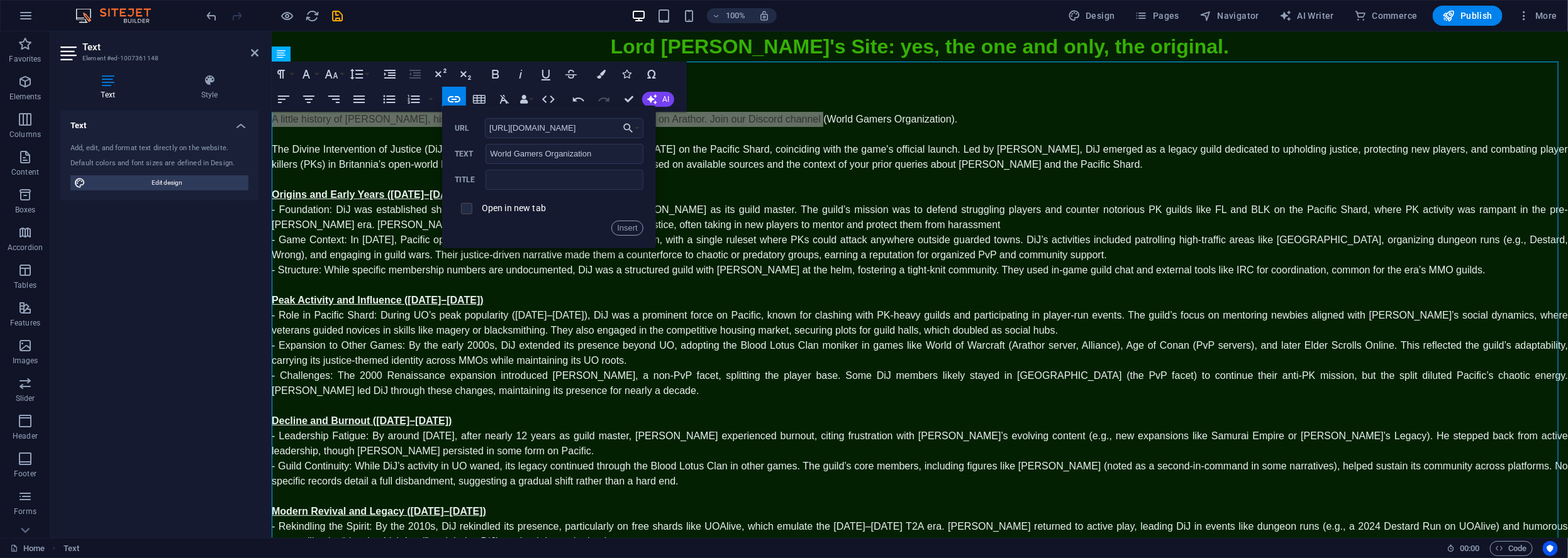
type input "https://discord.gg/svCkyeybEg"
click at [462, 211] on input "checkbox" at bounding box center [465, 206] width 11 height 11
checkbox input "true"
click at [625, 232] on button "Insert" at bounding box center [627, 228] width 32 height 15
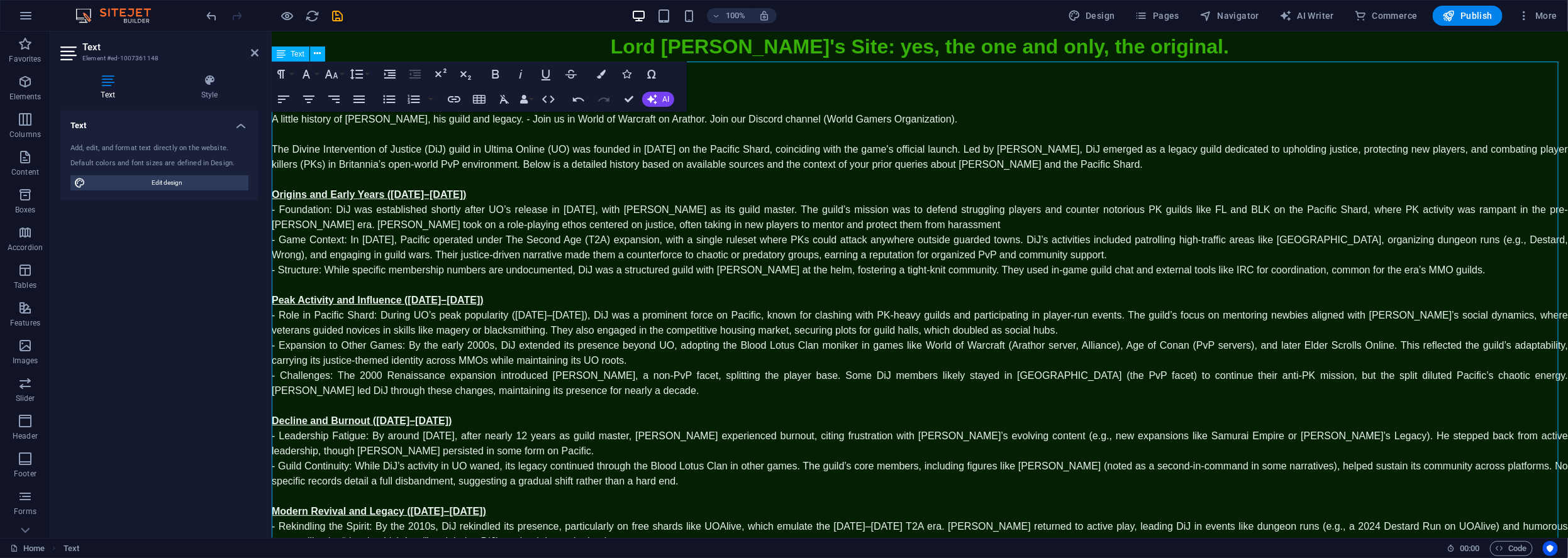
click at [946, 120] on p "A little history of Lord Oribron, his guild and legacy. - Join us in World of W…" at bounding box center [919, 118] width 1296 height 15
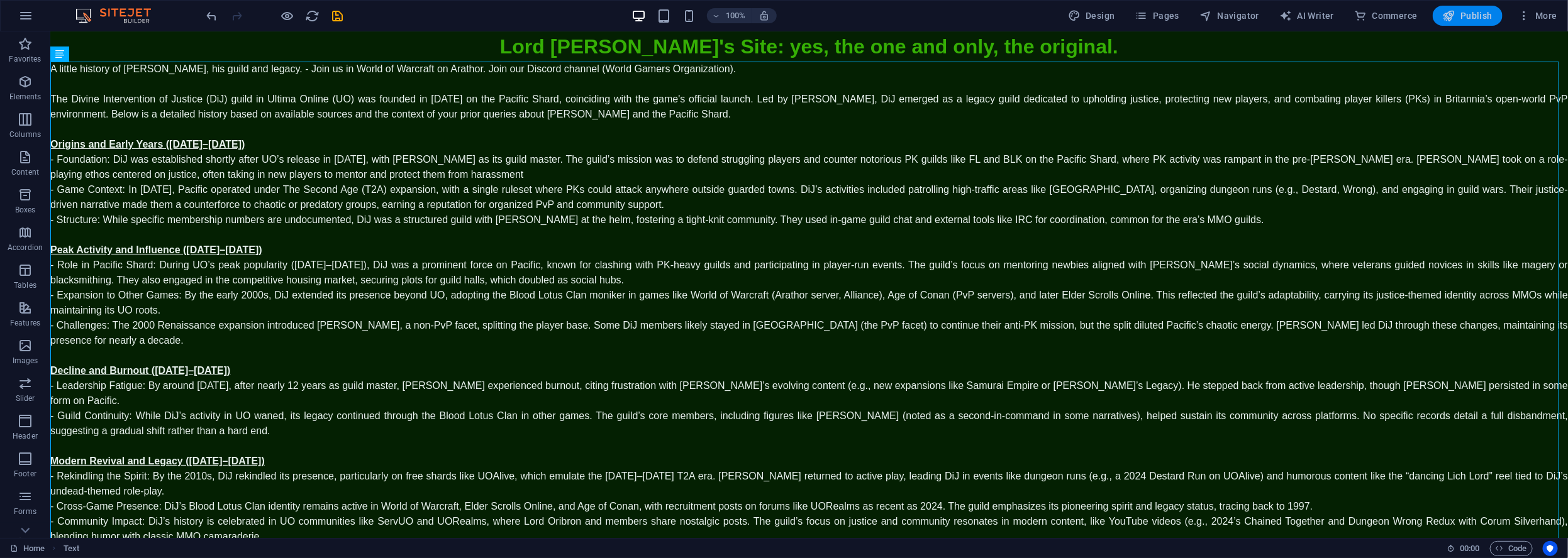
click at [1470, 16] on span "Publish" at bounding box center [1467, 15] width 49 height 12
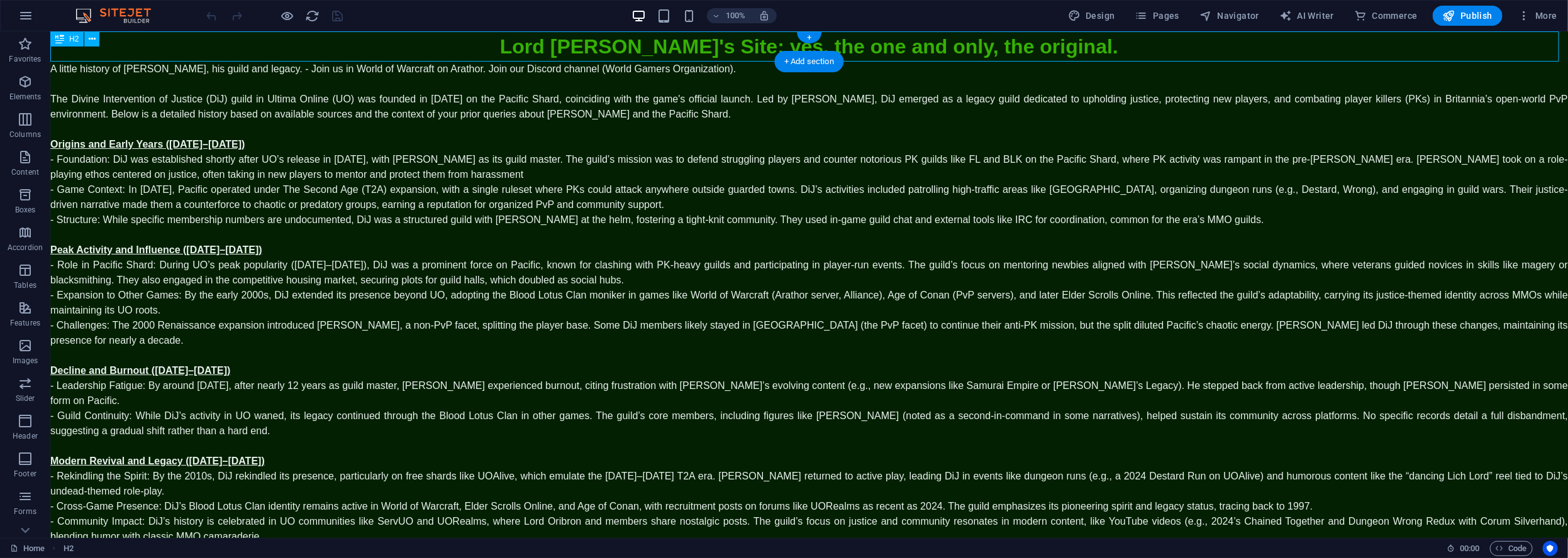
click at [405, 51] on div "Lord [PERSON_NAME]'s Site: yes, the one and only, the original." at bounding box center [808, 46] width 1517 height 30
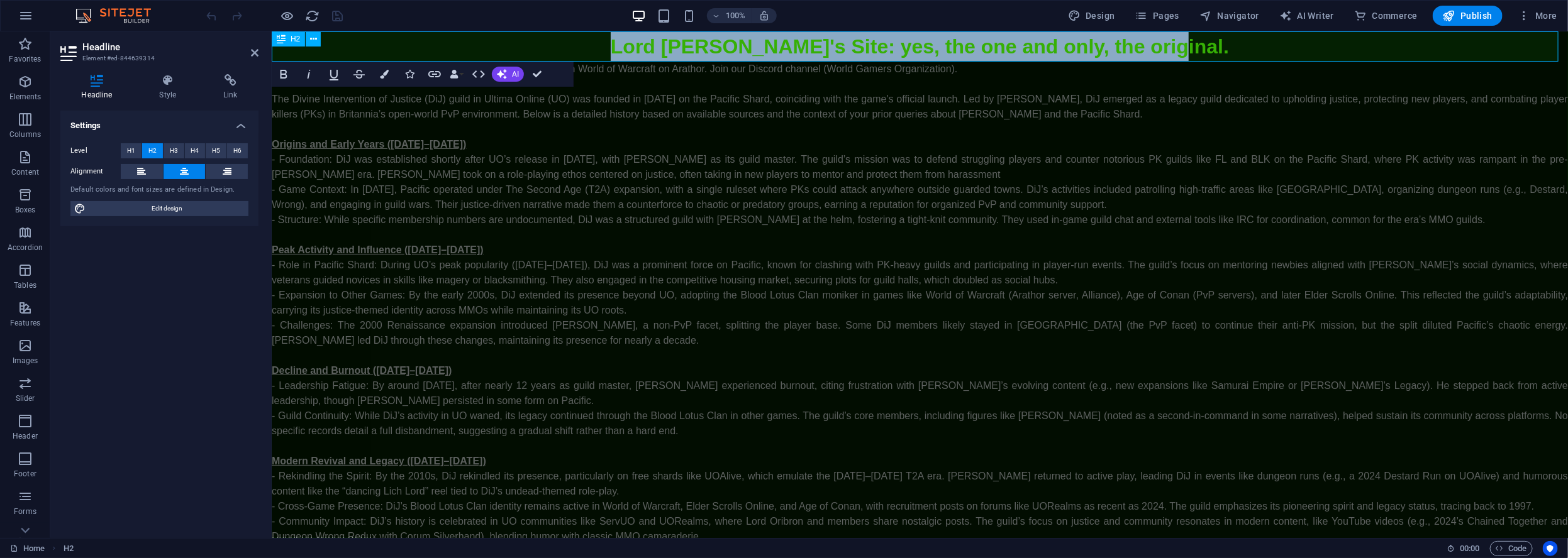
click at [583, 47] on h2 "Lord [PERSON_NAME]'s Site: yes, the one and only, the original." at bounding box center [919, 46] width 1296 height 30
click at [629, 46] on h2 "Lord [PERSON_NAME]'s Site: yes, the one and only, the original." at bounding box center [919, 46] width 1296 height 30
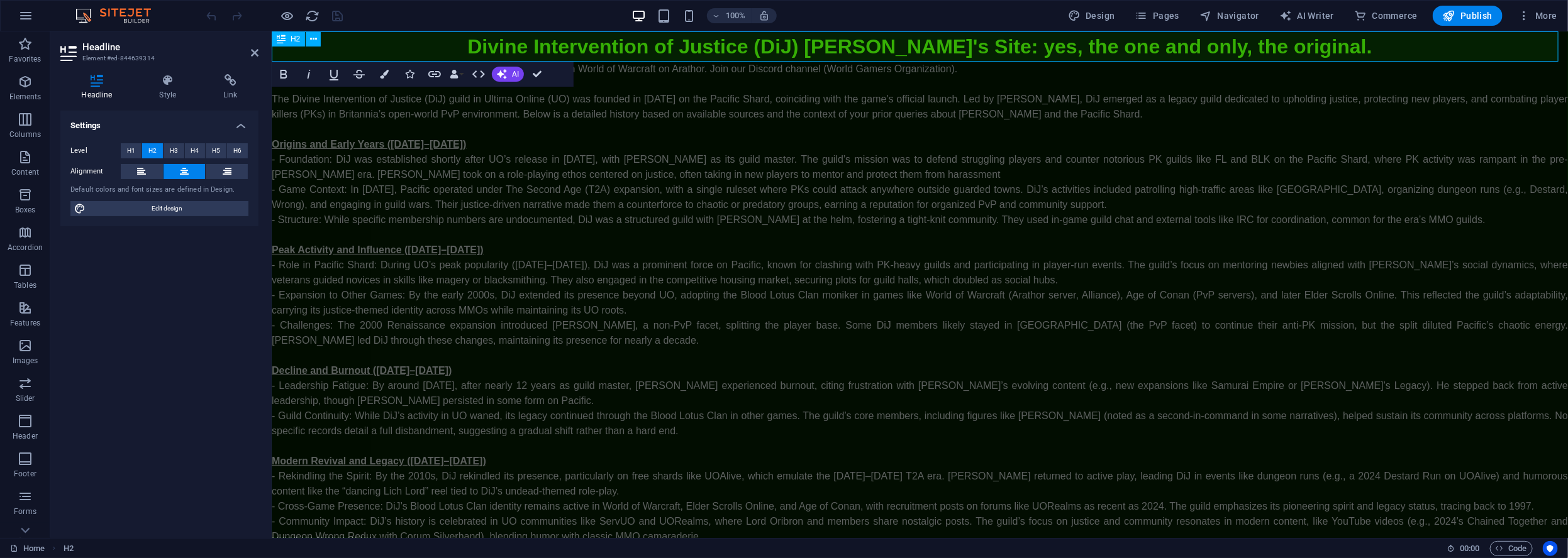
click at [1360, 51] on h2 "Divine Intervention of Justice (DiJ) Lord Oribron's Site: yes, the one and only…" at bounding box center [919, 46] width 1296 height 30
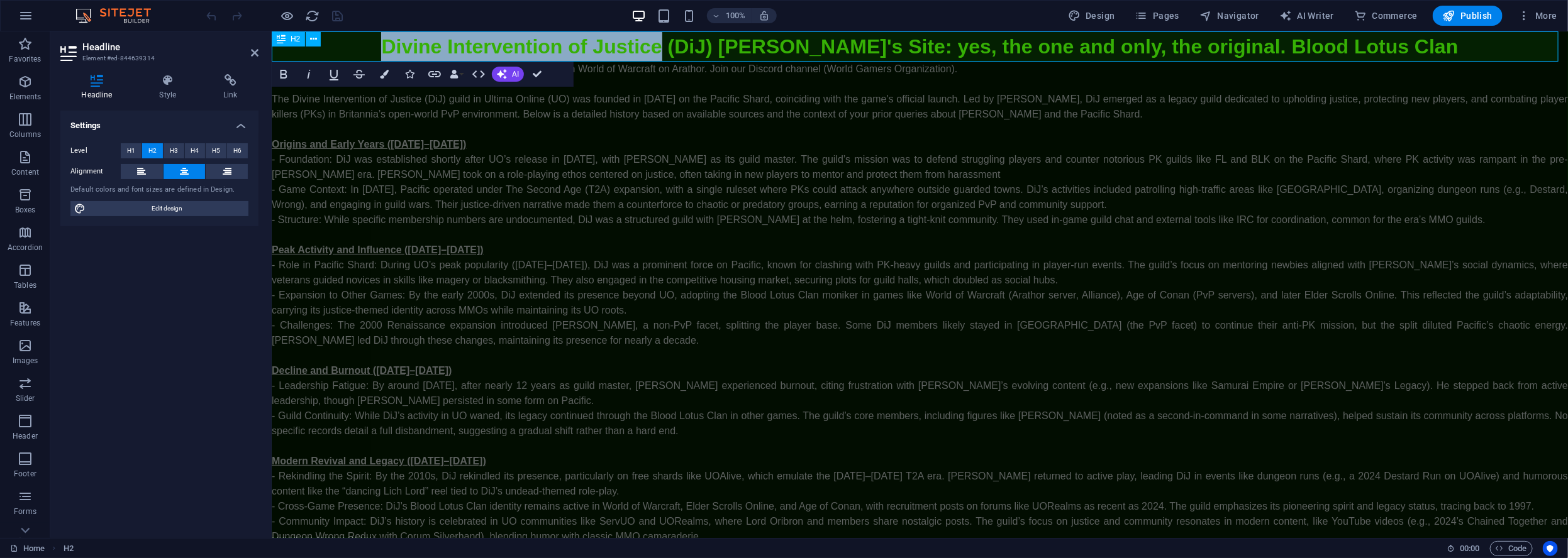
drag, startPoint x: 704, startPoint y: 49, endPoint x: 442, endPoint y: 49, distance: 262.0
click at [442, 49] on h2 "Divine Intervention of Justice (DiJ) Lord Oribron's Site: yes, the one and only…" at bounding box center [919, 46] width 1296 height 30
click at [284, 72] on icon "button" at bounding box center [283, 73] width 15 height 15
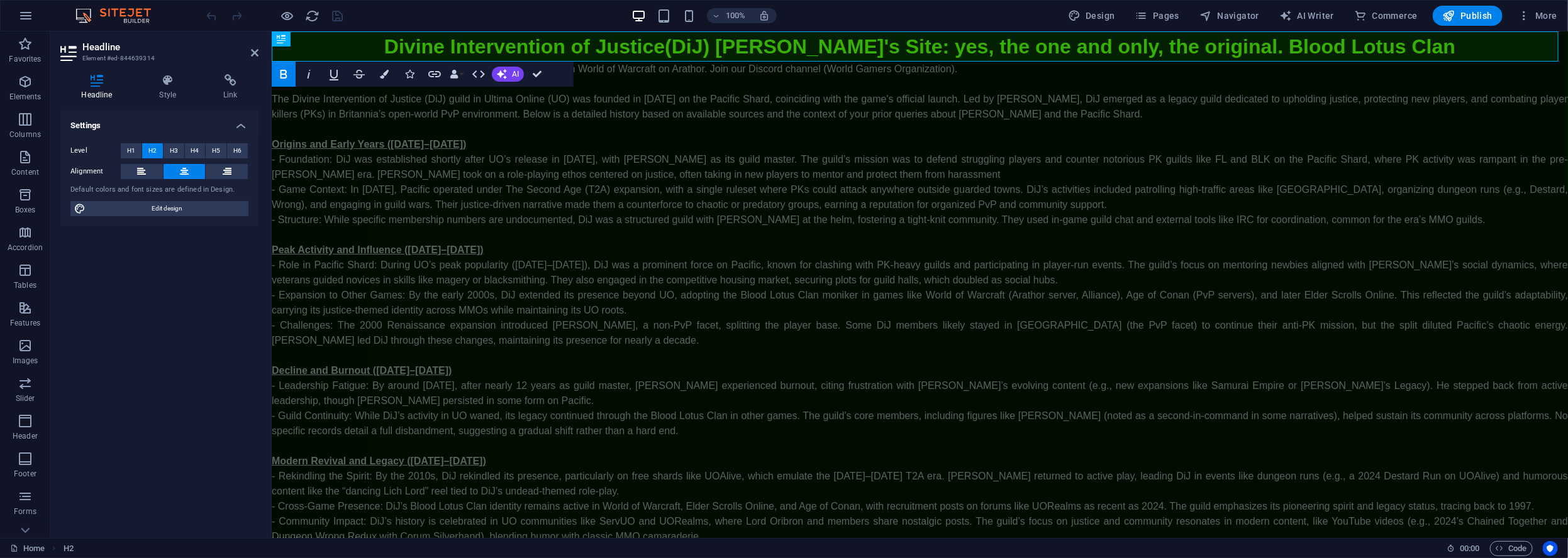
click at [285, 72] on icon "button" at bounding box center [283, 73] width 15 height 15
click at [307, 78] on icon "button" at bounding box center [308, 73] width 15 height 15
click at [306, 77] on icon "button" at bounding box center [308, 73] width 15 height 15
click at [329, 77] on icon "button" at bounding box center [334, 73] width 15 height 15
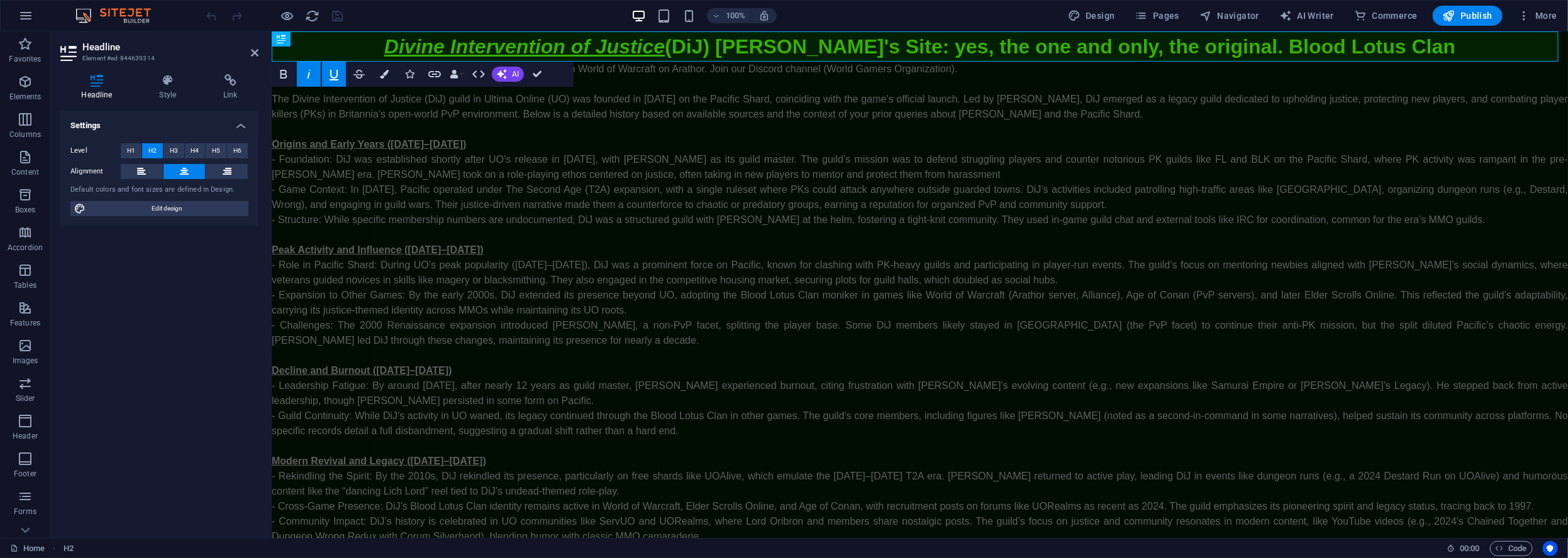
click at [329, 77] on icon "button" at bounding box center [334, 73] width 15 height 15
click at [386, 74] on icon "button" at bounding box center [385, 74] width 9 height 9
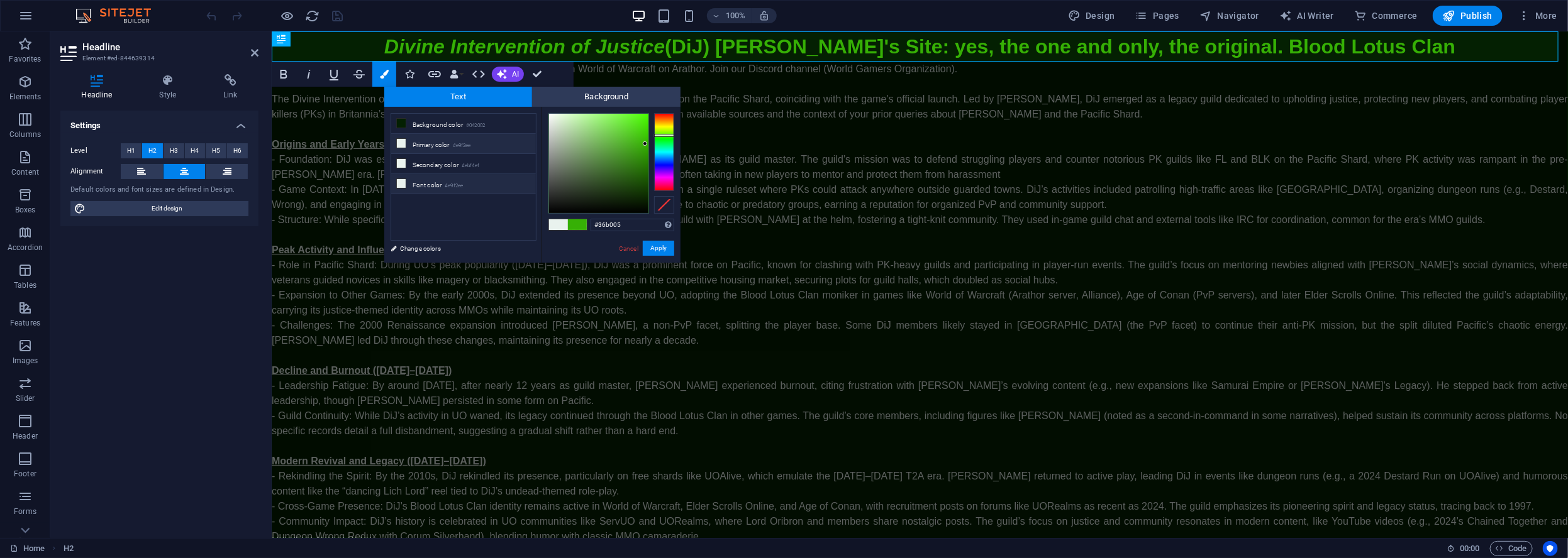
click at [399, 183] on icon at bounding box center [401, 183] width 9 height 9
click at [664, 163] on div at bounding box center [664, 152] width 20 height 78
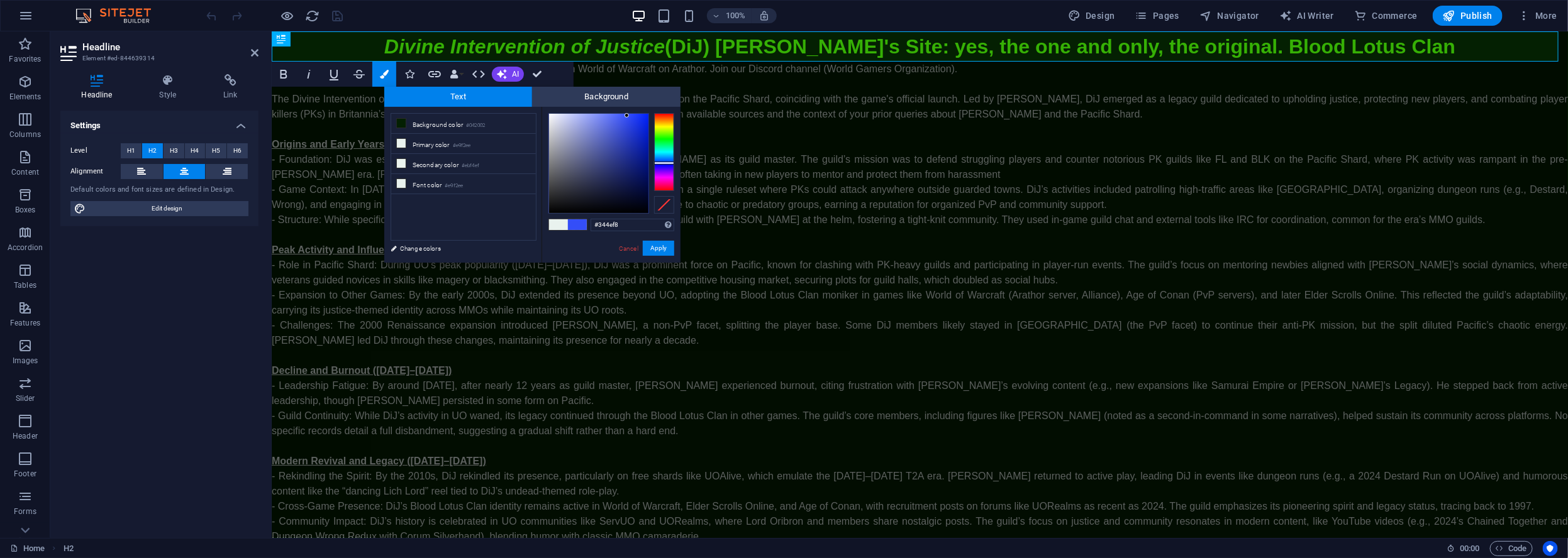
drag, startPoint x: 630, startPoint y: 130, endPoint x: 642, endPoint y: 133, distance: 12.4
click at [628, 116] on div at bounding box center [599, 163] width 100 height 100
click at [406, 248] on link "Change colors" at bounding box center [457, 248] width 146 height 16
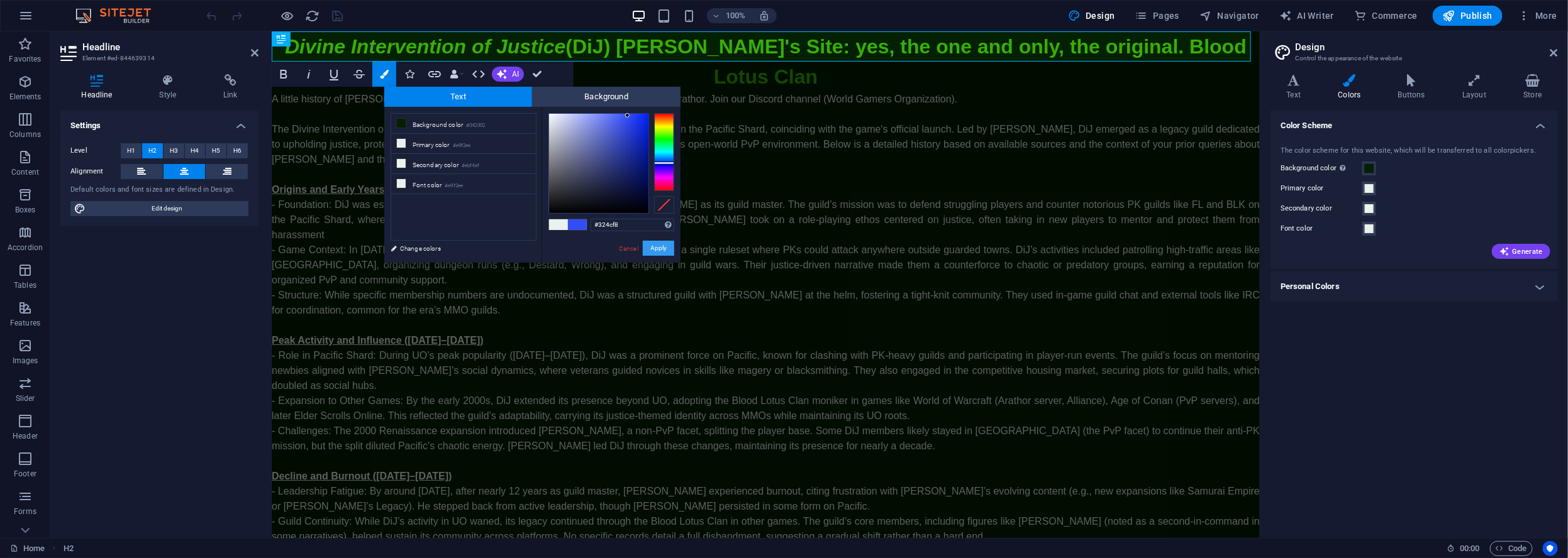
click at [657, 250] on button "Apply" at bounding box center [658, 248] width 31 height 15
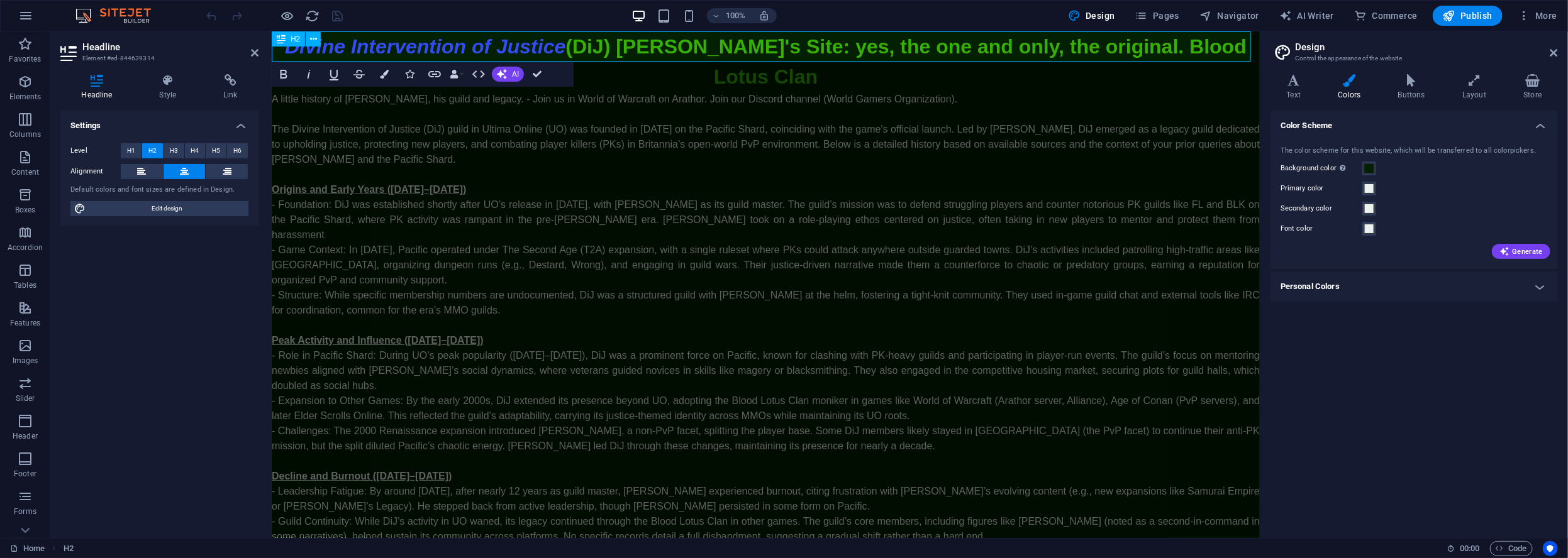
click at [616, 44] on span "(DiJ) Lord Oribron's Site: yes, the one and only, the original. Blood Lotus Clan" at bounding box center [905, 60] width 681 height 53
click at [1073, 42] on span "(DiJ) Lord Oribron's Site: yes, the one and only, the original. Blood Lotus Clan" at bounding box center [905, 60] width 681 height 53
drag, startPoint x: 1081, startPoint y: 48, endPoint x: 1239, endPoint y: 47, distance: 158.0
click at [1239, 47] on h2 "Divine Intervention of Justice (DiJ) Lord Oribron's Site: yes, the one and only…" at bounding box center [765, 60] width 988 height 60
click at [333, 80] on icon "button" at bounding box center [334, 73] width 15 height 15
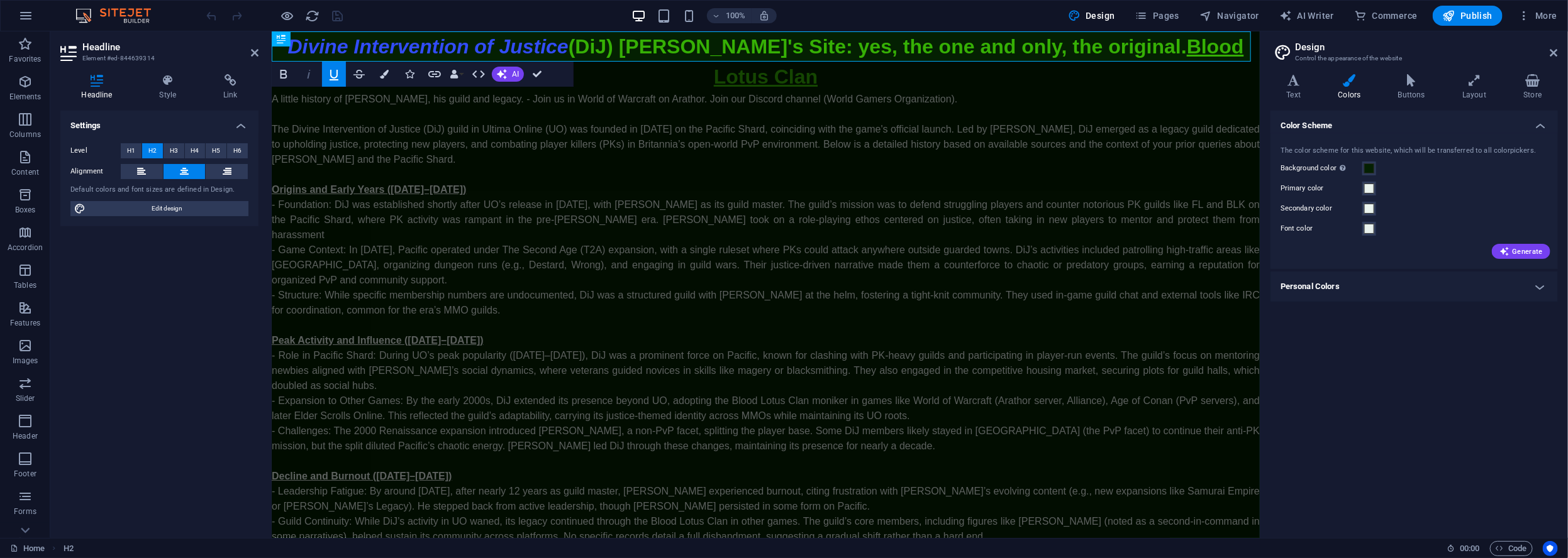
click at [304, 79] on icon "button" at bounding box center [308, 73] width 15 height 15
click at [385, 77] on icon "button" at bounding box center [385, 74] width 9 height 9
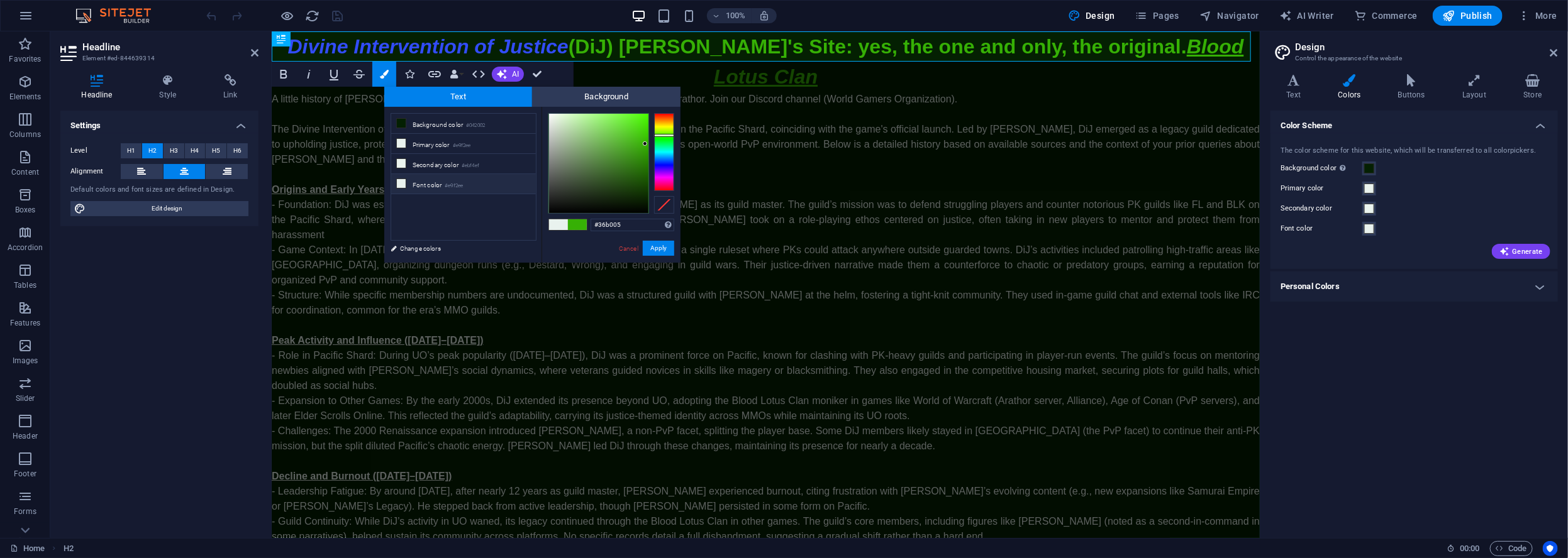
click at [423, 181] on li "Font color #e9f2ee" at bounding box center [463, 184] width 144 height 20
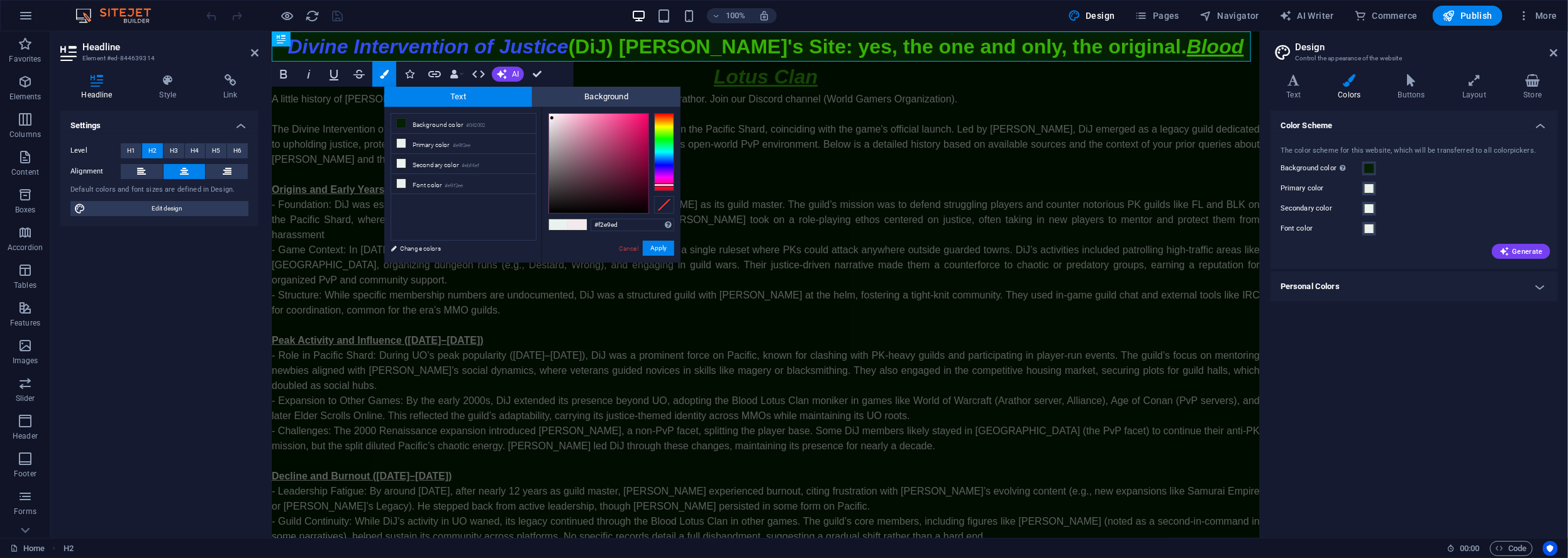
click at [660, 185] on div at bounding box center [664, 152] width 20 height 78
drag, startPoint x: 611, startPoint y: 139, endPoint x: 664, endPoint y: 148, distance: 53.8
click at [669, 134] on div at bounding box center [611, 163] width 126 height 101
type input "#000000"
click at [436, 247] on link "Change colors" at bounding box center [457, 248] width 146 height 16
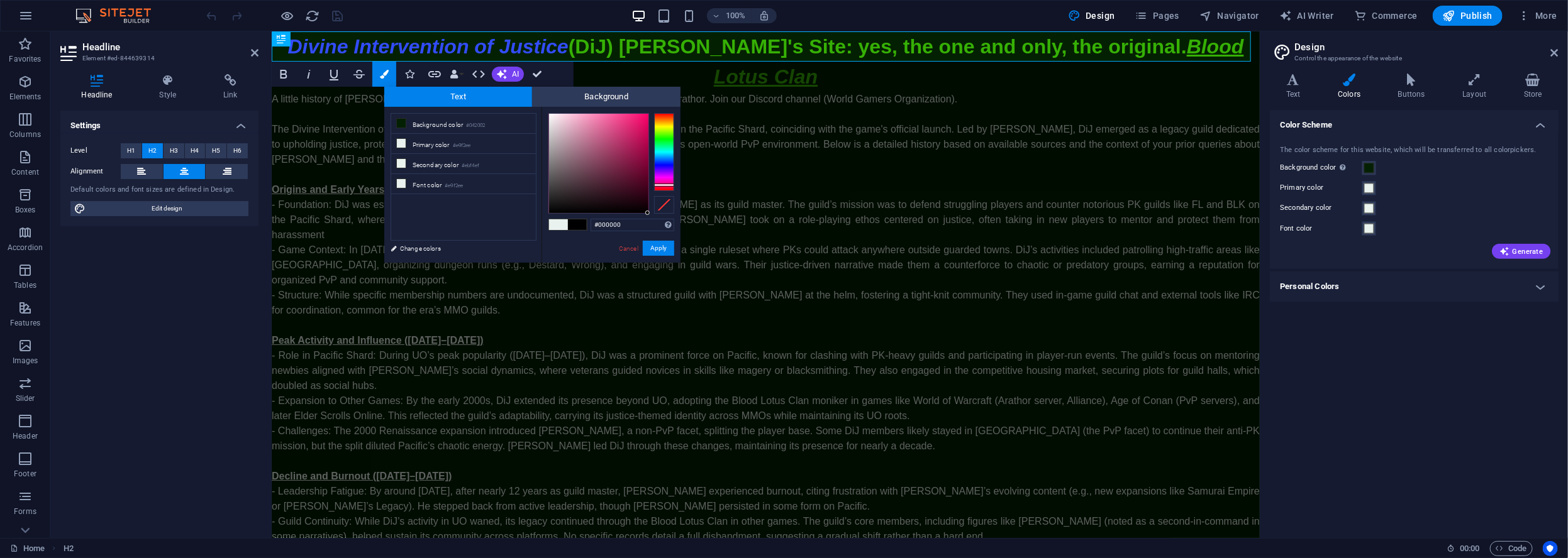
click at [657, 245] on button "Apply" at bounding box center [658, 248] width 31 height 15
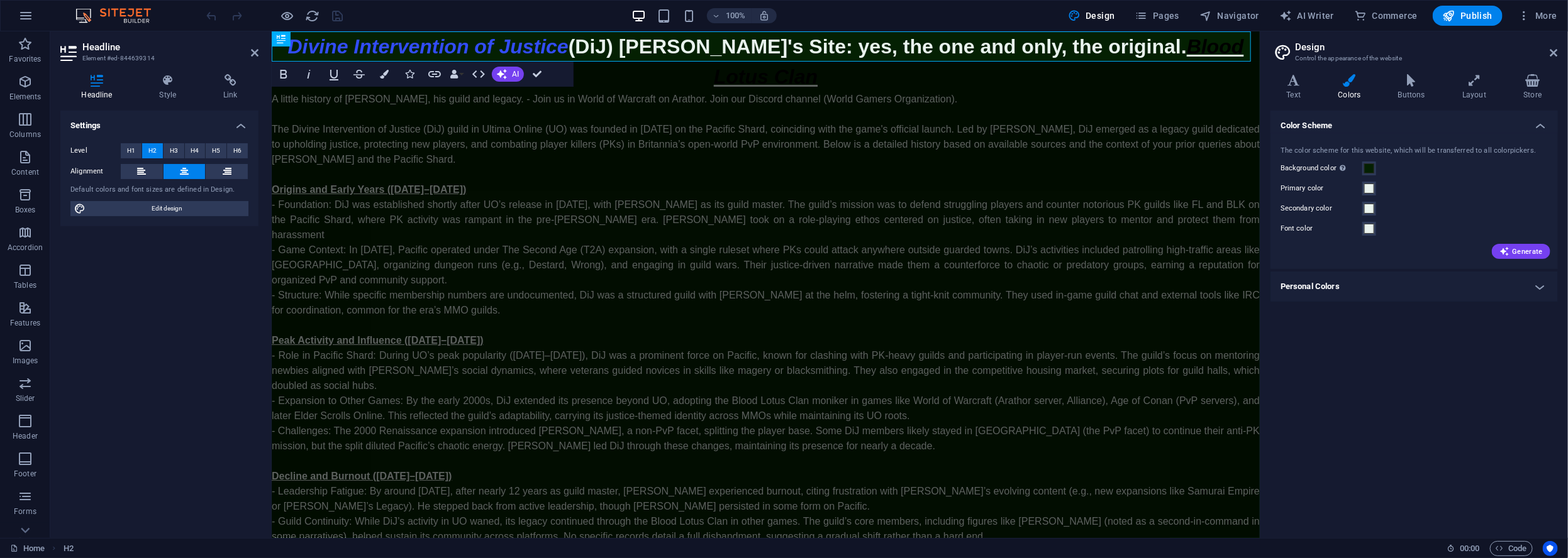
click at [1236, 47] on div "H2 Text Bold Italic Underline Strikethrough Colors Icons Link Data Bindings Com…" at bounding box center [766, 284] width 988 height 507
click at [1111, 50] on span "Blood Lotus Clan" at bounding box center [978, 60] width 530 height 53
click at [1098, 46] on span "Blood Lotus Clan" at bounding box center [978, 60] width 530 height 53
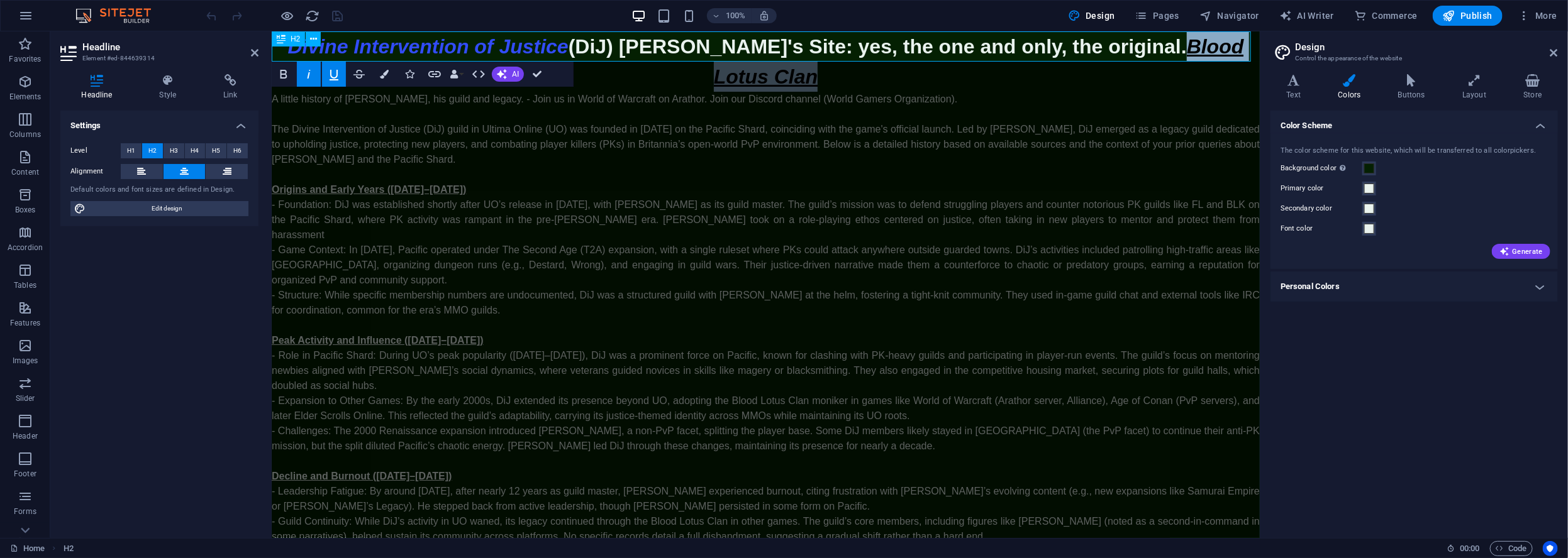
drag, startPoint x: 1077, startPoint y: 48, endPoint x: 1254, endPoint y: 101, distance: 184.8
click at [1239, 51] on h2 "Divine Intervention of Justice (DiJ) Lord Oribron's Site: yes, the one and only…" at bounding box center [765, 60] width 988 height 60
click at [1372, 229] on span at bounding box center [1368, 228] width 10 height 10
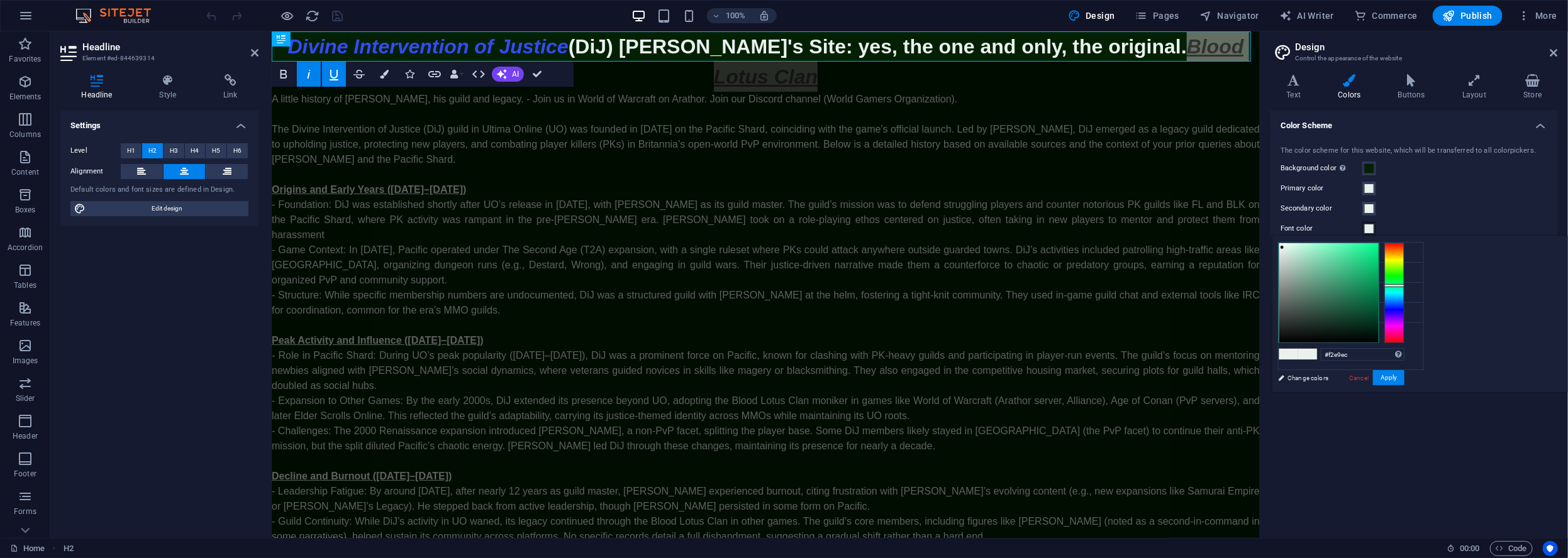
click at [1404, 336] on div at bounding box center [1394, 293] width 20 height 101
drag, startPoint x: 1558, startPoint y: 341, endPoint x: 1538, endPoint y: 329, distance: 23.3
click at [1411, 344] on div "#f2e9e9 Supported formats #0852ed rgb(8, 82, 237) rgba(8, 82, 237, 90%) hsv(221…" at bounding box center [1341, 405] width 139 height 338
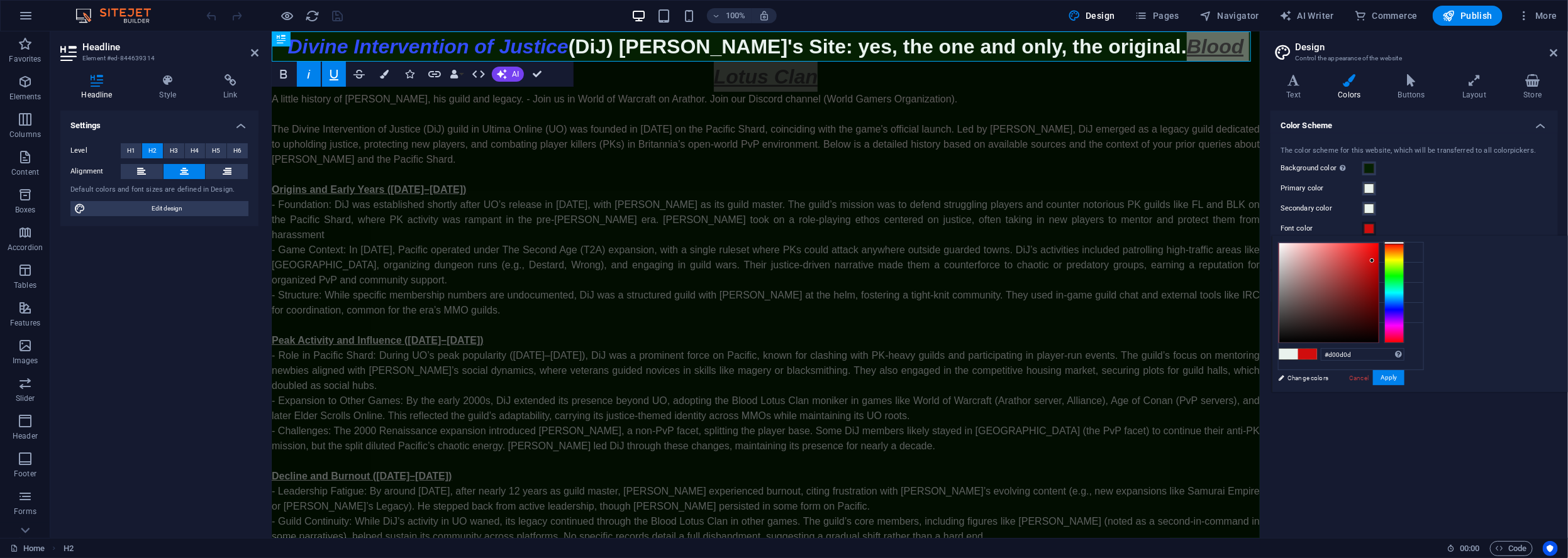
type input "#cf0c0c"
drag, startPoint x: 1518, startPoint y: 260, endPoint x: 1530, endPoint y: 261, distance: 12.0
click at [1379, 261] on div at bounding box center [1329, 293] width 100 height 100
click at [1404, 378] on button "Apply" at bounding box center [1388, 377] width 31 height 15
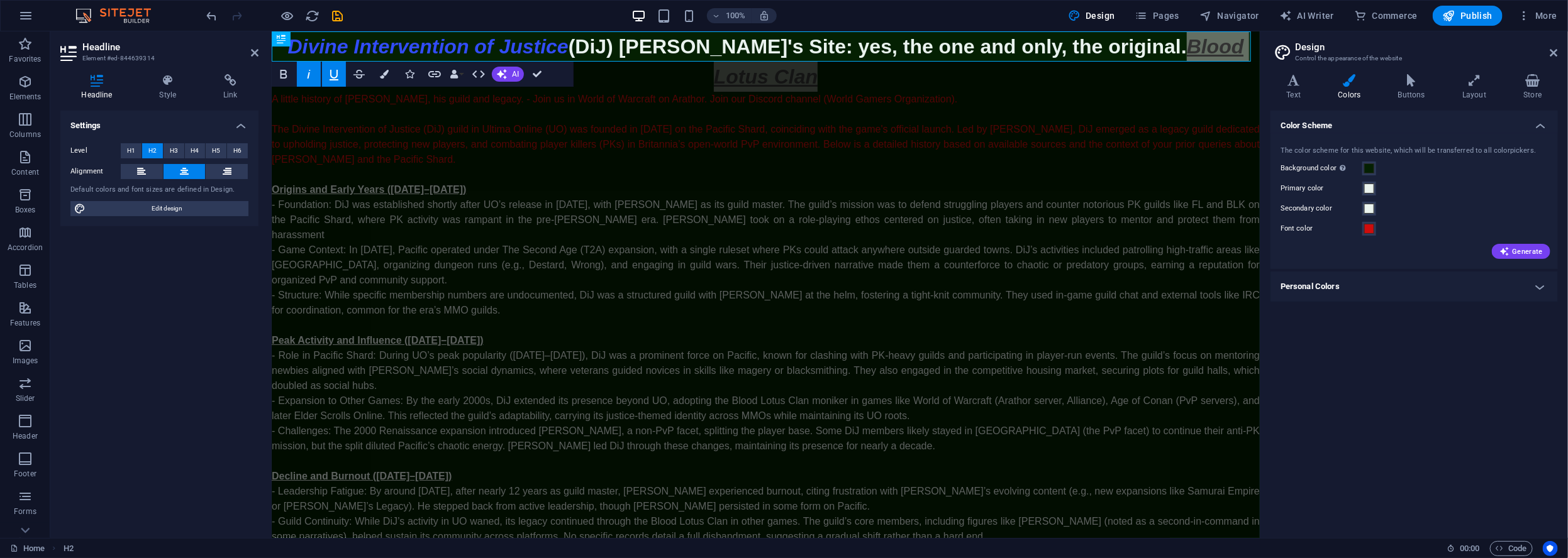
click at [208, 14] on icon "undo" at bounding box center [212, 16] width 14 height 14
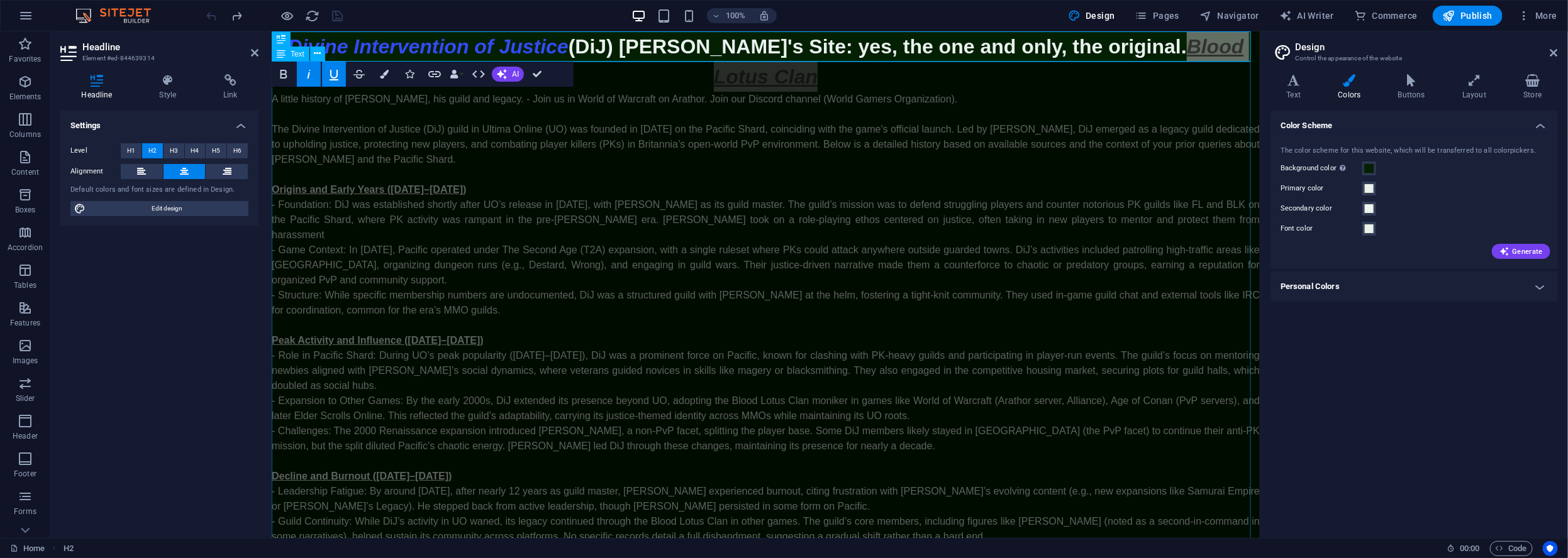
click at [1007, 129] on div "A little history of Lord Oribron, his guild and legacy. - Join us in World of W…" at bounding box center [765, 445] width 988 height 709
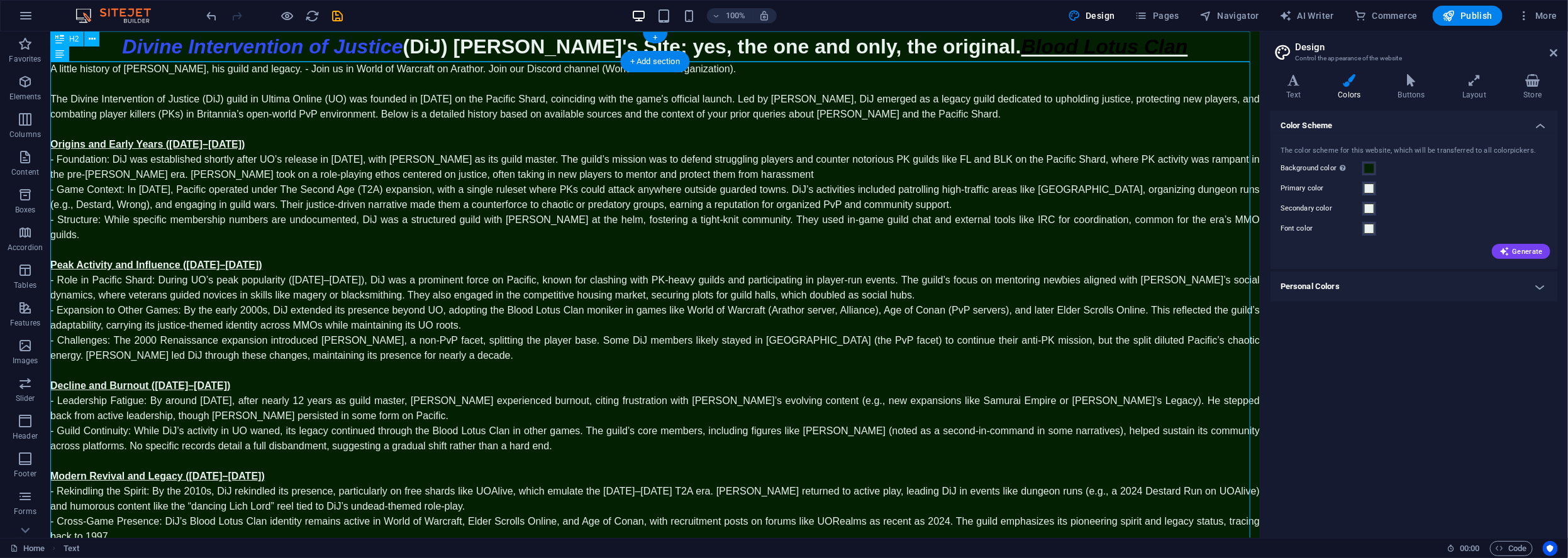
click at [1153, 48] on div "Divine Intervention of Justice (DiJ) Lord Oribron's Site: yes, the one and only…" at bounding box center [654, 46] width 1210 height 30
click at [1100, 100] on div "A little history of Lord Oribron, his guild and legacy. - Join us in World of W…" at bounding box center [654, 363] width 1210 height 604
click at [1137, 44] on div "Divine Intervention of Justice (DiJ) Lord Oribron's Site: yes, the one and only…" at bounding box center [654, 46] width 1210 height 30
click at [1137, 44] on div "Divine Intervention of Justice (DiJ) Lord Oribron's Site: yes, the one and only…" at bounding box center [654, 46] width 1210 height 30
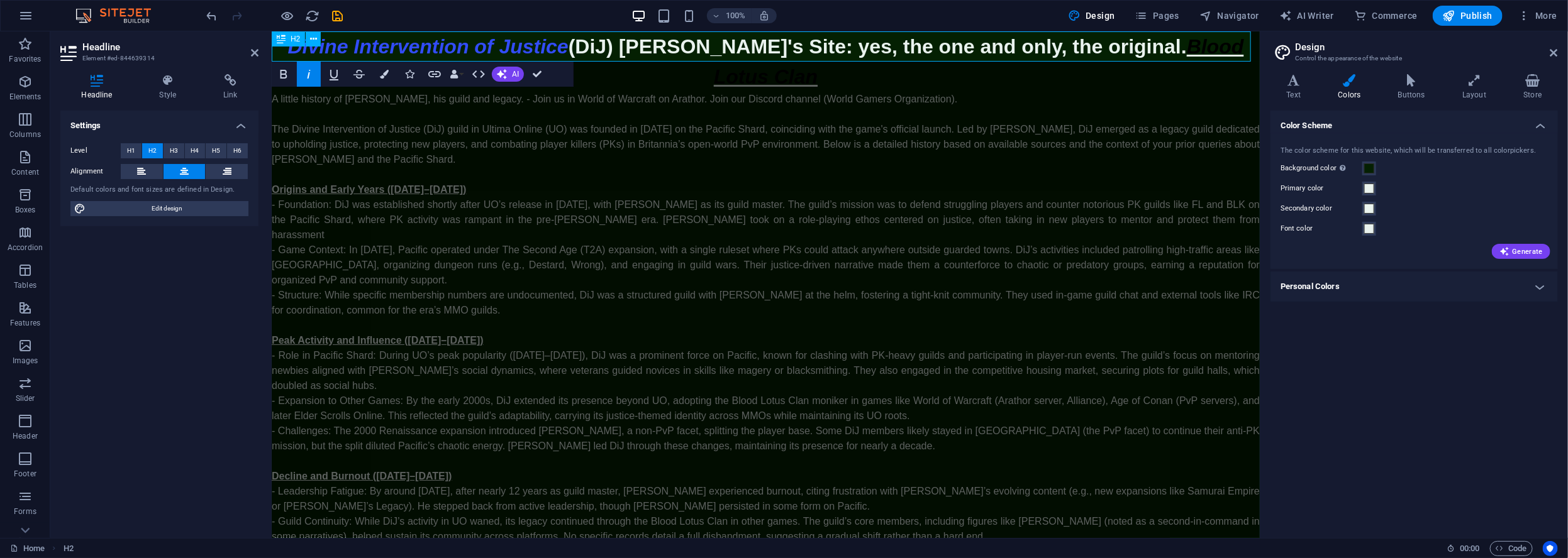
click at [1099, 42] on span "Blood Lotus Clan" at bounding box center [978, 60] width 530 height 53
drag, startPoint x: 1085, startPoint y: 46, endPoint x: 1240, endPoint y: 58, distance: 155.5
click at [1241, 58] on h2 "Divine Intervention of Justice (DiJ) Lord Oribron's Site: yes, the one and only…" at bounding box center [765, 60] width 988 height 60
click at [390, 74] on button "Colors" at bounding box center [384, 74] width 24 height 25
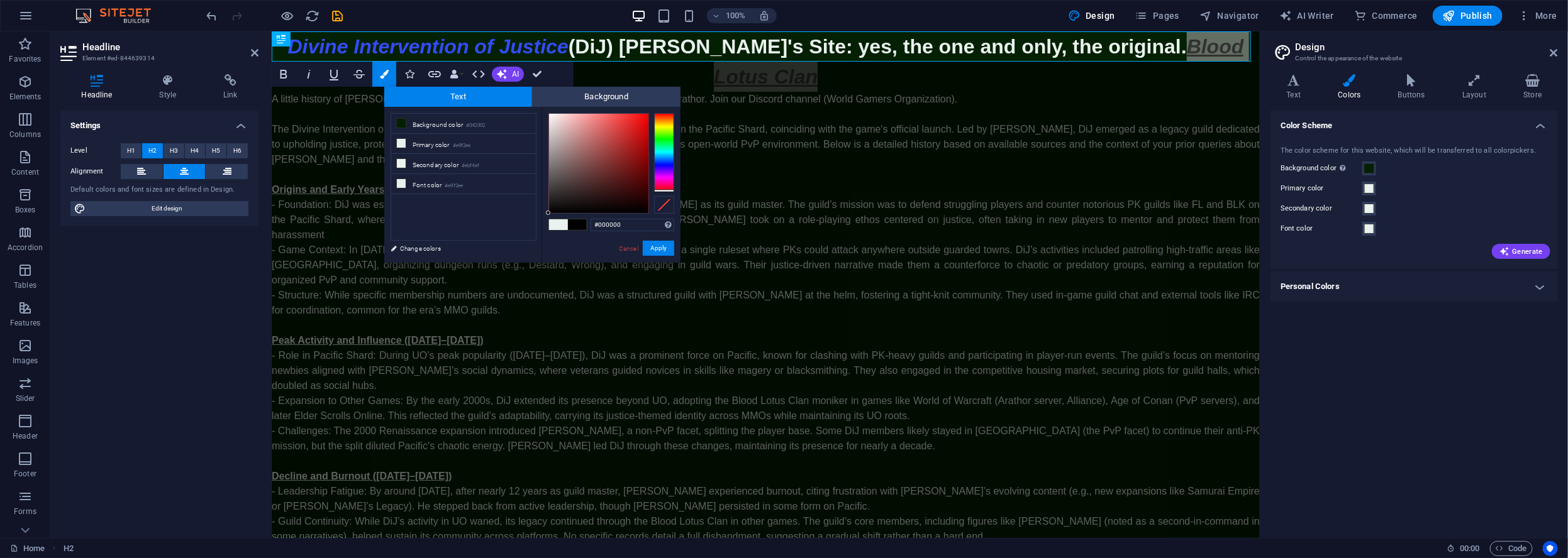
drag, startPoint x: 671, startPoint y: 185, endPoint x: 683, endPoint y: 195, distance: 15.6
click at [683, 195] on body "Individual Home Favorites Elements Columns Content Boxes Accordion Tables Featu…" at bounding box center [784, 279] width 1568 height 558
type input "#dc0303"
drag, startPoint x: 635, startPoint y: 170, endPoint x: 649, endPoint y: 134, distance: 38.6
click at [647, 127] on div at bounding box center [599, 163] width 100 height 100
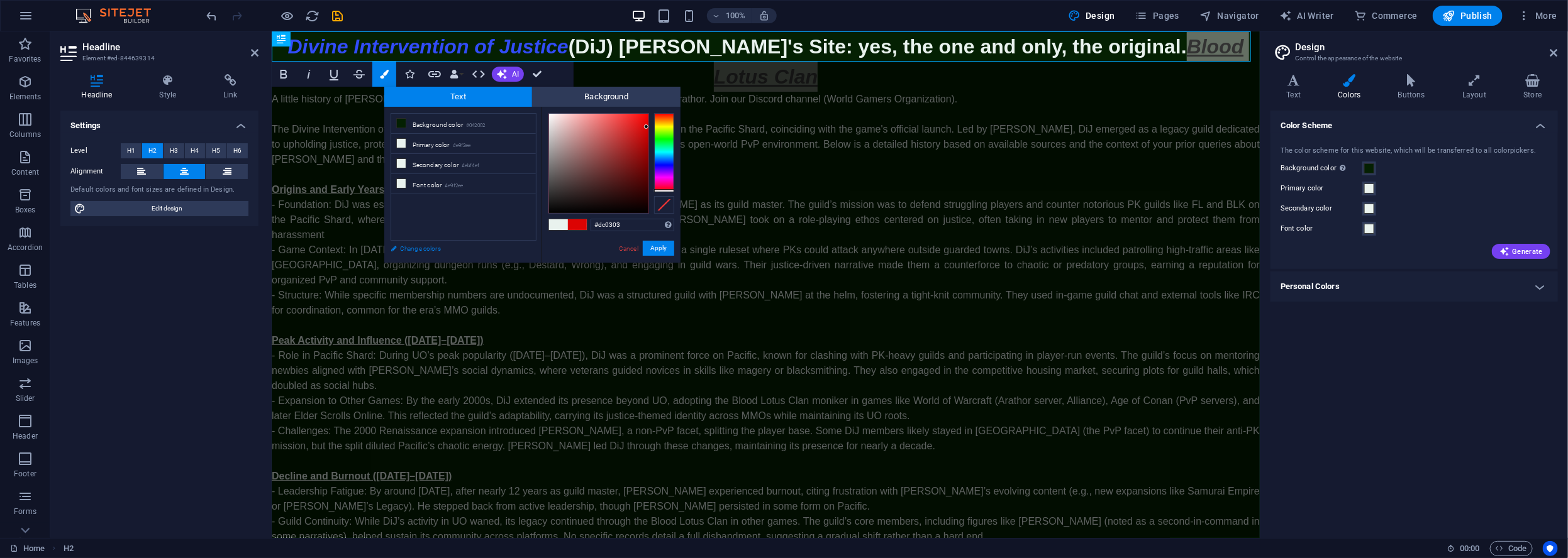
click at [431, 253] on link "Change colors" at bounding box center [457, 248] width 146 height 16
click at [659, 248] on button "Apply" at bounding box center [658, 248] width 31 height 15
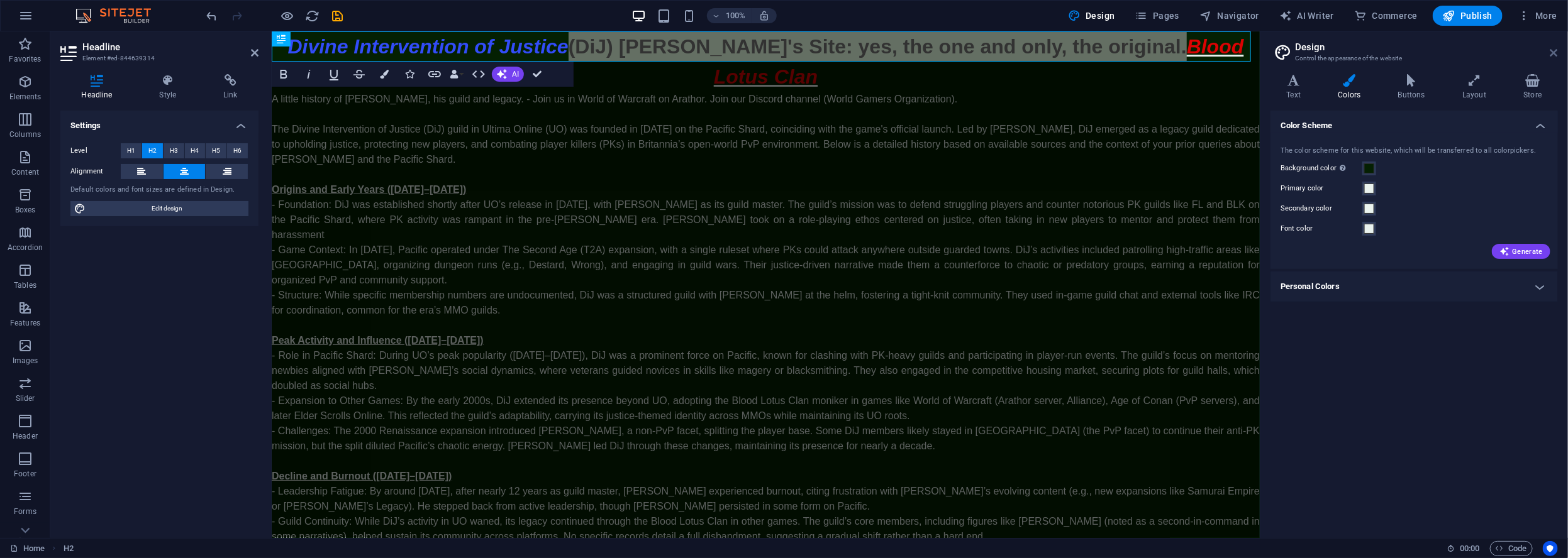
click at [1551, 57] on icon at bounding box center [1554, 52] width 8 height 10
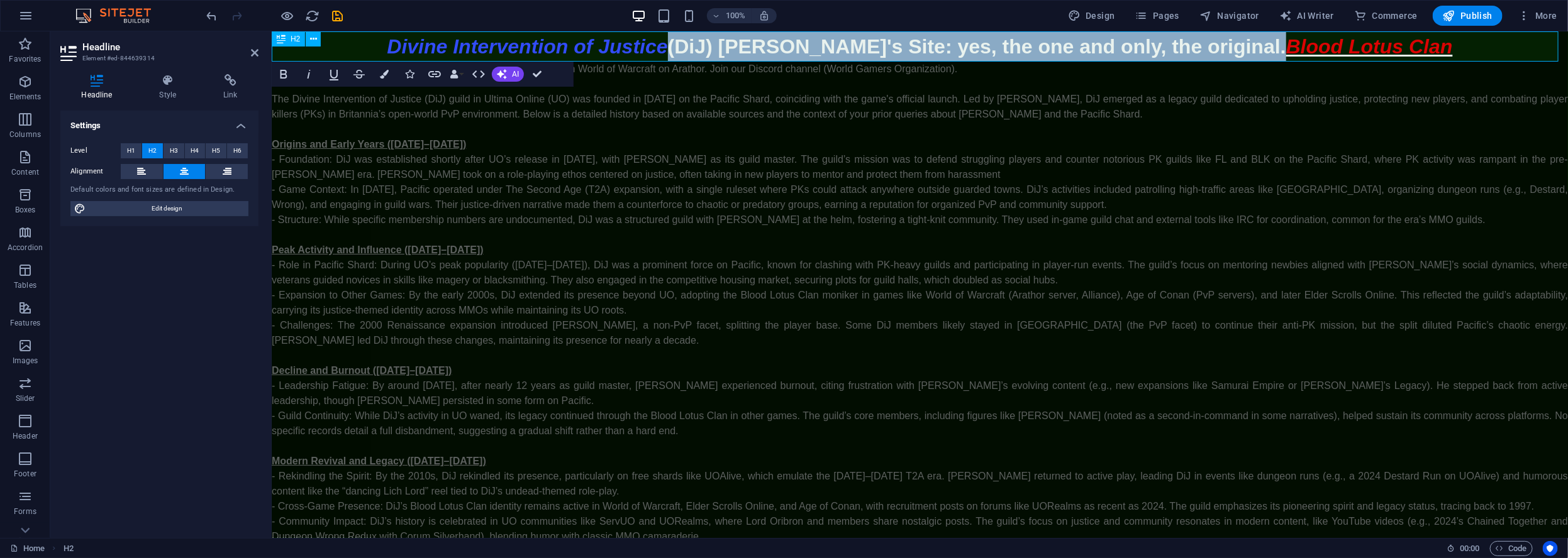
click at [1411, 48] on h2 "Divine Intervention of Justice (DiJ) Lord Oribron's Site: yes, the one and only…" at bounding box center [919, 46] width 1296 height 30
click at [1237, 86] on div "A little history of Lord Oribron, his guild and legacy. - Join us in World of W…" at bounding box center [919, 347] width 1296 height 573
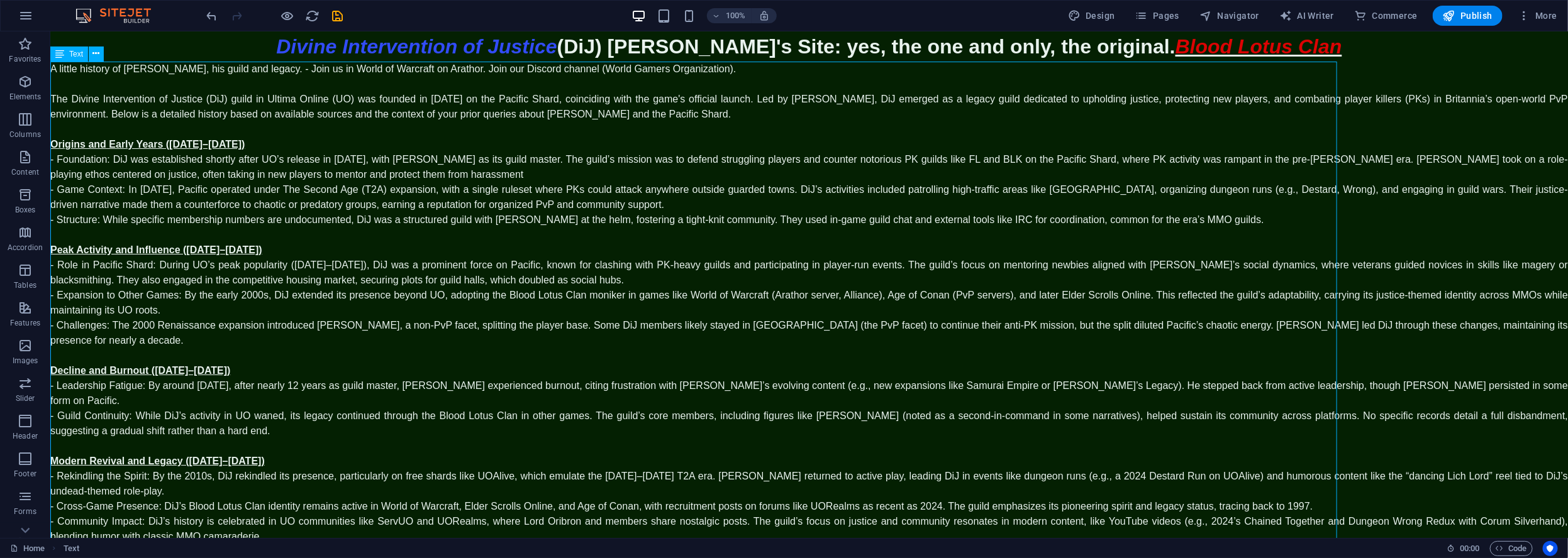
click at [802, 144] on div "A little history of Lord Oribron, his guild and legacy. - Join us in World of W…" at bounding box center [808, 347] width 1517 height 573
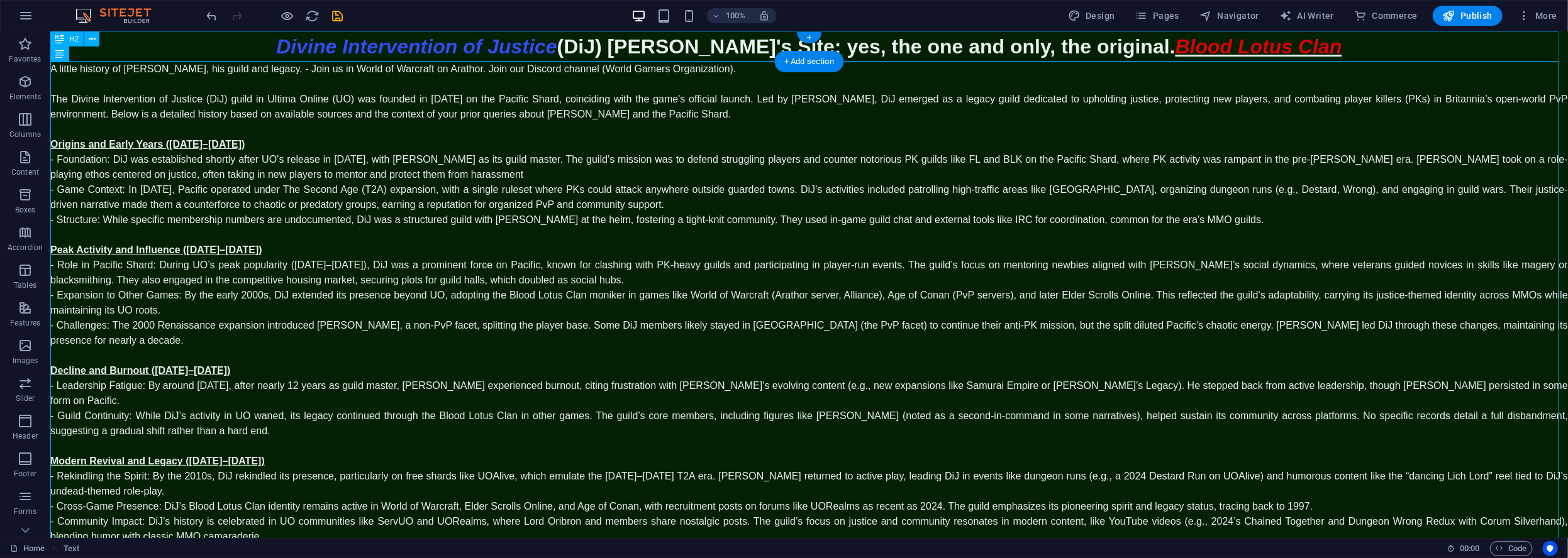
click at [1119, 46] on div "Divine Intervention of Justice (DiJ) Lord Oribron's Site: yes, the one and only…" at bounding box center [808, 46] width 1517 height 30
click at [1196, 47] on div "Divine Intervention of Justice (DiJ) Lord Oribron's Site: yes, the one and only…" at bounding box center [808, 46] width 1517 height 30
drag, startPoint x: 1282, startPoint y: 44, endPoint x: 1175, endPoint y: 44, distance: 107.0
click at [1191, 47] on div "Divine Intervention of Justice (DiJ) Lord Oribron's Site: yes, the one and only…" at bounding box center [808, 46] width 1517 height 30
drag, startPoint x: 1124, startPoint y: 46, endPoint x: 1156, endPoint y: 47, distance: 32.0
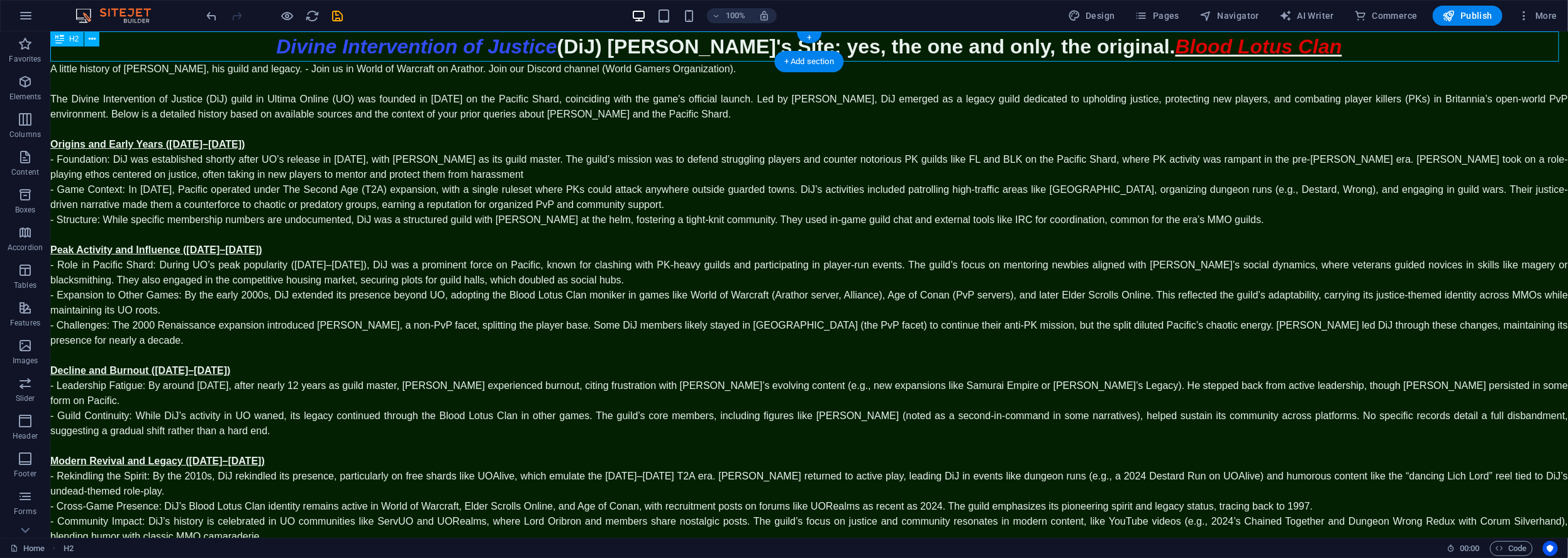
click at [1156, 47] on div "Divine Intervention of Justice (DiJ) Lord Oribron's Site: yes, the one and only…" at bounding box center [808, 46] width 1517 height 30
click at [1155, 47] on div "Divine Intervention of Justice (DiJ) Lord Oribron's Site: yes, the one and only…" at bounding box center [808, 46] width 1517 height 30
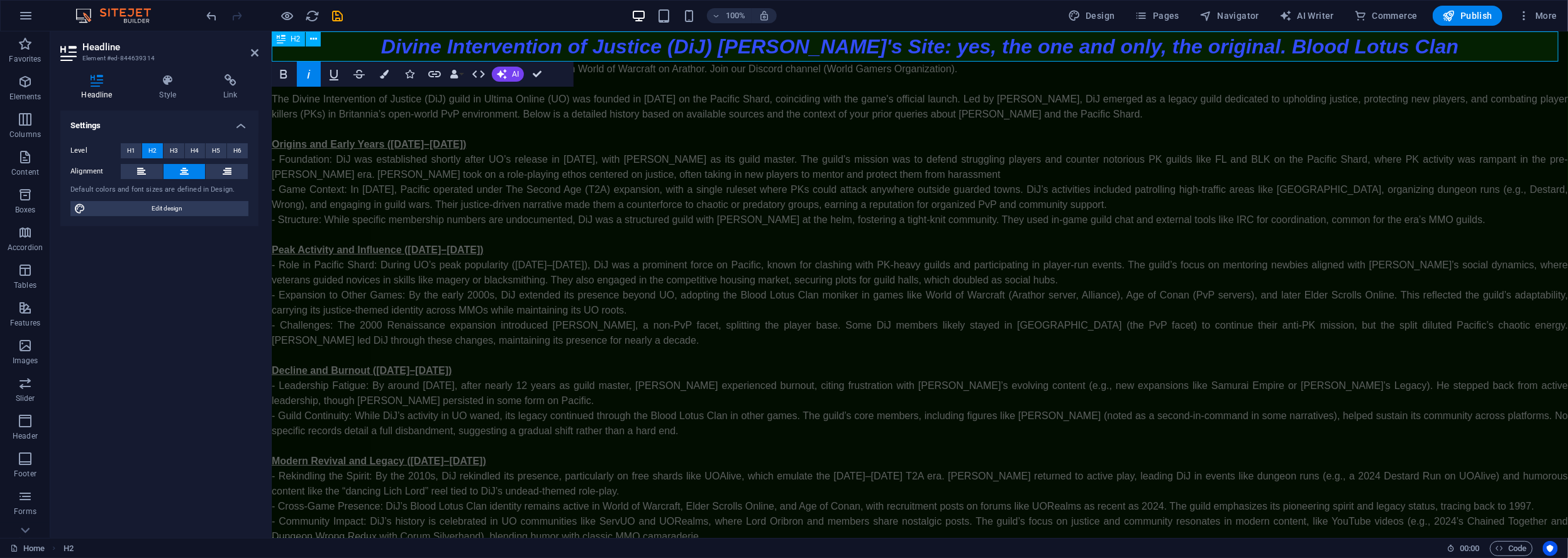
click at [1239, 45] on span "Divine Intervention of Justice (DiJ) Lord Oribron's Site: yes, the one and only…" at bounding box center [919, 46] width 1077 height 23
drag, startPoint x: 1236, startPoint y: 45, endPoint x: 429, endPoint y: 45, distance: 807.0
click at [1382, 46] on span "Divine Intervention of Justice (DiJ) Lord Oribron's Site: yes, the one and only…" at bounding box center [919, 46] width 1077 height 23
click at [211, 18] on icon "undo" at bounding box center [212, 16] width 14 height 14
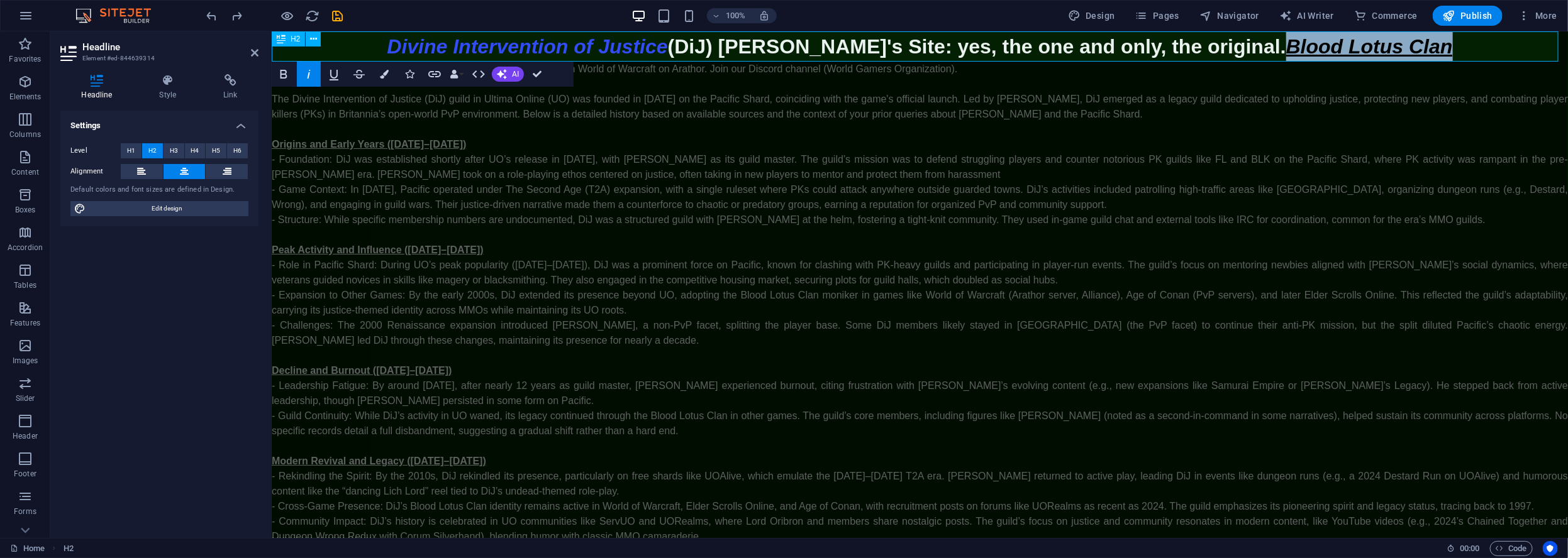
drag, startPoint x: 1237, startPoint y: 47, endPoint x: 1371, endPoint y: 57, distance: 134.4
click at [1389, 59] on h2 "Divine Intervention of Justice (DiJ) Lord Oribron's Site: yes, the one and only…" at bounding box center [919, 46] width 1296 height 30
click at [331, 76] on icon "button" at bounding box center [334, 75] width 9 height 10
click at [1401, 45] on h2 "Divine Intervention of Justice (DiJ) Lord Oribron's Site: yes, the one and only…" at bounding box center [919, 46] width 1296 height 30
drag, startPoint x: 1234, startPoint y: 48, endPoint x: 1384, endPoint y: 50, distance: 150.0
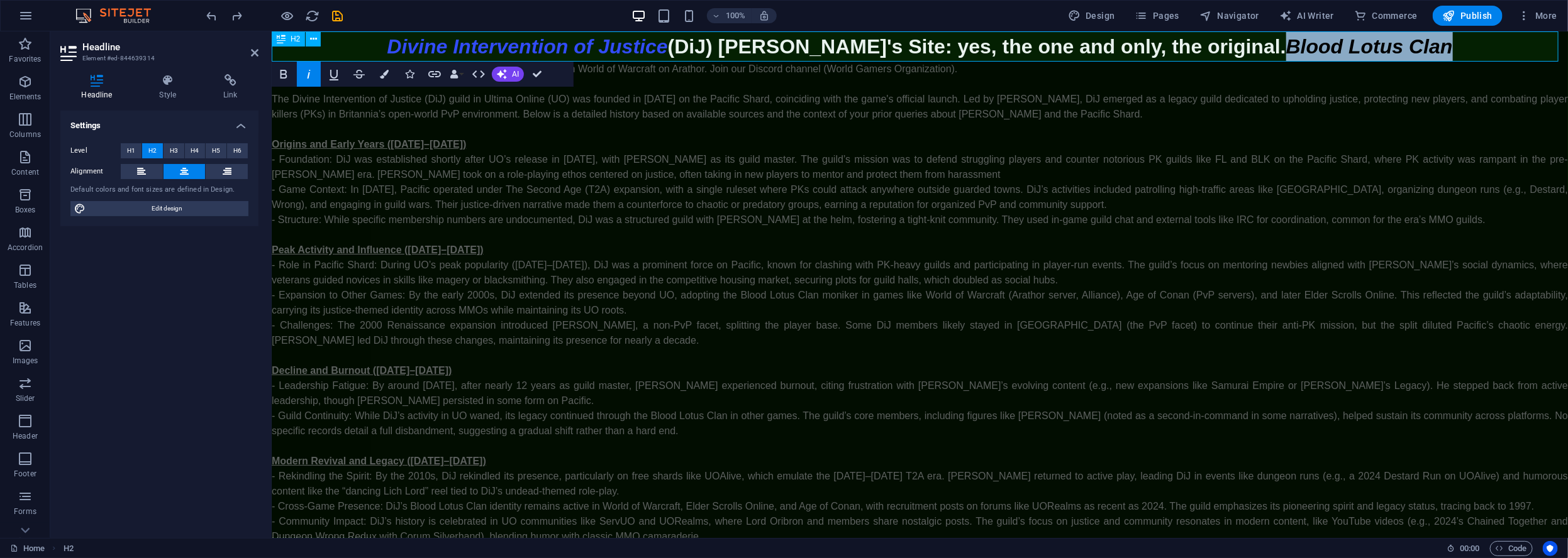
click at [1384, 50] on span "Blood Lotus Clan" at bounding box center [1369, 46] width 167 height 23
click at [388, 79] on button "Colors" at bounding box center [384, 74] width 24 height 25
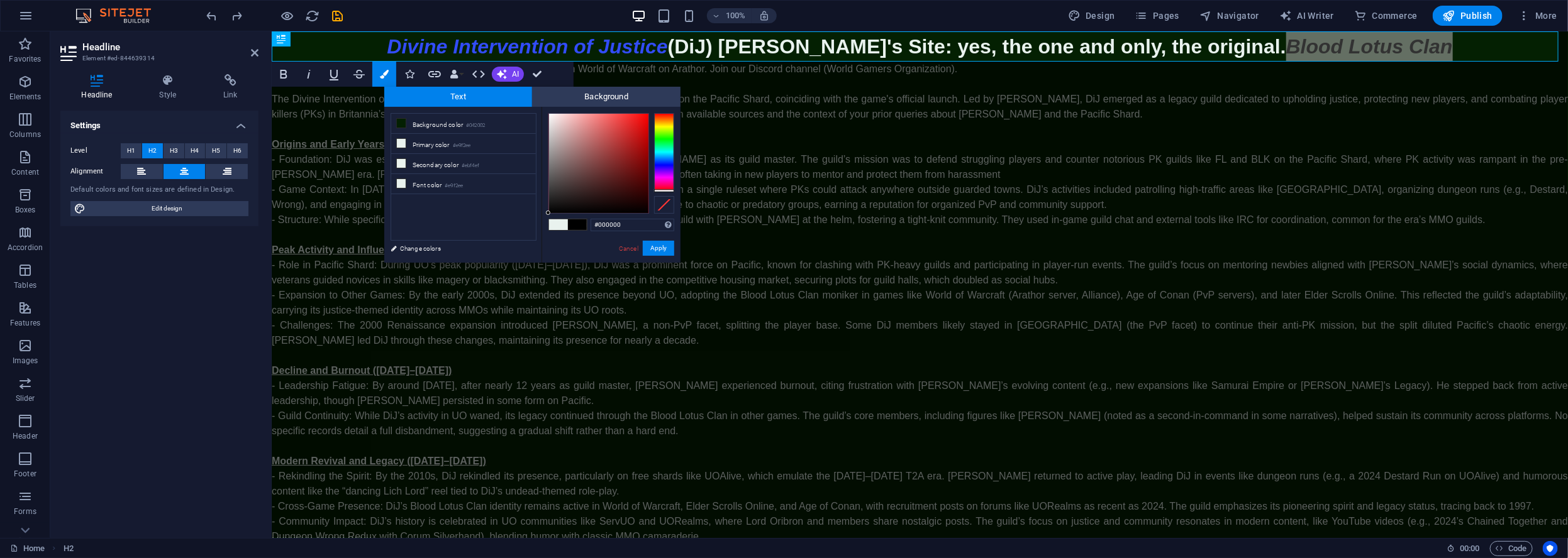
drag, startPoint x: 668, startPoint y: 181, endPoint x: 675, endPoint y: 193, distance: 13.9
click at [675, 193] on div "#000000 Supported formats #0852ed rgb(8, 82, 237) rgba(8, 82, 237, 90%) hsv(221…" at bounding box center [611, 276] width 139 height 338
click at [638, 131] on div at bounding box center [599, 163] width 100 height 100
drag, startPoint x: 663, startPoint y: 152, endPoint x: 662, endPoint y: 192, distance: 40.0
click at [662, 192] on div at bounding box center [611, 163] width 126 height 101
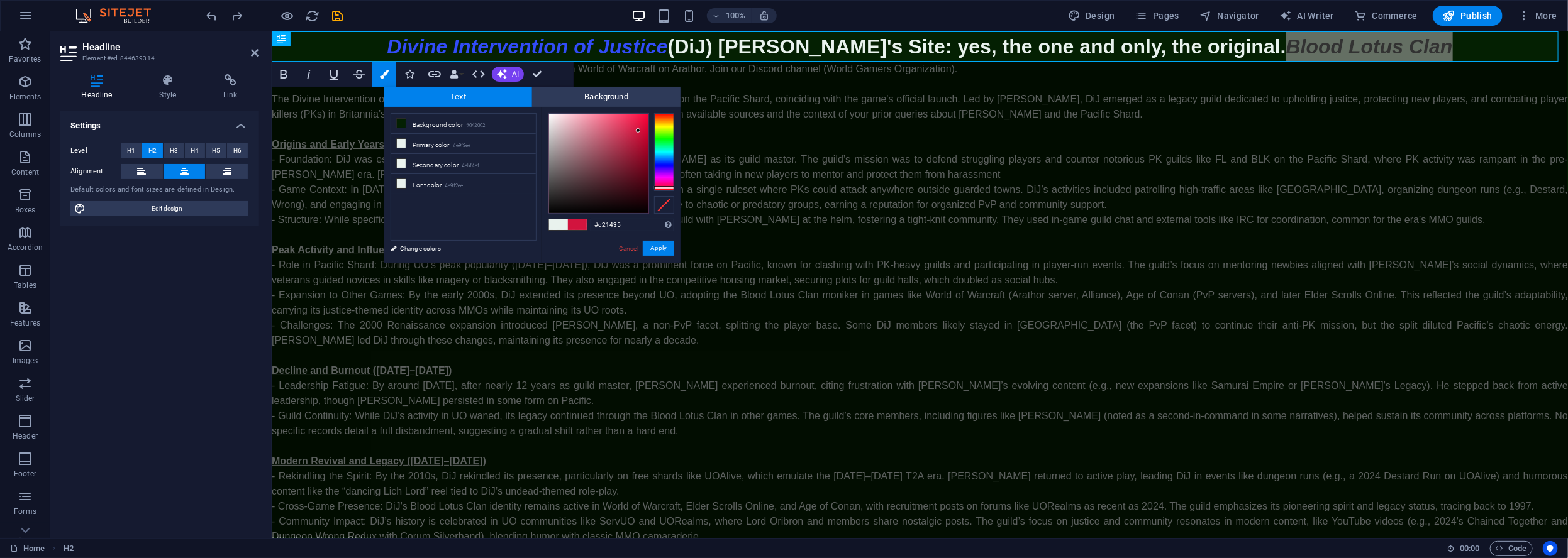
click at [662, 188] on div at bounding box center [664, 187] width 20 height 3
type input "#ed0e34"
click at [642, 120] on div at bounding box center [599, 163] width 100 height 100
click at [422, 254] on link "Change colors" at bounding box center [457, 248] width 146 height 16
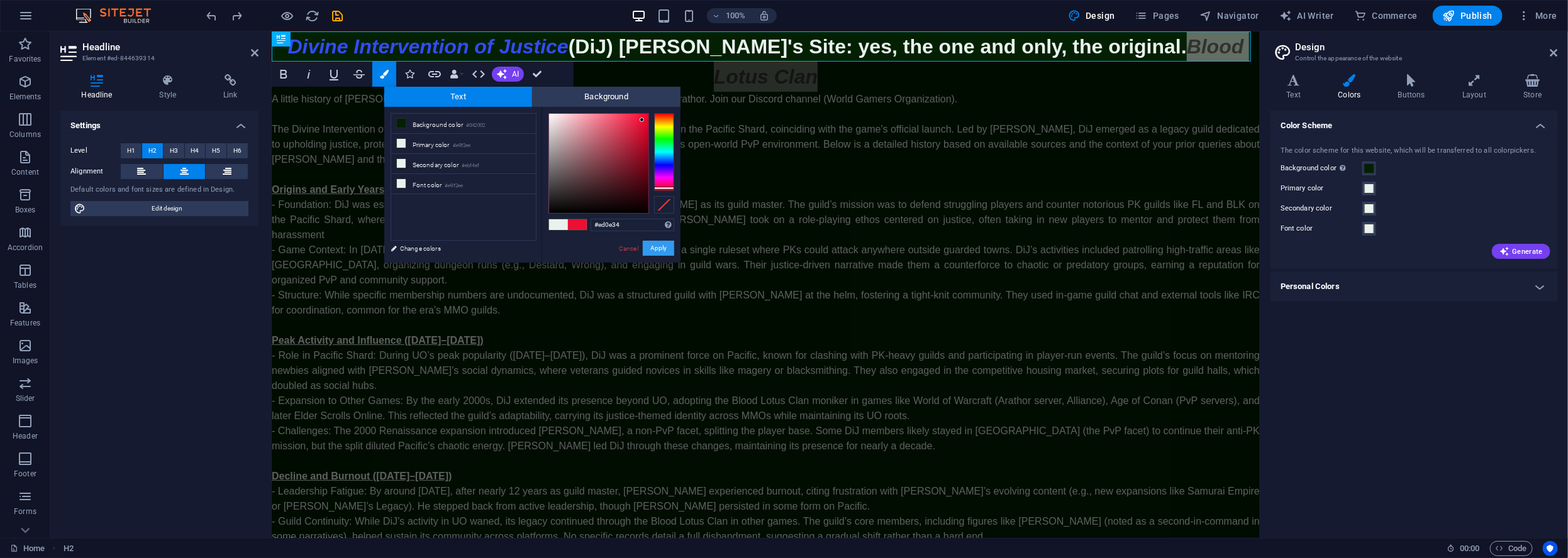
click at [650, 245] on button "Apply" at bounding box center [658, 248] width 31 height 15
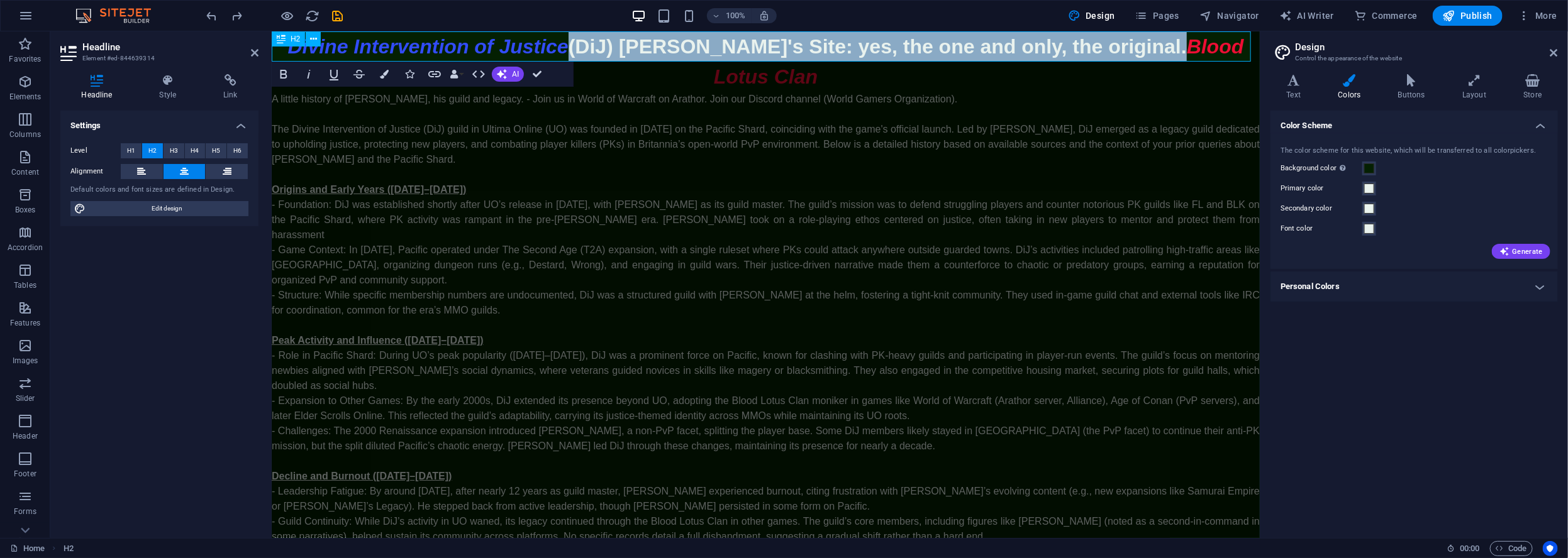
click at [1202, 44] on span "Blood Lotus Clan" at bounding box center [978, 60] width 530 height 53
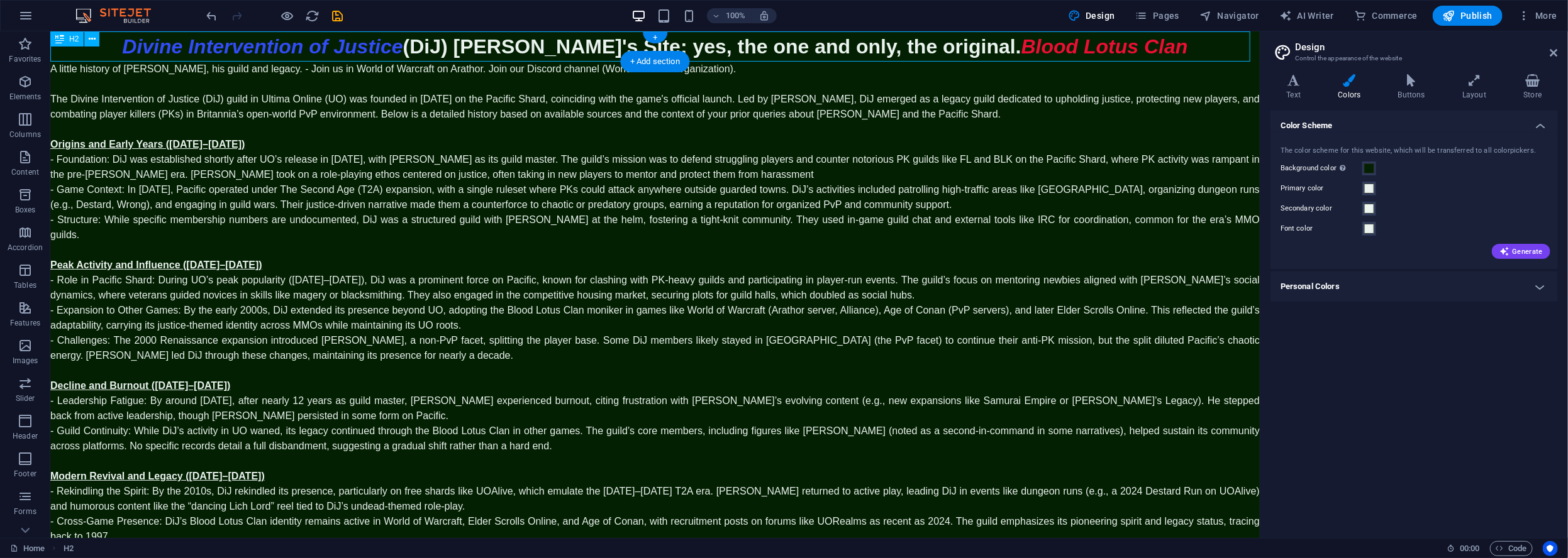
click at [485, 44] on div "Divine Intervention of Justice (DiJ) Lord Oribron's Site: yes, the one and only…" at bounding box center [654, 46] width 1210 height 30
click at [444, 44] on div "Divine Intervention of Justice (DiJ) Lord Oribron's Site: yes, the one and only…" at bounding box center [654, 46] width 1210 height 30
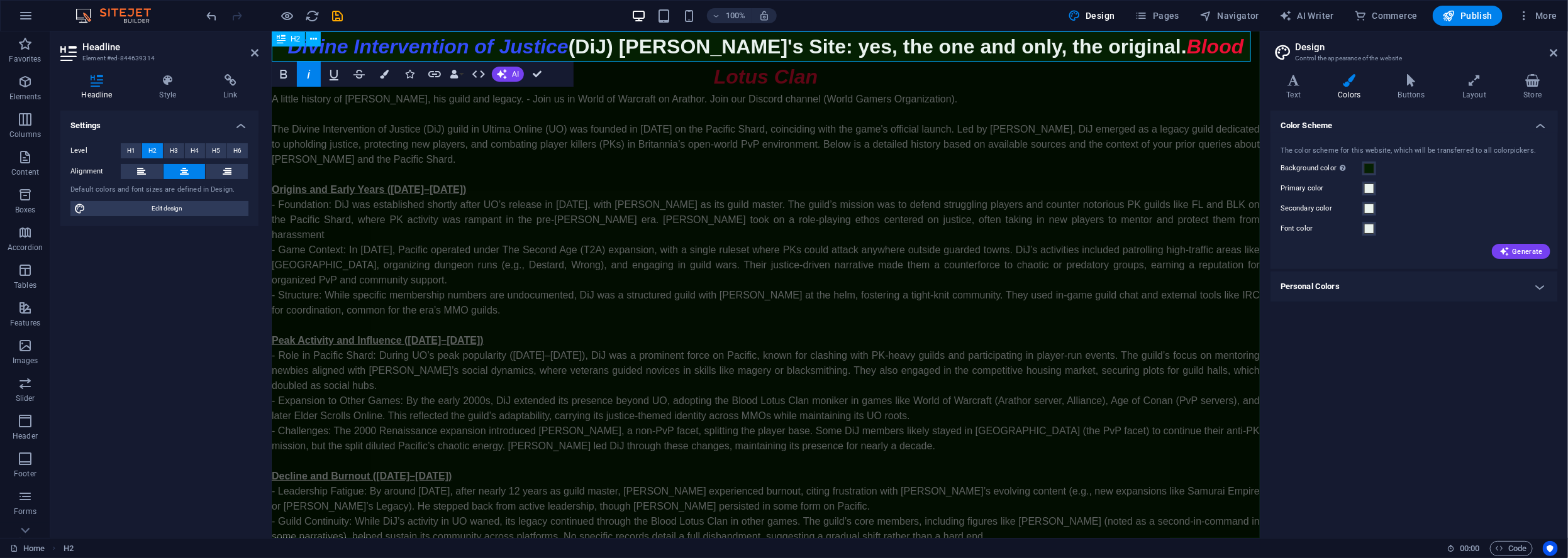
click at [543, 46] on span "Divine Intervention of Justice" at bounding box center [427, 46] width 280 height 23
drag, startPoint x: 557, startPoint y: 49, endPoint x: 599, endPoint y: 53, distance: 42.2
click at [599, 52] on h2 "Divine Intervention of Justice (DiJ) Lord Oribron's Site: yes, the one and only…" at bounding box center [765, 60] width 988 height 60
click at [385, 77] on icon "button" at bounding box center [385, 74] width 9 height 9
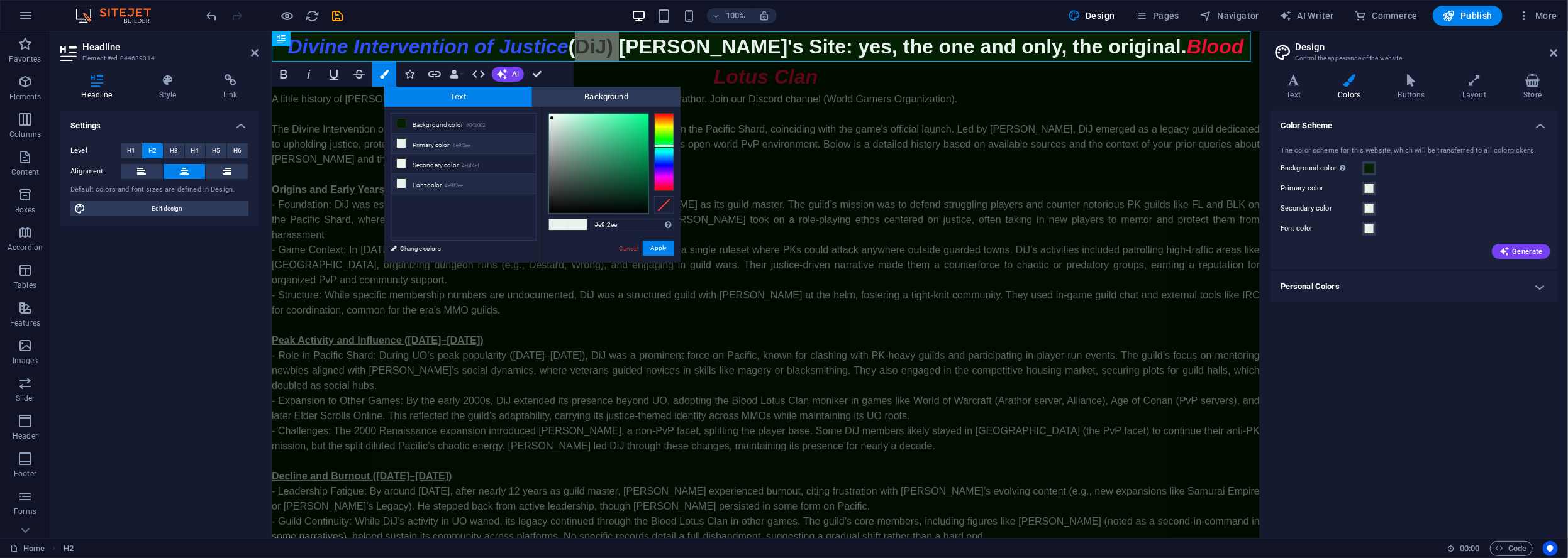
click at [399, 181] on icon at bounding box center [401, 183] width 9 height 9
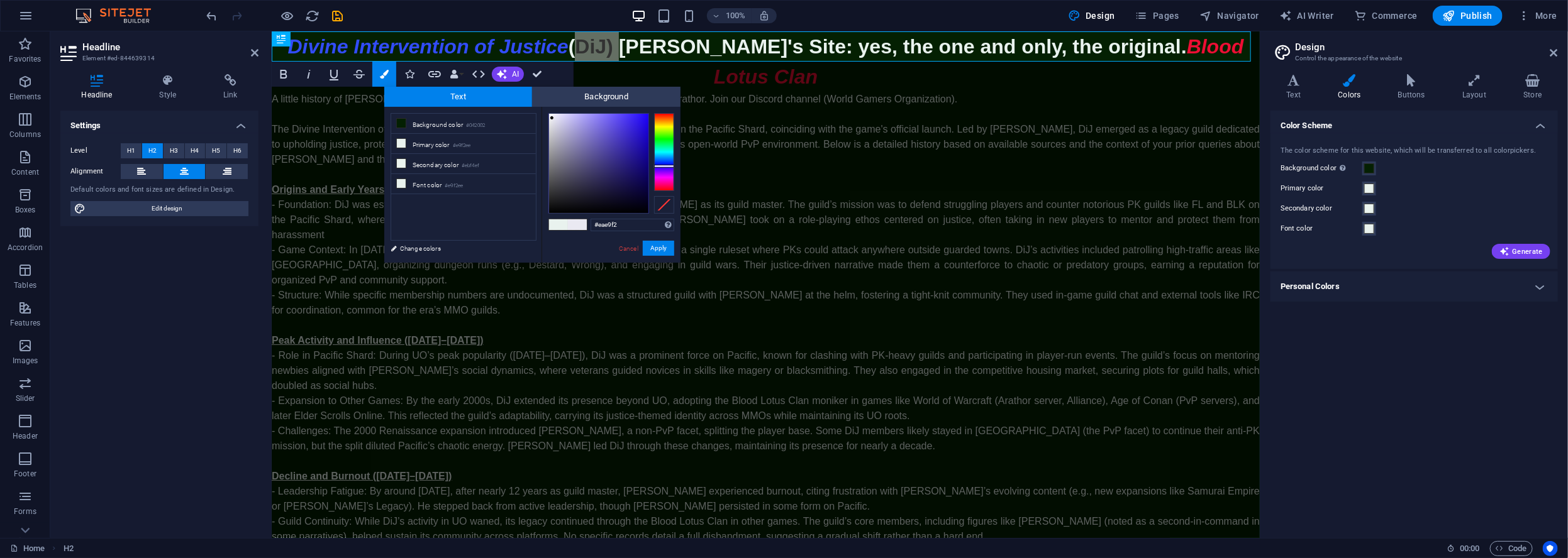
click at [660, 166] on div at bounding box center [664, 152] width 20 height 78
click at [625, 248] on link "Cancel" at bounding box center [629, 248] width 22 height 9
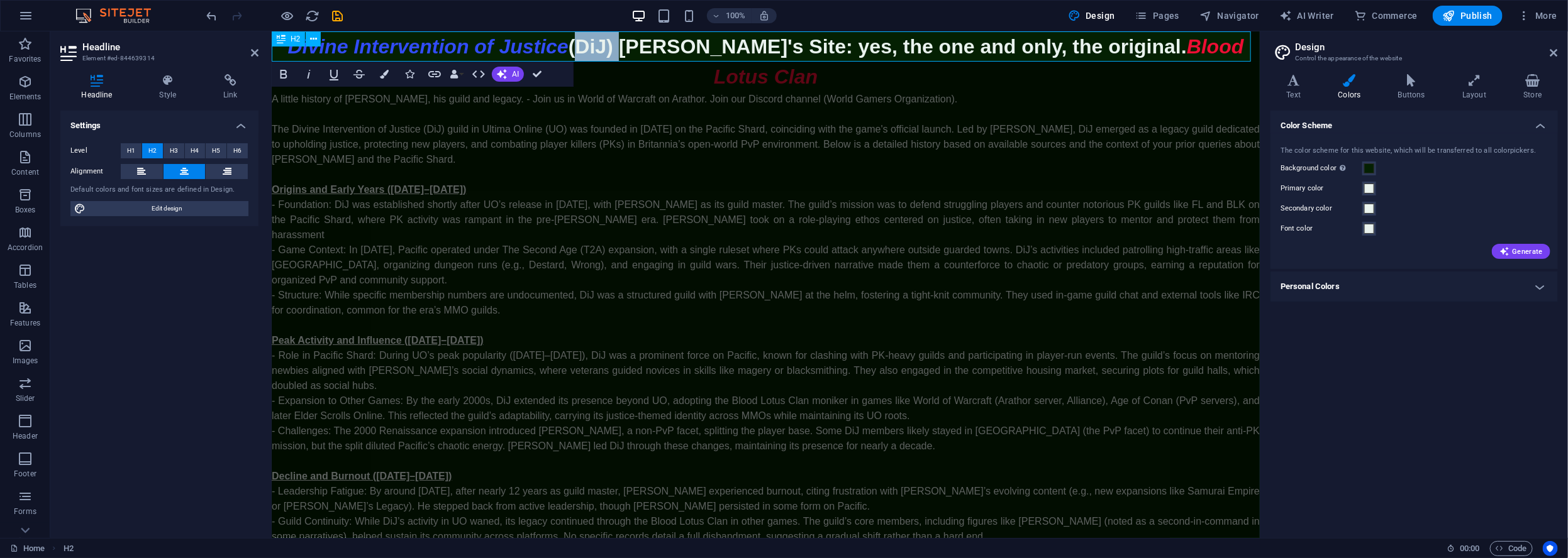
click at [584, 46] on h2 "Divine Intervention of Justice (DiJ) Lord Oribron's Site: yes, the one and only…" at bounding box center [765, 60] width 988 height 60
drag, startPoint x: 578, startPoint y: 47, endPoint x: 505, endPoint y: 47, distance: 73.0
click at [519, 46] on h2 "Divine Intervention of Justice (DiJ) Lord Oribron's Site: yes, the one and only…" at bounding box center [765, 60] width 988 height 60
click at [347, 50] on span "Divine Intervention of Justice" at bounding box center [427, 46] width 280 height 23
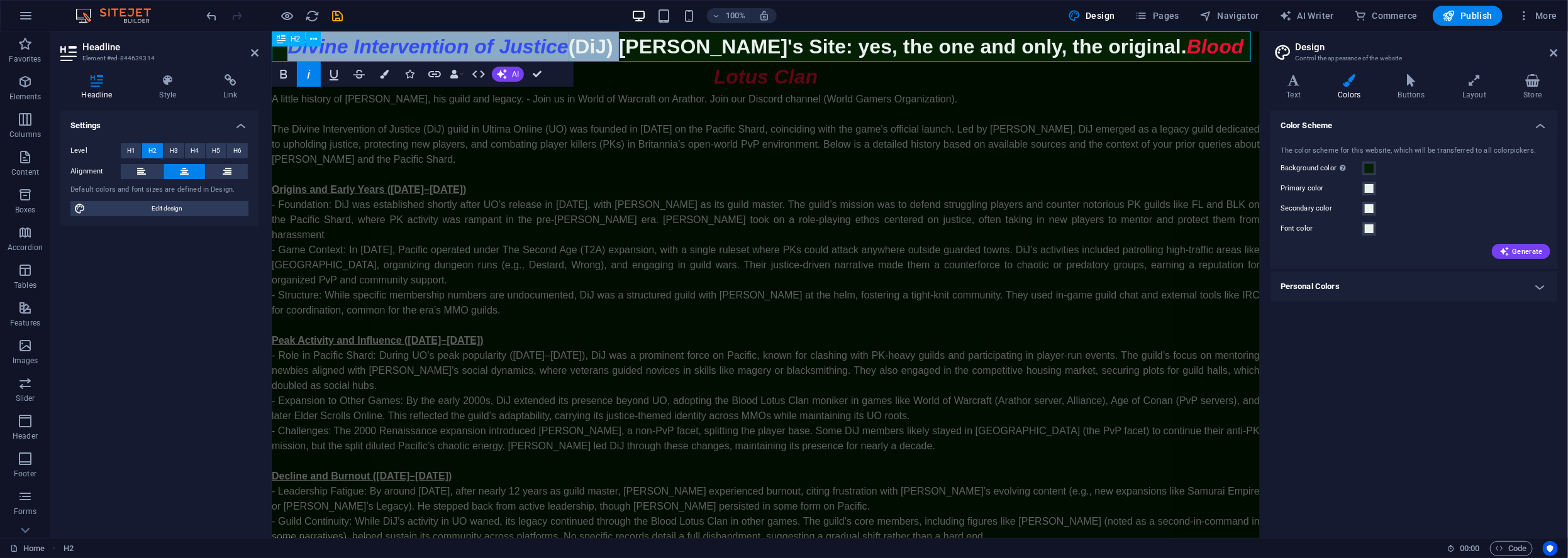
drag, startPoint x: 597, startPoint y: 44, endPoint x: 297, endPoint y: 55, distance: 300.2
click at [290, 55] on h2 "Divine Intervention of Justice (DiJ) Lord Oribron's Site: yes, the one and only…" at bounding box center [765, 60] width 988 height 60
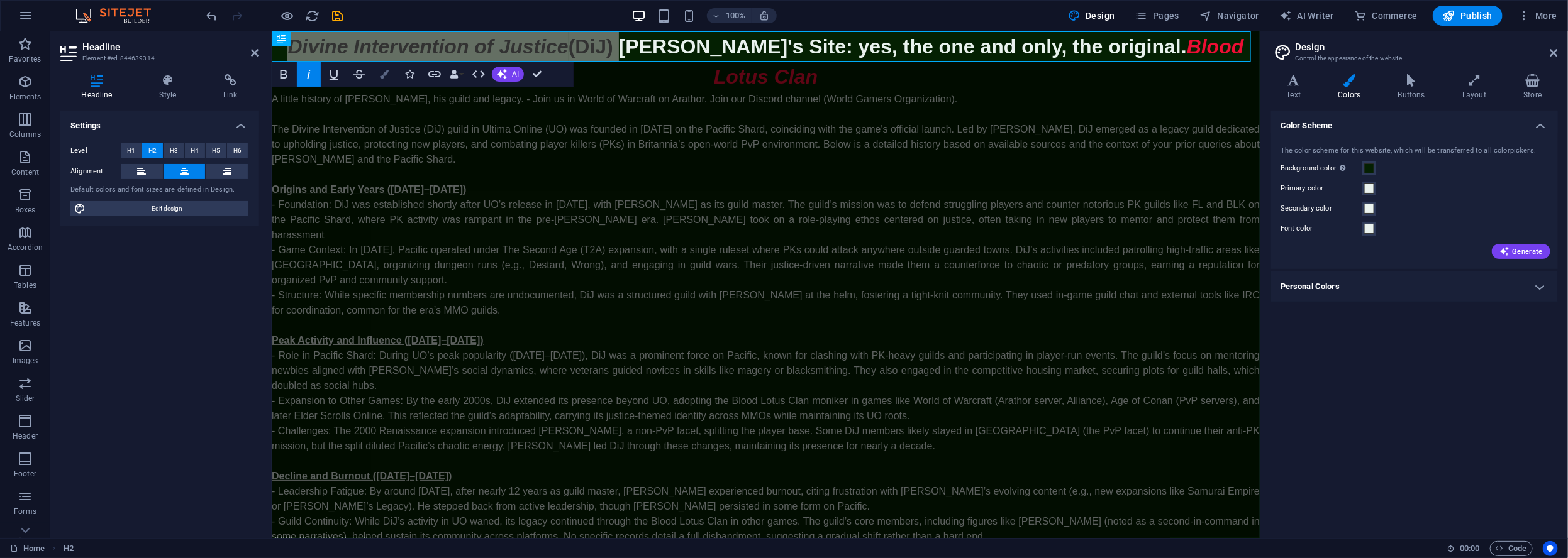
click at [381, 77] on icon "button" at bounding box center [385, 74] width 9 height 9
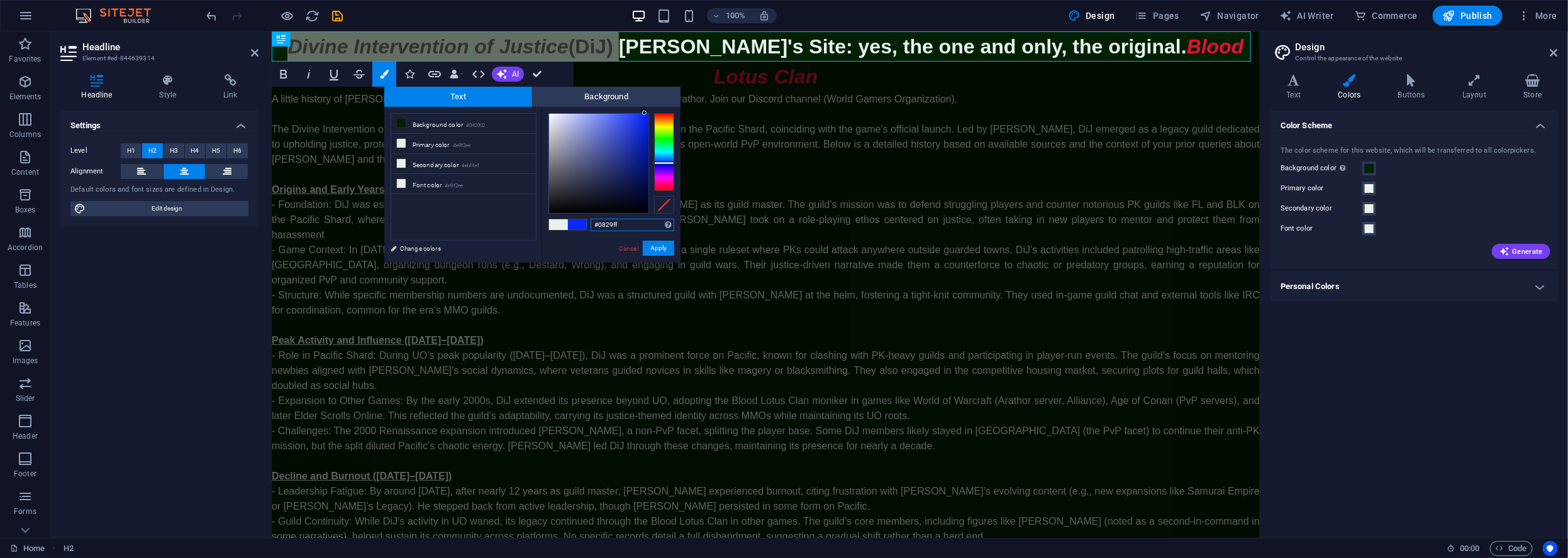
type input "#0021ff"
drag, startPoint x: 645, startPoint y: 113, endPoint x: 692, endPoint y: 55, distance: 74.7
click at [692, 55] on body "Individual Home Favorites Elements Columns Content Boxes Accordion Tables Featu…" at bounding box center [784, 279] width 1568 height 558
drag, startPoint x: 423, startPoint y: 250, endPoint x: 493, endPoint y: 252, distance: 70.0
click at [423, 250] on link "Change colors" at bounding box center [457, 248] width 146 height 16
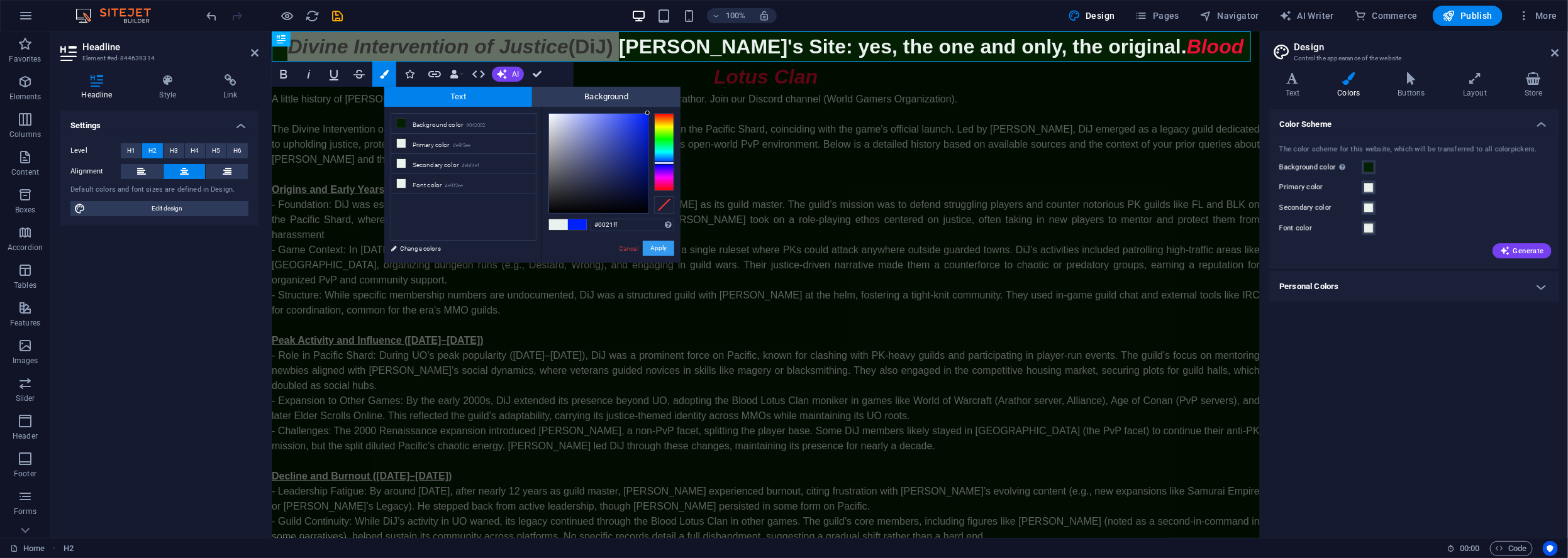
click at [655, 245] on button "Apply" at bounding box center [658, 248] width 31 height 15
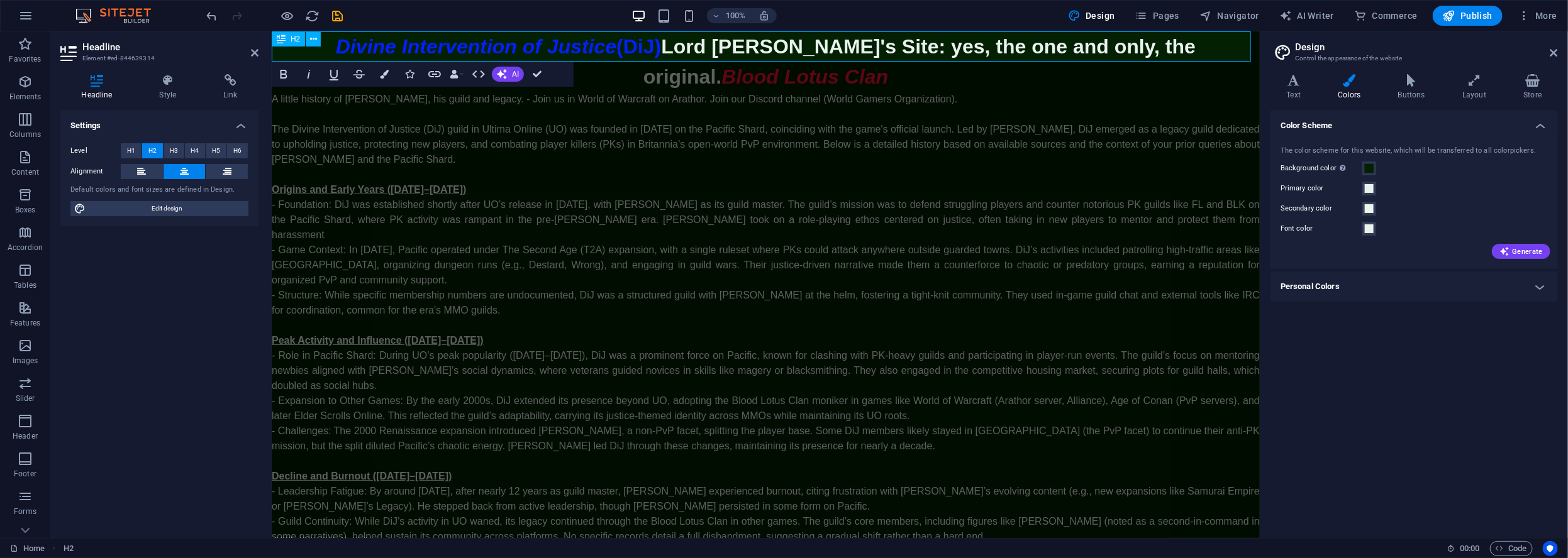
click at [673, 47] on h2 "Divine Intervention of Justice (DiJ) Lord Oribron's Site: yes, the one and only…" at bounding box center [765, 60] width 988 height 60
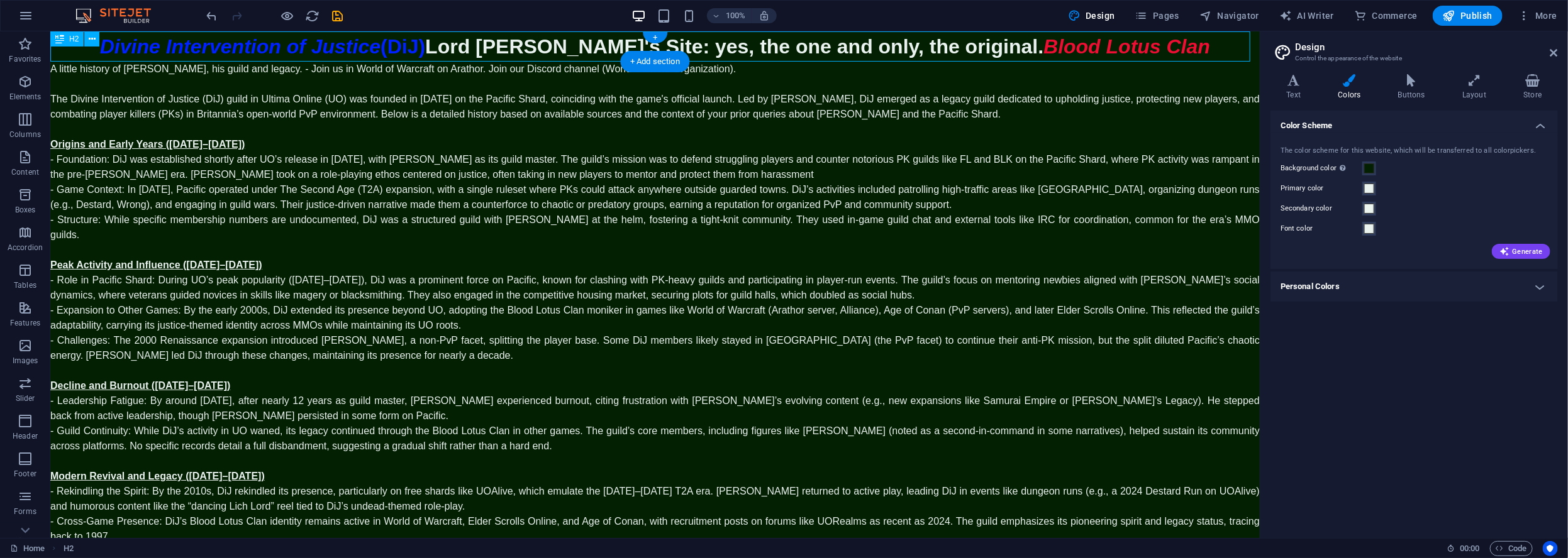
click at [494, 46] on div "Divine Intervention of Justice (DiJ) Lord Oribron's Site: yes, the one and only…" at bounding box center [654, 46] width 1210 height 30
click at [855, 42] on div "Divine Intervention of Justice (DiJ) Lord Oribron's Site: yes, the one and only…" at bounding box center [654, 46] width 1210 height 30
click at [854, 42] on div "Divine Intervention of Justice (DiJ) Lord Oribron's Site: yes, the one and only…" at bounding box center [654, 46] width 1210 height 30
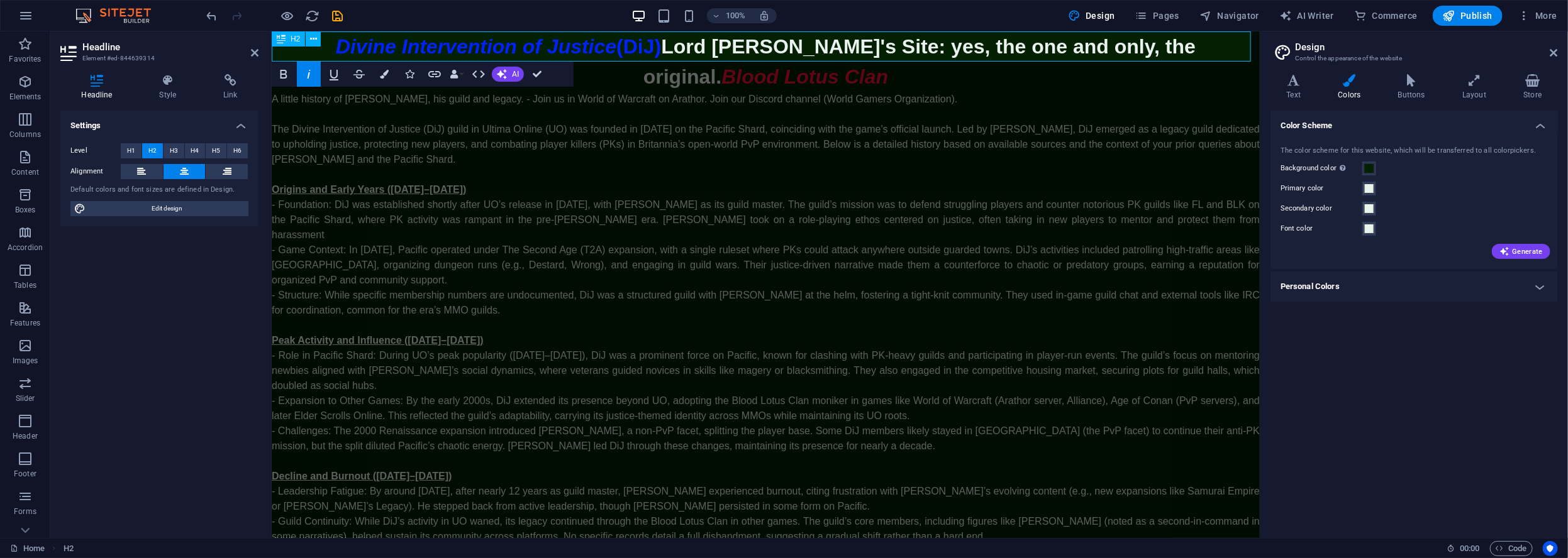
drag, startPoint x: 660, startPoint y: 48, endPoint x: 652, endPoint y: 49, distance: 8.1
click at [660, 47] on h2 "Divine Intervention of Justice (DiJ) Lord Oribron's Site: yes, the one and only…" at bounding box center [765, 60] width 988 height 60
click at [595, 101] on div "A little history of Lord Oribron, his guild and legacy. - Join us in World of W…" at bounding box center [765, 445] width 988 height 709
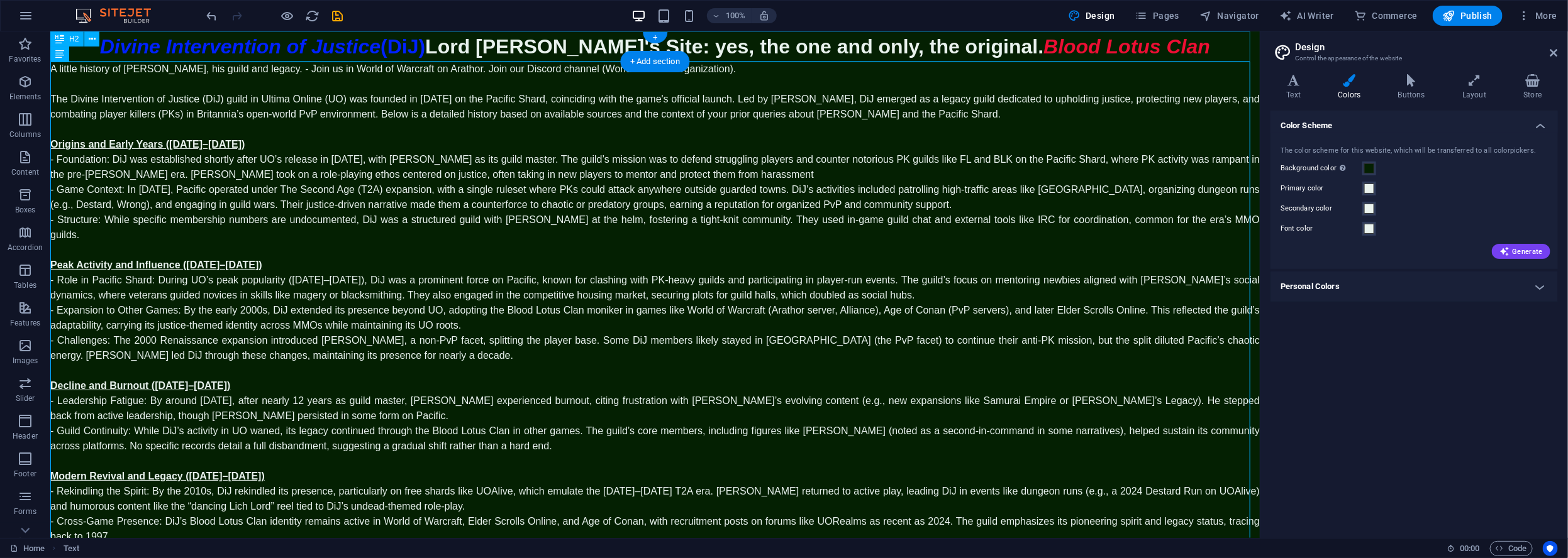
click at [539, 47] on div "Divine Intervention of Justice (DiJ) Lord Oribron's Site: yes, the one and only…" at bounding box center [654, 46] width 1210 height 30
drag, startPoint x: 539, startPoint y: 47, endPoint x: 318, endPoint y: 47, distance: 221.0
click at [539, 47] on div "Divine Intervention of Justice (DiJ) Lord Oribron's Site: yes, the one and only…" at bounding box center [654, 46] width 1210 height 30
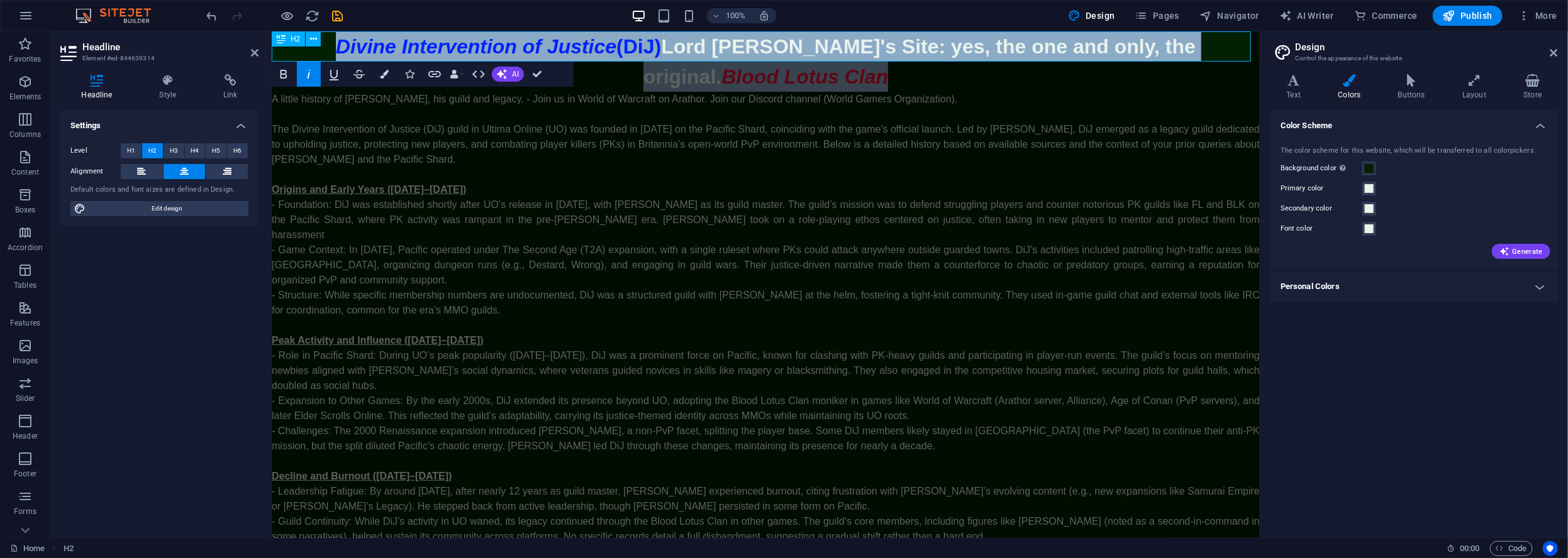
click at [607, 40] on h2 "Divine Intervention of Justice (DiJ) Lord Oribron's Site: yes, the one and only…" at bounding box center [765, 60] width 988 height 60
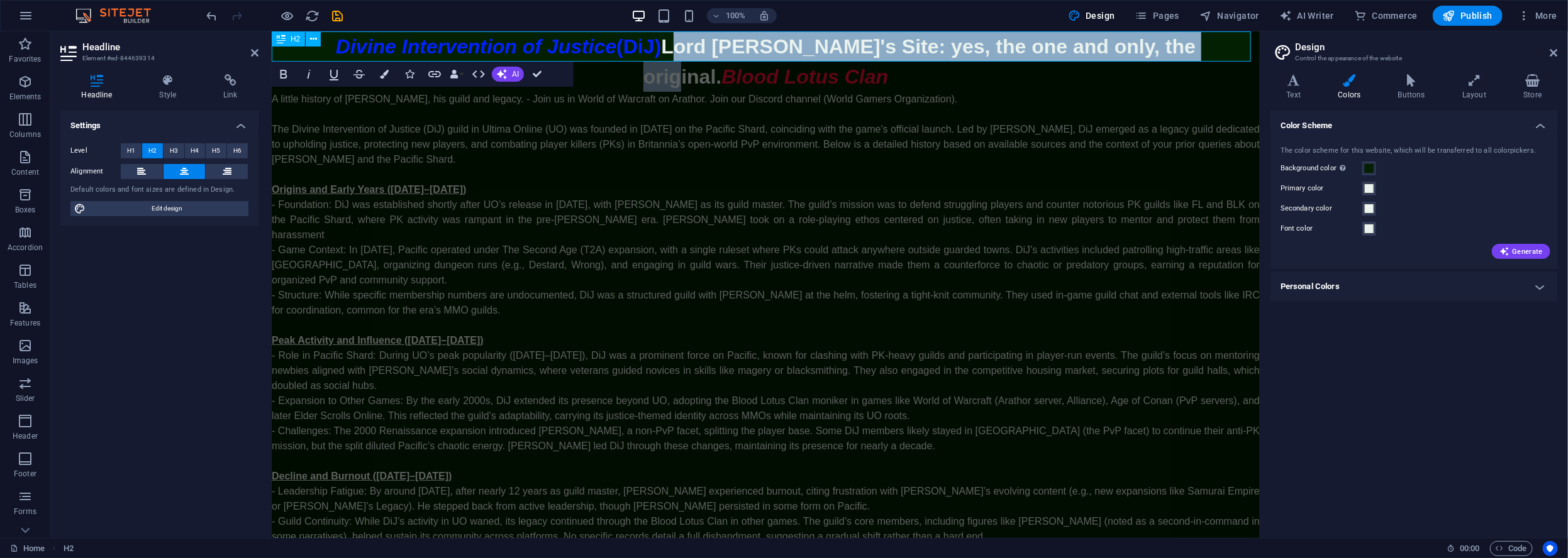
drag, startPoint x: 603, startPoint y: 44, endPoint x: 1073, endPoint y: 47, distance: 470.0
click at [1073, 47] on h2 "Divine Intervention of Justice (DiJ) Lord Oribron's Site: yes, the one and only…" at bounding box center [765, 60] width 988 height 60
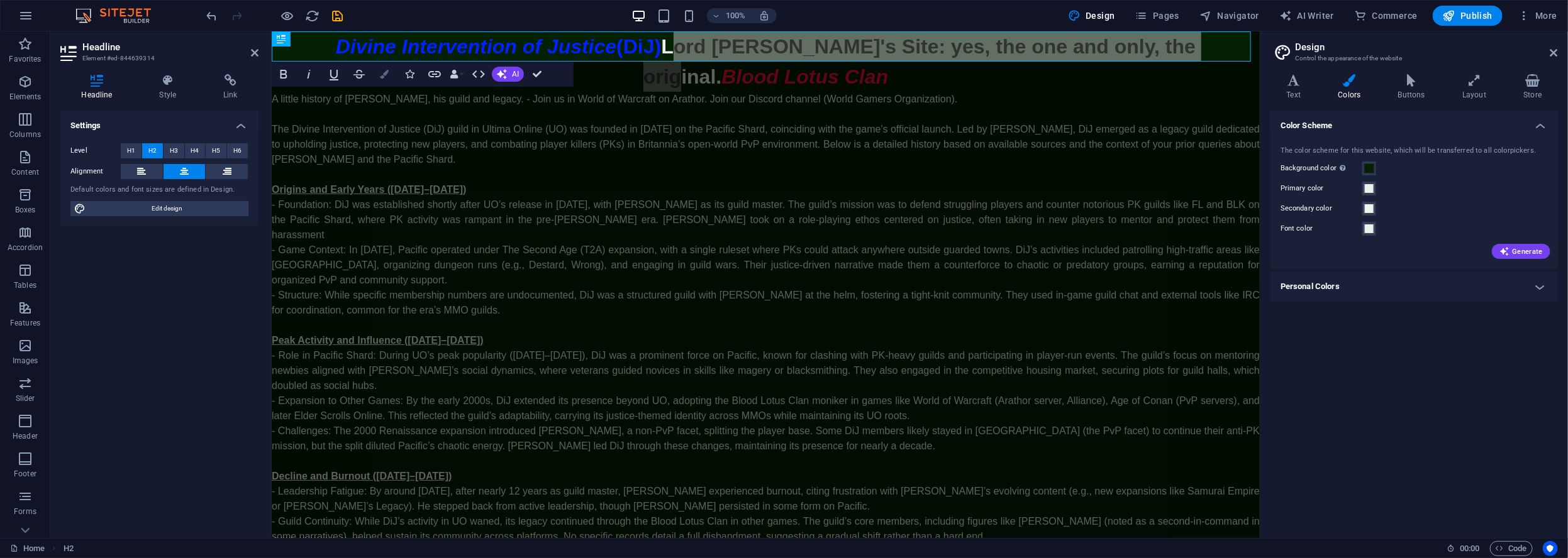
click at [384, 75] on icon "button" at bounding box center [385, 74] width 9 height 9
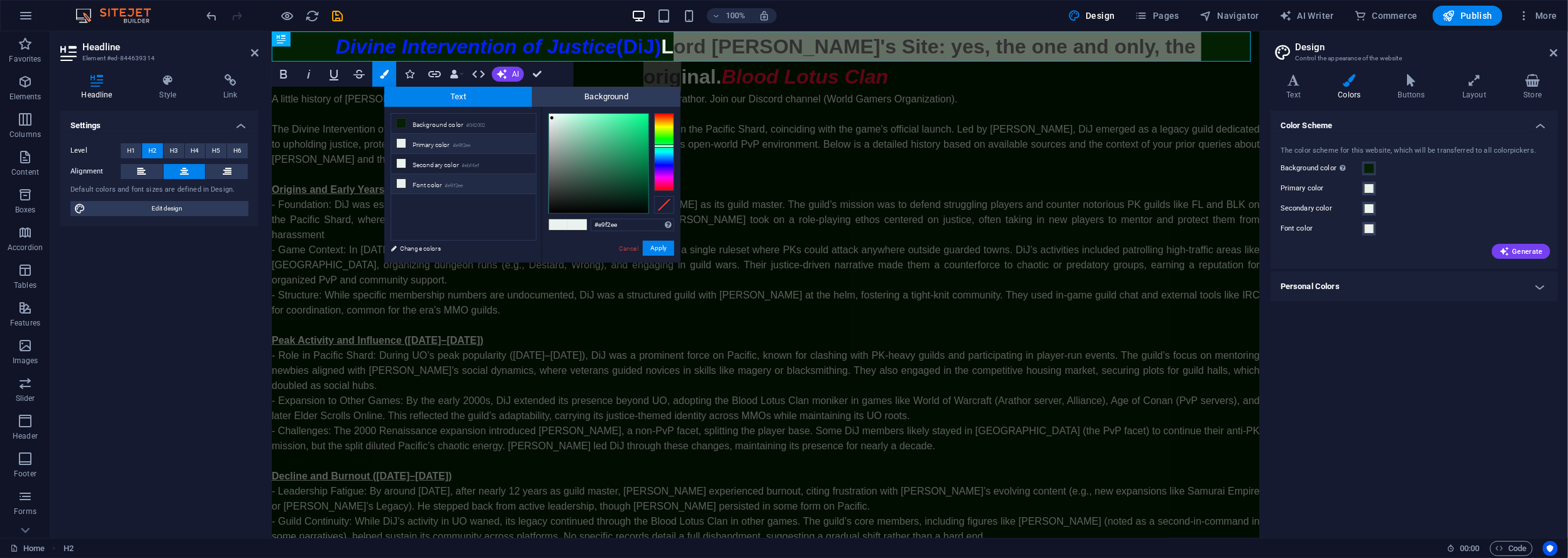
click at [422, 183] on li "Font color #e9f2ee" at bounding box center [463, 184] width 144 height 20
click at [665, 142] on div at bounding box center [664, 152] width 20 height 78
drag, startPoint x: 615, startPoint y: 152, endPoint x: 655, endPoint y: 157, distance: 40.3
click at [655, 157] on div at bounding box center [611, 163] width 126 height 101
type input "#000000"
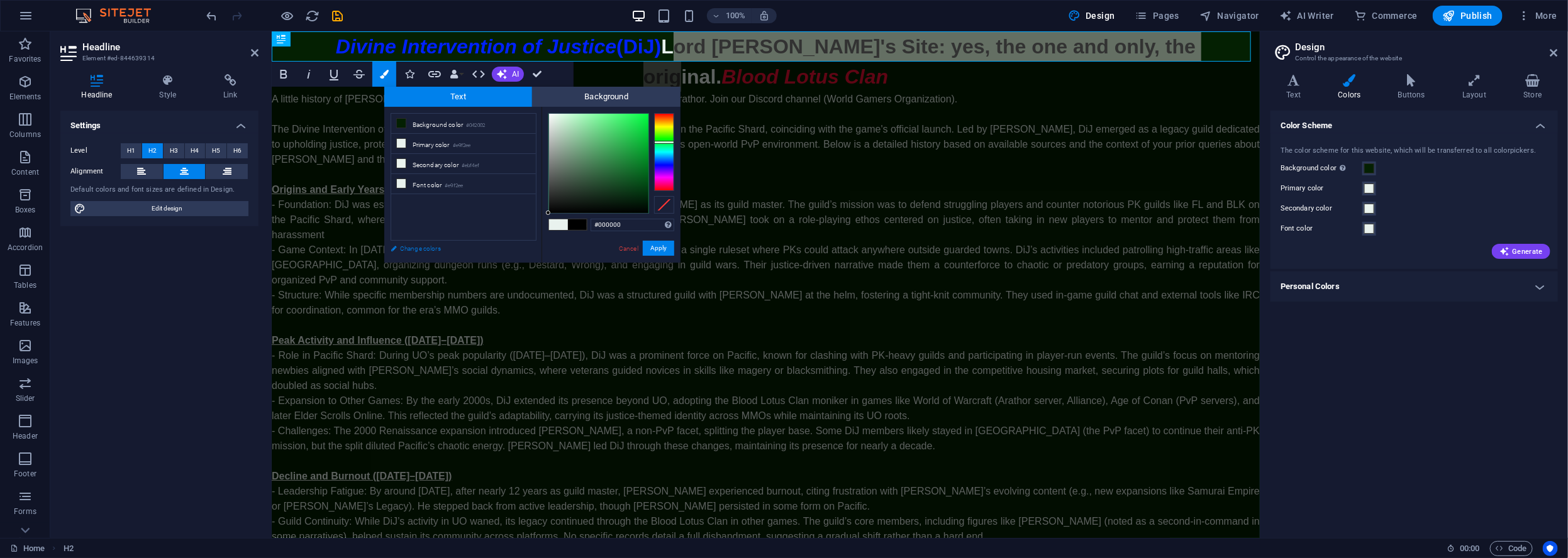
click at [443, 245] on link "Change colors" at bounding box center [457, 248] width 146 height 16
click at [652, 243] on button "Apply" at bounding box center [658, 248] width 31 height 15
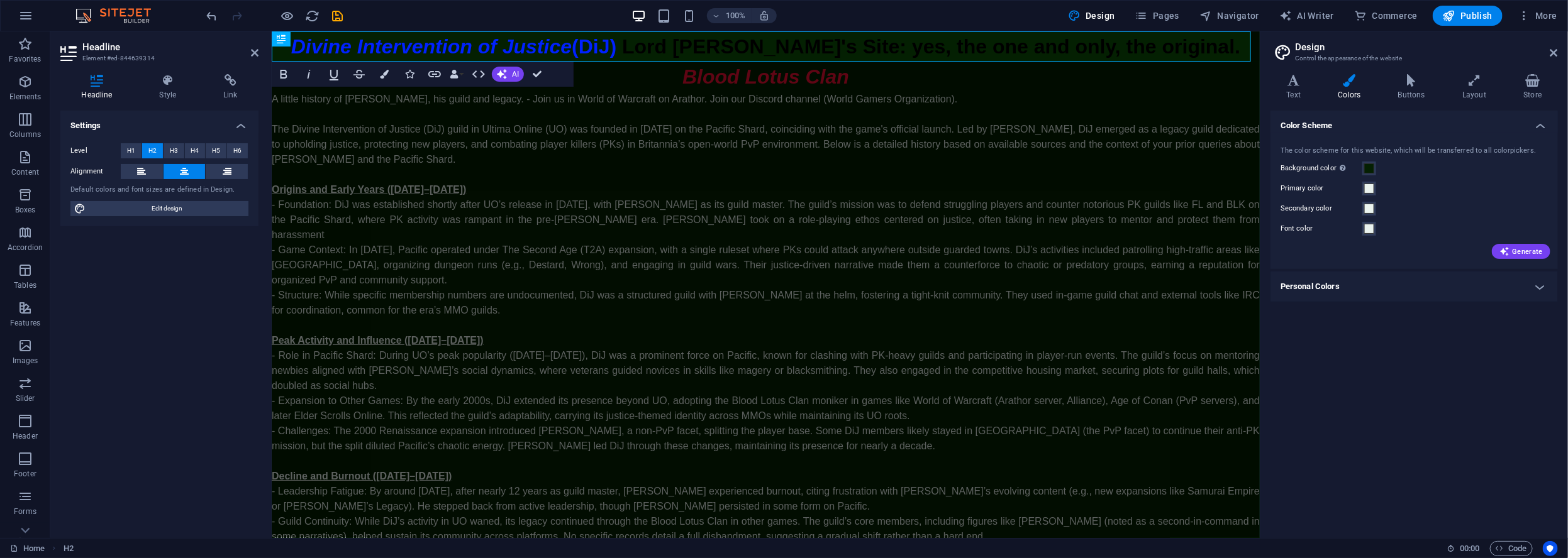
click at [1100, 49] on div "H2 Text Bold Italic Underline Strikethrough Colors Icons Link Data Bindings Com…" at bounding box center [766, 284] width 988 height 507
click at [982, 98] on div "A little history of Lord Oribron, his guild and legacy. - Join us in World of W…" at bounding box center [765, 445] width 988 height 709
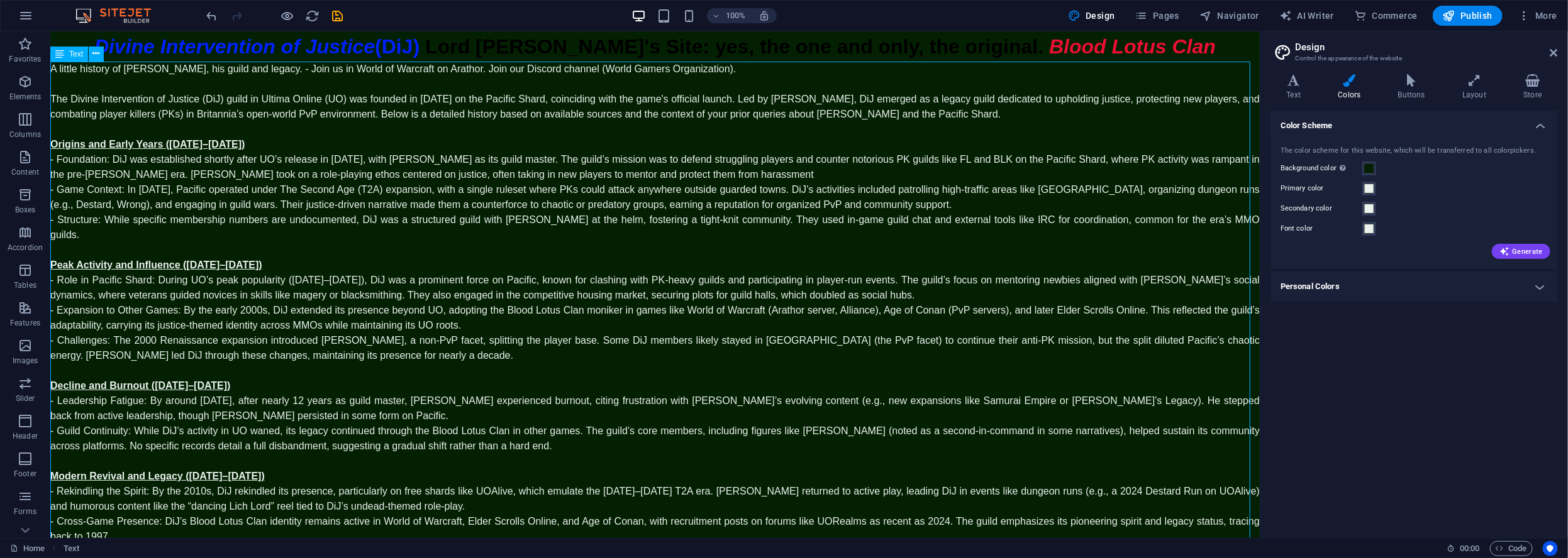
click at [556, 131] on div "A little history of Lord Oribron, his guild and legacy. - Join us in World of W…" at bounding box center [654, 363] width 1210 height 604
click at [528, 42] on div "Divine Intervention of Justice (DiJ) Lord Oribron's Site: yes, the one and only…" at bounding box center [654, 46] width 1210 height 30
drag, startPoint x: 1555, startPoint y: 55, endPoint x: 1453, endPoint y: 46, distance: 102.4
click at [1555, 55] on icon at bounding box center [1554, 52] width 8 height 10
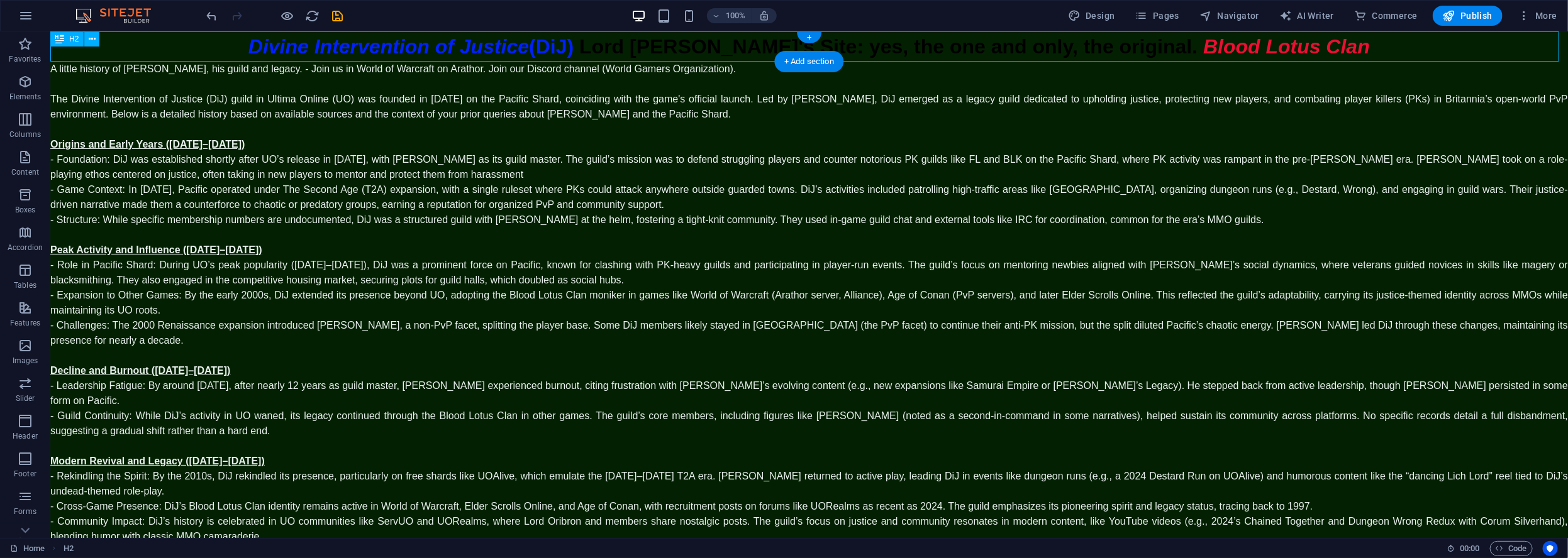
click at [704, 44] on div "Divine Intervention of Justice (DiJ) Lord Oribron's Site: yes, the one and only…" at bounding box center [808, 46] width 1517 height 30
click at [704, 44] on div "Divine Intervention of Justice (DiJ) Lord Oribron's Site: yes, the one and only…" at bounding box center [808, 46] width 1517 height 30
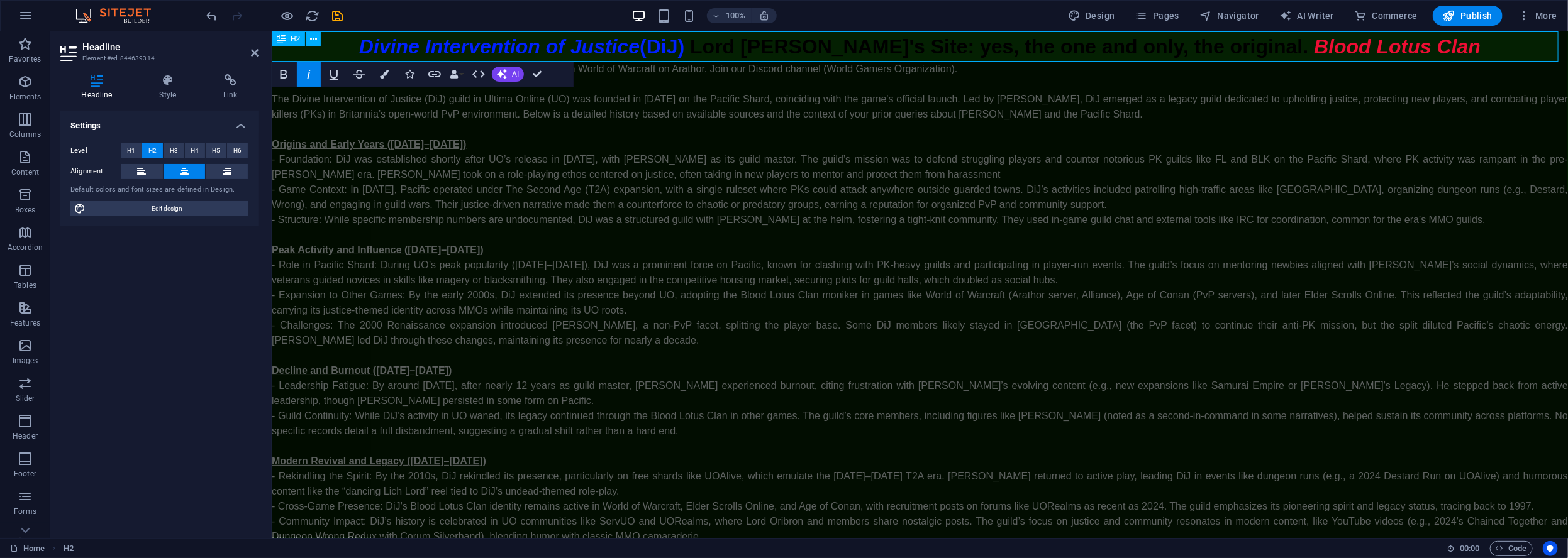
click at [684, 41] on span "(DiJ)" at bounding box center [661, 46] width 45 height 23
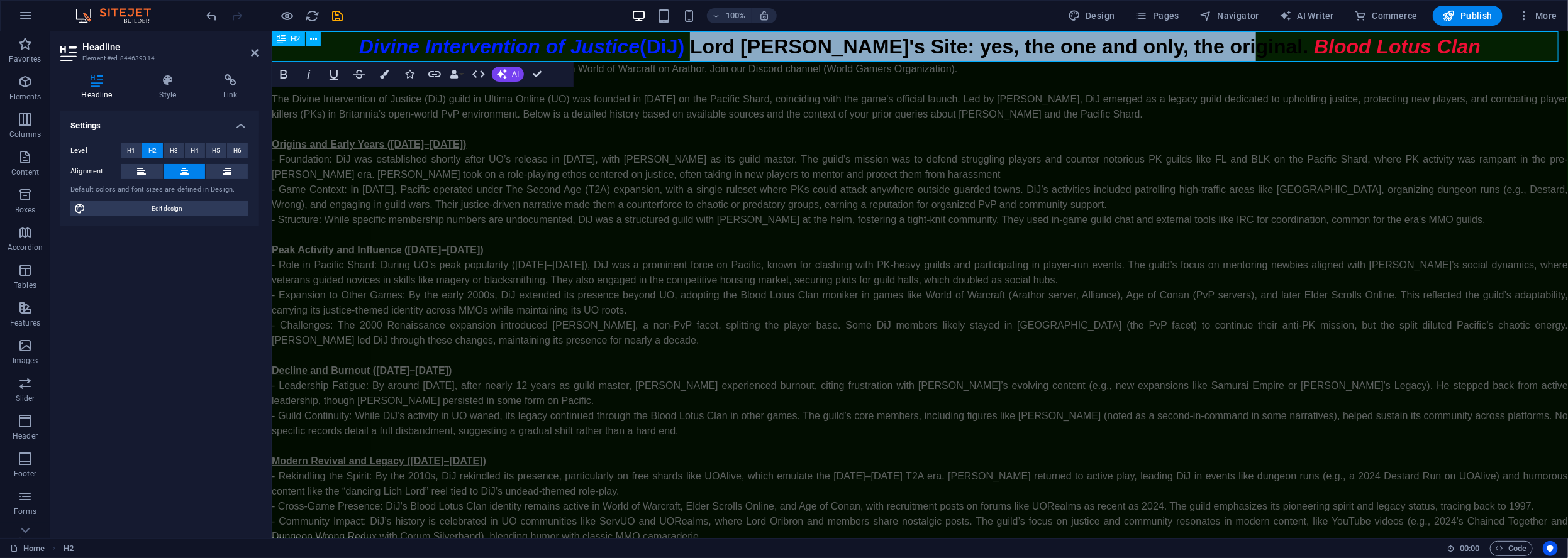
drag, startPoint x: 759, startPoint y: 46, endPoint x: 1227, endPoint y: 59, distance: 468.2
click at [1227, 59] on h2 "Divine Intervention of Justice (DiJ) Lord Oribron's Site: yes, the one and only…" at bounding box center [919, 46] width 1296 height 30
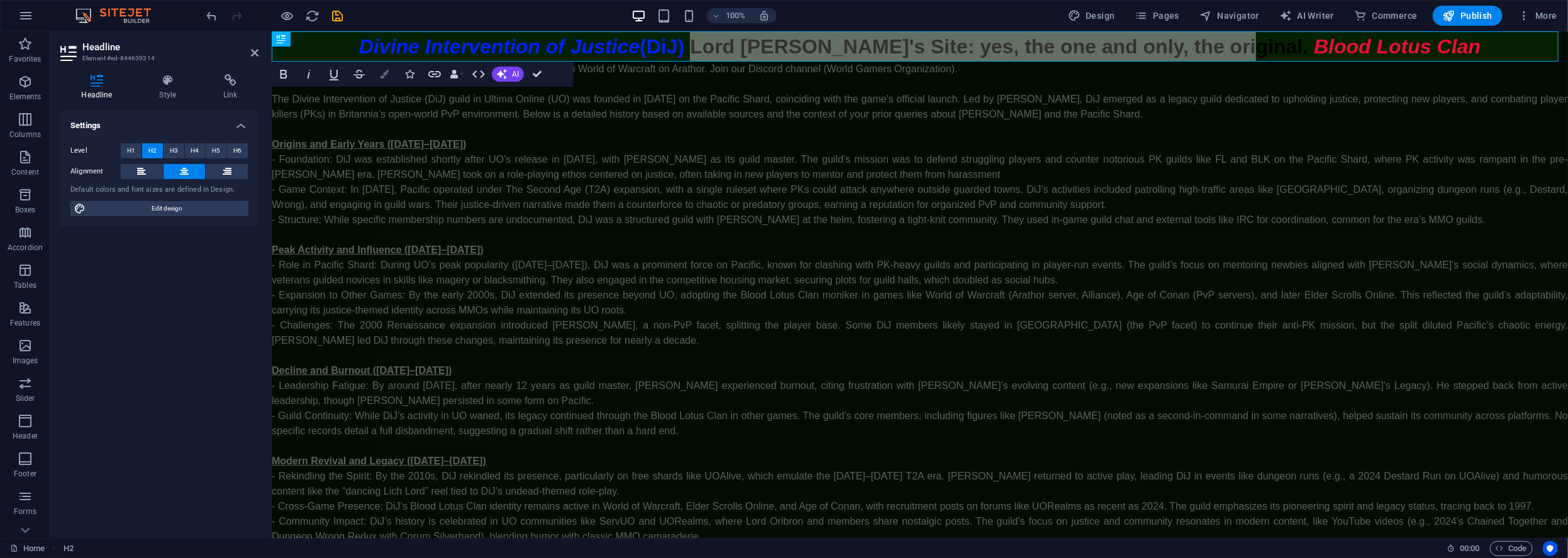
click at [383, 71] on icon "button" at bounding box center [385, 74] width 9 height 9
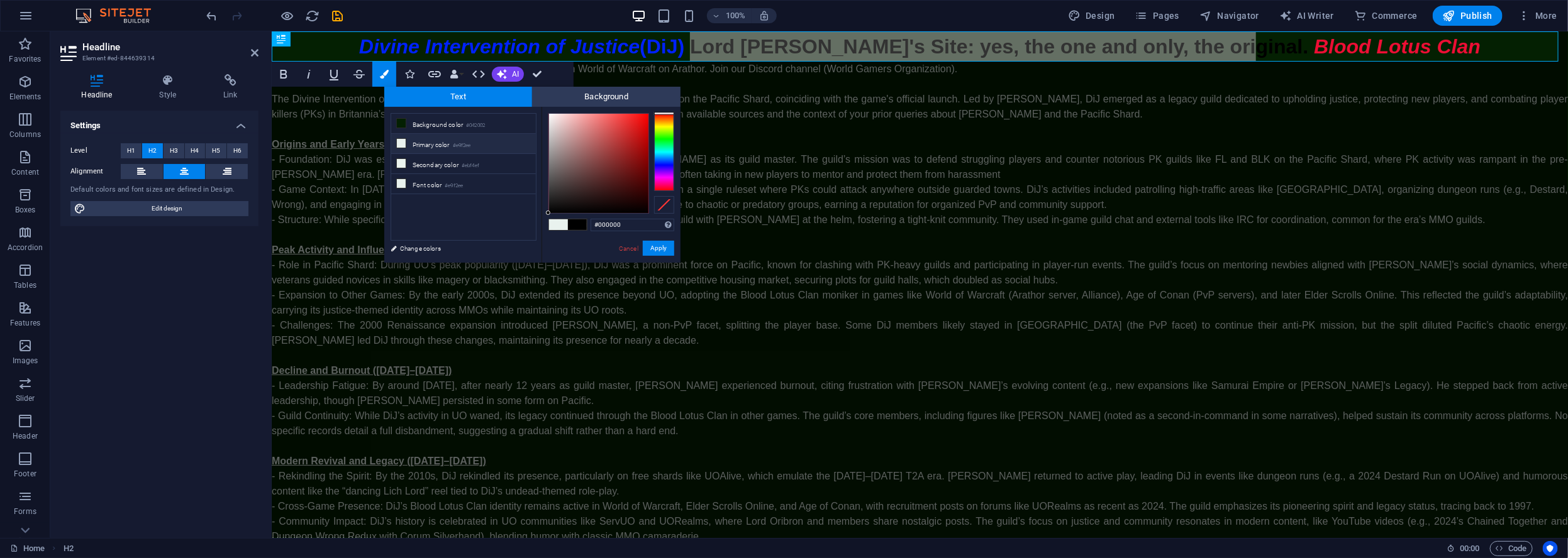
click at [664, 139] on div at bounding box center [664, 152] width 20 height 78
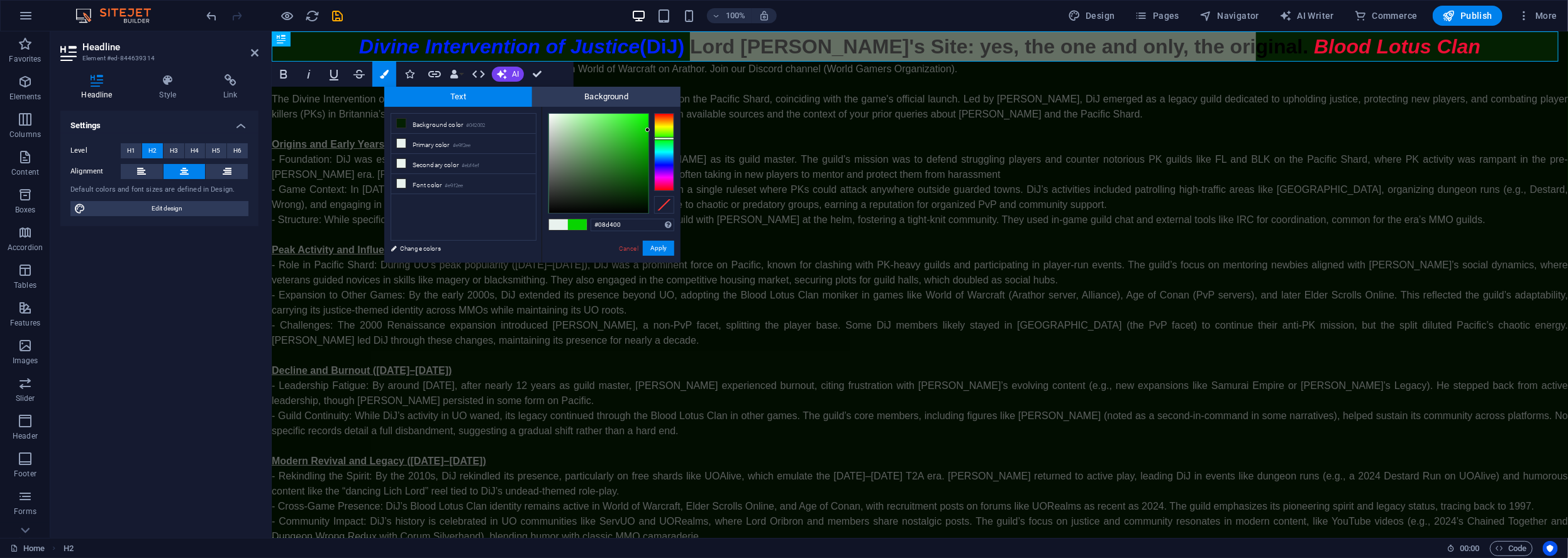
drag, startPoint x: 640, startPoint y: 155, endPoint x: 655, endPoint y: 130, distance: 29.2
click at [655, 130] on div at bounding box center [611, 163] width 126 height 101
click at [434, 180] on li "Font color #e9f2ee" at bounding box center [463, 184] width 144 height 20
type input "#00b52e"
click at [662, 142] on div at bounding box center [664, 152] width 20 height 78
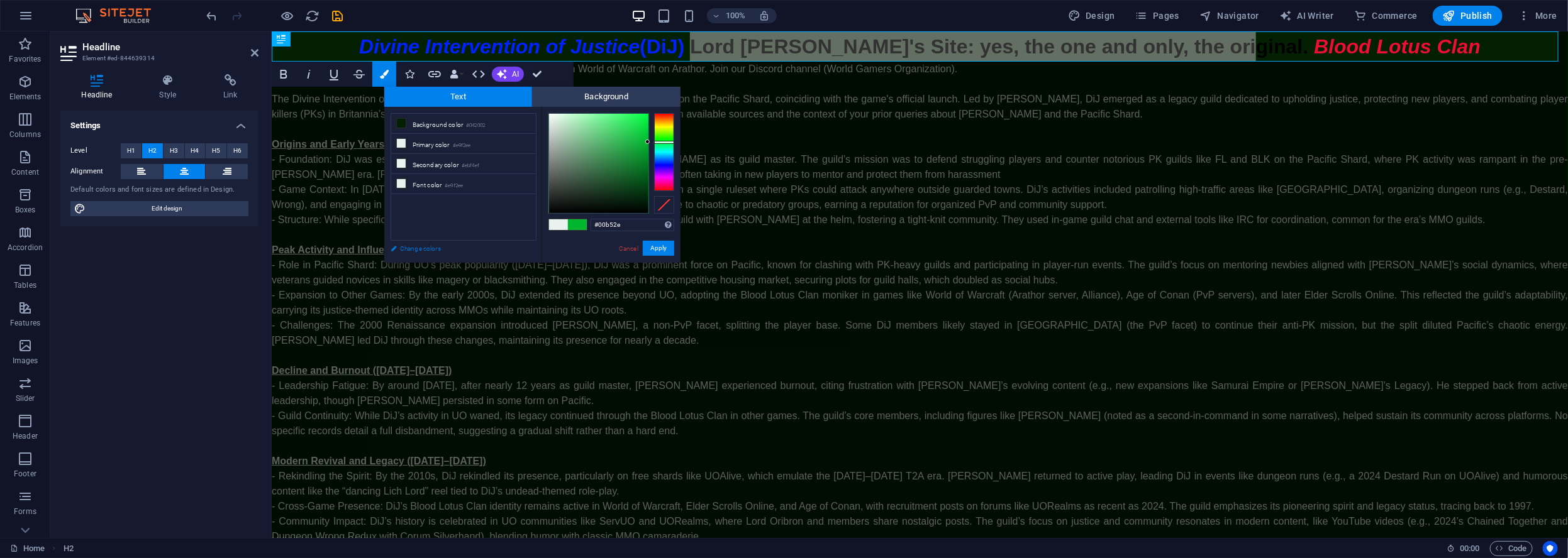
click at [442, 251] on link "Change colors" at bounding box center [457, 248] width 146 height 16
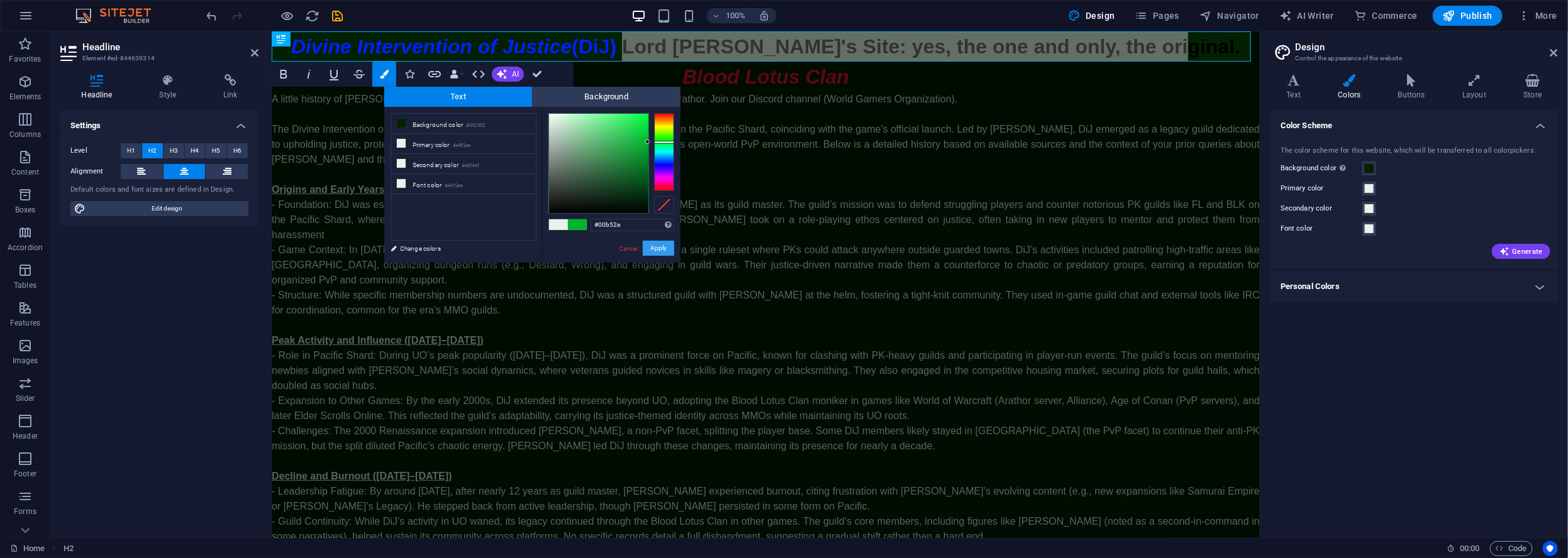
click at [649, 249] on button "Apply" at bounding box center [658, 248] width 31 height 15
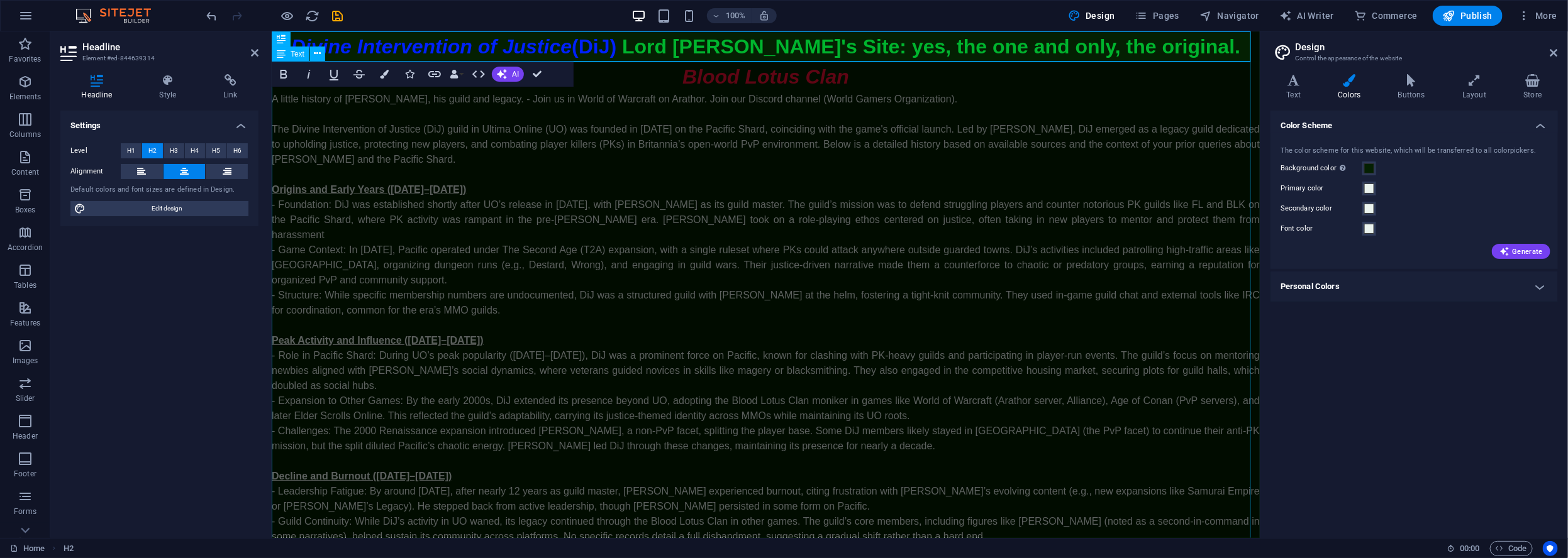
click at [946, 92] on div "A little history of Lord Oribron, his guild and legacy. - Join us in World of W…" at bounding box center [765, 445] width 988 height 709
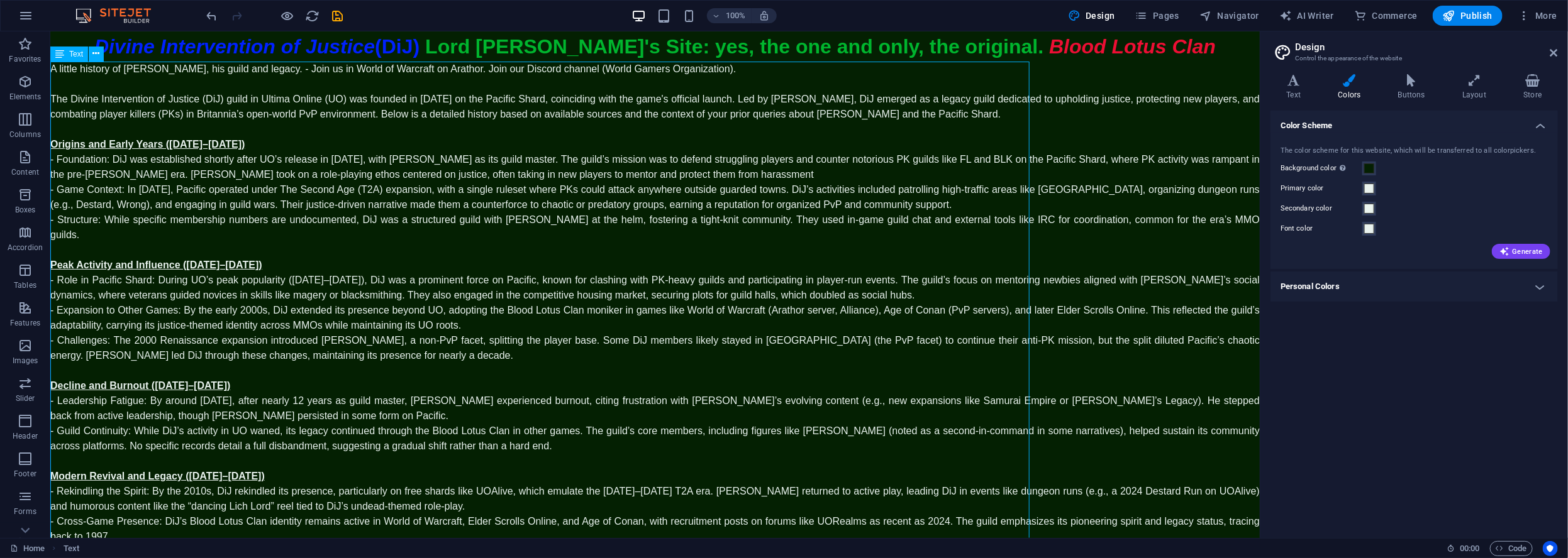
click at [879, 100] on div "A little history of Lord Oribron, his guild and legacy. - Join us in World of W…" at bounding box center [654, 363] width 1210 height 604
click at [1473, 21] on span "Publish" at bounding box center [1467, 15] width 49 height 12
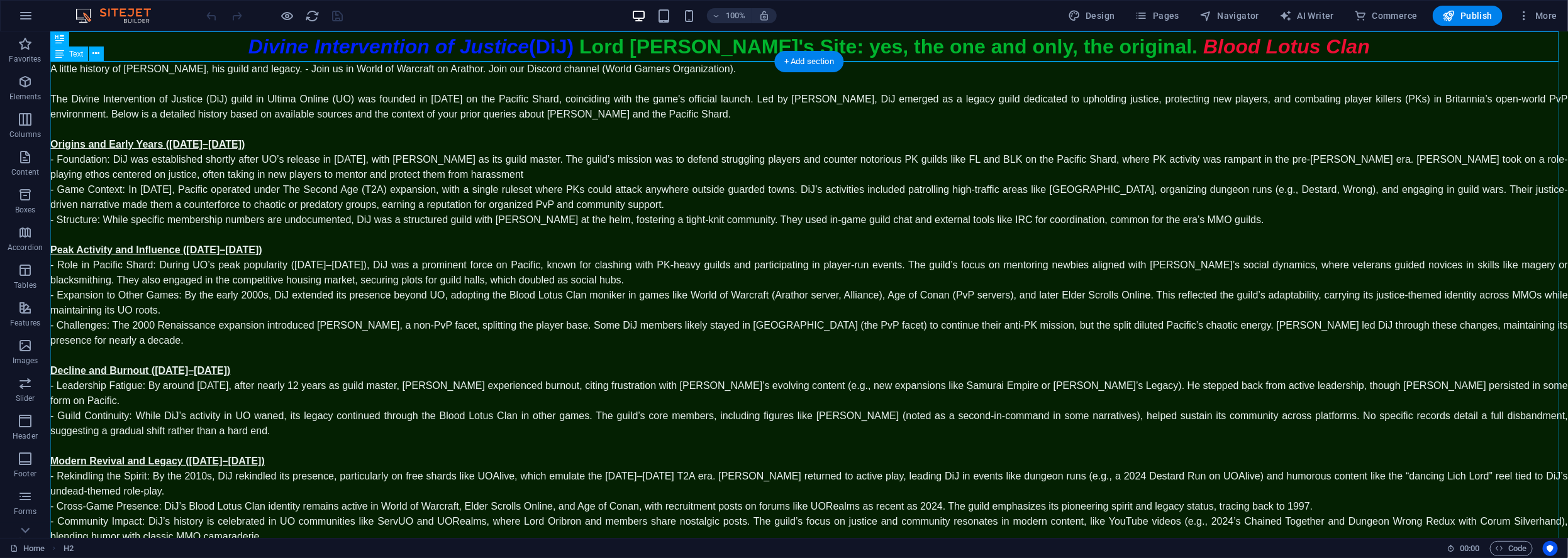
click at [415, 113] on div "A little history of Lord Oribron, his guild and legacy. - Join us in World of W…" at bounding box center [808, 347] width 1517 height 573
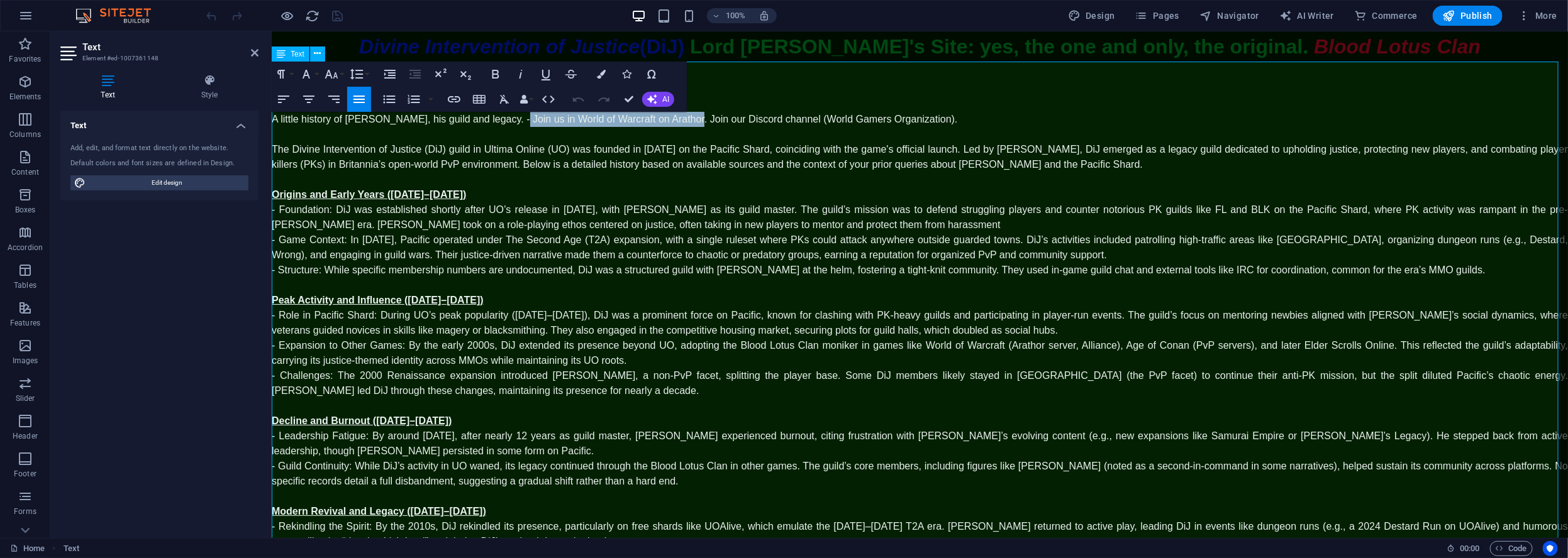
drag, startPoint x: 506, startPoint y: 118, endPoint x: 679, endPoint y: 122, distance: 173.0
click at [679, 122] on p "A little history of Lord Oribron, his guild and legacy. - Join us in World of W…" at bounding box center [919, 118] width 1296 height 15
click at [602, 76] on icon "button" at bounding box center [601, 74] width 9 height 9
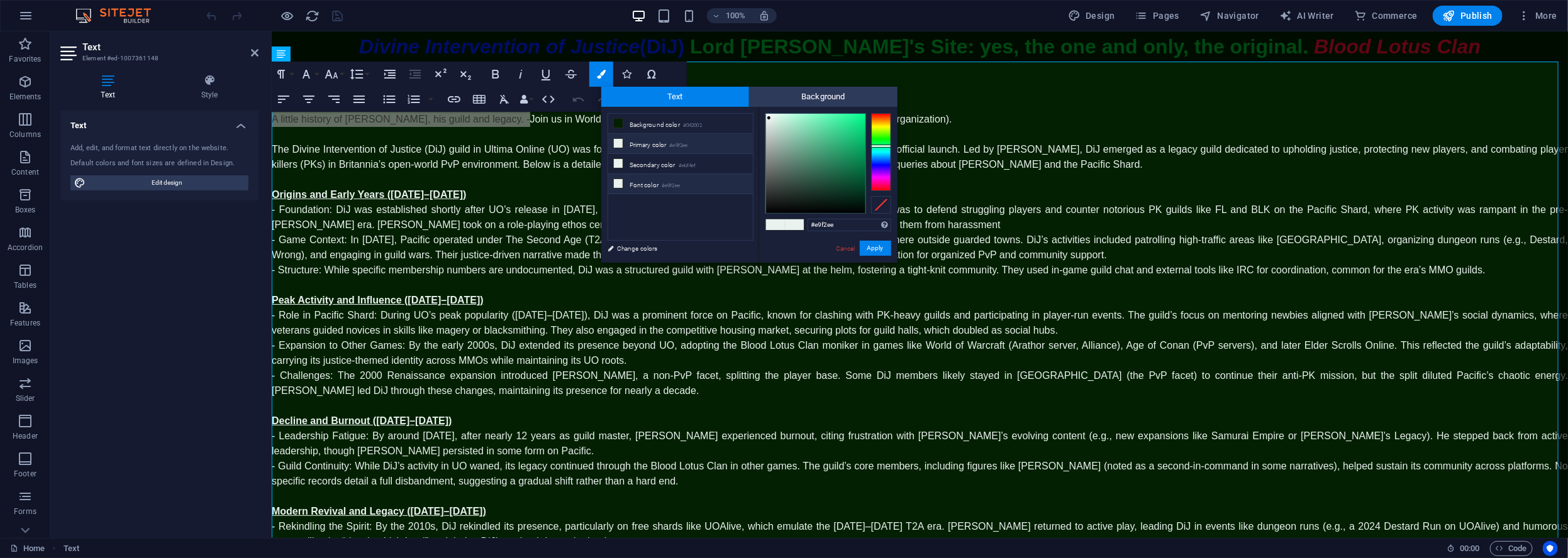
click at [629, 183] on li "Font color #e9f2ee" at bounding box center [681, 184] width 144 height 20
click at [878, 127] on div at bounding box center [881, 152] width 20 height 78
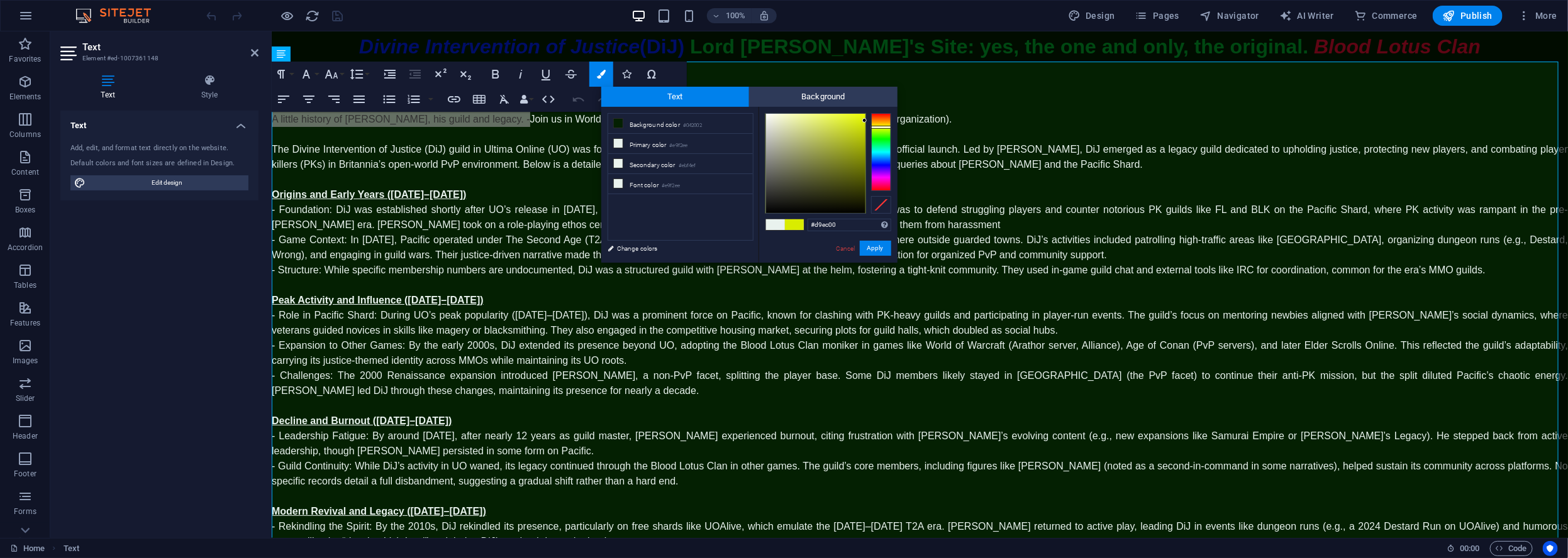
drag, startPoint x: 845, startPoint y: 143, endPoint x: 890, endPoint y: 121, distance: 50.1
click at [884, 121] on div at bounding box center [828, 163] width 126 height 101
click at [882, 137] on div at bounding box center [881, 152] width 20 height 78
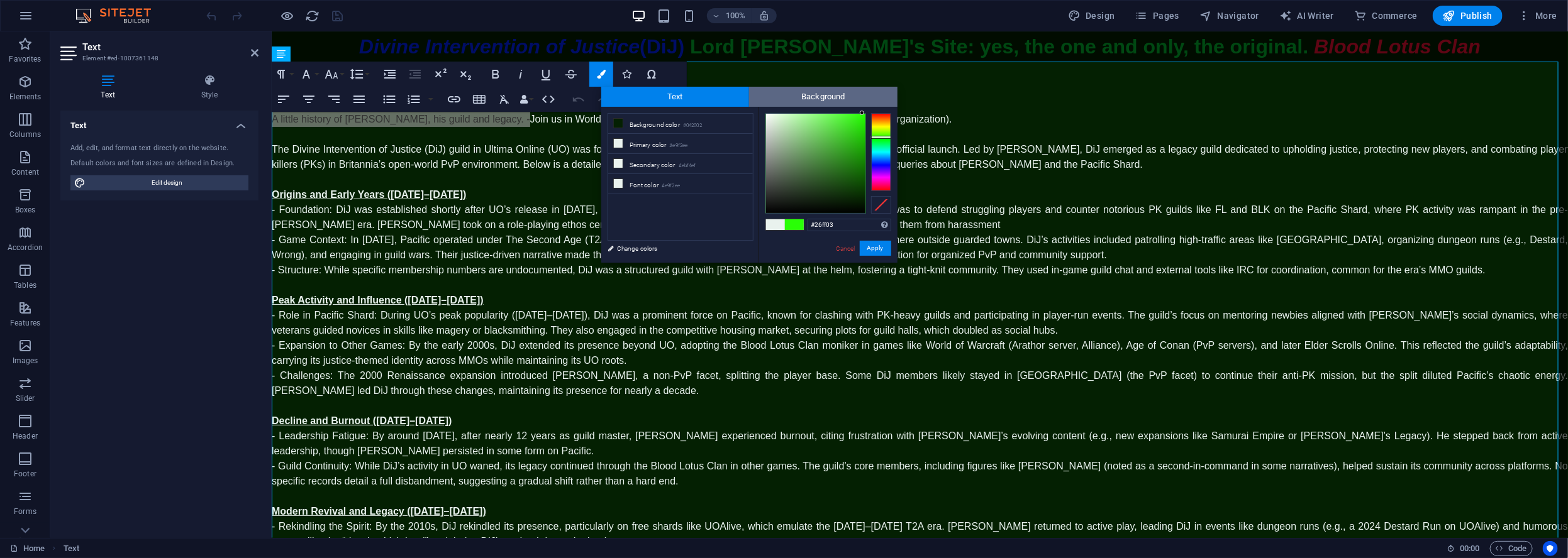
type input "#23ff00"
drag, startPoint x: 859, startPoint y: 122, endPoint x: 874, endPoint y: 85, distance: 39.9
click at [874, 85] on body "Individual Home Favorites Elements Columns Content Boxes Accordion Tables Featu…" at bounding box center [784, 279] width 1568 height 558
drag, startPoint x: 671, startPoint y: 245, endPoint x: 595, endPoint y: 213, distance: 82.5
click at [671, 245] on link "Change colors" at bounding box center [674, 248] width 146 height 16
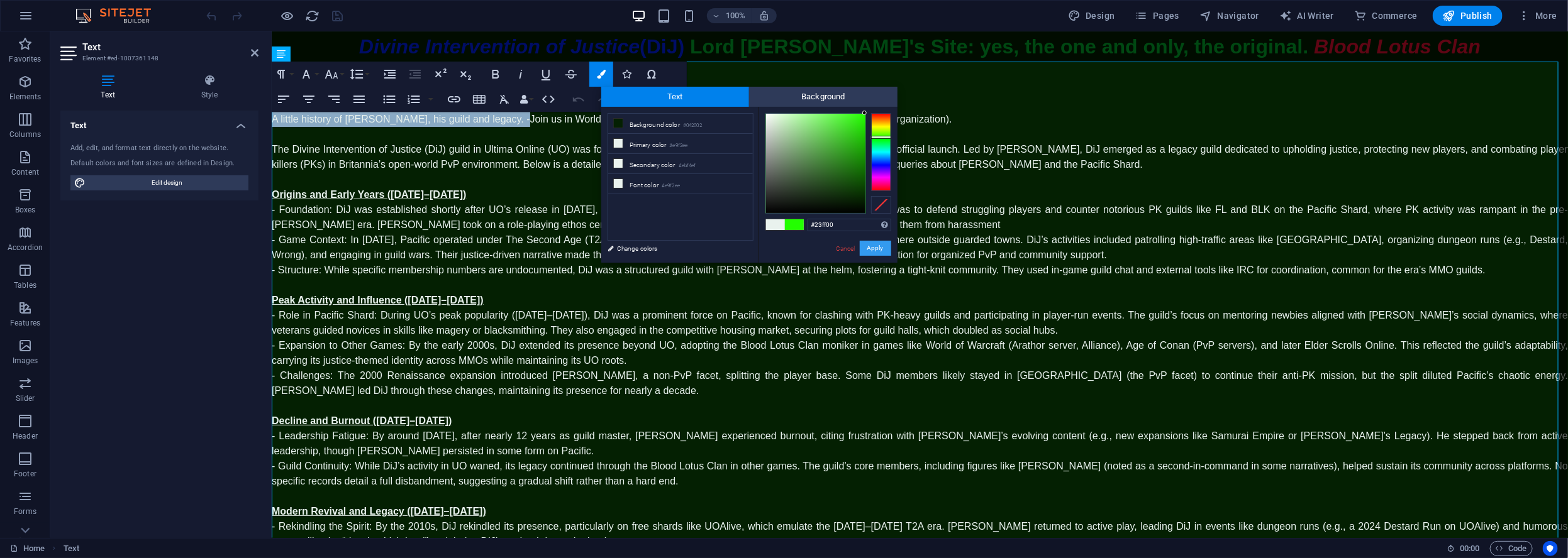
click at [870, 245] on button "Apply" at bounding box center [875, 248] width 31 height 15
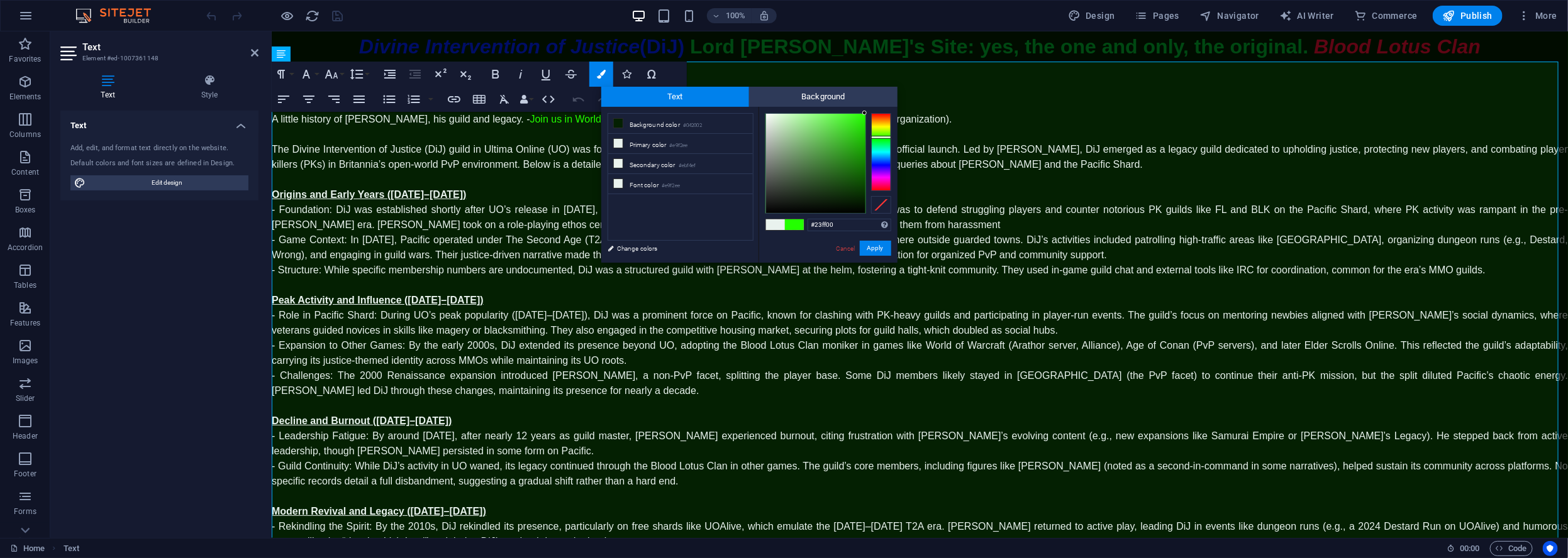
select select "px"
select select "400"
select select "px"
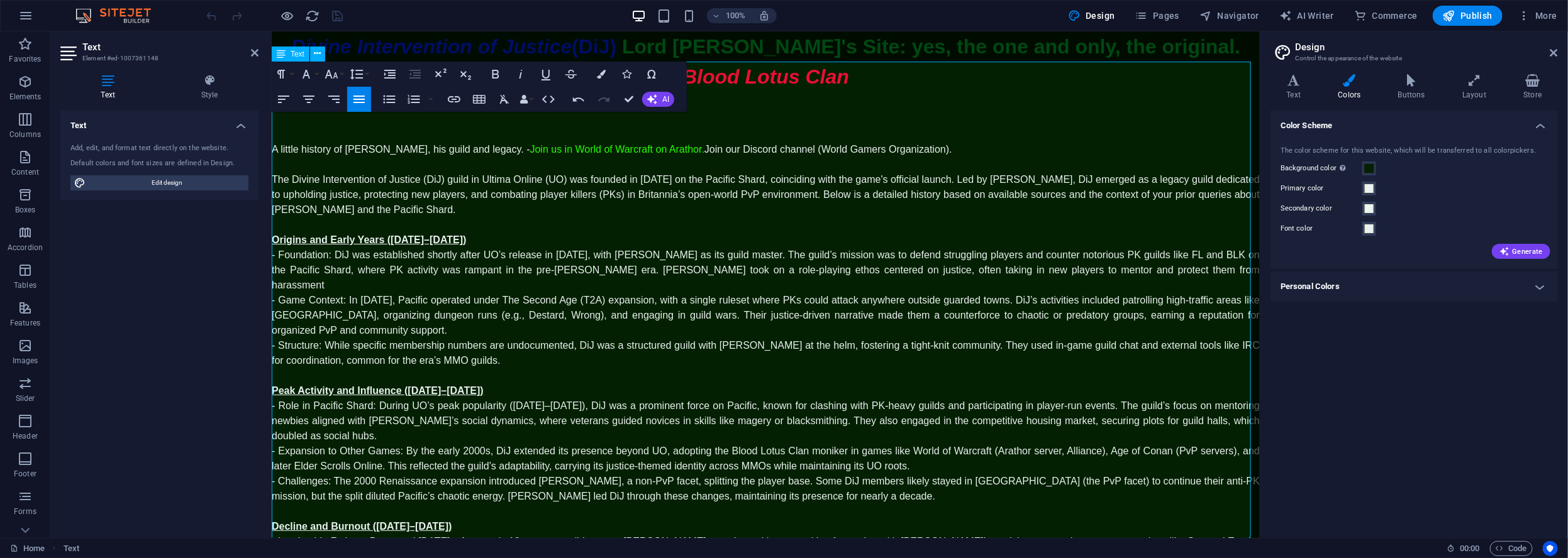
click at [695, 141] on p "A little history of Lord Oribron, his guild and legacy. - Join us in World of W…" at bounding box center [765, 148] width 988 height 15
drag, startPoint x: 681, startPoint y: 122, endPoint x: 792, endPoint y: 122, distance: 111.0
click at [792, 141] on p "A little history of Lord Oribron, his guild and legacy. - Join us in World of W…" at bounding box center [765, 148] width 988 height 15
click at [599, 78] on button "Colors" at bounding box center [601, 74] width 24 height 25
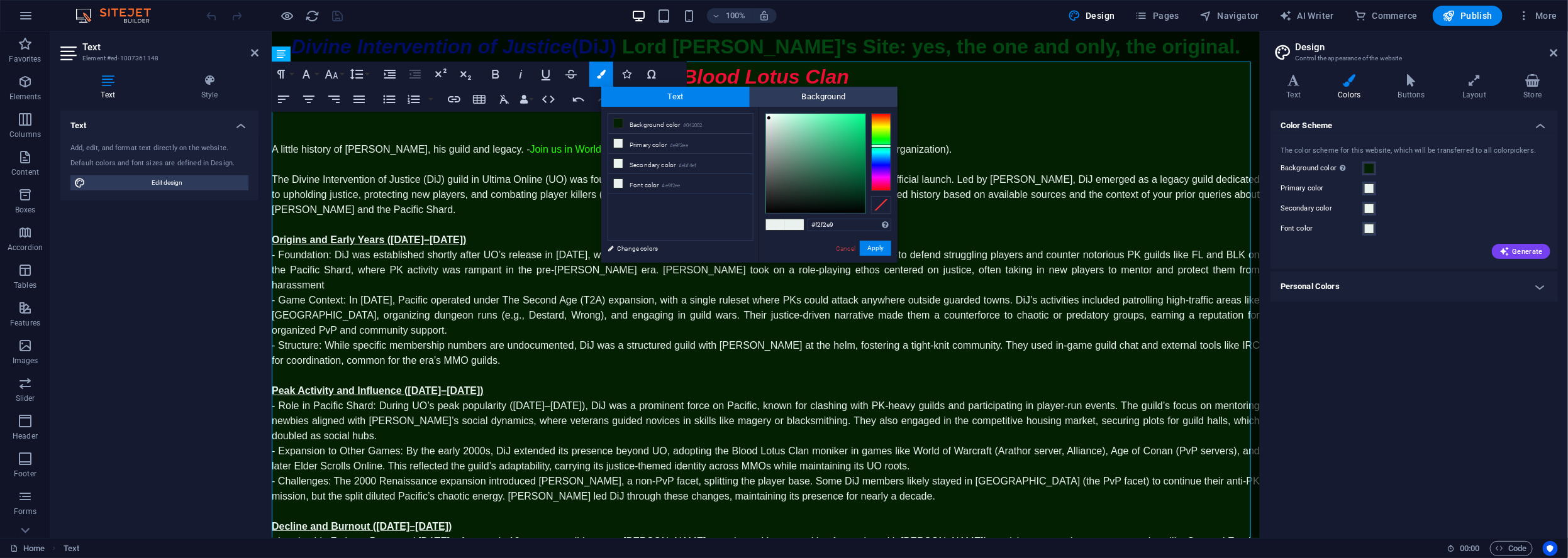
click at [883, 126] on div at bounding box center [881, 152] width 20 height 78
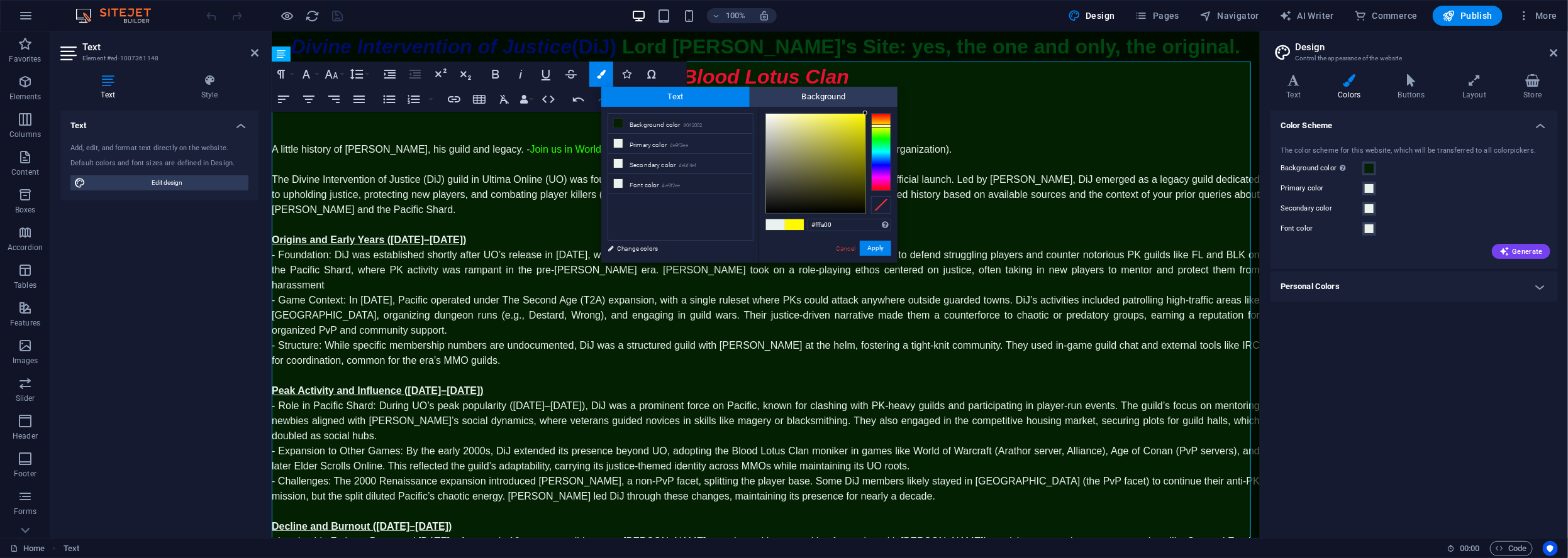
drag, startPoint x: 817, startPoint y: 136, endPoint x: 912, endPoint y: 81, distance: 109.8
click at [912, 81] on body "Individual Home Favorites Elements Columns Content Boxes Accordion Tables Featu…" at bounding box center [784, 279] width 1568 height 558
click at [645, 178] on li "Font color #e9f2ee" at bounding box center [681, 184] width 144 height 20
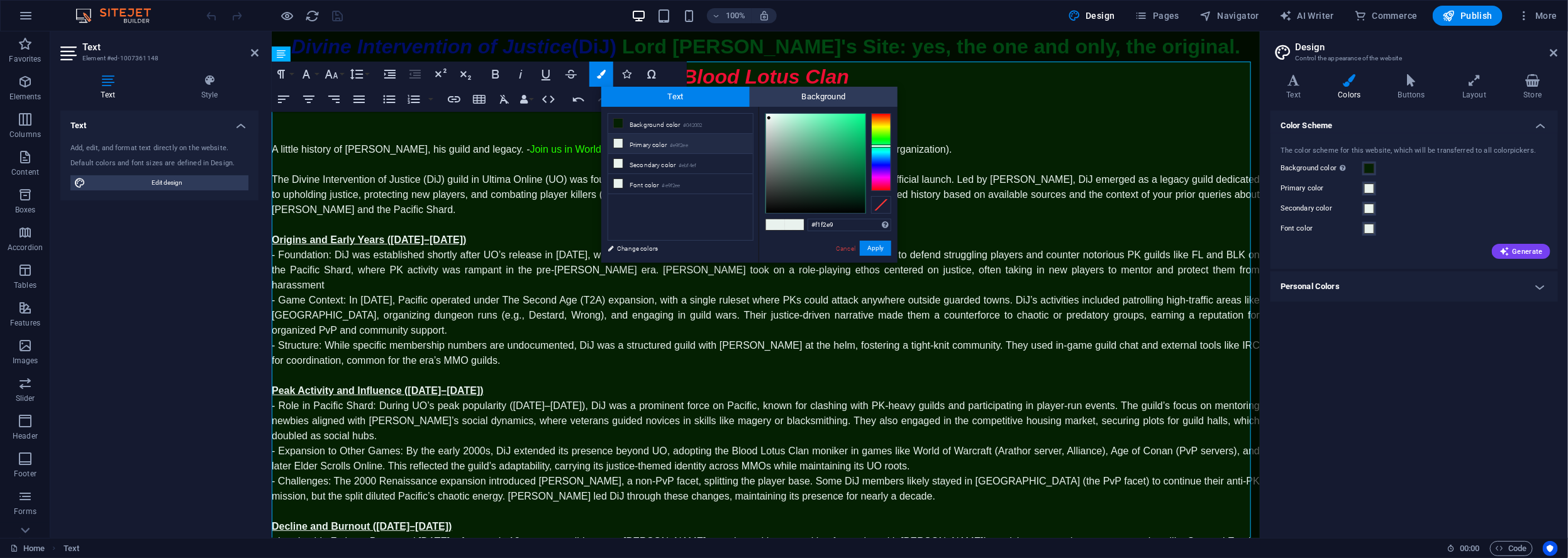
click at [878, 127] on div at bounding box center [881, 152] width 20 height 78
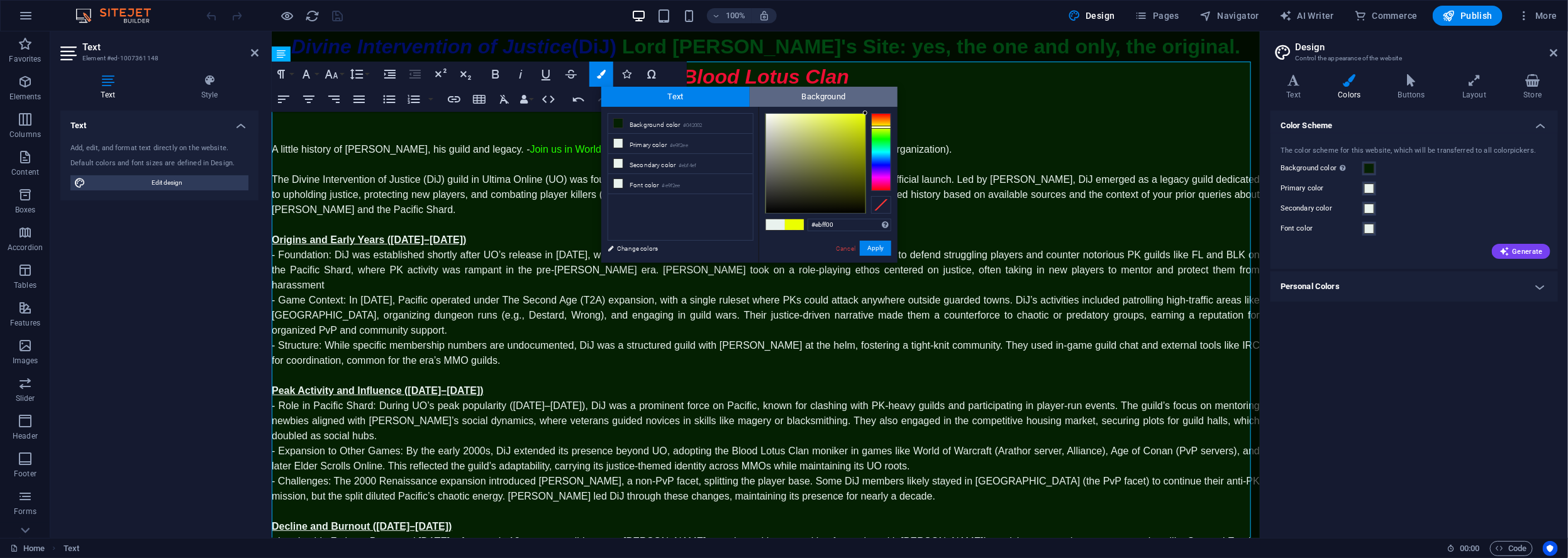
drag, startPoint x: 863, startPoint y: 112, endPoint x: 885, endPoint y: 100, distance: 25.1
click at [883, 92] on div "Text Background less Background color #042002 Primary color #e9f2ee Secondary c…" at bounding box center [749, 174] width 296 height 176
type input "#e5f802"
click at [864, 116] on div at bounding box center [863, 115] width 5 height 5
click at [659, 251] on link "Change colors" at bounding box center [674, 248] width 146 height 16
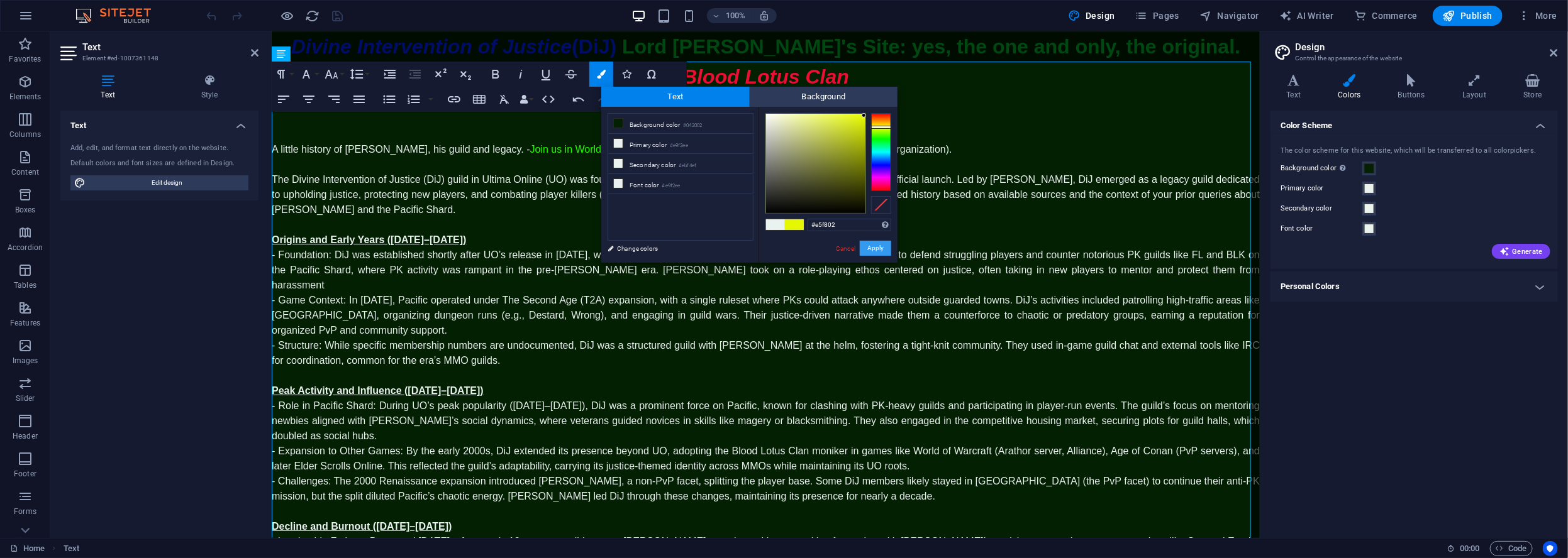
click at [864, 246] on button "Apply" at bounding box center [875, 248] width 31 height 15
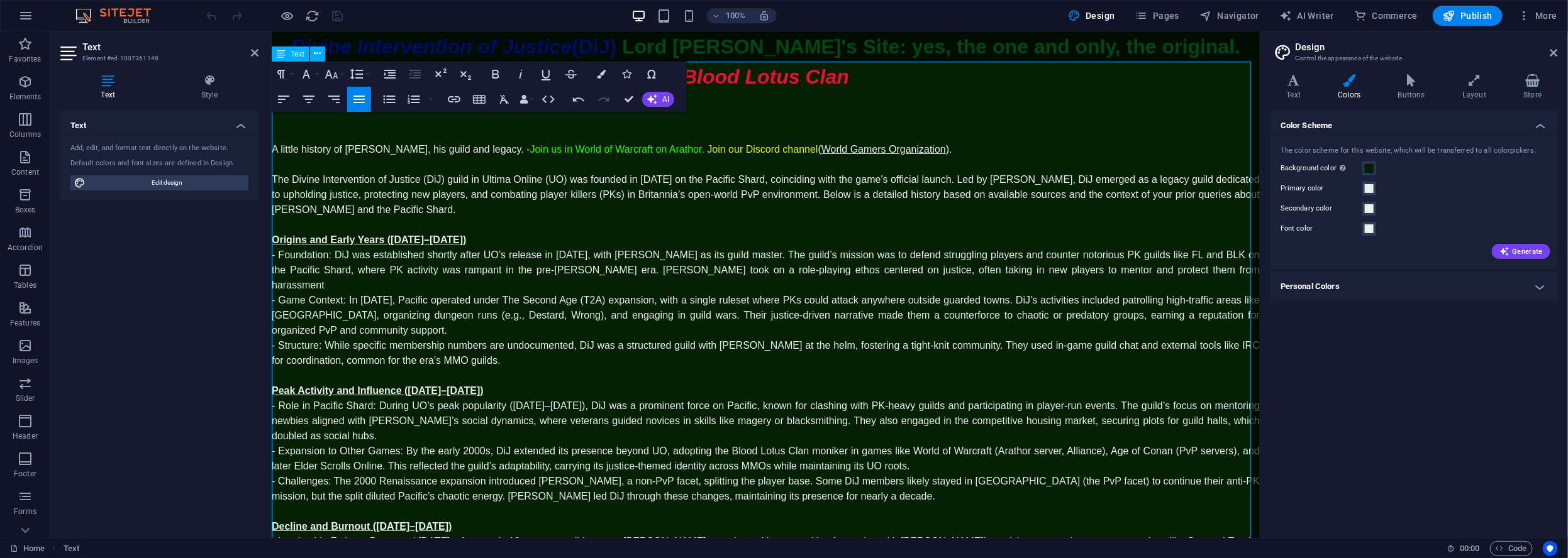
click at [820, 143] on link "World Gamers Organization" at bounding box center [882, 148] width 124 height 10
click at [975, 141] on p "A little history of Lord Oribron, his guild and legacy. - Join us in World of W…" at bounding box center [765, 148] width 988 height 15
click at [1472, 18] on span "Publish" at bounding box center [1467, 15] width 49 height 12
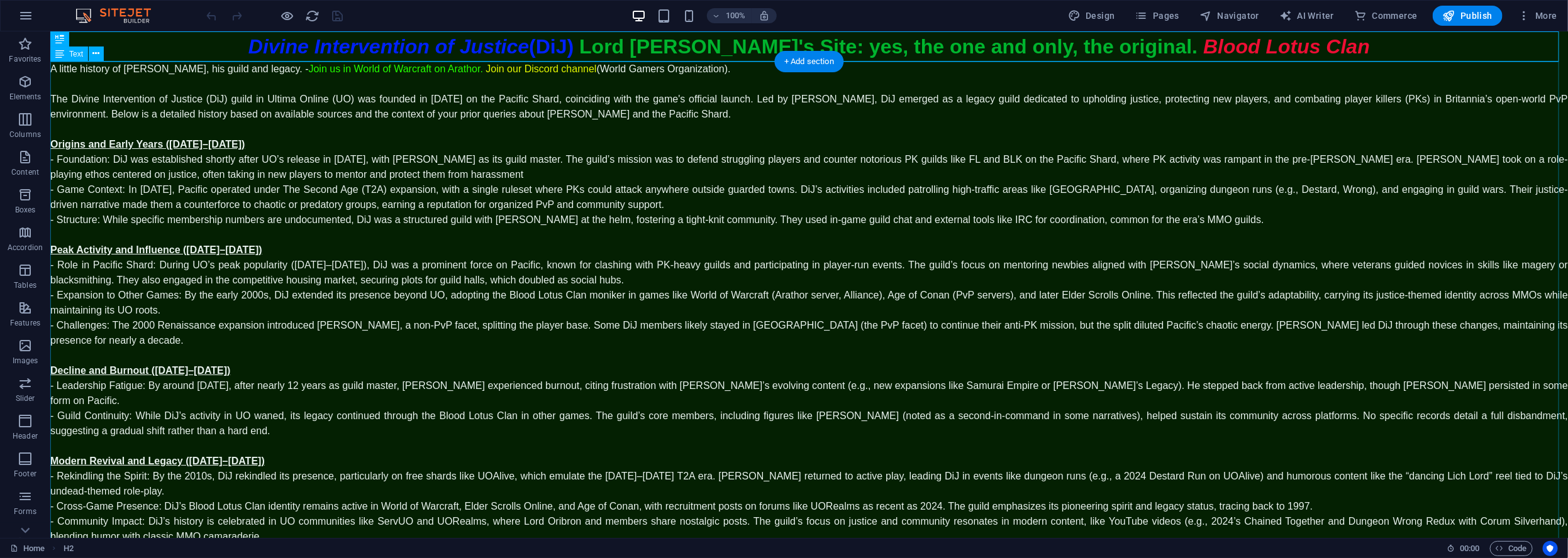
click at [746, 85] on div "A little history of [PERSON_NAME], his guild and legacy. - Join us in World of …" at bounding box center [808, 347] width 1517 height 573
click at [736, 74] on div "A little history of [PERSON_NAME], his guild and legacy. - Join us in World of …" at bounding box center [808, 347] width 1517 height 573
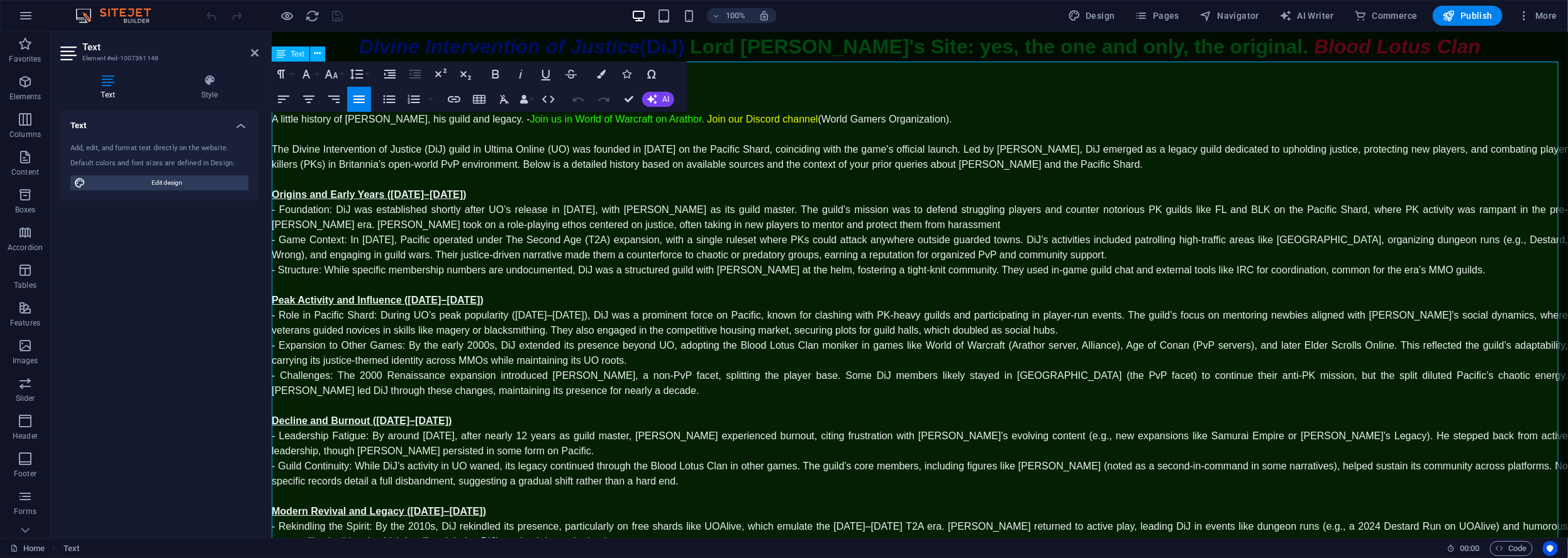
click at [941, 118] on p "A little history of [PERSON_NAME], his guild and legacy. - Join us in World of …" at bounding box center [919, 118] width 1296 height 15
drag, startPoint x: 1049, startPoint y: 121, endPoint x: 1125, endPoint y: 123, distance: 76.0
click at [1125, 123] on p "A little history of [PERSON_NAME], his guild and legacy. - Join us in World of …" at bounding box center [919, 118] width 1296 height 15
click at [448, 101] on icon "button" at bounding box center [453, 100] width 12 height 7
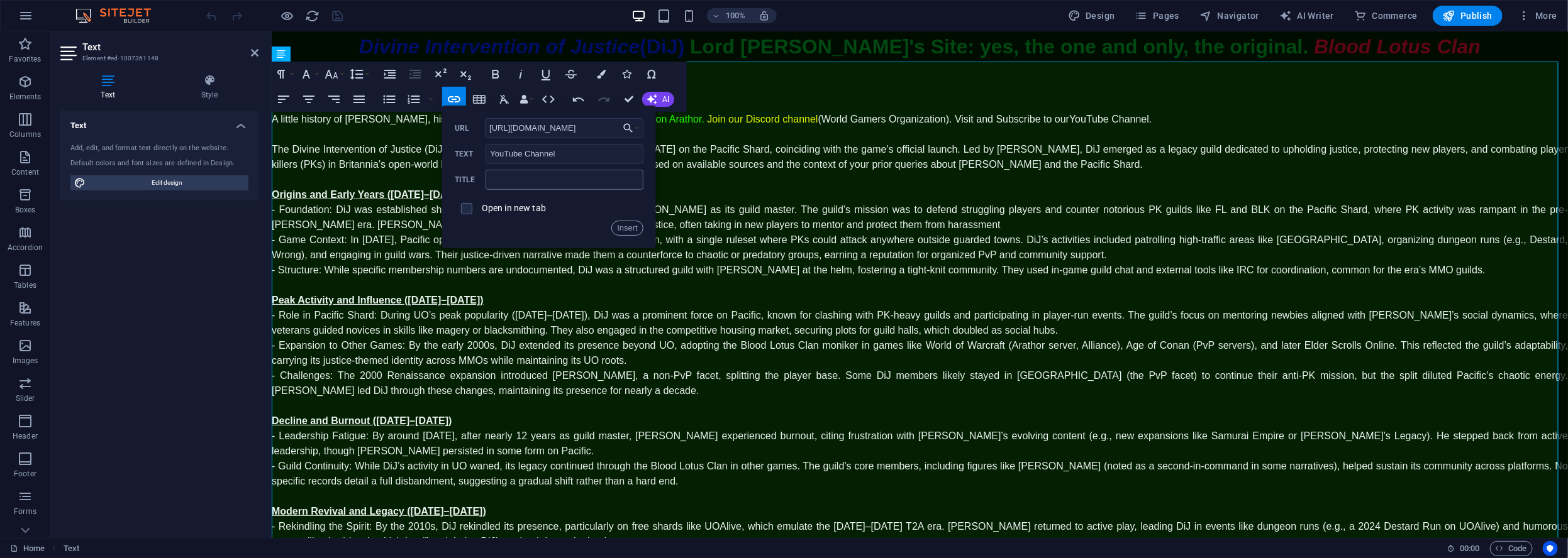
scroll to position [0, 38]
type input "[URL][DOMAIN_NAME]"
click at [468, 210] on input "checkbox" at bounding box center [465, 206] width 11 height 11
checkbox input "true"
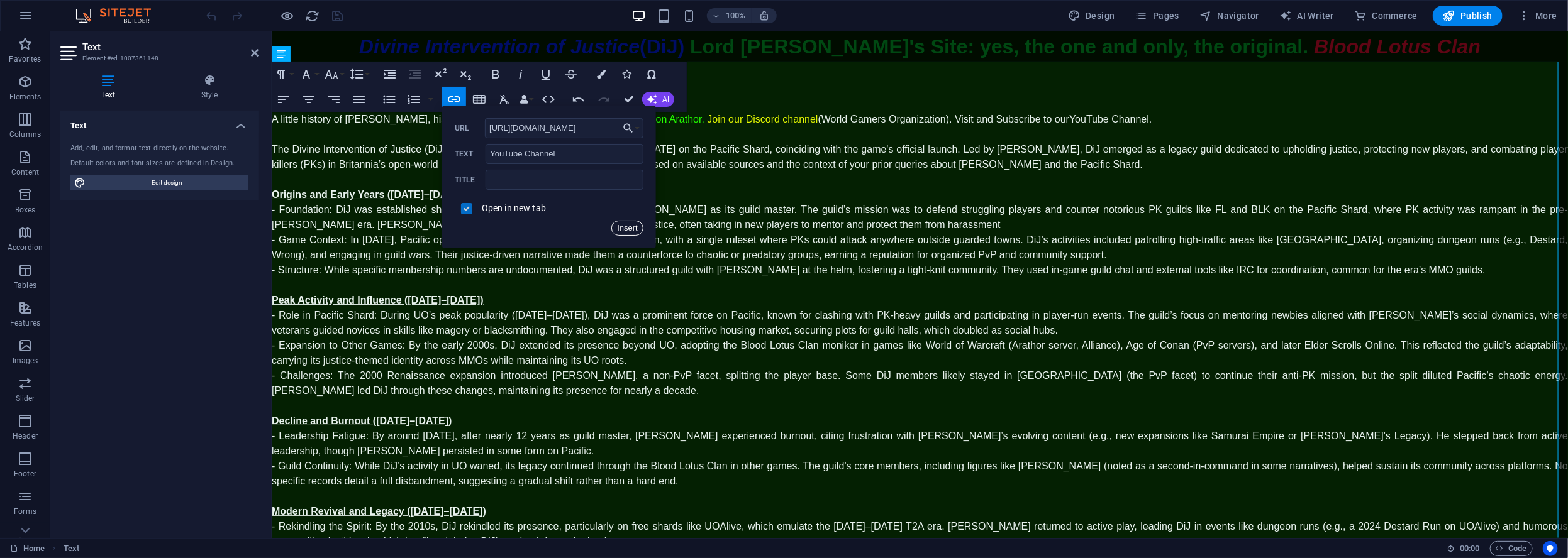
drag, startPoint x: 613, startPoint y: 228, endPoint x: 355, endPoint y: 197, distance: 259.9
click at [613, 228] on button "Insert" at bounding box center [627, 228] width 32 height 15
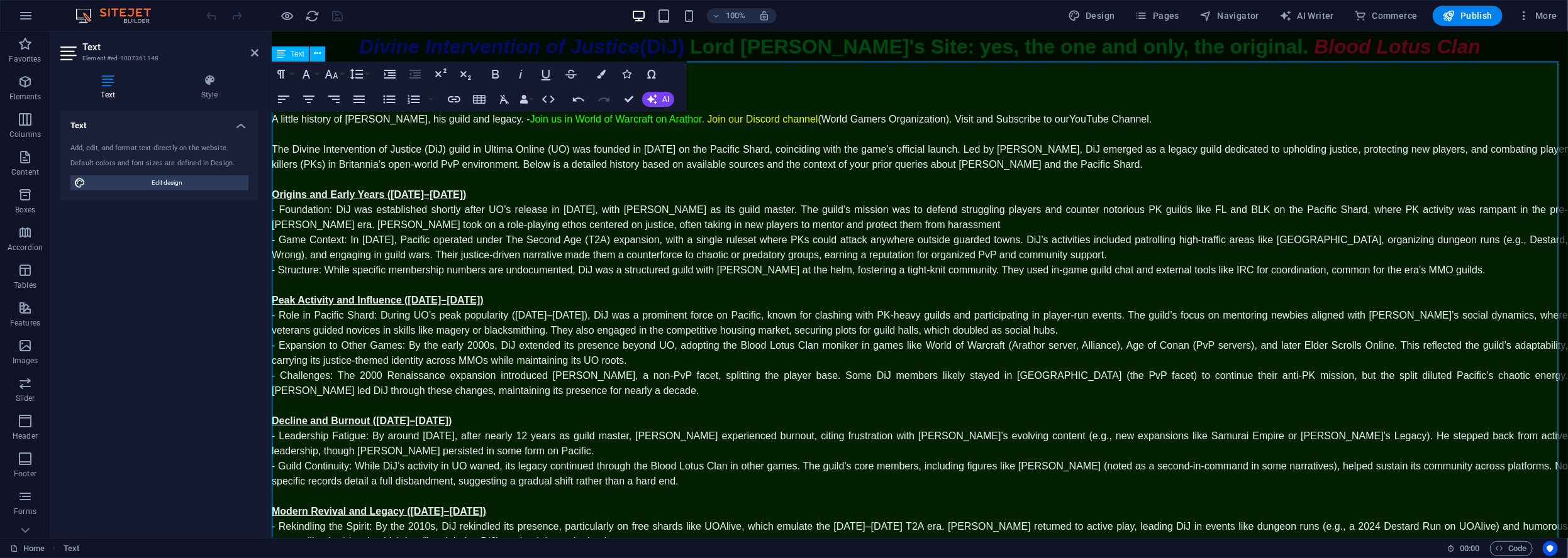
click at [1159, 118] on p "A little history of [PERSON_NAME], his guild and legacy. - Join us in World of …" at bounding box center [919, 118] width 1296 height 15
drag, startPoint x: 934, startPoint y: 117, endPoint x: 1045, endPoint y: 124, distance: 111.2
click at [1045, 124] on p "A little history of [PERSON_NAME], his guild and legacy. - Join us in World of …" at bounding box center [919, 118] width 1296 height 15
click at [517, 76] on icon "button" at bounding box center [520, 73] width 15 height 15
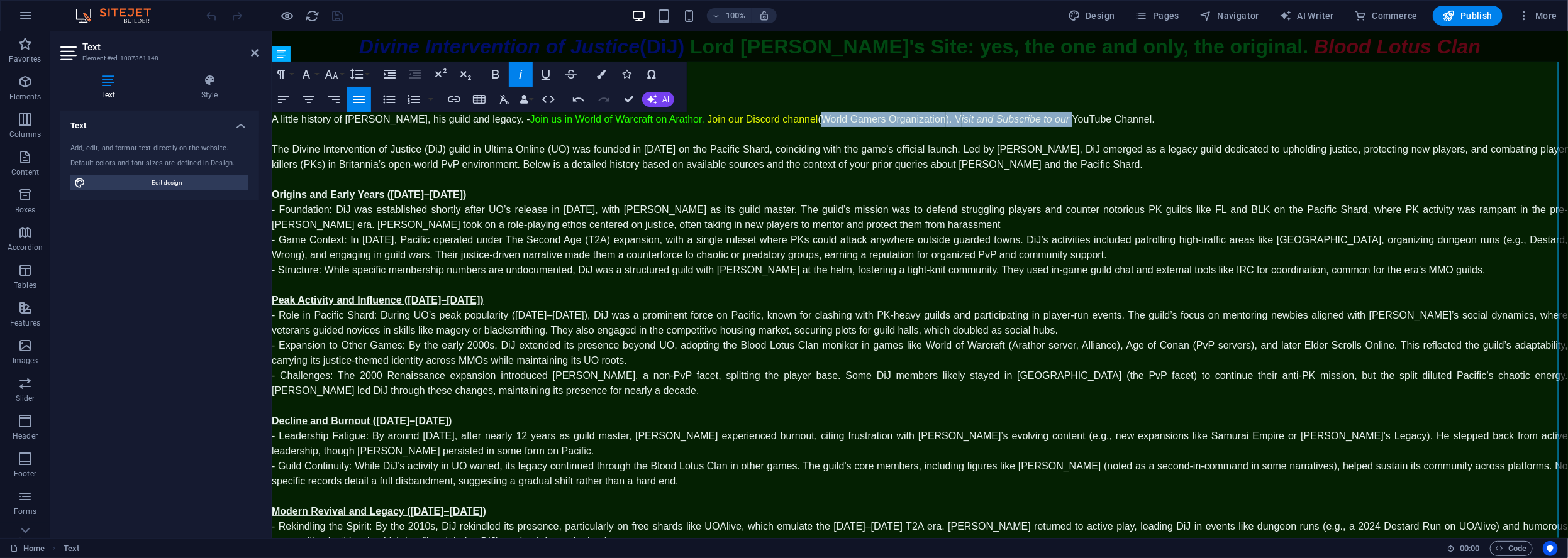
click at [521, 74] on icon "button" at bounding box center [520, 73] width 15 height 15
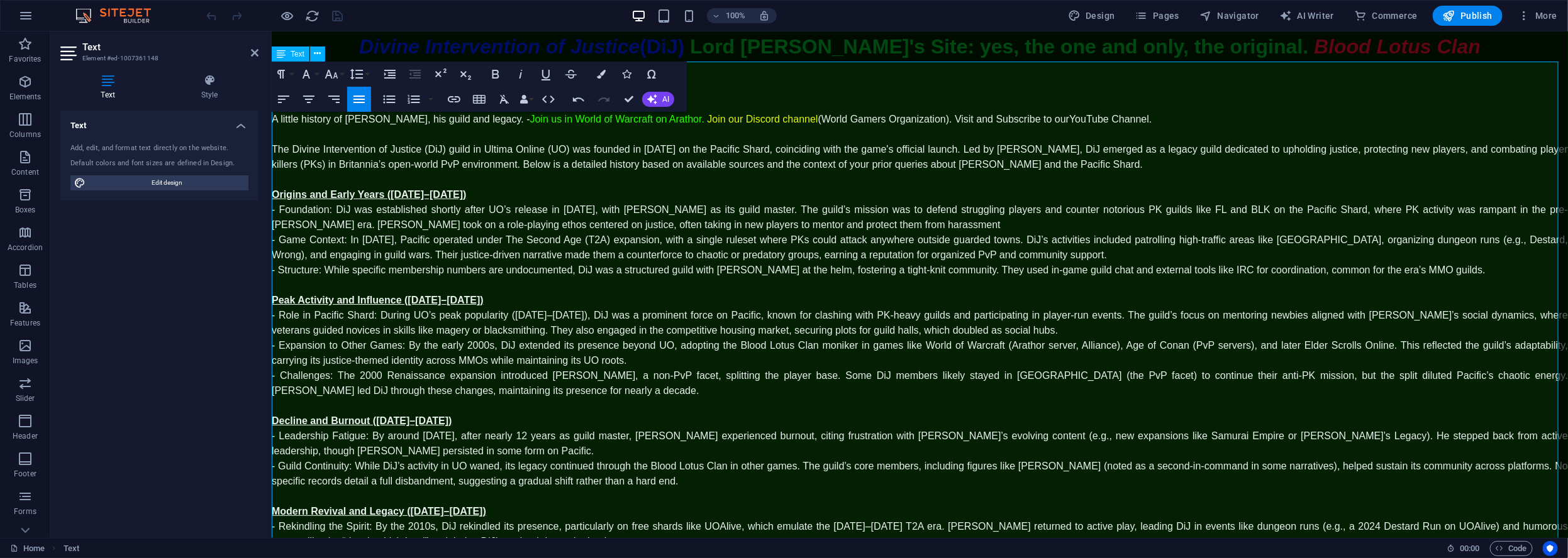
click at [934, 120] on p "A little history of [PERSON_NAME], his guild and legacy. - Join us in World of …" at bounding box center [919, 118] width 1296 height 15
drag, startPoint x: 930, startPoint y: 118, endPoint x: 1044, endPoint y: 117, distance: 114.0
click at [1044, 117] on p "A little history of [PERSON_NAME], his guild and legacy. - Join us in World of …" at bounding box center [919, 118] width 1296 height 15
click at [604, 80] on button "Colors" at bounding box center [601, 74] width 24 height 25
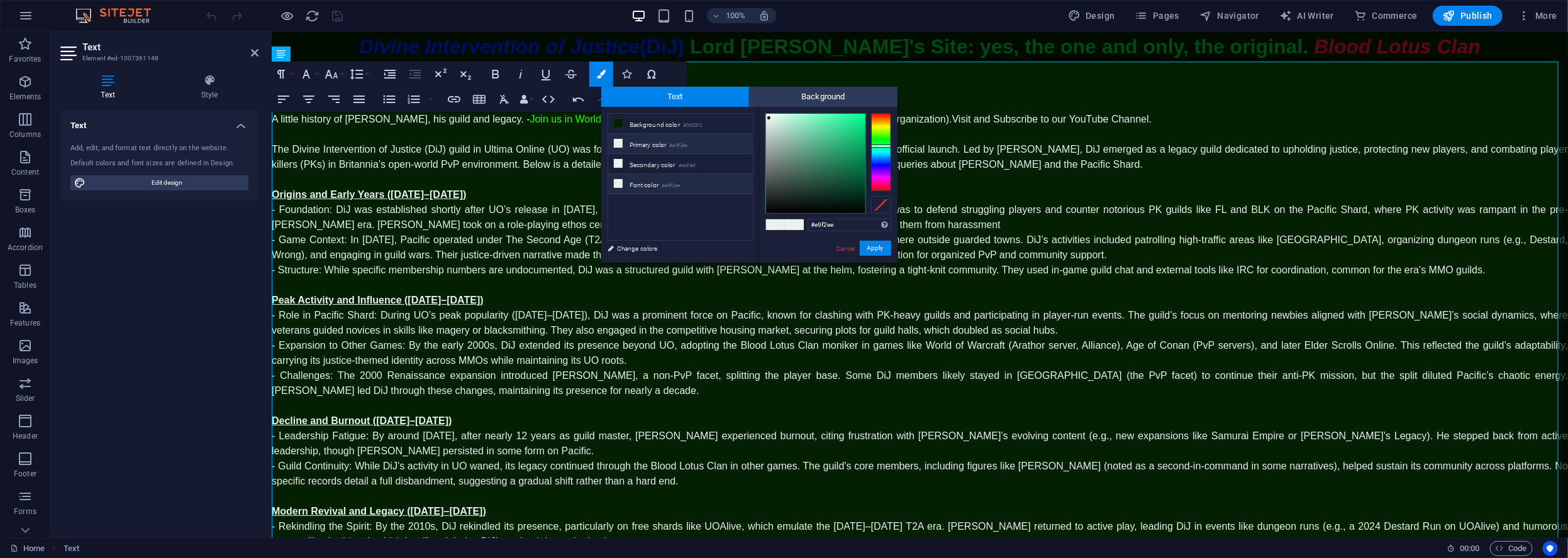
click at [653, 181] on li "Font color #e9f2ee" at bounding box center [681, 184] width 144 height 20
click at [845, 246] on link "Cancel" at bounding box center [846, 248] width 22 height 9
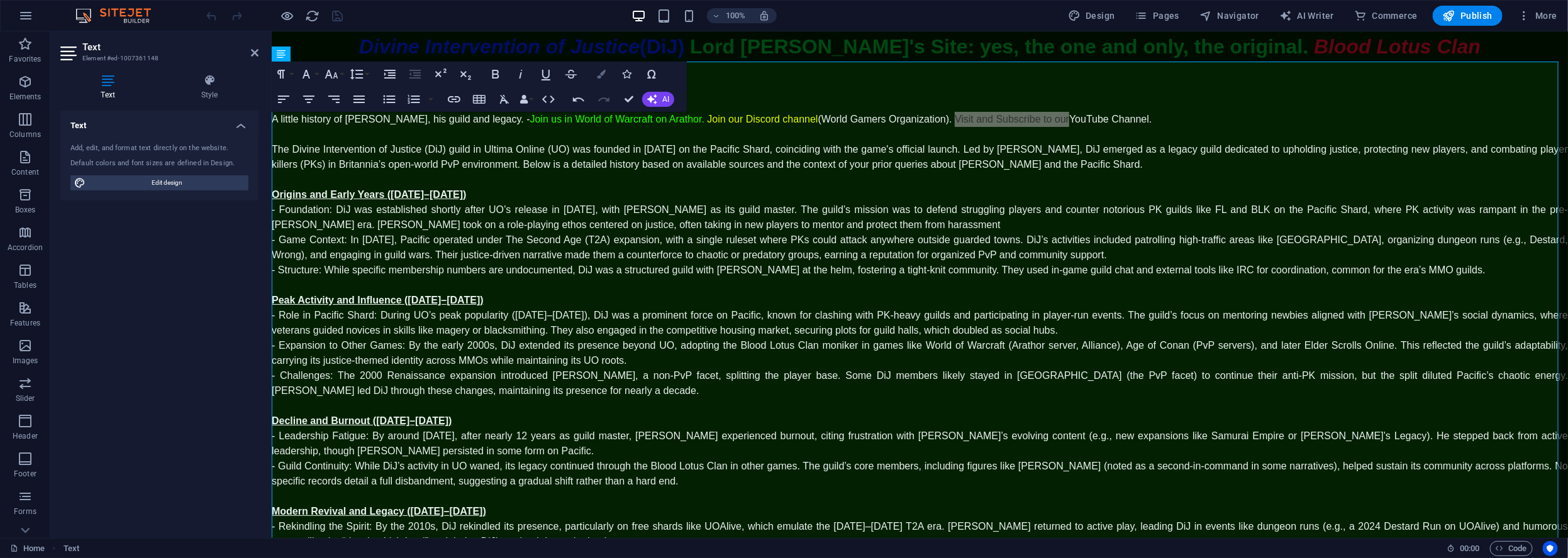
click at [604, 73] on icon "button" at bounding box center [601, 74] width 9 height 9
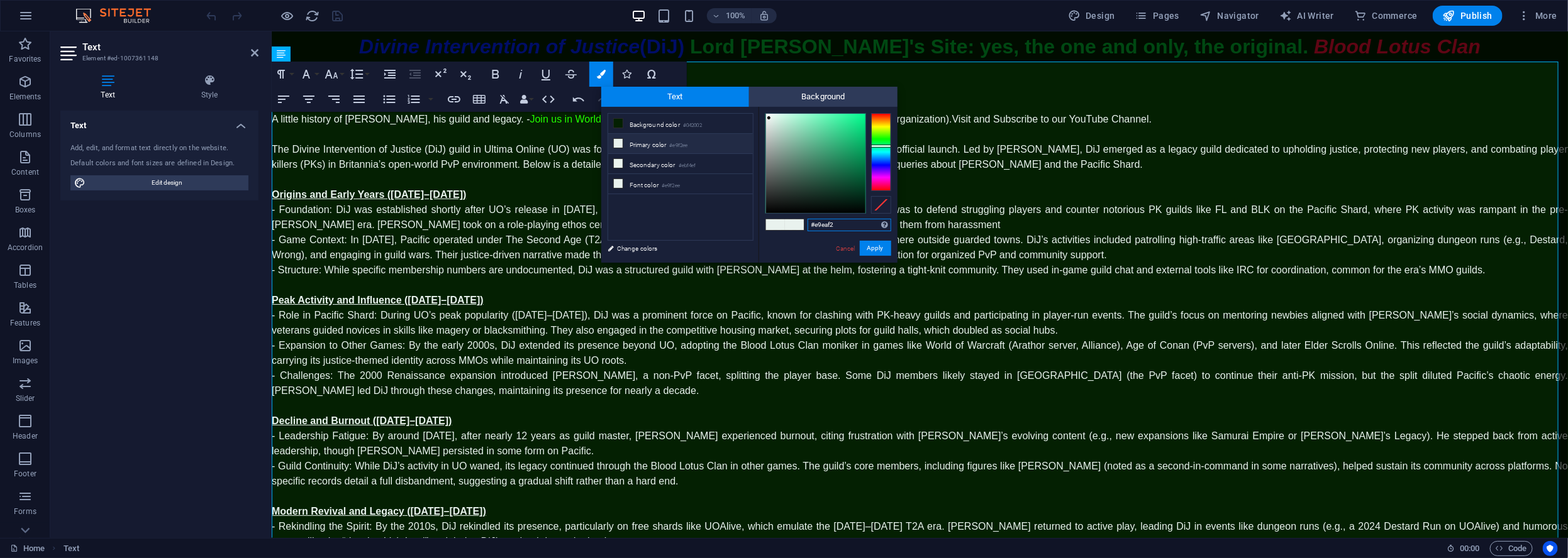
click at [883, 163] on div at bounding box center [881, 152] width 20 height 78
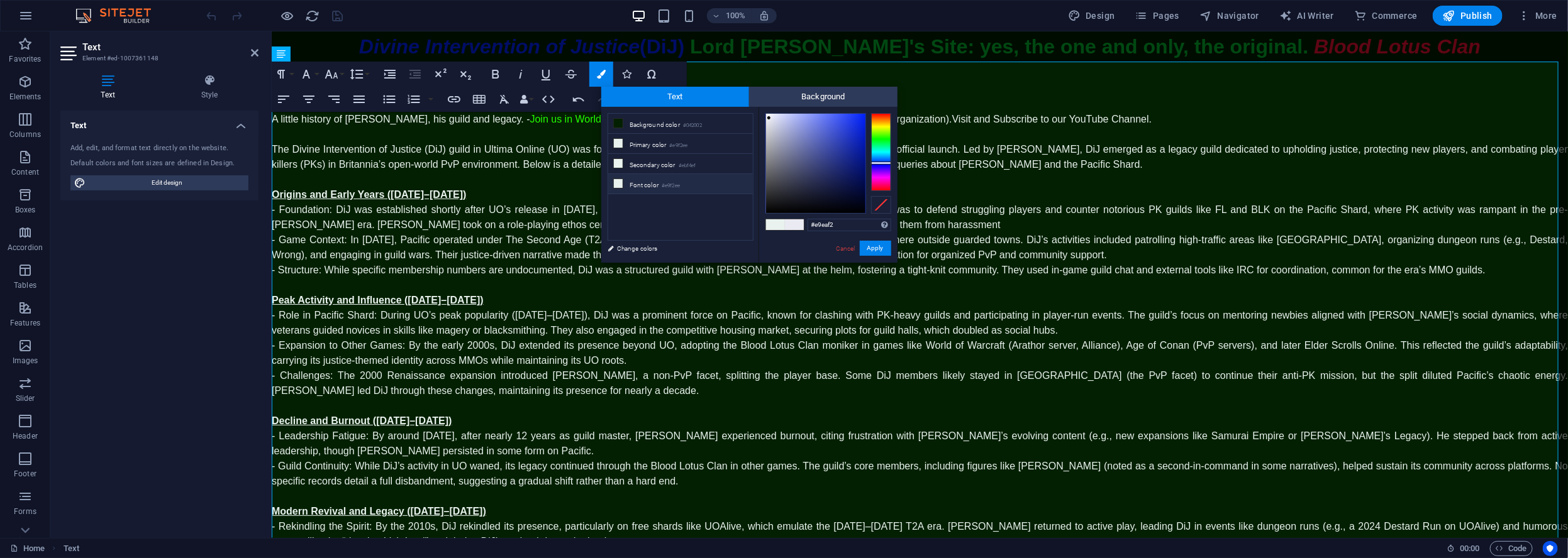
click at [651, 184] on li "Font color #e9f2ee" at bounding box center [681, 184] width 144 height 20
click at [880, 163] on div at bounding box center [881, 152] width 20 height 78
drag, startPoint x: 852, startPoint y: 121, endPoint x: 869, endPoint y: 108, distance: 21.4
click at [869, 108] on div "#0015ff Supported formats #0852ed rgb(8, 82, 237) rgba(8, 82, 237, 90%) hsv(221…" at bounding box center [828, 276] width 139 height 338
click at [827, 120] on div at bounding box center [826, 119] width 5 height 5
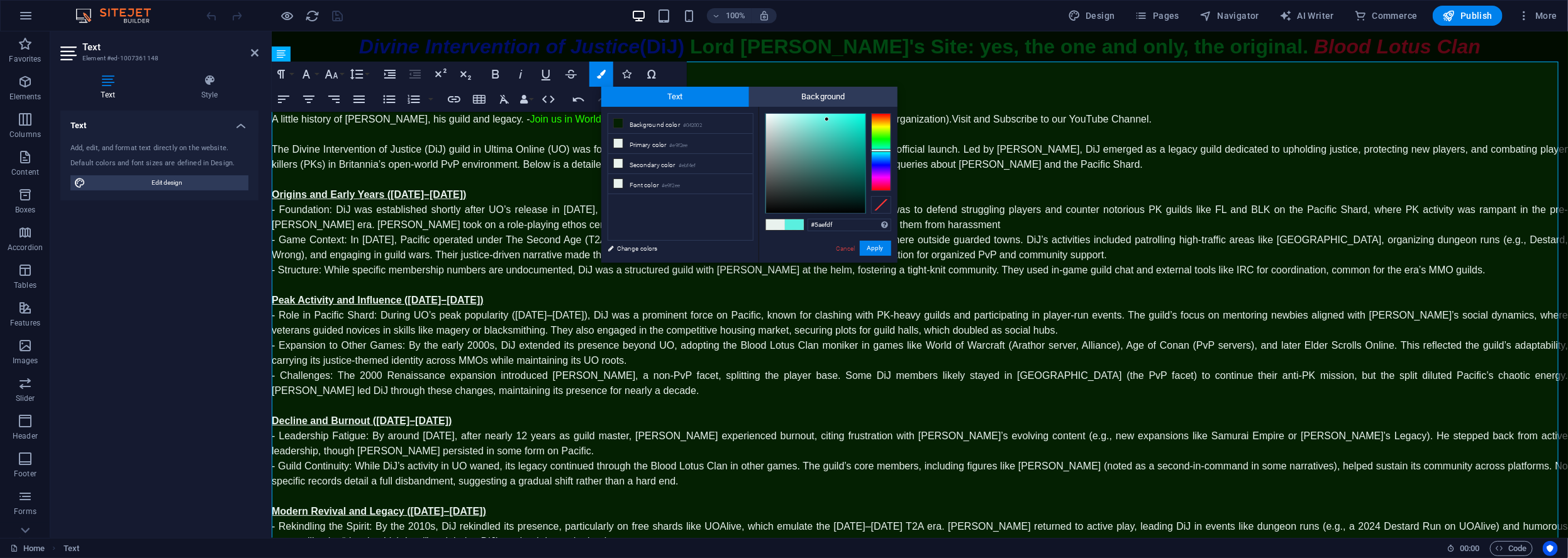
drag, startPoint x: 880, startPoint y: 117, endPoint x: 881, endPoint y: 150, distance: 33.0
click at [881, 150] on div at bounding box center [881, 152] width 20 height 78
drag, startPoint x: 835, startPoint y: 132, endPoint x: 869, endPoint y: 97, distance: 48.8
click at [869, 97] on div "Text Background less Background color #042002 Primary color #e9f2ee Secondary c…" at bounding box center [749, 174] width 296 height 176
type input "#02fce0"
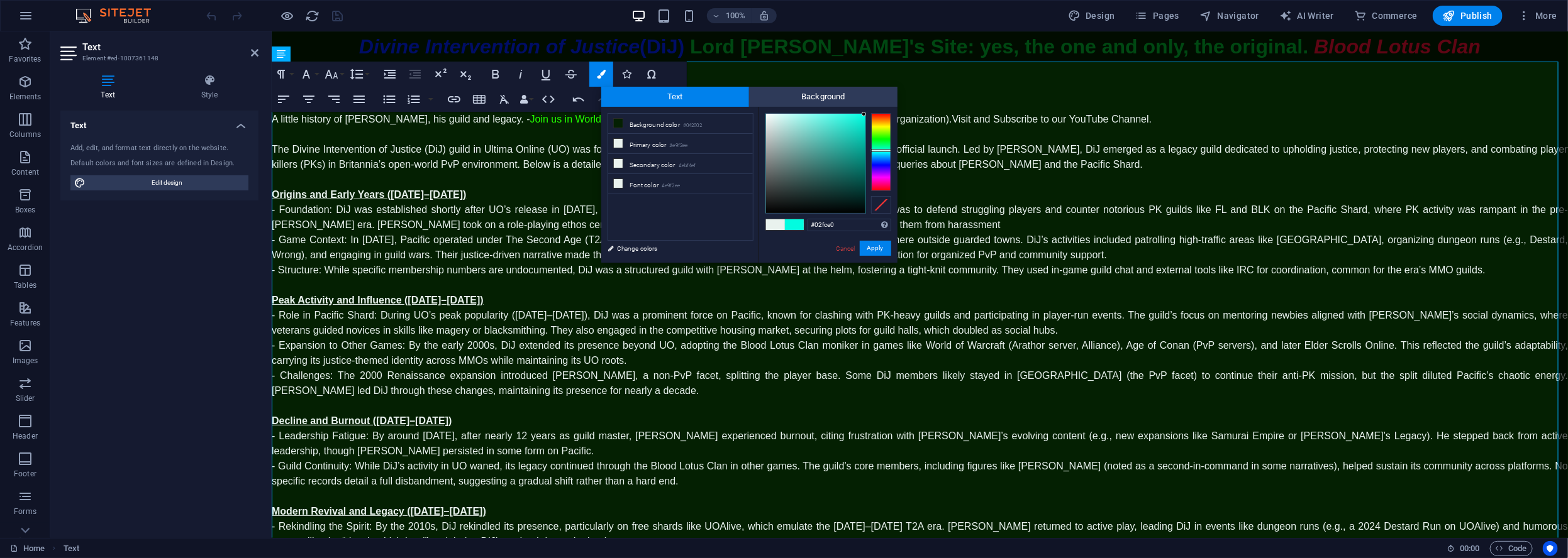
click at [864, 114] on div at bounding box center [863, 114] width 5 height 5
drag, startPoint x: 604, startPoint y: 216, endPoint x: 875, endPoint y: 247, distance: 272.8
click at [875, 247] on button "Apply" at bounding box center [875, 248] width 31 height 15
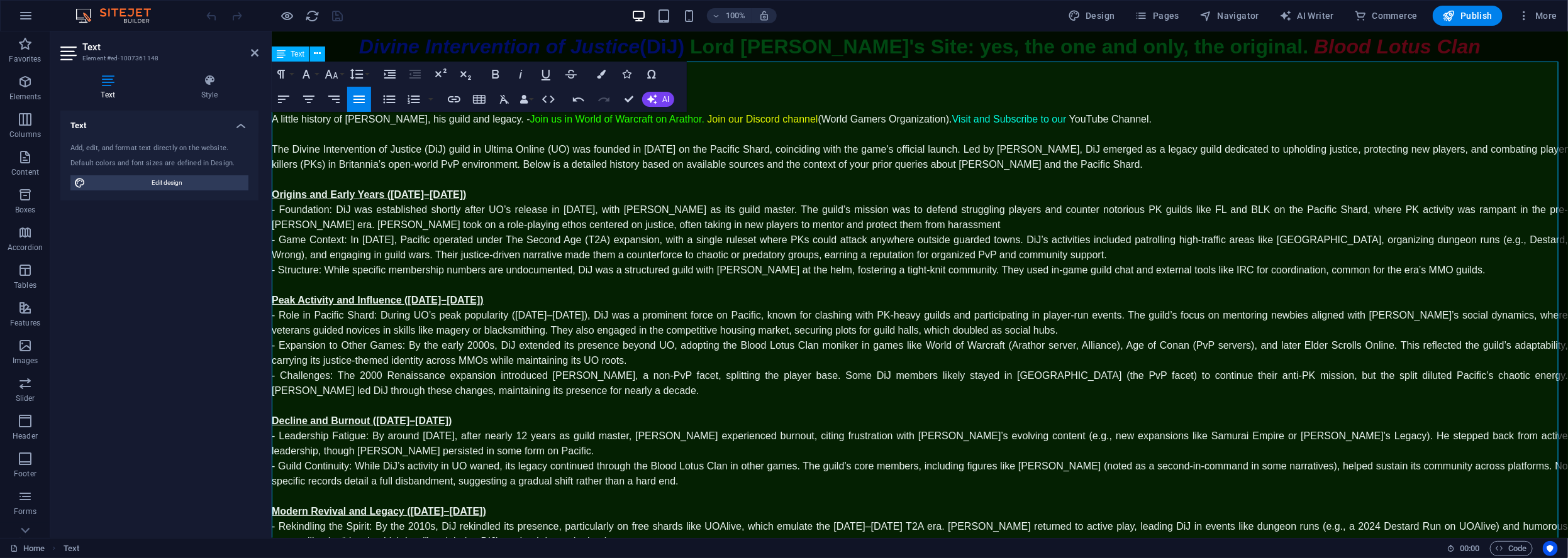
click at [1172, 118] on p "A little history of [PERSON_NAME], his guild and legacy. - Join us in World of …" at bounding box center [919, 118] width 1296 height 15
click at [1468, 18] on span "Publish" at bounding box center [1467, 15] width 49 height 12
